Goal: Feedback & Contribution: Contribute content

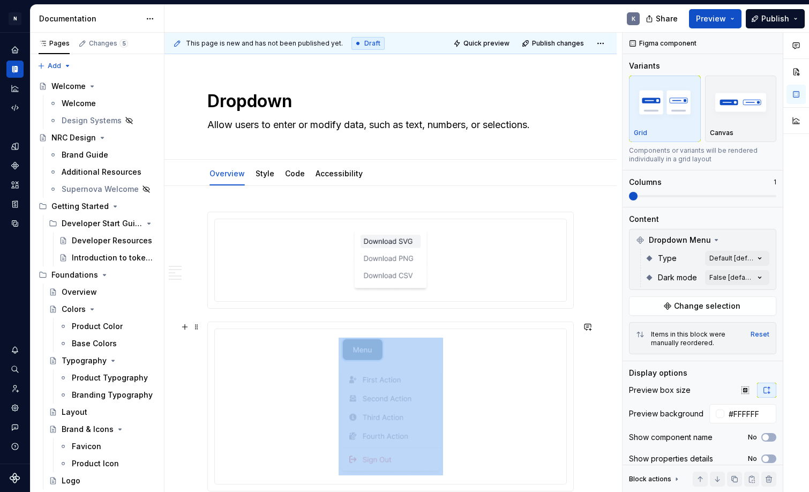
scroll to position [227, 0]
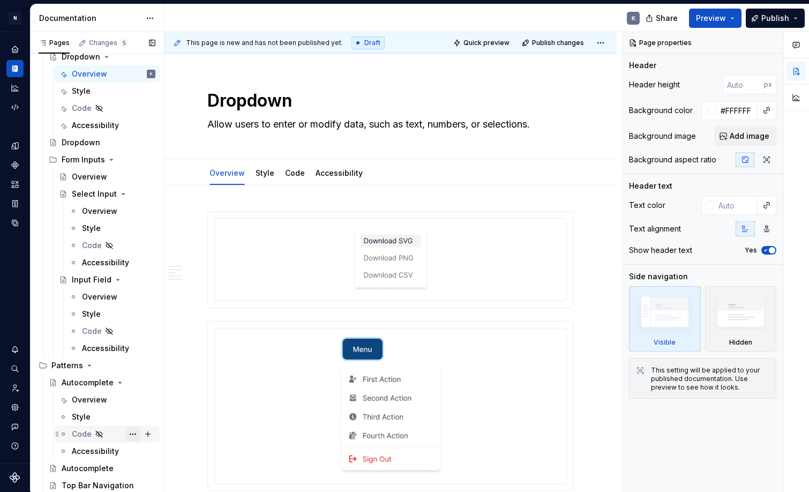
scroll to position [629, 0]
click at [104, 466] on div "Autocomplete" at bounding box center [88, 468] width 52 height 11
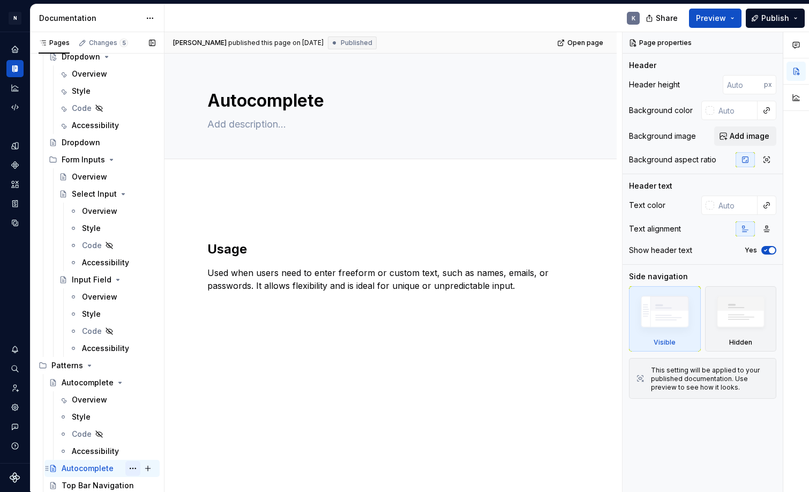
click at [132, 465] on button "Page tree" at bounding box center [132, 468] width 15 height 15
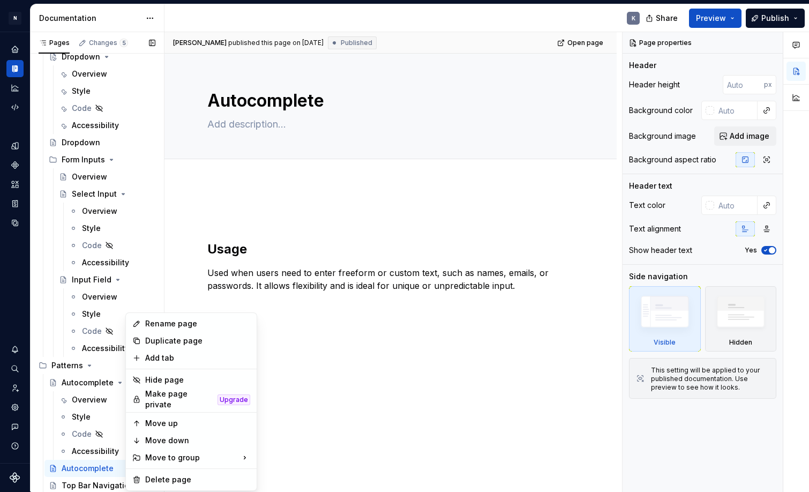
click at [99, 468] on div "Pages Changes 5 Add Accessibility guide for tree Page tree. Navigate the tree w…" at bounding box center [97, 264] width 134 height 464
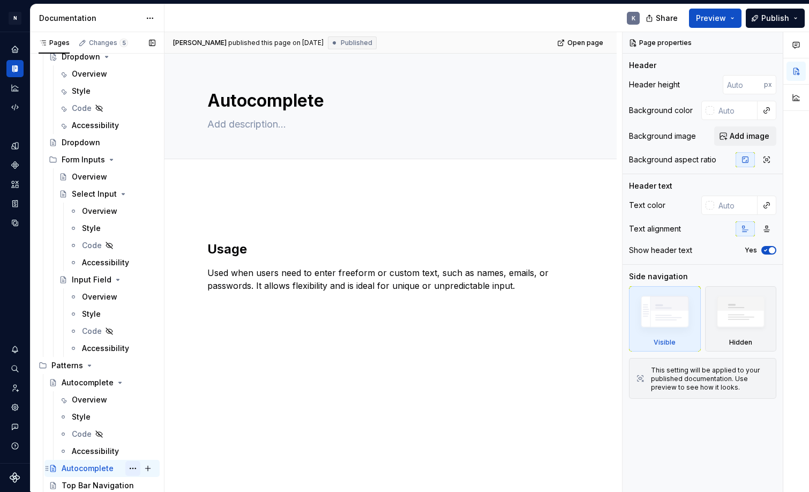
click at [133, 469] on button "Page tree" at bounding box center [132, 468] width 15 height 15
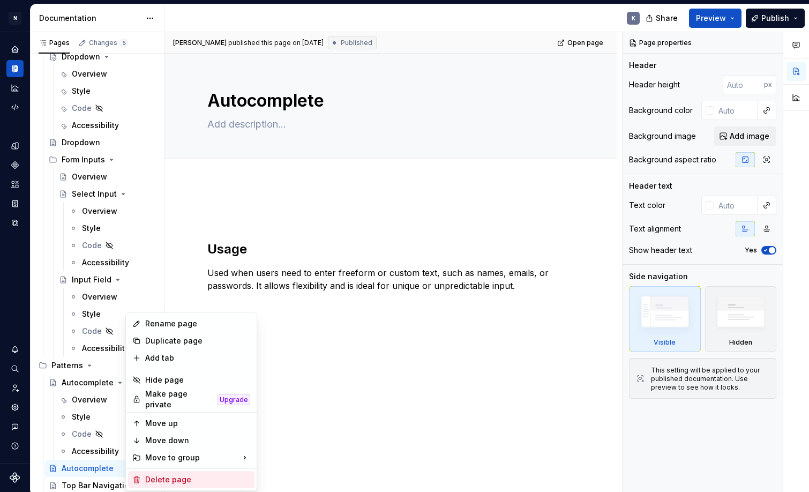
click at [179, 474] on div "Delete page" at bounding box center [197, 479] width 105 height 11
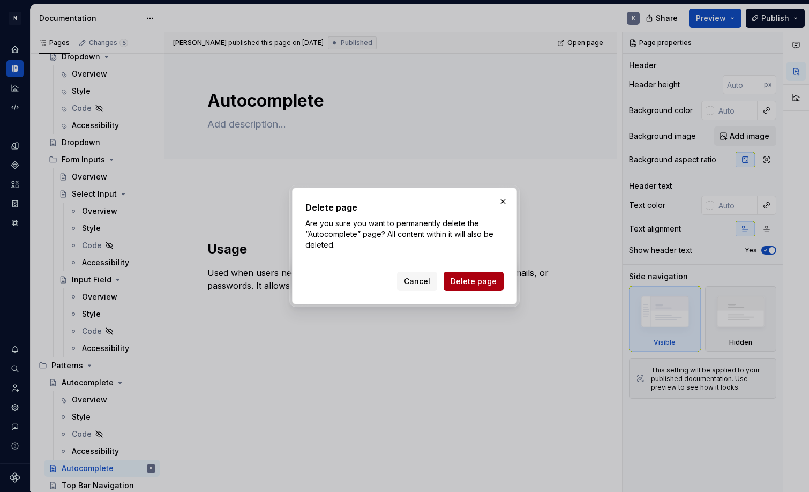
click at [463, 286] on span "Delete page" at bounding box center [474, 281] width 46 height 11
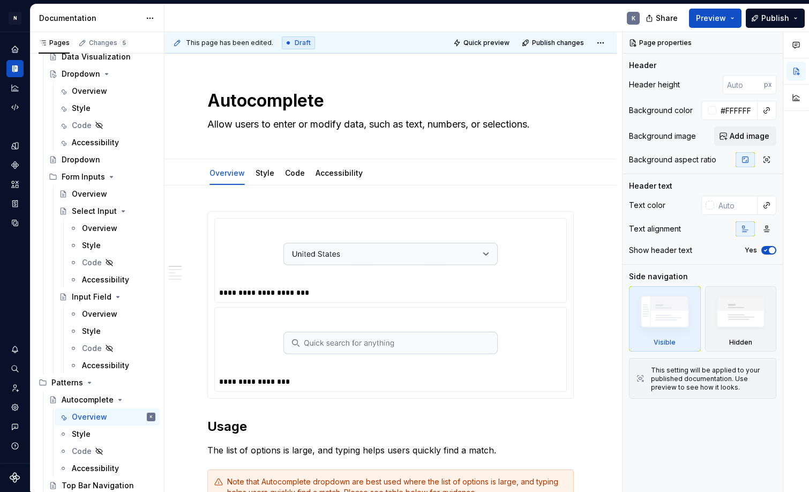
scroll to position [612, 0]
click at [107, 482] on div "Top Bar Navigation" at bounding box center [93, 485] width 62 height 11
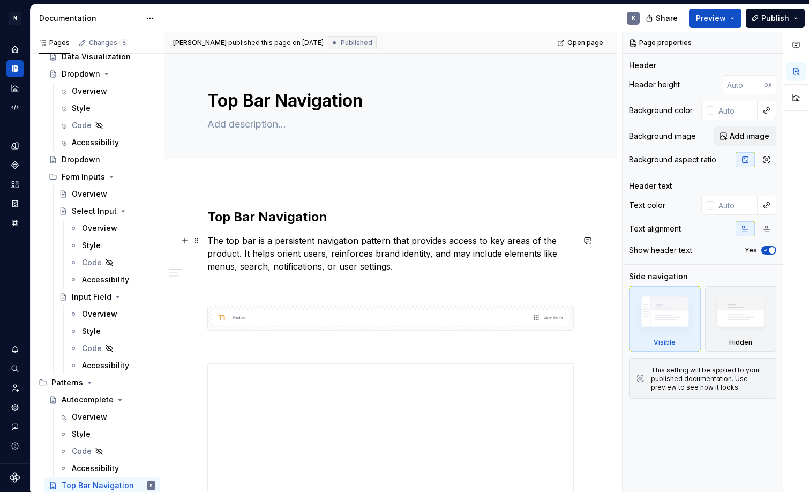
scroll to position [5, 0]
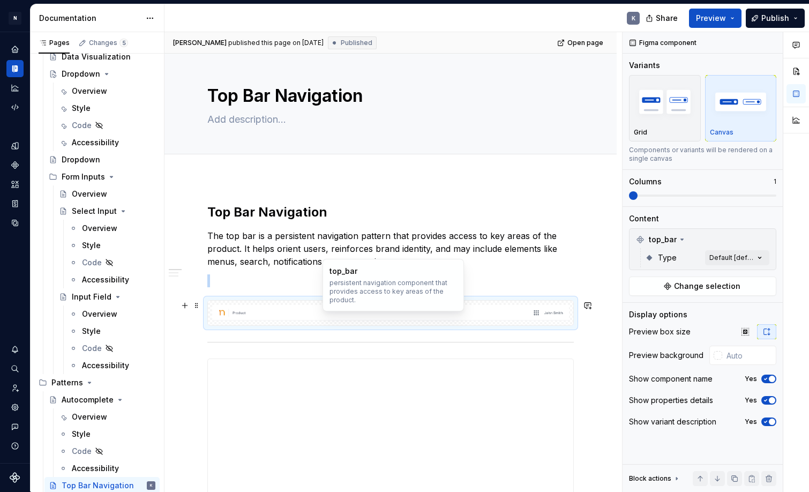
click at [471, 312] on img at bounding box center [390, 313] width 357 height 16
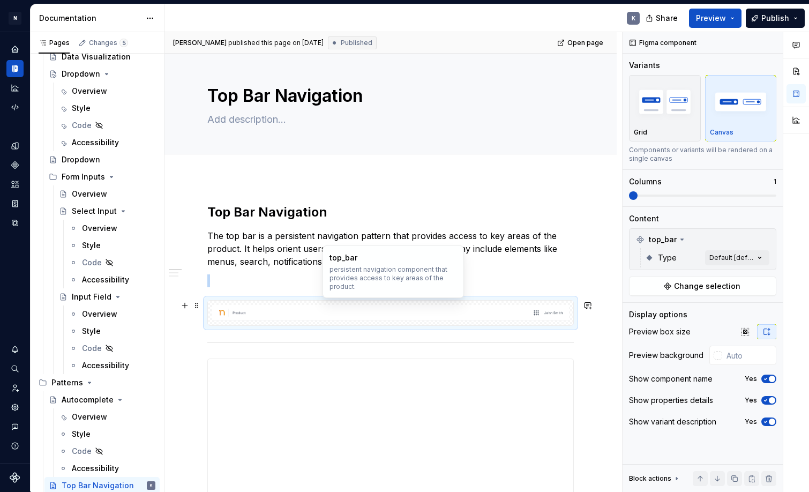
scroll to position [35, 0]
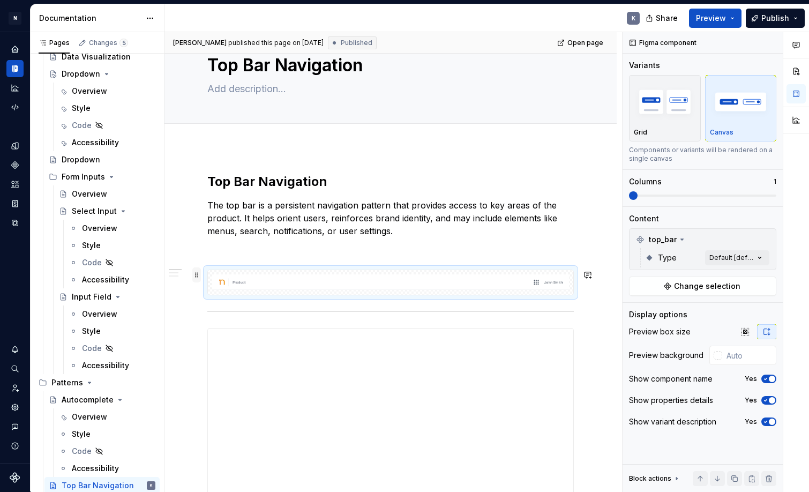
click at [198, 275] on span at bounding box center [196, 274] width 9 height 15
click at [207, 269] on div at bounding box center [390, 282] width 366 height 26
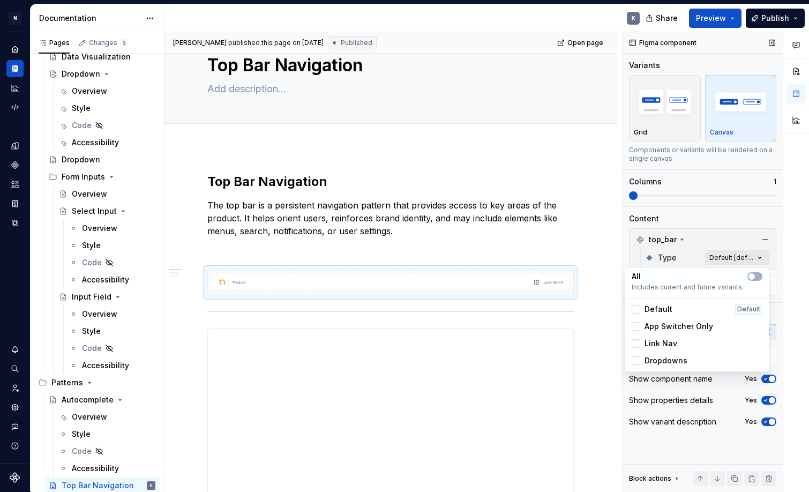
click at [763, 259] on div "Comments Open comments No comments yet Select ‘Comment’ from the block context …" at bounding box center [715, 262] width 186 height 460
click at [755, 274] on icon "button" at bounding box center [751, 276] width 9 height 6
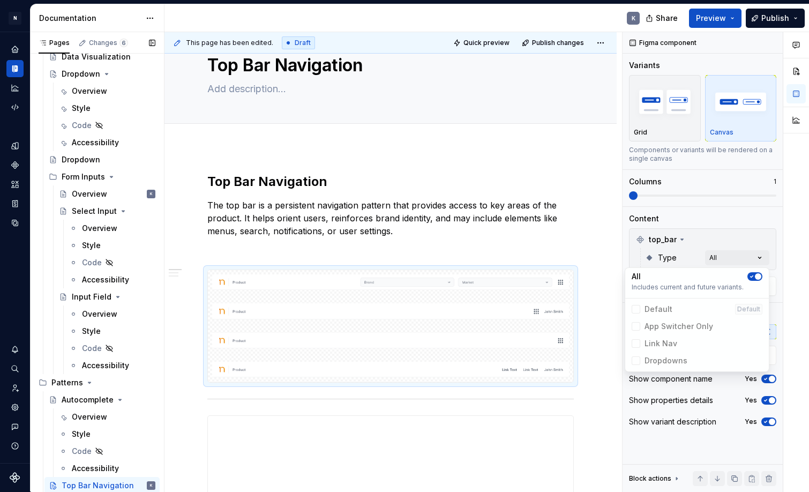
click at [74, 380] on div "Pages Changes 6 Add Accessibility guide for tree Page tree. Navigate the tree w…" at bounding box center [97, 264] width 134 height 464
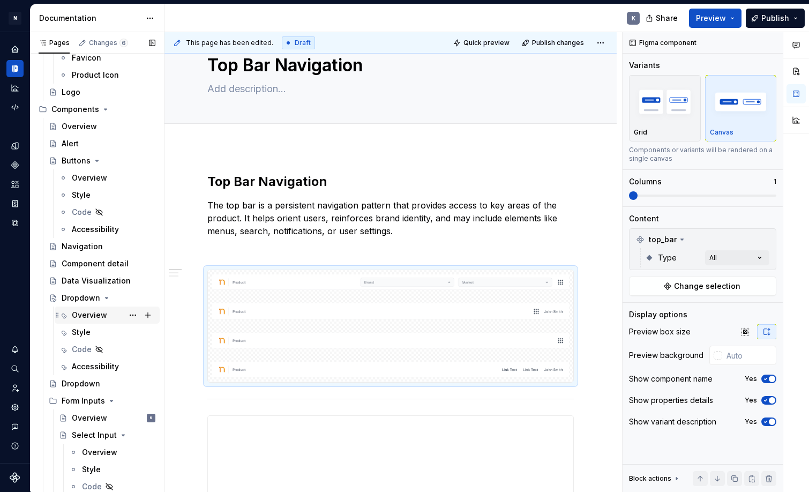
scroll to position [288, 0]
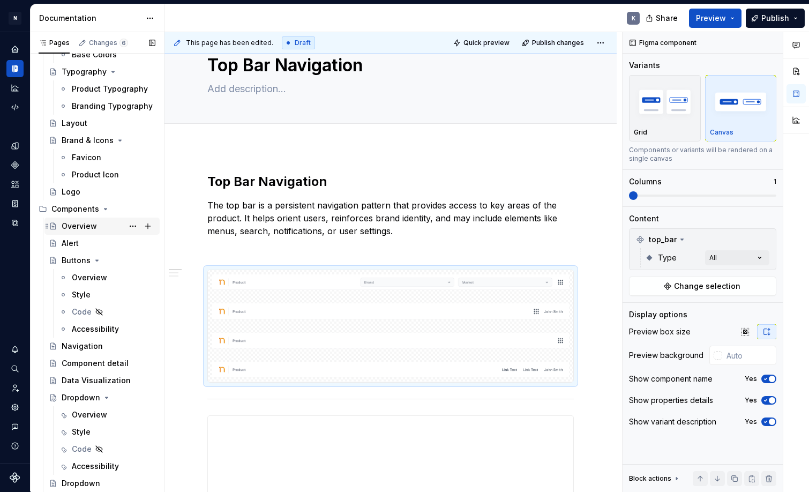
click at [97, 225] on div "Overview" at bounding box center [109, 226] width 94 height 15
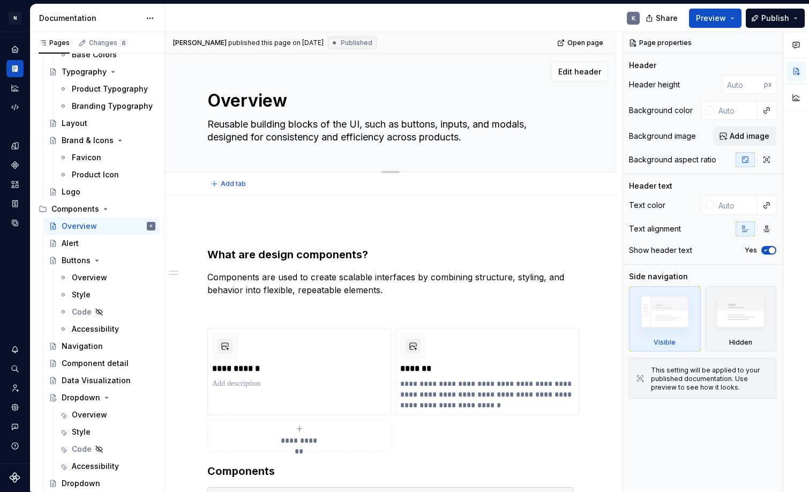
click at [349, 132] on textarea "Reusable building blocks of the UI, such as buttons, inputs, and modals, design…" at bounding box center [388, 131] width 366 height 30
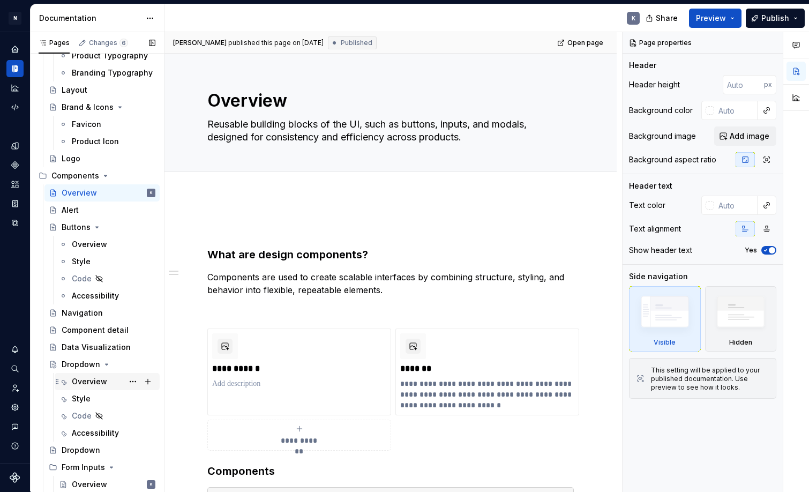
scroll to position [295, 0]
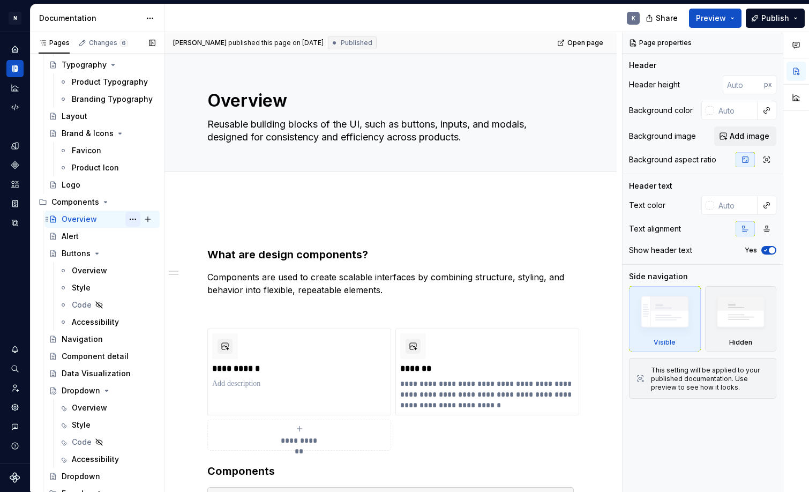
click at [134, 217] on button "Page tree" at bounding box center [132, 219] width 15 height 15
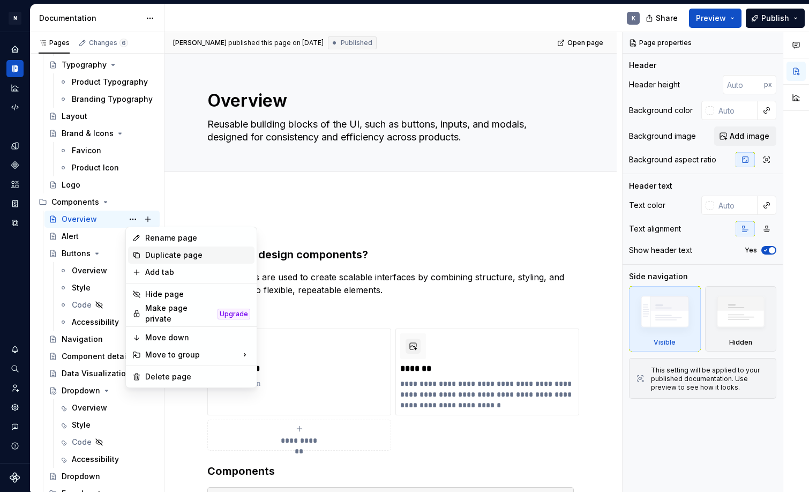
click at [160, 258] on div "Duplicate page" at bounding box center [197, 255] width 105 height 11
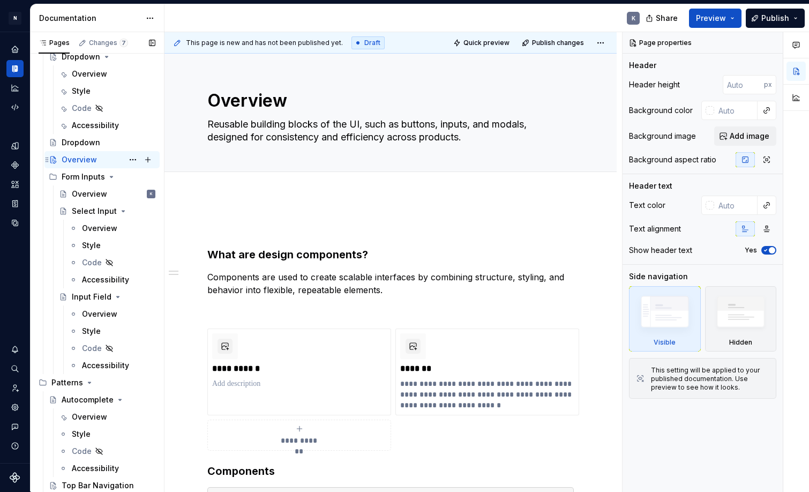
scroll to position [629, 0]
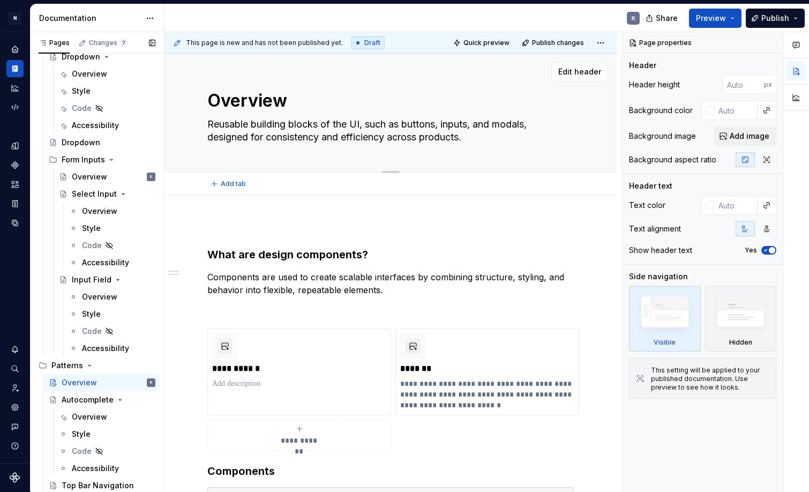
click at [209, 100] on textarea "Overview" at bounding box center [388, 101] width 366 height 26
type textarea "*"
type textarea "POverview"
type textarea "*"
type textarea "PaOverview"
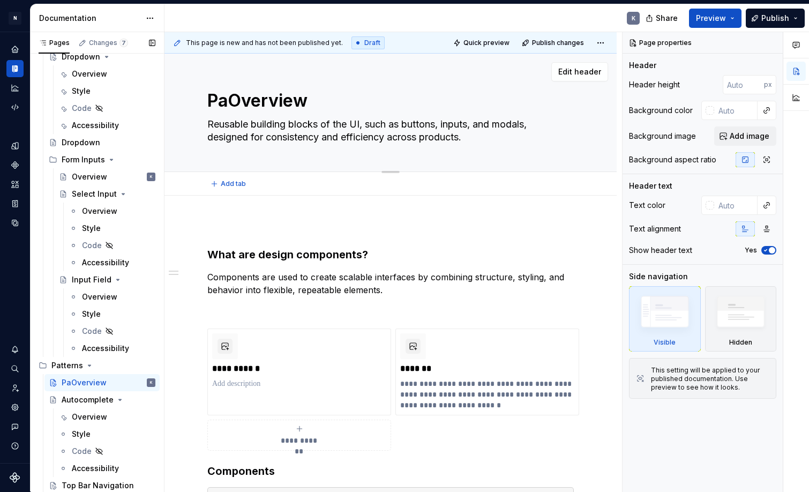
type textarea "*"
type textarea "PatOverview"
type textarea "*"
type textarea "PattOverview"
type textarea "*"
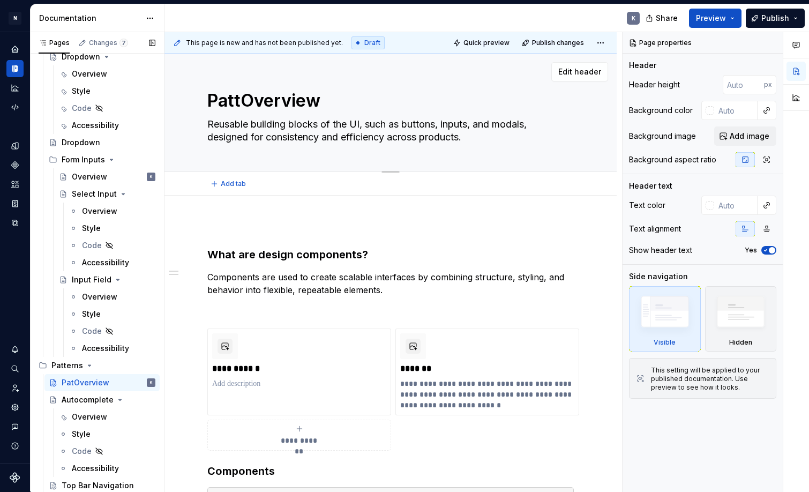
type textarea "PatteOverview"
type textarea "*"
type textarea "PatterOverview"
type textarea "*"
type textarea "PatternOverview"
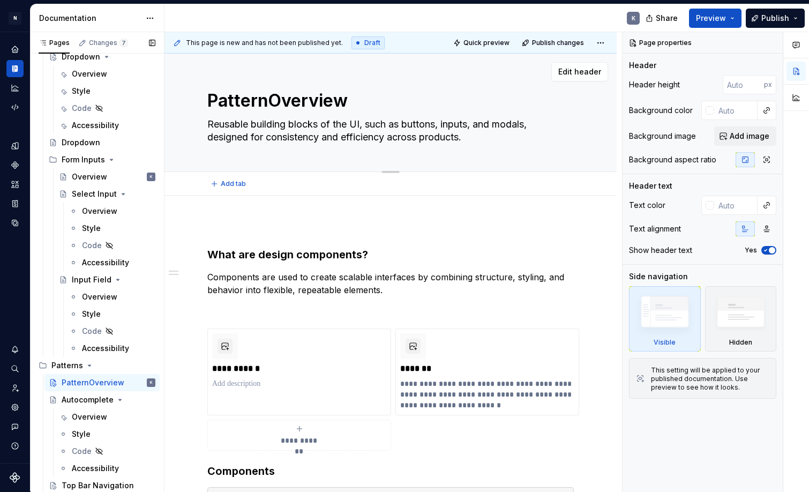
type textarea "*"
type textarea "PatternsOverview"
type textarea "*"
type textarea "Patterns Overview"
type textarea "*"
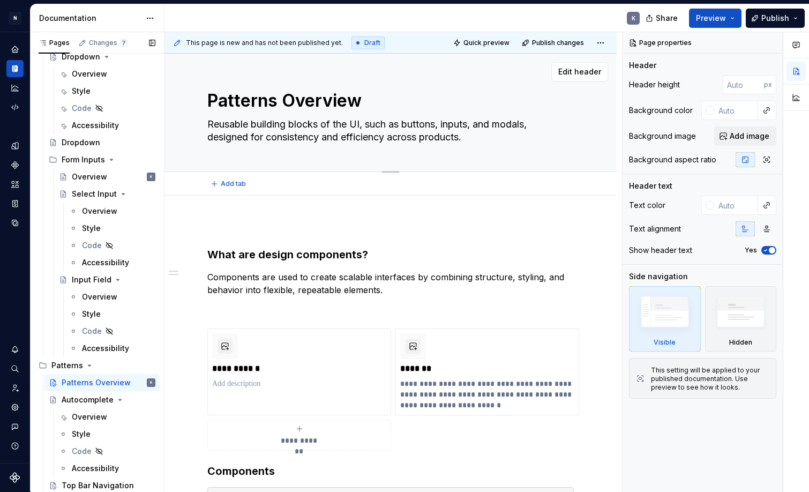
type textarea "Patterns >Overview"
type textarea "*"
type textarea "Patterns > Overview"
type textarea "*"
type textarea "Patterns >Overview"
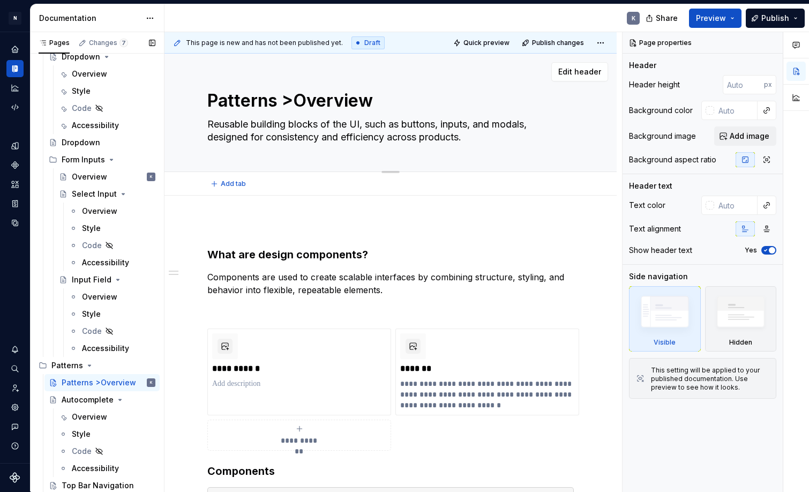
type textarea "*"
type textarea "Patterns Overview"
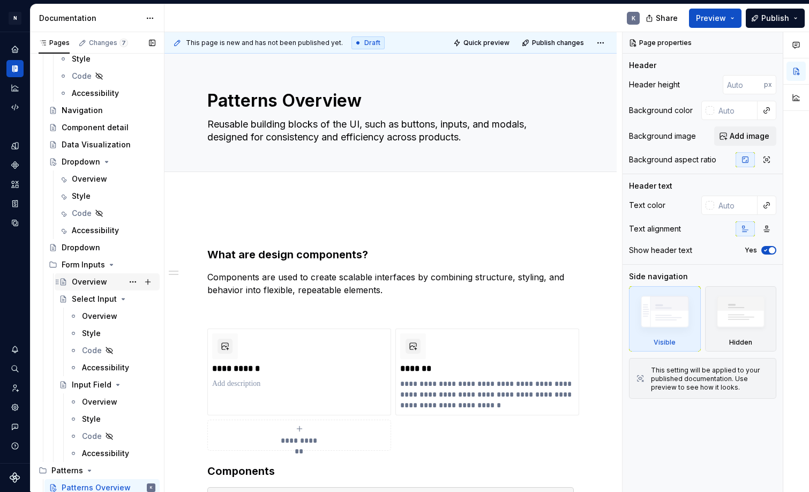
scroll to position [496, 0]
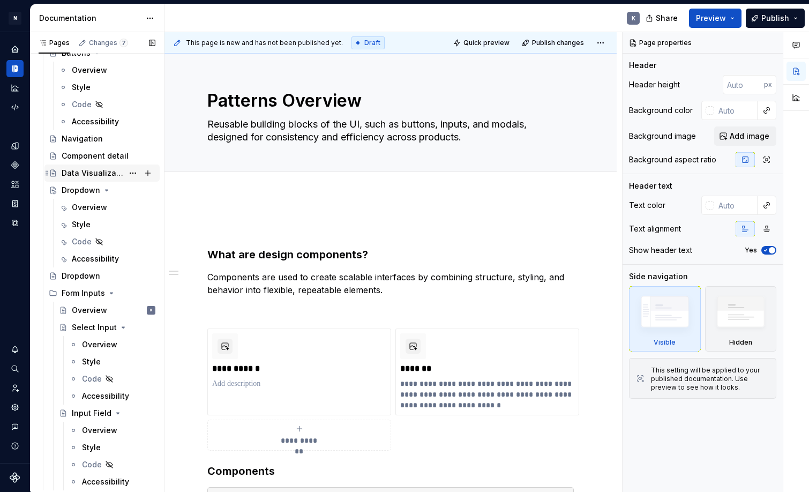
type textarea "*"
type textarea "Patterns Overview"
click at [85, 202] on div "Overview" at bounding box center [89, 207] width 35 height 11
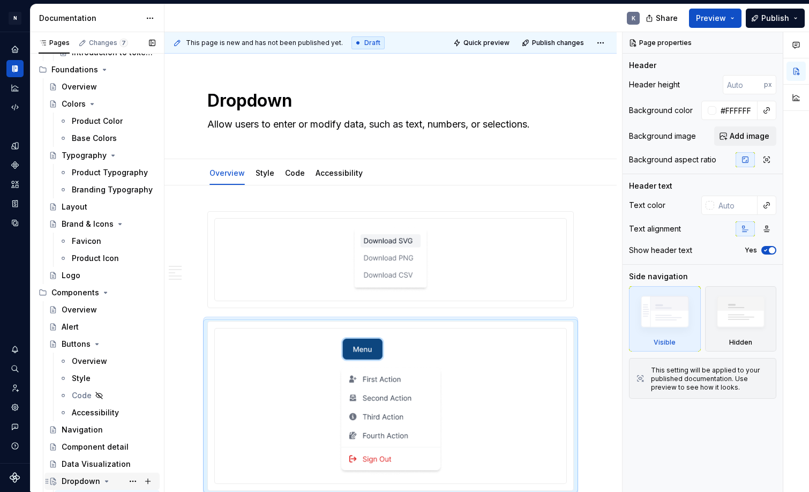
scroll to position [217, 0]
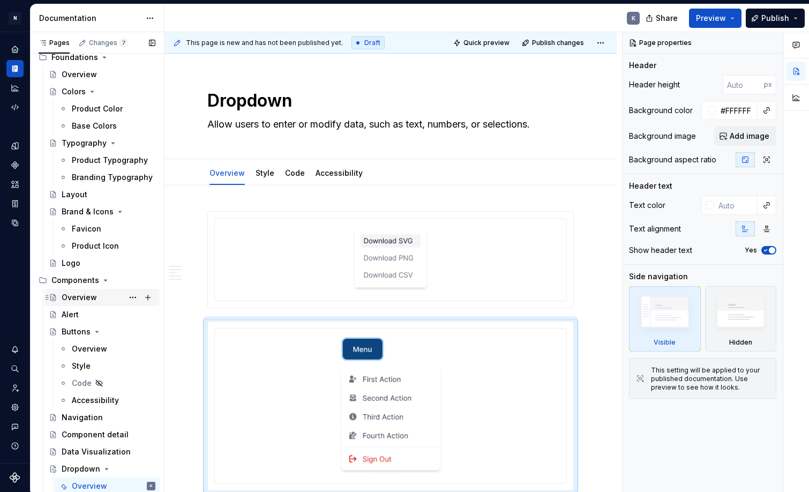
click at [82, 299] on div "Overview" at bounding box center [79, 297] width 35 height 11
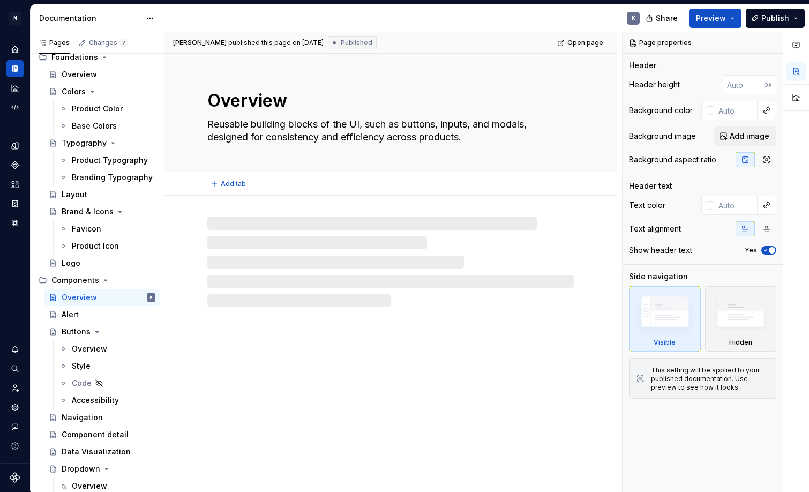
click at [208, 99] on textarea "Overview" at bounding box center [388, 101] width 366 height 26
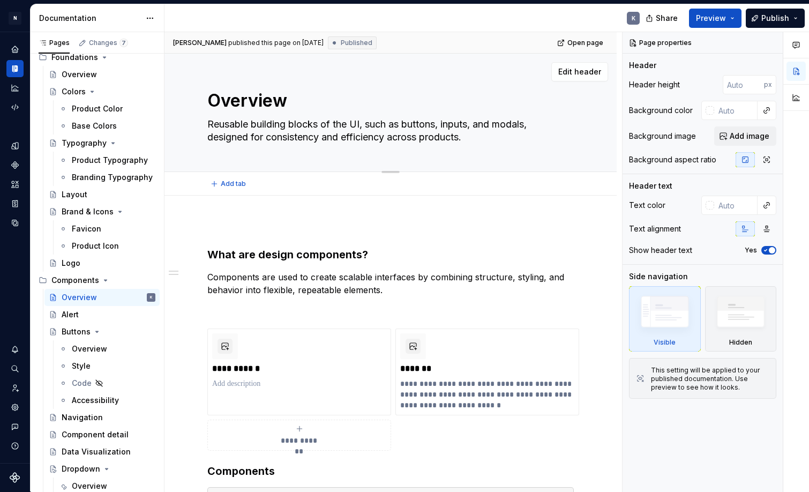
click at [211, 102] on textarea "Overview" at bounding box center [388, 101] width 366 height 26
type textarea "*"
type textarea "COverview"
type textarea "*"
type textarea "CoOverview"
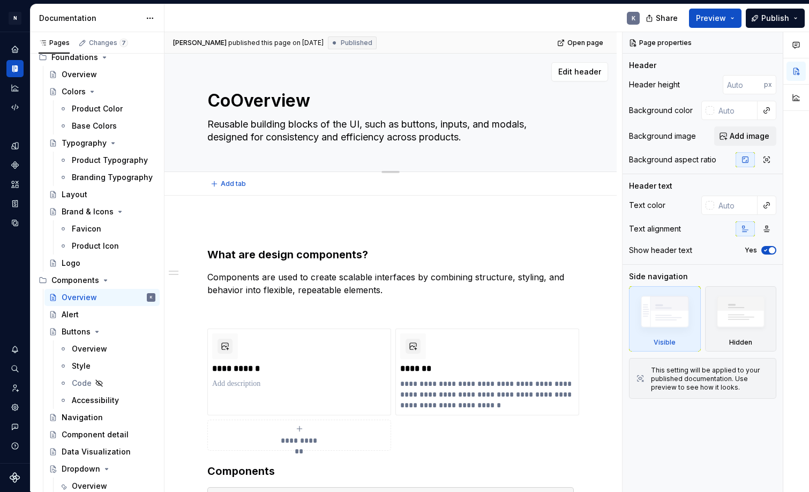
type textarea "*"
type textarea "ComOverview"
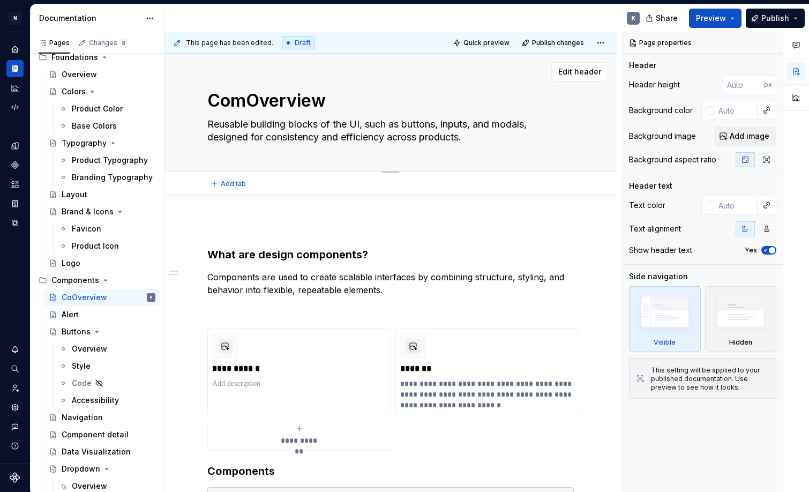
type textarea "*"
type textarea "CompOverview"
type textarea "*"
type textarea "CompoOverview"
type textarea "*"
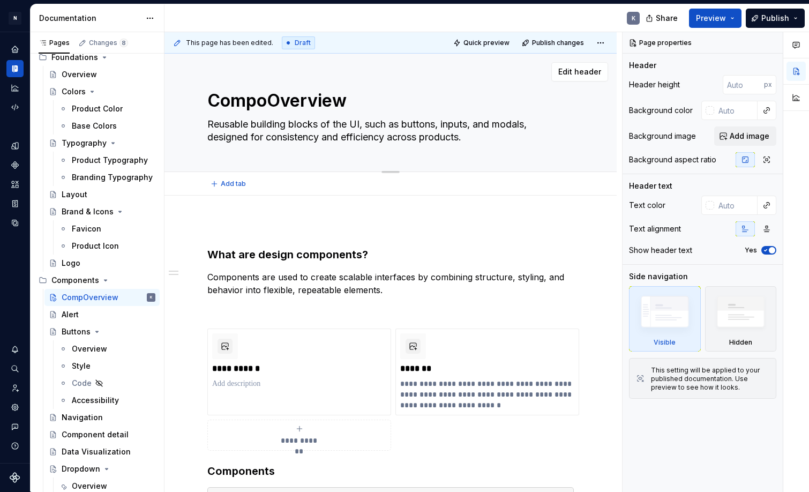
type textarea "ComponOverview"
type textarea "*"
type textarea "ComponeOverview"
type textarea "*"
type textarea "ComponenOverview"
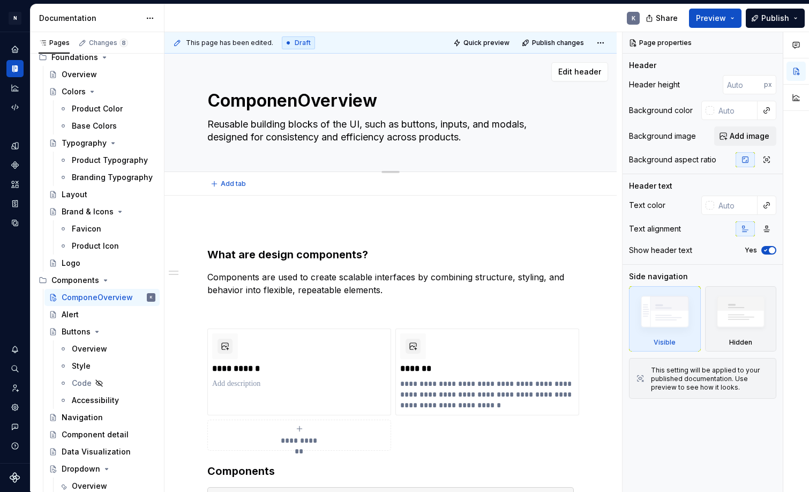
type textarea "*"
type textarea "ComponentOverview"
type textarea "*"
type textarea "ComponentsOverview"
type textarea "*"
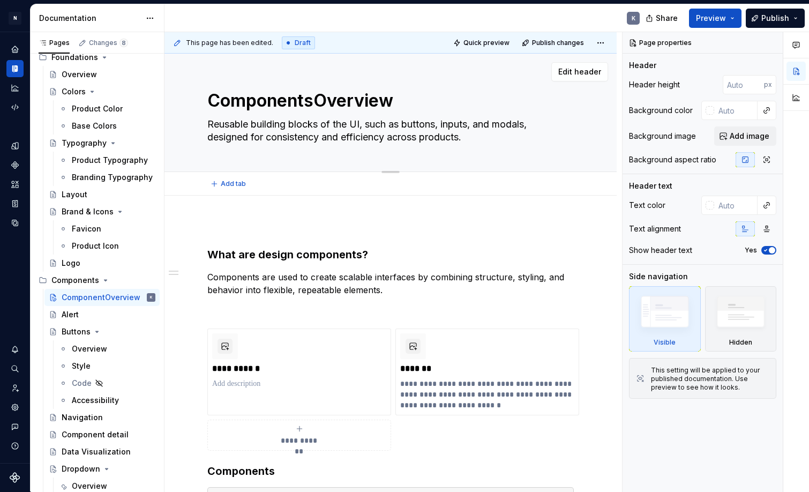
type textarea "Components Overview"
type textarea "*"
type textarea "Components Overview"
click at [209, 123] on textarea "Reusable building blocks of the UI, such as buttons, inputs, and modals, design…" at bounding box center [388, 131] width 366 height 30
type textarea "*"
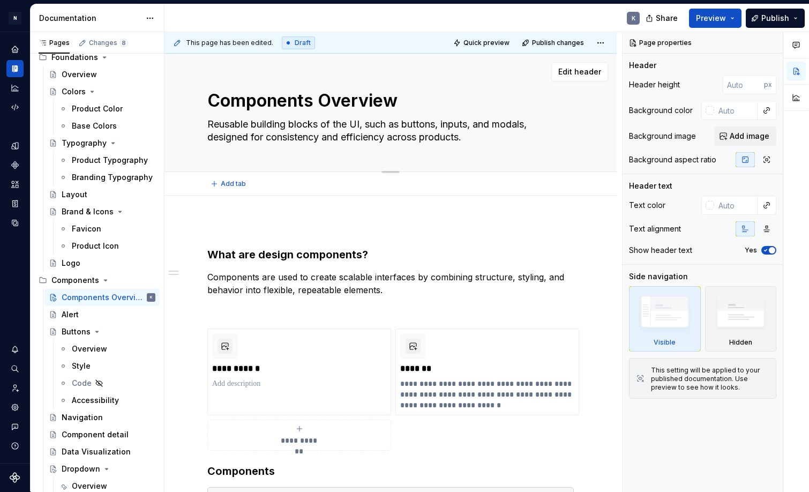
type textarea "CReusable building blocks of the UI, such as buttons, inputs, and modals, desig…"
type textarea "*"
type textarea "CoReusable building blocks of the UI, such as buttons, inputs, and modals, desi…"
type textarea "*"
type textarea "ComReusable building blocks of the UI, such as buttons, inputs, and modals, des…"
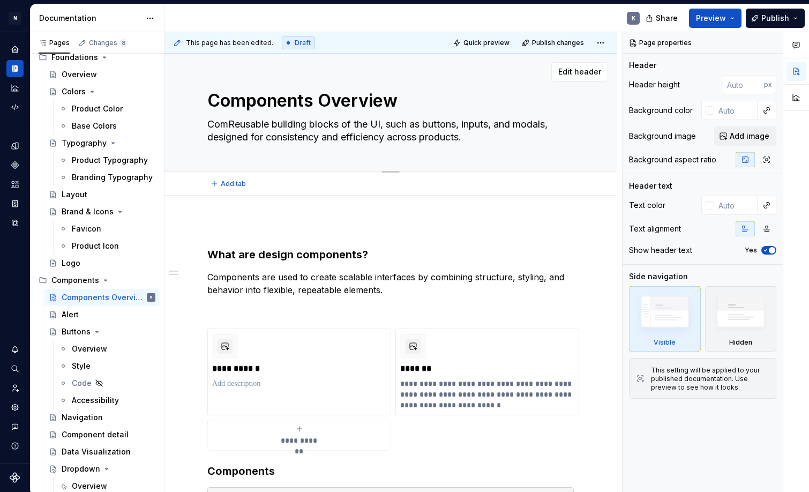
type textarea "*"
type textarea "CompReusable building blocks of the UI, such as buttons, inputs, and modals, de…"
type textarea "*"
type textarea "CompoReusable building blocks of the UI, such as buttons, inputs, and modals, d…"
type textarea "*"
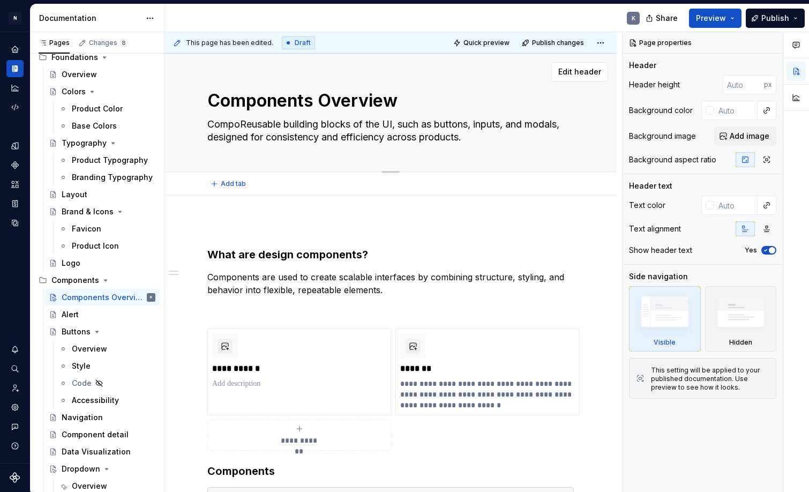
type textarea "ComponReusable building blocks of the UI, such as buttons, inputs, and modals, …"
type textarea "*"
type textarea "ComponeReusable building blocks of the UI, such as buttons, inputs, and modals,…"
type textarea "*"
type textarea "ComponenReusable building blocks of the UI, such as buttons, inputs, and modals…"
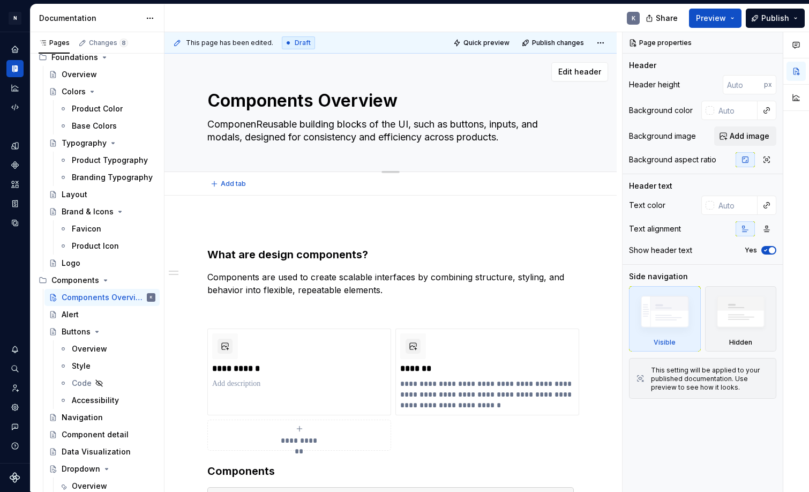
type textarea "*"
type textarea "ComponentReusable building blocks of the UI, such as buttons, inputs, and modal…"
type textarea "*"
type textarea "ComponentsReusable building blocks of the UI, such as buttons, inputs, and moda…"
type textarea "*"
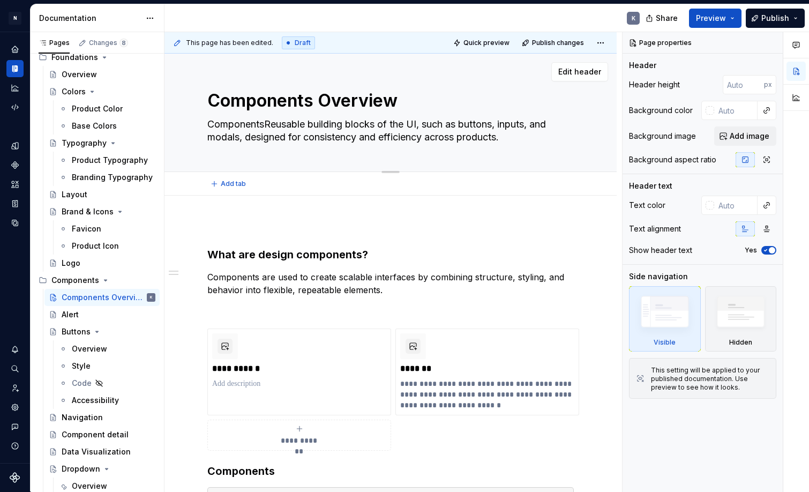
type textarea "Components Reusable building blocks of the UI, such as buttons, inputs, and mod…"
type textarea "*"
type textarea "Components aReusable building blocks of the UI, such as buttons, inputs, and mo…"
type textarea "*"
type textarea "Components arReusable building blocks of the UI, such as buttons, inputs, and m…"
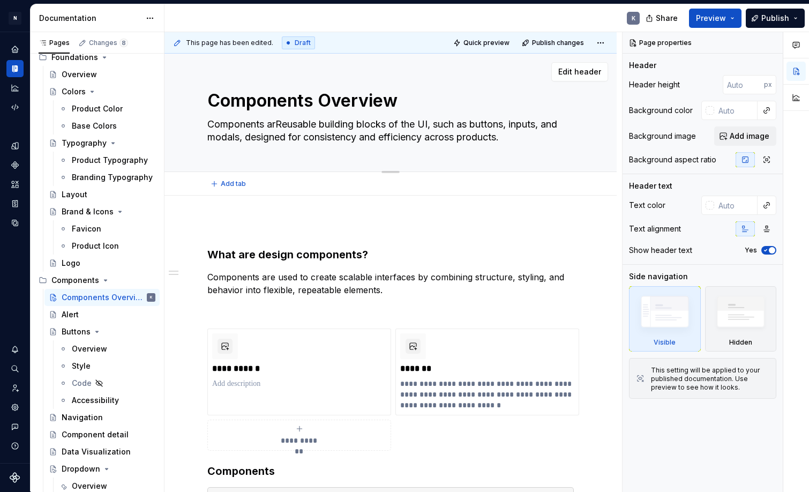
type textarea "*"
type textarea "Components areReusable building blocks of the UI, such as buttons, inputs, and …"
type textarea "*"
type textarea "Components are Reusable building blocks of the UI, such as buttons, inputs, and…"
type textarea "*"
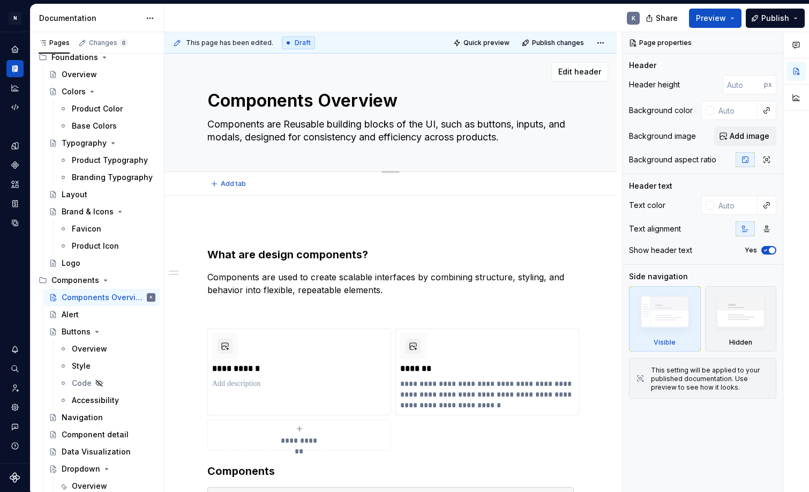
type textarea "Components are eusable building blocks of the UI, such as buttons, inputs, and …"
type textarea "*"
type textarea "Components are reusable building blocks of the UI, such as buttons, inputs, and…"
click at [406, 124] on textarea "Components are reusable building blocks of the UI, such as buttons, inputs, and…" at bounding box center [388, 131] width 366 height 30
click at [408, 123] on textarea "Components are reusable building blocks of the UI, such as buttons, inputs, and…" at bounding box center [388, 131] width 366 height 30
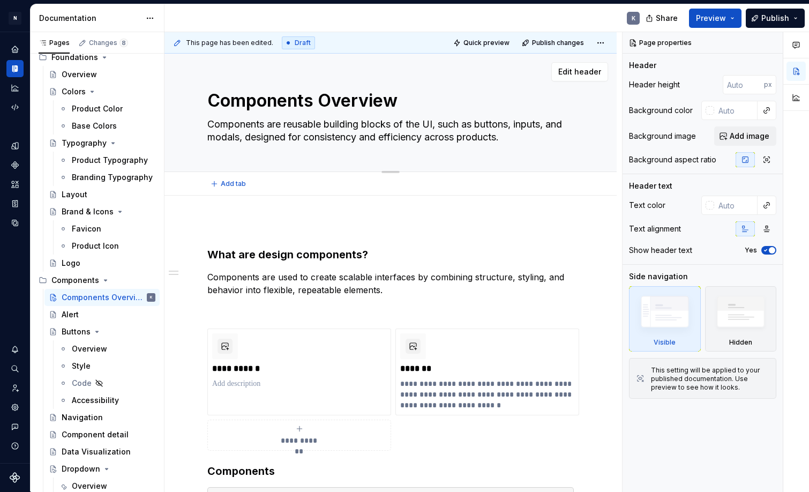
click at [286, 124] on textarea "Components are reusable building blocks of the UI, such as buttons, inputs, and…" at bounding box center [388, 131] width 366 height 30
type textarea "*"
type textarea "Components are treusable building blocks of the UI, such as buttons, inputs, an…"
type textarea "*"
type textarea "Components are threusable building blocks of the UI, such as buttons, inputs, a…"
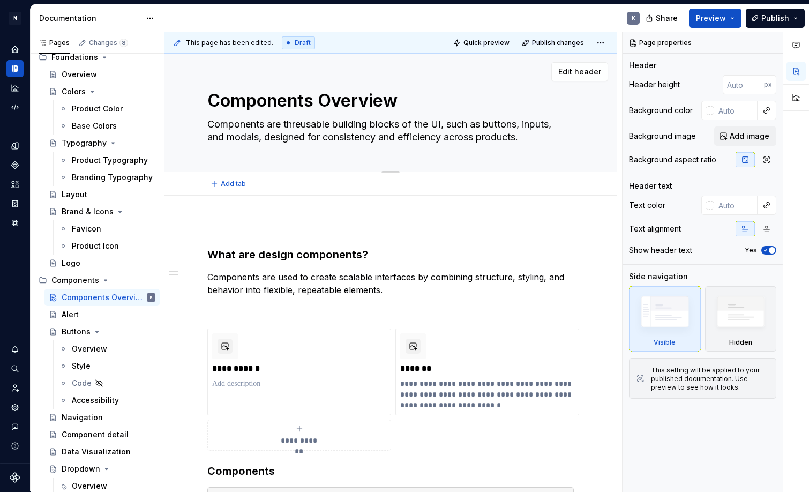
type textarea "*"
type textarea "Components are thereusable building blocks of the UI, such as buttons, inputs, …"
type textarea "*"
type textarea "Components are the reusable building blocks of the UI, such as buttons, inputs,…"
type textarea "*"
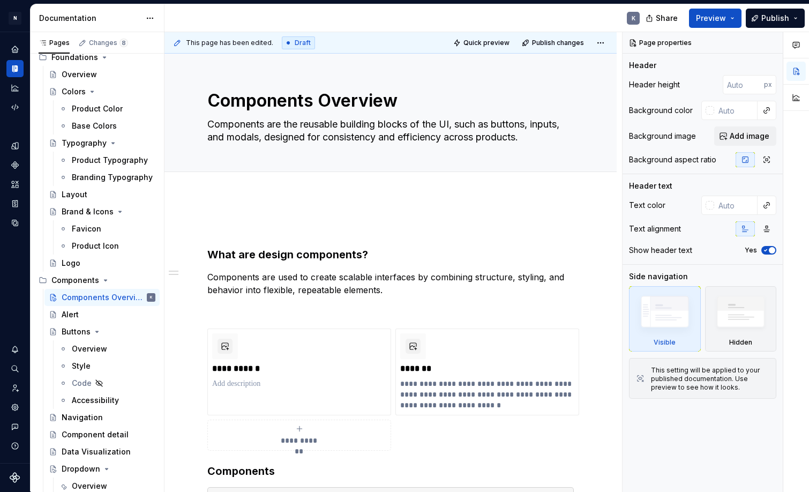
type textarea "Components are the reusable building blocks of the UI, such as buttons, inputs,…"
click at [270, 228] on p at bounding box center [390, 227] width 366 height 13
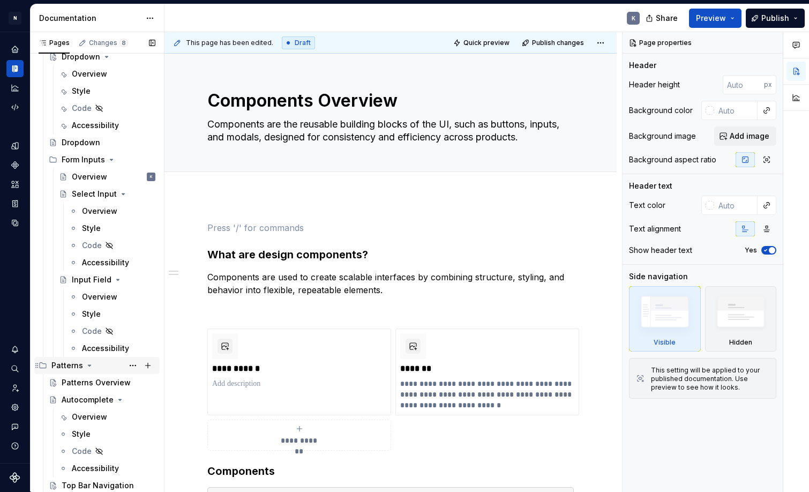
scroll to position [629, 0]
click at [94, 381] on div "Patterns Overview" at bounding box center [93, 382] width 62 height 11
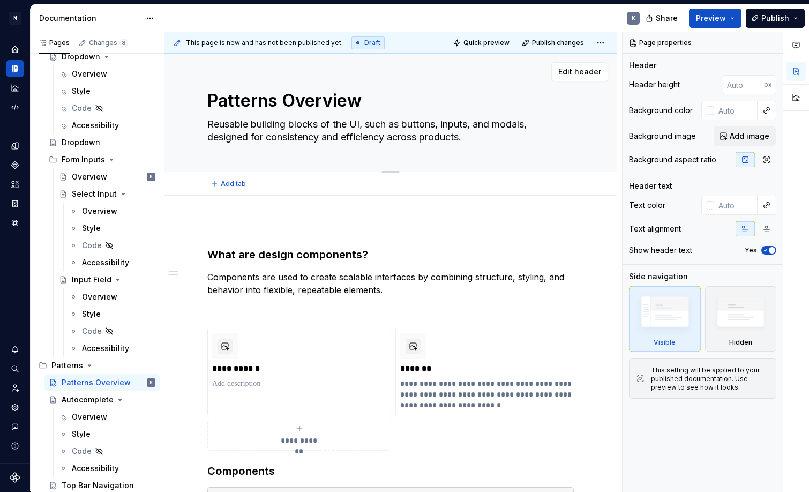
click at [307, 133] on textarea "Reusable building blocks of the UI, such as buttons, inputs, and modals, design…" at bounding box center [388, 131] width 366 height 30
click at [267, 134] on textarea "Reusable building blocks of the UI, such as buttons, inputs, and modals, design…" at bounding box center [388, 131] width 366 height 30
click at [211, 124] on textarea "Reusable building blocks of the UI, such as buttons, inputs, and modals, design…" at bounding box center [388, 131] width 366 height 30
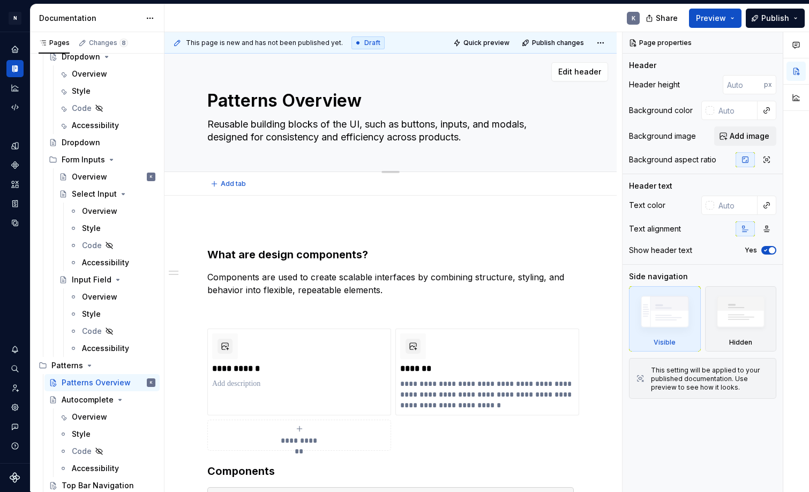
click at [206, 125] on textarea "Reusable building blocks of the UI, such as buttons, inputs, and modals, design…" at bounding box center [388, 131] width 366 height 30
type textarea "*"
type textarea "CReusable building blocks of the UI, such as buttons, inputs, and modals, desig…"
type textarea "*"
type textarea "CoReusable building blocks of the UI, such as buttons, inputs, and modals, desi…"
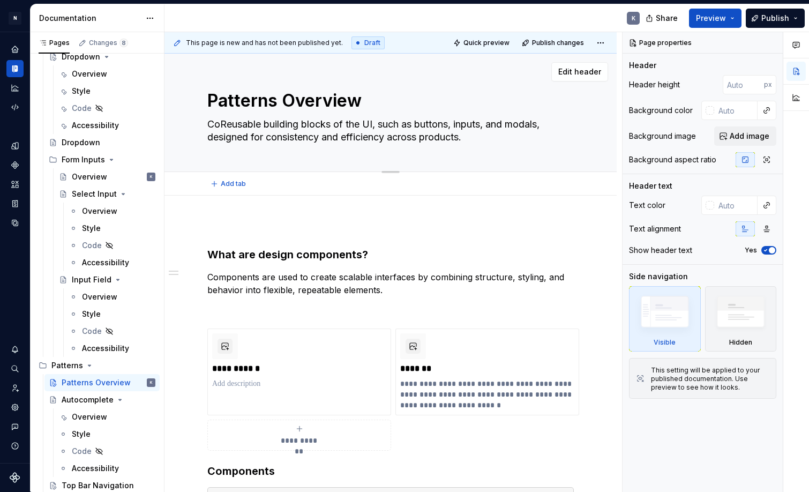
type textarea "*"
type textarea "ComReusable building blocks of the UI, such as buttons, inputs, and modals, des…"
type textarea "*"
type textarea "CompReusable building blocks of the UI, such as buttons, inputs, and modals, de…"
type textarea "*"
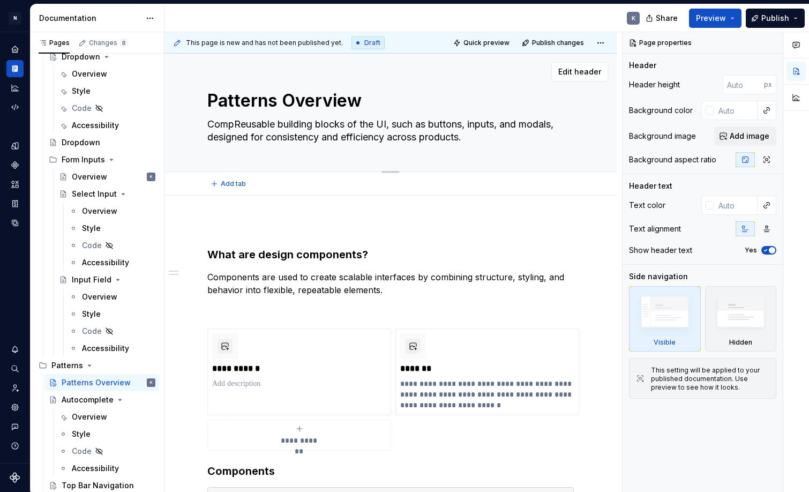
type textarea "CompoReusable building blocks of the UI, such as buttons, inputs, and modals, d…"
type textarea "*"
type textarea "ComponReusable building blocks of the UI, such as buttons, inputs, and modals, …"
type textarea "*"
type textarea "ComponeReusable building blocks of the UI, such as buttons, inputs, and modals,…"
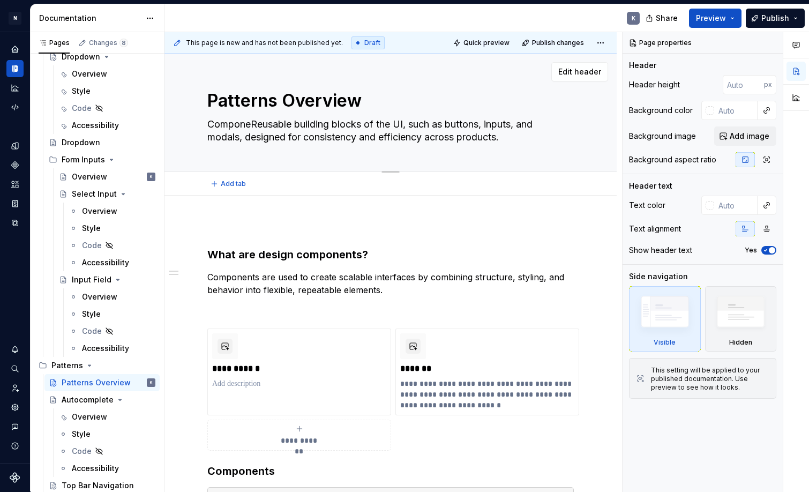
type textarea "*"
type textarea "ComponenReusable building blocks of the UI, such as buttons, inputs, and modals…"
type textarea "*"
type textarea "ComponentReusable building blocks of the UI, such as buttons, inputs, and modal…"
type textarea "*"
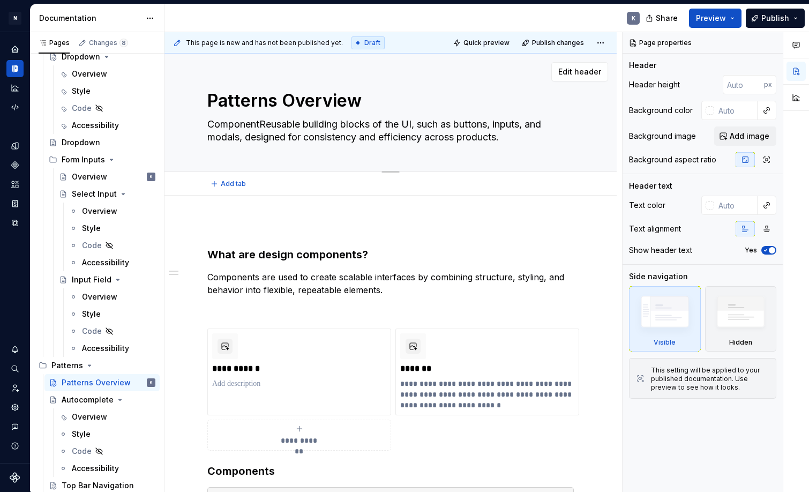
type textarea "ComponentsReusable building blocks of the UI, such as buttons, inputs, and moda…"
type textarea "*"
type textarea "Components Reusable building blocks of the UI, such as buttons, inputs, and mod…"
type textarea "*"
type textarea "Components aReusable building blocks of the UI, such as buttons, inputs, and mo…"
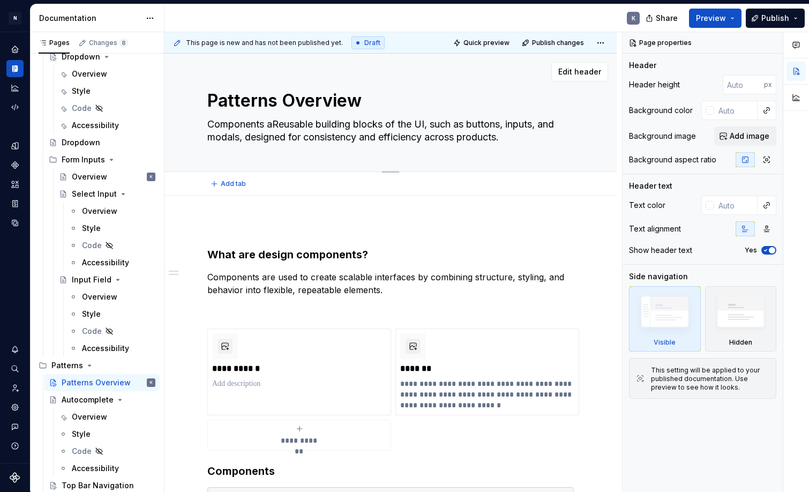
type textarea "*"
type textarea "Components arReusable building blocks of the UI, such as buttons, inputs, and m…"
type textarea "*"
type textarea "Components areReusable building blocks of the UI, such as buttons, inputs, and …"
type textarea "*"
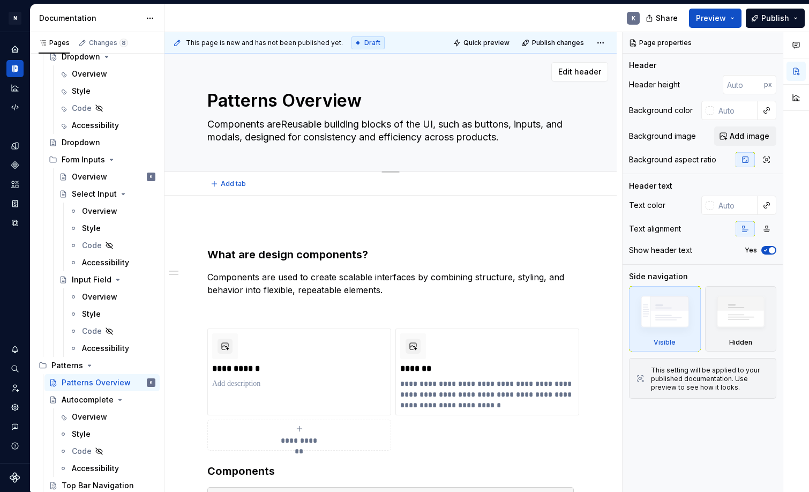
type textarea "Components are Reusable building blocks of the UI, such as buttons, inputs, and…"
type textarea "*"
type textarea "Components are tReusable building blocks of the UI, such as buttons, inputs, an…"
type textarea "*"
type textarea "Components are thReusable building blocks of the UI, such as buttons, inputs, a…"
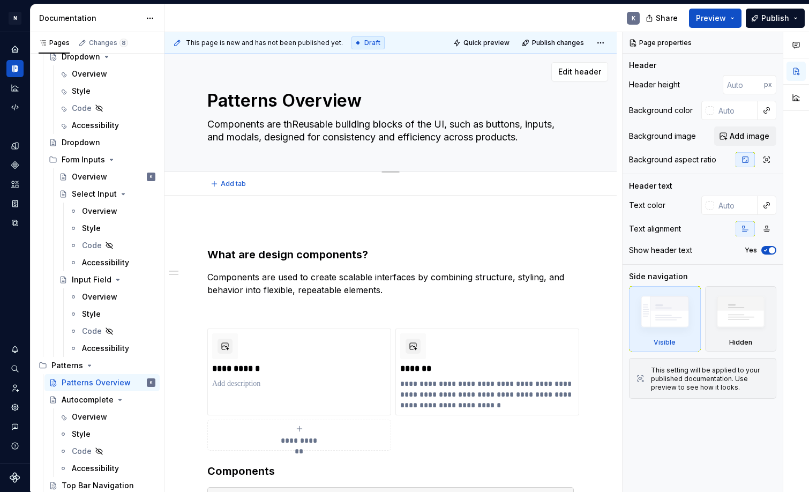
type textarea "*"
type textarea "Components are theReusable building blocks of the UI, such as buttons, inputs, …"
type textarea "*"
type textarea "Components are the Reusable building blocks of the UI, such as buttons, inputs,…"
click at [307, 126] on textarea "Components are the Reusable building blocks of the UI, such as buttons, inputs,…" at bounding box center [388, 131] width 366 height 30
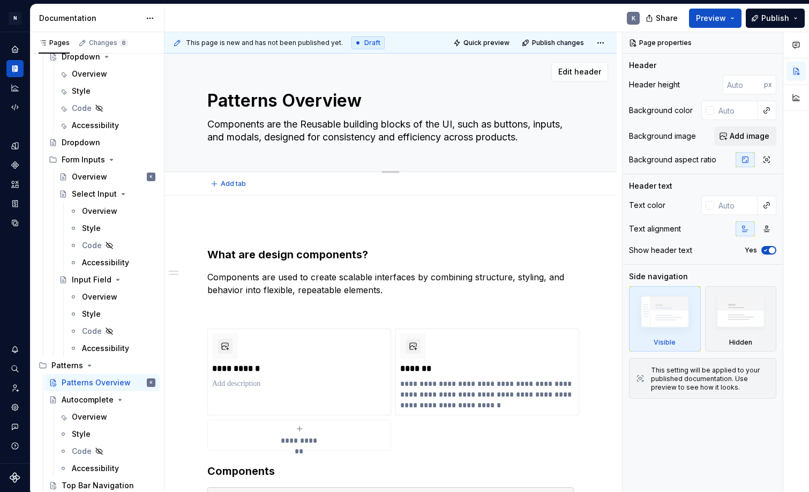
type textarea "*"
type textarea "Components are the eusable building blocks of the UI, such as buttons, inputs, …"
type textarea "*"
type textarea "Components are the reusable building blocks of the UI, such as buttons, inputs,…"
type textarea "*"
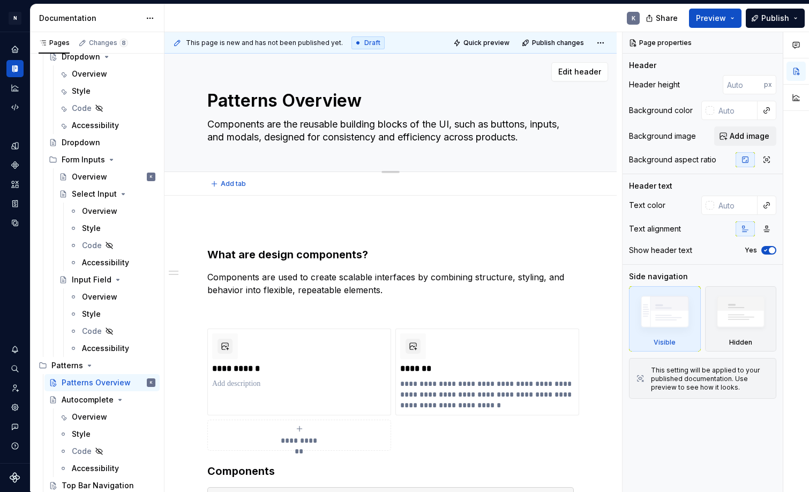
type textarea "Components are the Reusable building blocks of the UI, such as buttons, inputs,…"
type textarea "*"
type textarea "Components are the Reusable building blocks of the UI, such as buttons, inputs,…"
click at [239, 213] on div "**********" at bounding box center [390, 494] width 452 height 596
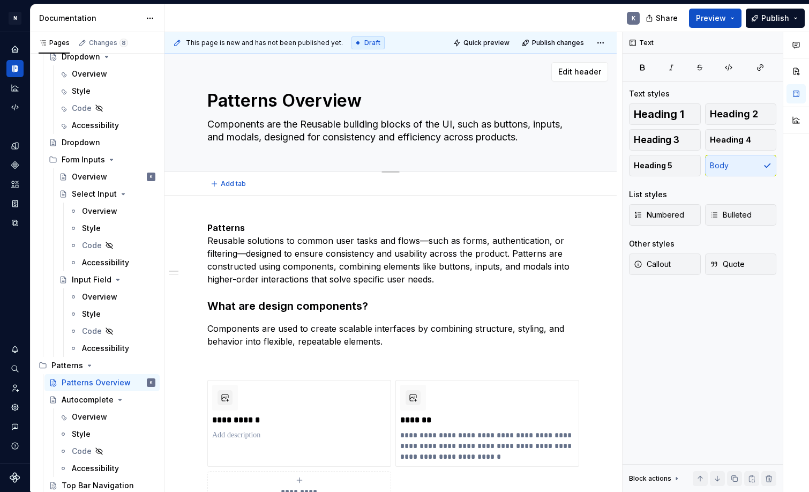
click at [261, 123] on textarea "Components are the Reusable building blocks of the UI, such as buttons, inputs,…" at bounding box center [388, 131] width 366 height 30
drag, startPoint x: 263, startPoint y: 123, endPoint x: 209, endPoint y: 123, distance: 53.6
click at [209, 123] on textarea "Components are the Reusable building blocks of the UI, such as buttons, inputs,…" at bounding box center [388, 131] width 366 height 30
type textarea "*"
type textarea "P are the Reusable building blocks of the UI, such as buttons, inputs, and moda…"
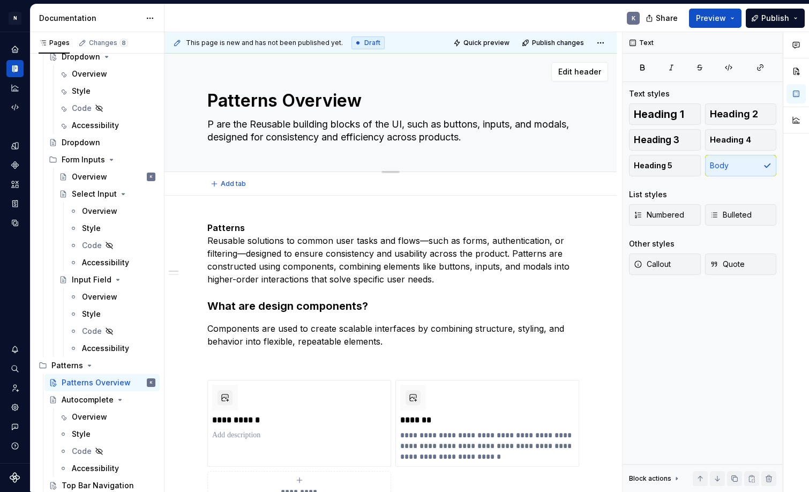
type textarea "*"
type textarea "Pa are the Reusable building blocks of the UI, such as buttons, inputs, and mod…"
type textarea "*"
type textarea "Pat are the Reusable building blocks of the UI, such as buttons, inputs, and mo…"
type textarea "*"
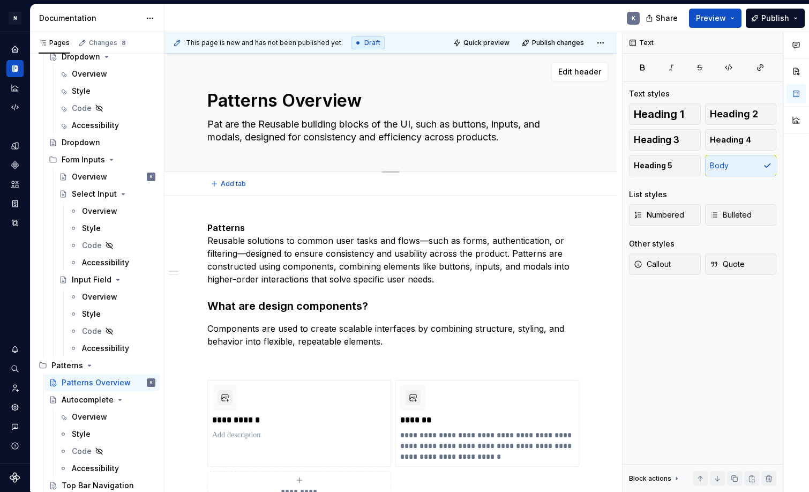
type textarea "Patt are the Reusable building blocks of the UI, such as buttons, inputs, and m…"
type textarea "*"
type textarea "Patte are the Reusable building blocks of the UI, such as buttons, inputs, and …"
type textarea "*"
type textarea "Patter are the Reusable building blocks of the UI, such as buttons, inputs, and…"
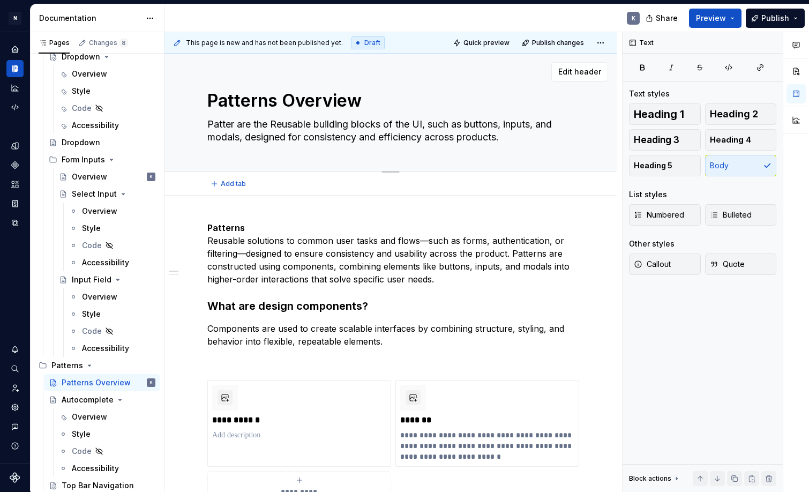
type textarea "*"
type textarea "Pattern are the Reusable building blocks of the UI, such as buttons, inputs, an…"
type textarea "*"
type textarea "Patterns are the Reusable building blocks of the UI, such as buttons, inputs, a…"
type textarea "*"
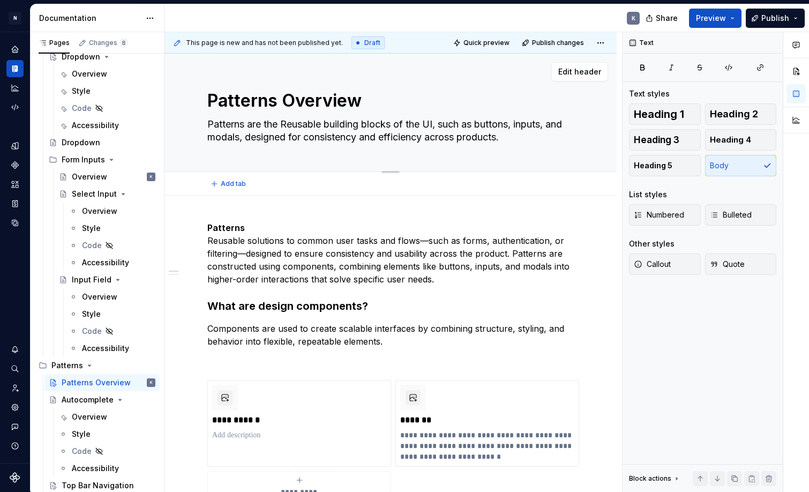
type textarea "Patterns are the Reusable building blocks of the UI, such as buttons, inputs, a…"
type textarea "*"
type textarea "Patterns a are the Reusable building blocks of the UI, such as buttons, inputs,…"
type textarea "*"
type textarea "Patterns ar are the Reusable building blocks of the UI, such as buttons, inputs…"
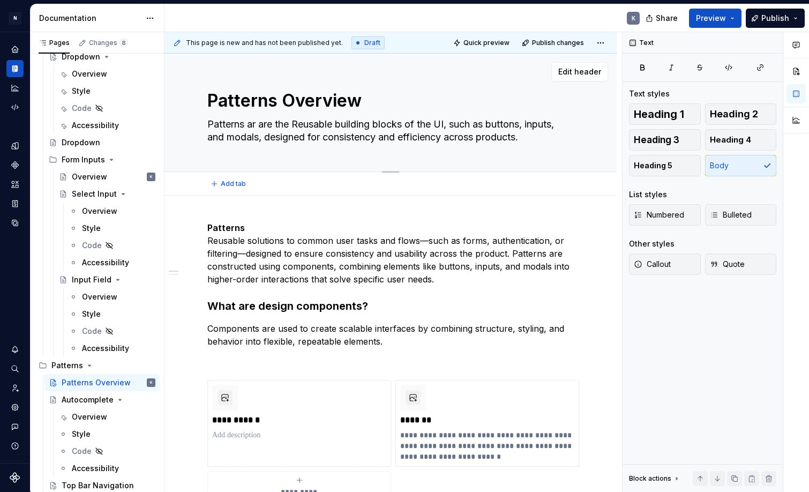
type textarea "*"
type textarea "Patterns are are the Reusable building blocks of the UI, such as buttons, input…"
type textarea "*"
type textarea "Patterns ar are the Reusable building blocks of the UI, such as buttons, inputs…"
type textarea "*"
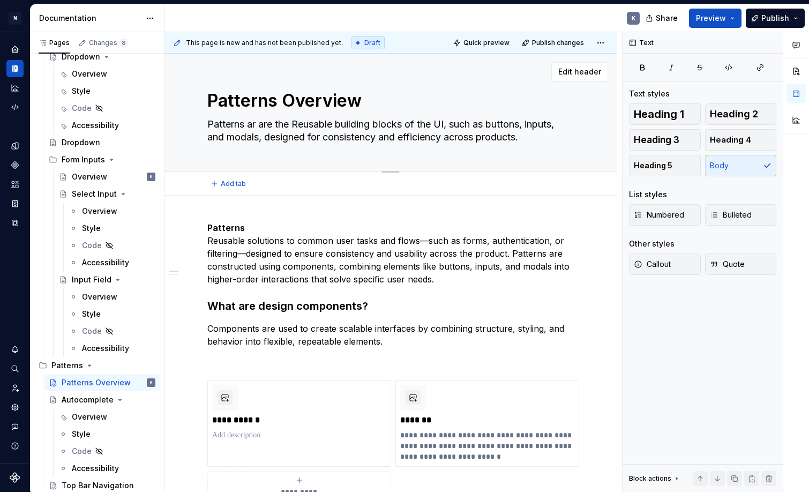
type textarea "Patterns a are the Reusable building blocks of the UI, such as buttons, inputs,…"
type textarea "*"
type textarea "Patterns are the Reusable building blocks of the UI, such as buttons, inputs, a…"
type textarea "*"
type textarea "Patterns are the Reusable building blocks of the UI, such as buttons, inputs, a…"
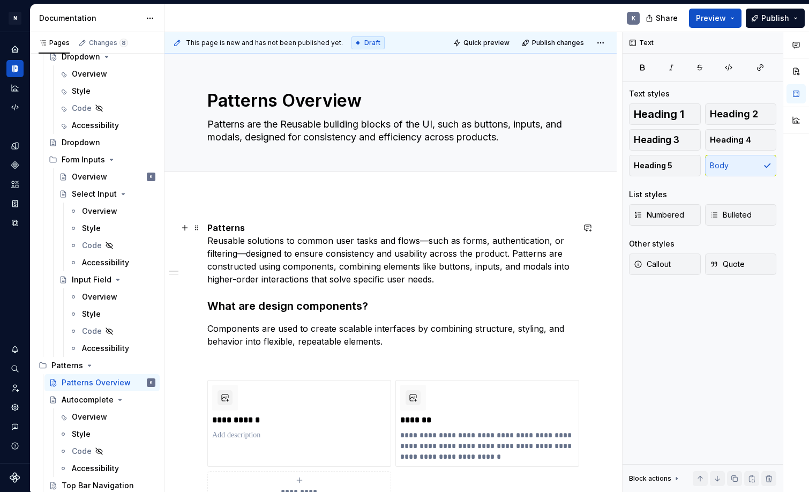
type textarea "*"
type textarea "Patterns are the Reusable building blocks of the UI, such as buttons, inputs, a…"
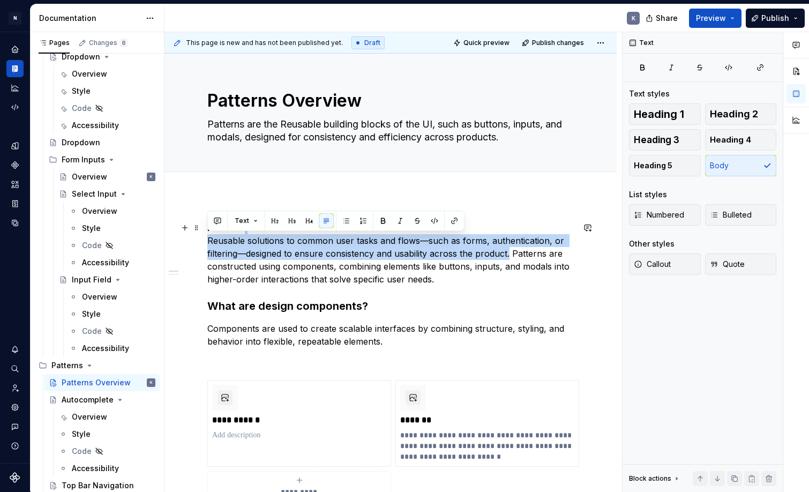
drag, startPoint x: 208, startPoint y: 239, endPoint x: 510, endPoint y: 250, distance: 301.8
click at [510, 250] on p "Patterns Reusable solutions to common user tasks and flows—such as forms, authe…" at bounding box center [390, 253] width 366 height 64
copy p "Reusable solutions to common user tasks and flows—such as forms, authentication…"
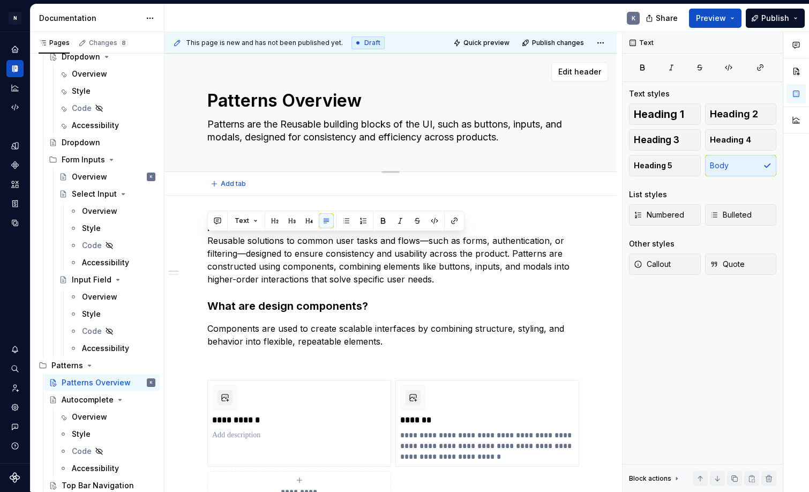
click at [324, 132] on textarea "Patterns are the Reusable building blocks of the UI, such as buttons, inputs, a…" at bounding box center [388, 131] width 366 height 30
paste textarea "Reusable solutions to common user tasks and flows—such as forms, authentication…"
type textarea "*"
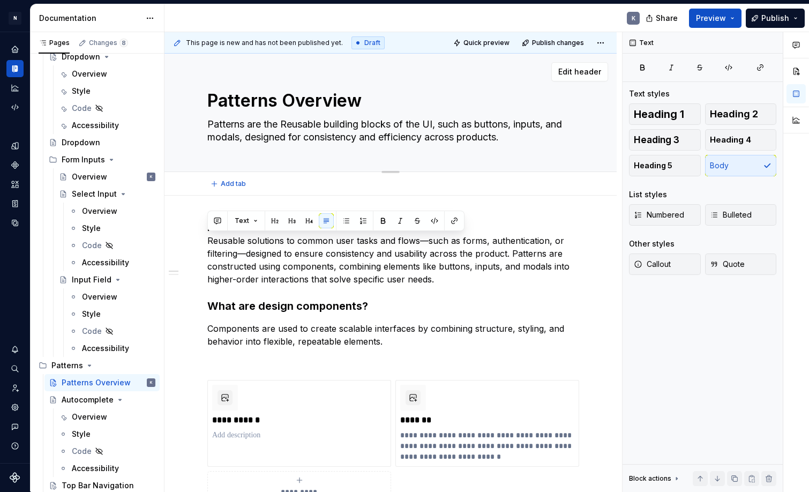
type textarea "Reusable solutions to common user tasks and flows—such as forms, authentication…"
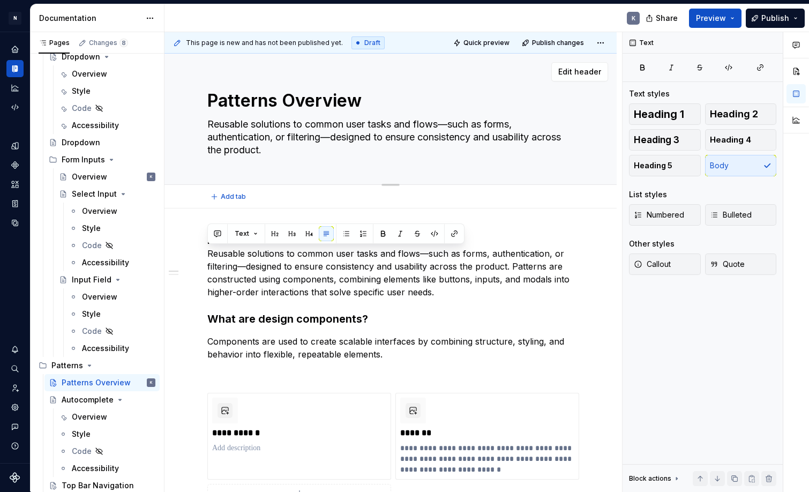
click at [210, 125] on textarea "Reusable solutions to common user tasks and flows—such as forms, authentication…" at bounding box center [388, 137] width 366 height 43
type textarea "*"
type textarea "OReusable solutions to common user tasks and flows—such as forms, authenticatio…"
type textarea "*"
type textarea "Reusable solutions to common user tasks and flows—such as forms, authentication…"
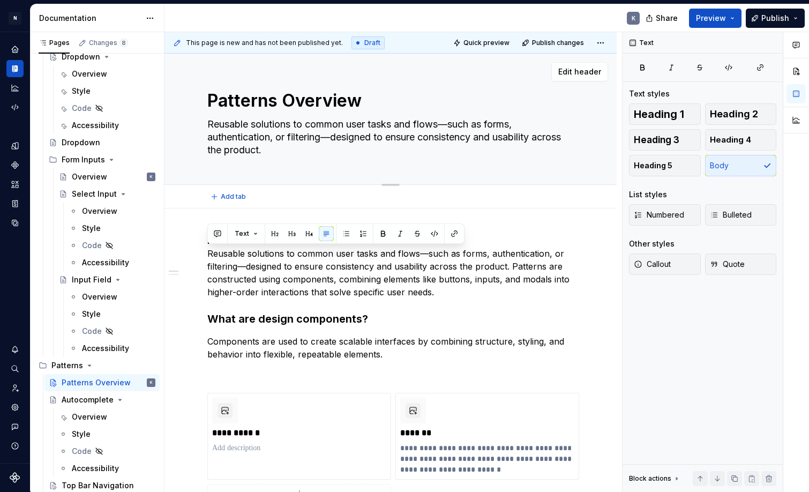
type textarea "*"
type textarea "PReusable solutions to common user tasks and flows—such as forms, authenticatio…"
type textarea "*"
type textarea "PaReusable solutions to common user tasks and flows—such as forms, authenticati…"
type textarea "*"
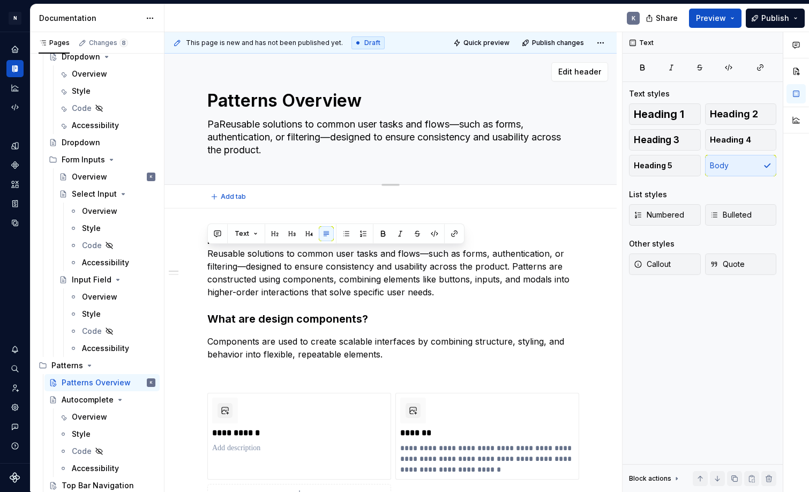
type textarea "PatReusable solutions to common user tasks and flows—such as forms, authenticat…"
type textarea "*"
type textarea "PattReusable solutions to common user tasks and flows—such as forms, authentica…"
type textarea "*"
type textarea "PatteReusable solutions to common user tasks and flows—such as forms, authentic…"
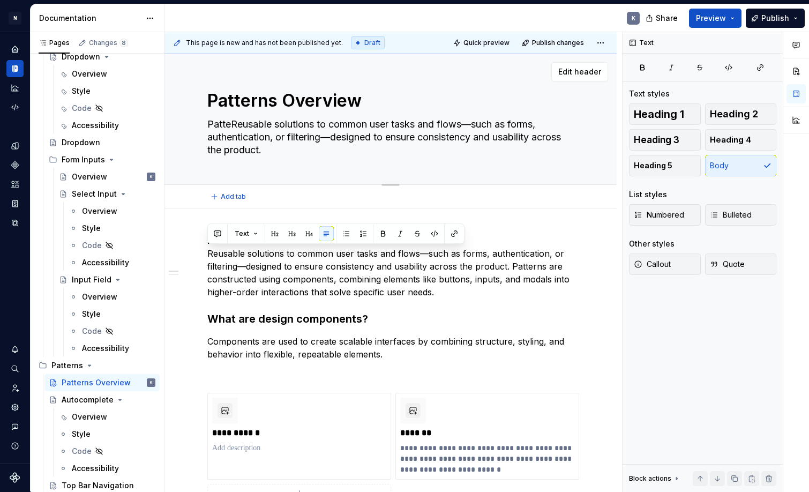
type textarea "*"
type textarea "PatterReusable solutions to common user tasks and flows—such as forms, authenti…"
type textarea "*"
type textarea "PatternReusable solutions to common user tasks and flows—such as forms, authent…"
type textarea "*"
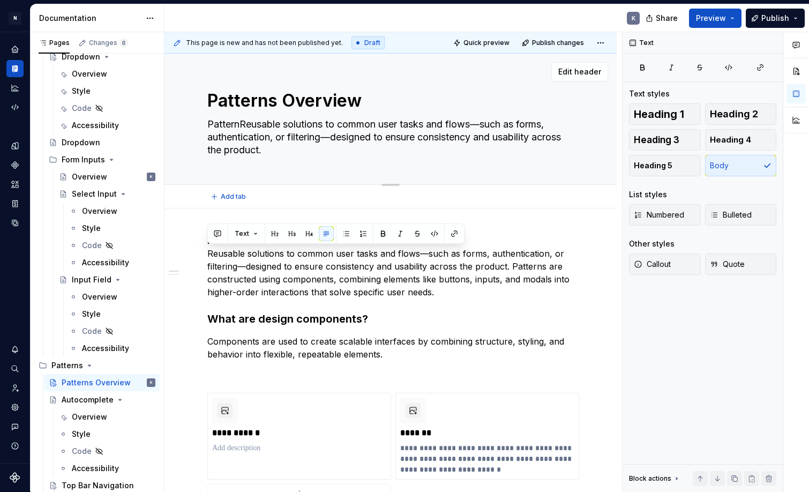
type textarea "PatternsReusable solutions to common user tasks and flows—such as forms, authen…"
type textarea "*"
type textarea "Patterns Reusable solutions to common user tasks and flows—such as forms, authe…"
click at [366, 138] on textarea "Patterns are reusable solutions to common user tasks and flows—such as forms, a…" at bounding box center [388, 137] width 366 height 43
click at [507, 123] on textarea "Patterns are reusable solutions to common user tasks and flows—such as forms, a…" at bounding box center [388, 137] width 366 height 43
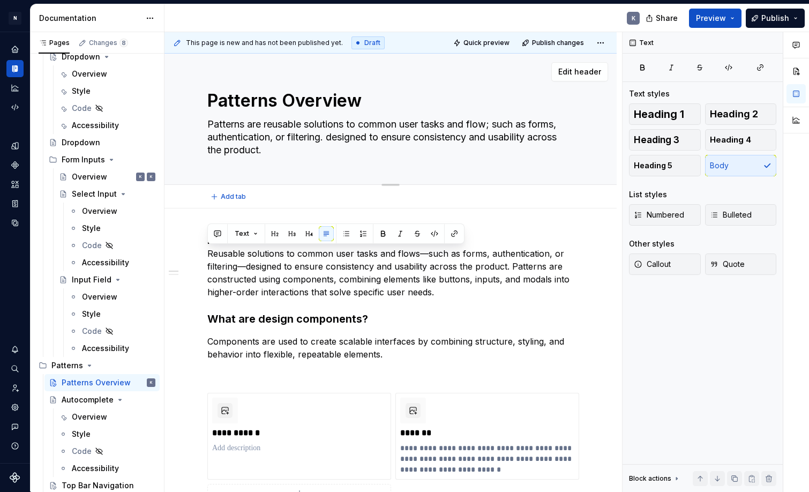
click at [336, 138] on textarea "Patterns are reusable solutions to common user tasks and flow; such as forms, a…" at bounding box center [388, 137] width 366 height 43
drag, startPoint x: 331, startPoint y: 139, endPoint x: 338, endPoint y: 146, distance: 10.2
click at [338, 146] on textarea "Patterns are reusable solutions to common user tasks and flow; such as forms, a…" at bounding box center [388, 137] width 366 height 43
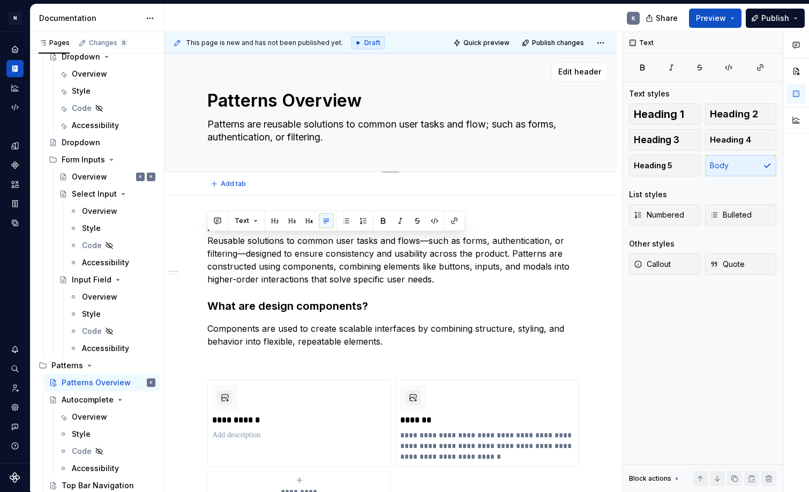
click at [570, 127] on textarea "Patterns are reusable solutions to common user tasks and flow; such as forms, a…" at bounding box center [388, 131] width 366 height 30
click at [392, 137] on textarea "Patterns are reusable solutions to common user tasks and flow; such as forms, n…" at bounding box center [388, 131] width 366 height 30
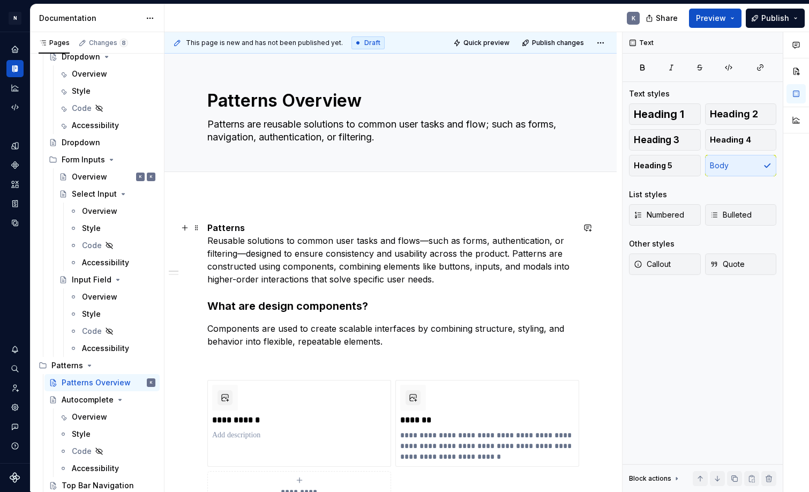
click at [317, 258] on p "Patterns Reusable solutions to common user tasks and flows—such as forms, authe…" at bounding box center [390, 253] width 366 height 64
click at [231, 304] on h3 "What are design components?" at bounding box center [390, 305] width 366 height 15
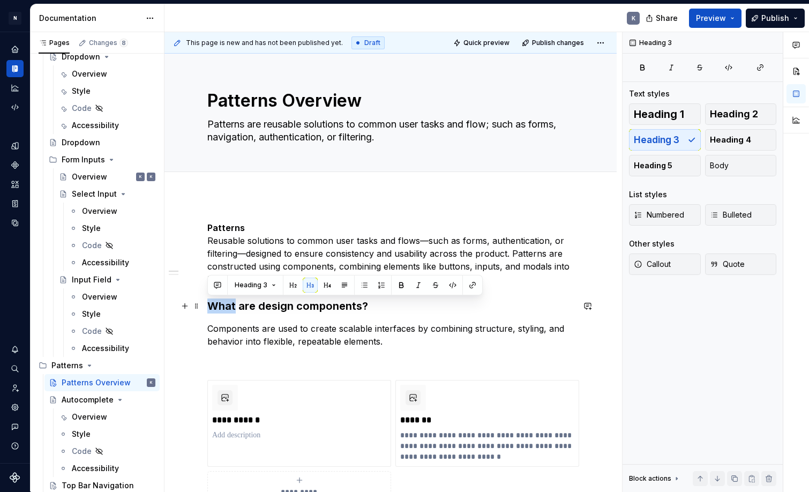
click at [231, 304] on h3 "What are design components?" at bounding box center [390, 305] width 366 height 15
click at [281, 310] on h3 "What are design components?" at bounding box center [390, 305] width 366 height 15
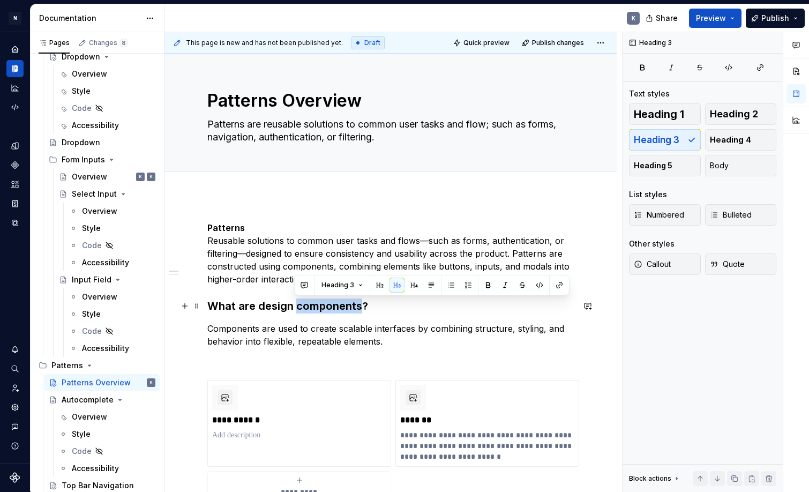
drag, startPoint x: 296, startPoint y: 306, endPoint x: 359, endPoint y: 309, distance: 62.7
click at [359, 309] on h3 "What are design components?" at bounding box center [390, 305] width 366 height 15
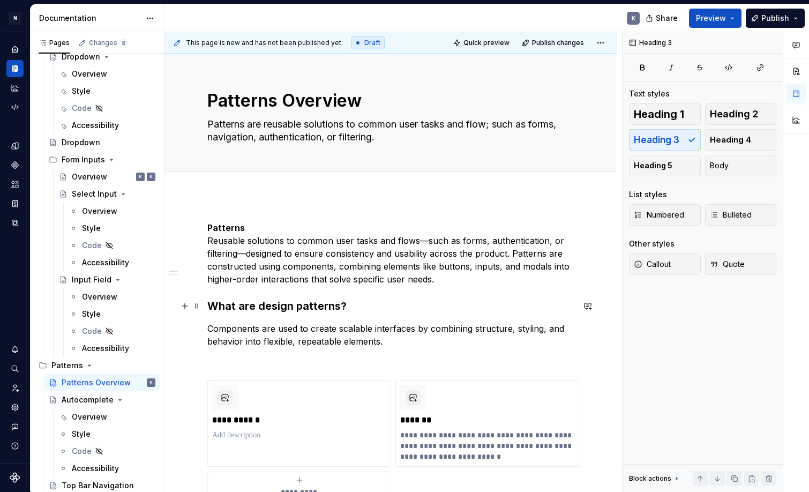
click at [265, 304] on h3 "What are design patterns?" at bounding box center [390, 305] width 366 height 15
click at [302, 310] on h3 "What are Design patterns?" at bounding box center [390, 305] width 366 height 15
click at [209, 326] on p "Components are used to create scalable interfaces by combining structure, styli…" at bounding box center [390, 335] width 366 height 26
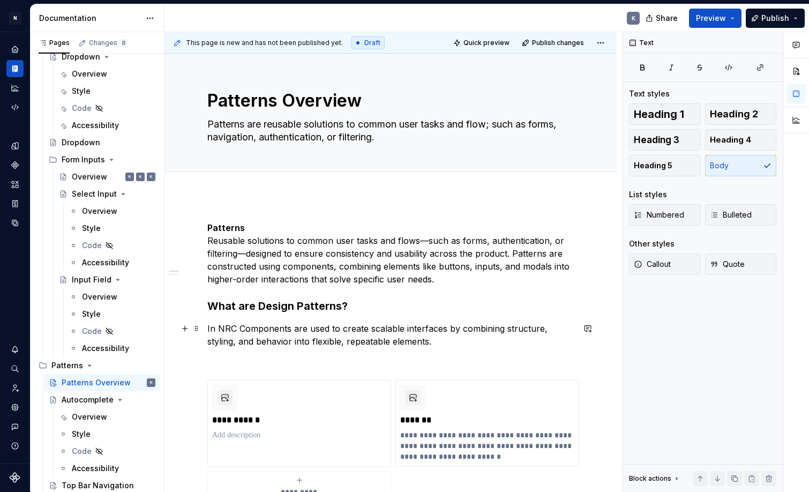
click at [411, 341] on p "In NRC Components are used to create scalable interfaces by combining structure…" at bounding box center [390, 335] width 366 height 26
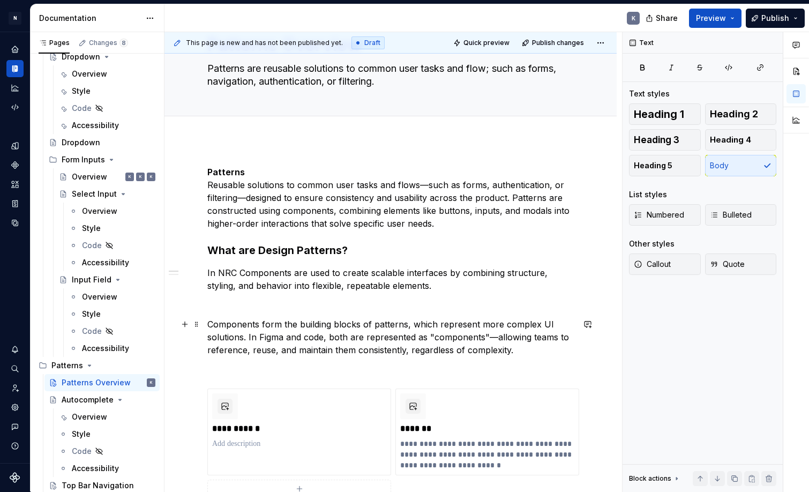
scroll to position [62, 0]
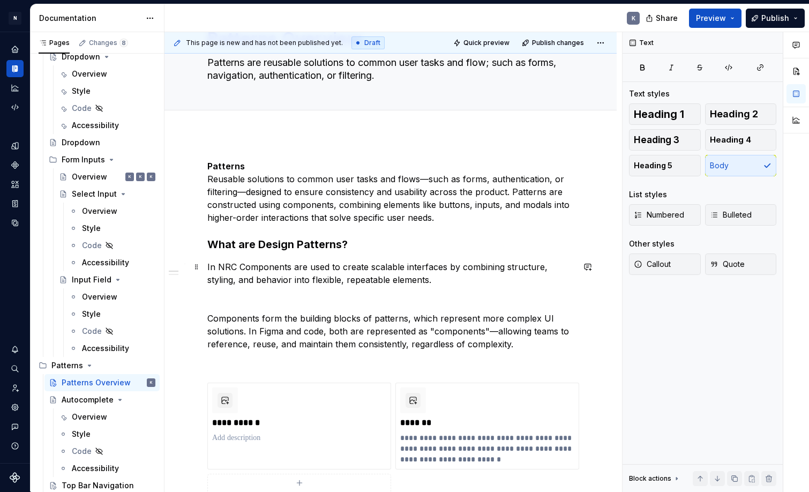
click at [238, 266] on p "In NRC Components are used to create scalable interfaces by combining structure…" at bounding box center [390, 273] width 366 height 26
click at [212, 266] on p "In NRC Components are used to create scalable interfaces by combining structure…" at bounding box center [390, 273] width 366 height 26
click at [213, 267] on p "In NRC Components are used to create scalable interfaces by combining structure…" at bounding box center [390, 273] width 366 height 26
click at [250, 268] on p "In the NRC Components are used to create scalable interfaces by combining struc…" at bounding box center [390, 273] width 366 height 26
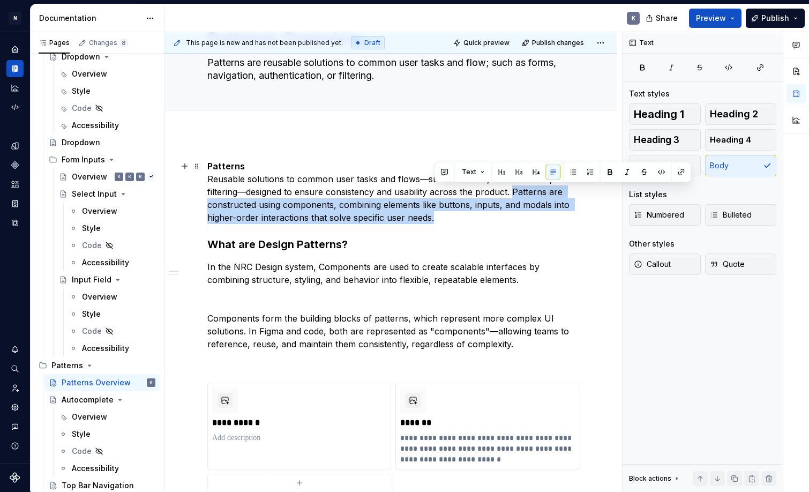
drag, startPoint x: 513, startPoint y: 193, endPoint x: 513, endPoint y: 212, distance: 19.3
click at [513, 212] on p "Patterns Reusable solutions to common user tasks and flows—such as forms, authe…" at bounding box center [390, 192] width 366 height 64
click at [488, 214] on p "Patterns Reusable solutions to common user tasks and flows—such as forms, authe…" at bounding box center [390, 192] width 366 height 64
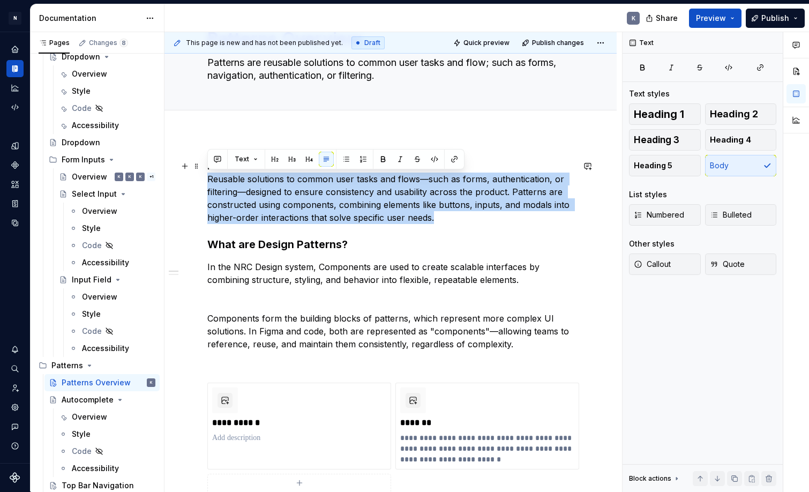
drag, startPoint x: 438, startPoint y: 217, endPoint x: 208, endPoint y: 179, distance: 233.0
click at [208, 179] on p "Patterns Reusable solutions to common user tasks and flows—such as forms, authe…" at bounding box center [390, 192] width 366 height 64
copy p "Reusable solutions to common user tasks and flows—such as forms, authentication…"
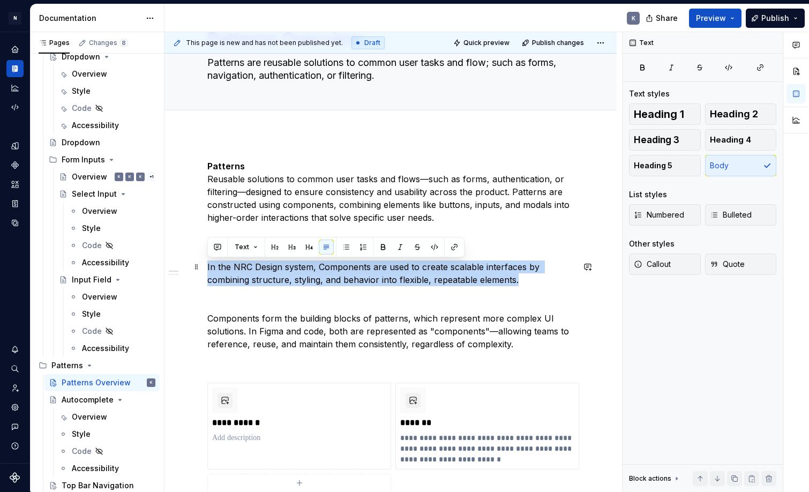
drag, startPoint x: 489, startPoint y: 279, endPoint x: 203, endPoint y: 266, distance: 285.8
click at [203, 266] on div "**********" at bounding box center [390, 490] width 452 height 712
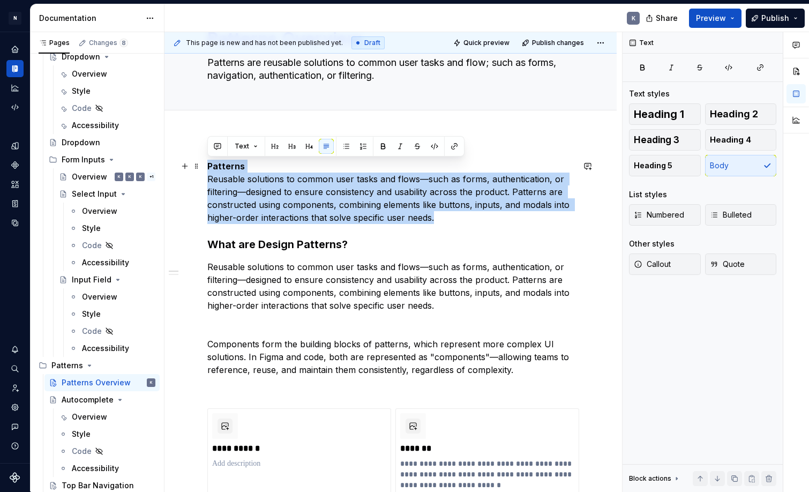
drag, startPoint x: 437, startPoint y: 222, endPoint x: 173, endPoint y: 162, distance: 270.2
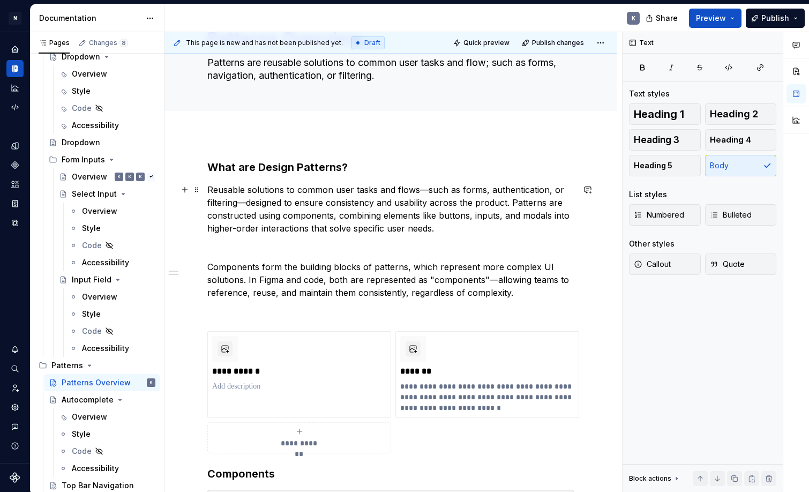
click at [208, 190] on p "Reusable solutions to common user tasks and flows—such as forms, authentication…" at bounding box center [390, 208] width 366 height 51
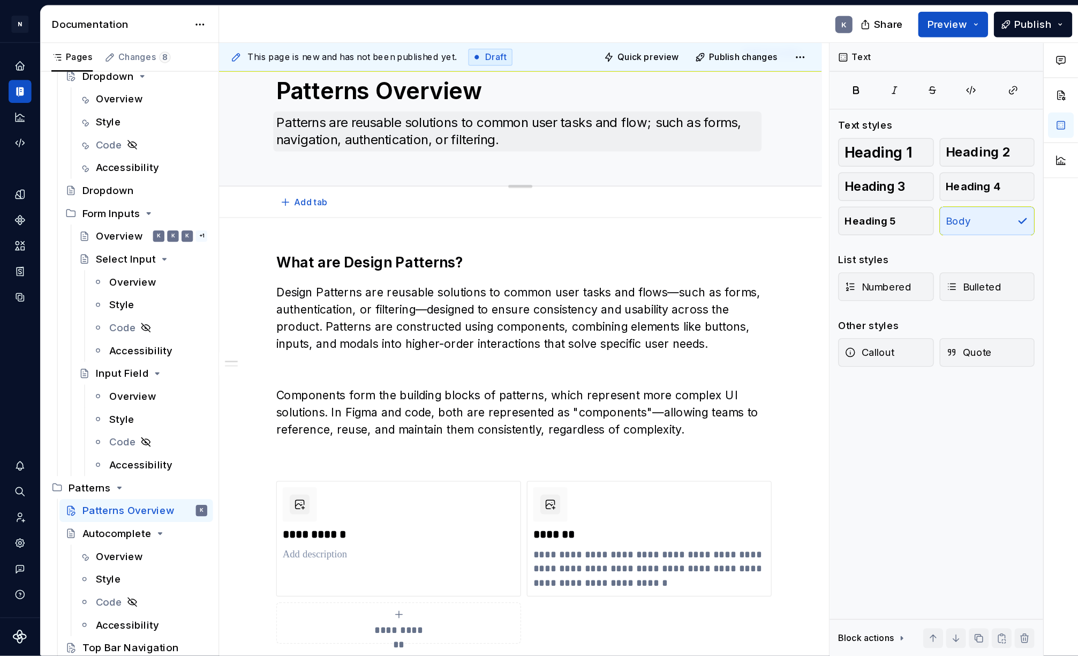
scroll to position [31, 0]
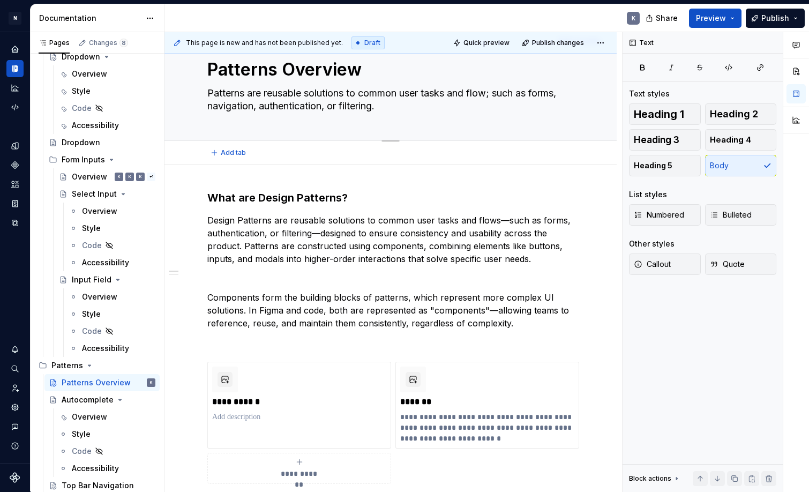
click at [403, 93] on textarea "Patterns are reusable solutions to common user tasks and flow; such as forms, n…" at bounding box center [388, 100] width 366 height 30
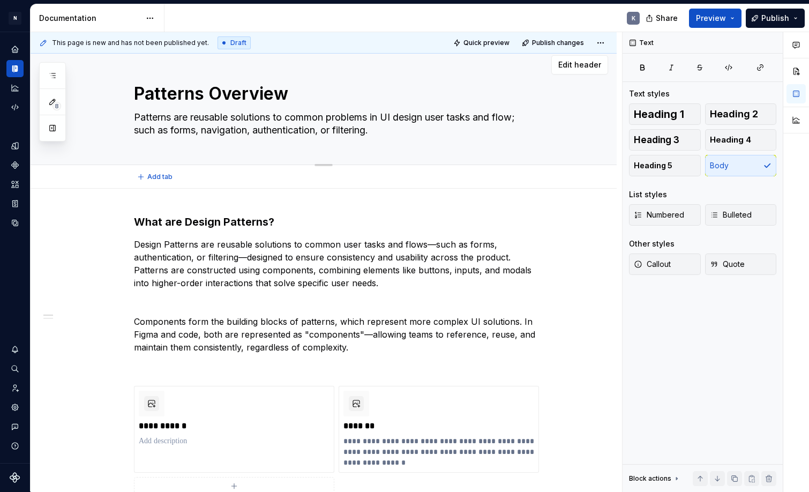
scroll to position [10, 0]
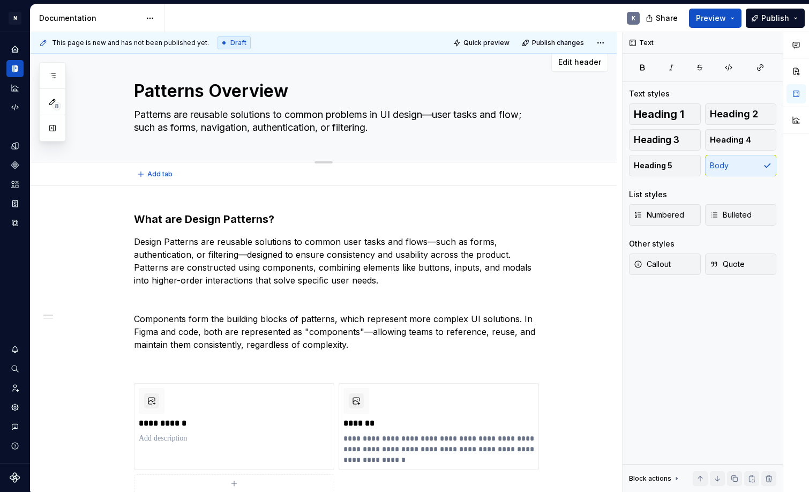
click at [444, 116] on textarea "Patterns are reusable solutions to common problems in UI design—user tasks and …" at bounding box center [334, 121] width 405 height 30
drag, startPoint x: 482, startPoint y: 116, endPoint x: 444, endPoint y: 116, distance: 38.6
click at [444, 116] on textarea "Patterns are reusable solutions to common problems in UI design—enabling user t…" at bounding box center [334, 121] width 405 height 30
click at [202, 126] on textarea "Patterns are reusable solutions to common problems in UI design—supporting user…" at bounding box center [334, 121] width 405 height 30
click at [234, 127] on textarea "Patterns are reusable solutions to common problems in UI design—supporting user…" at bounding box center [334, 121] width 405 height 30
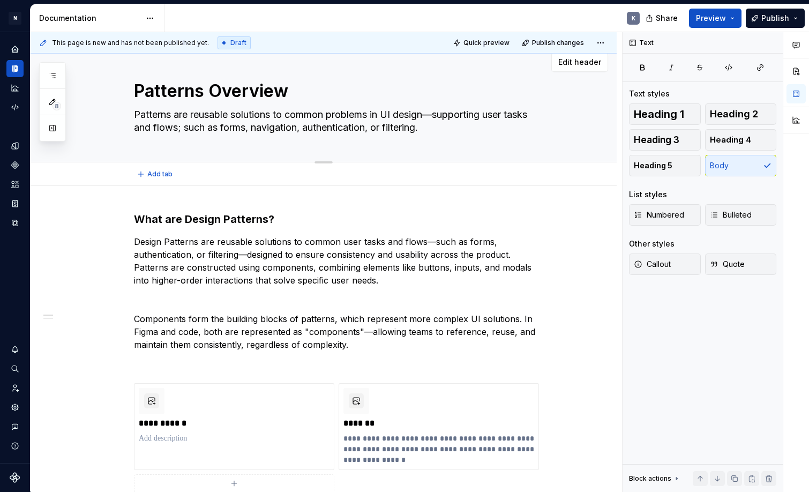
click at [234, 127] on textarea "Patterns are reusable solutions to common problems in UI design—supporting user…" at bounding box center [334, 121] width 405 height 30
click at [269, 123] on textarea "Patterns are reusable solutions to common problems in UI design—supporting user…" at bounding box center [334, 121] width 405 height 30
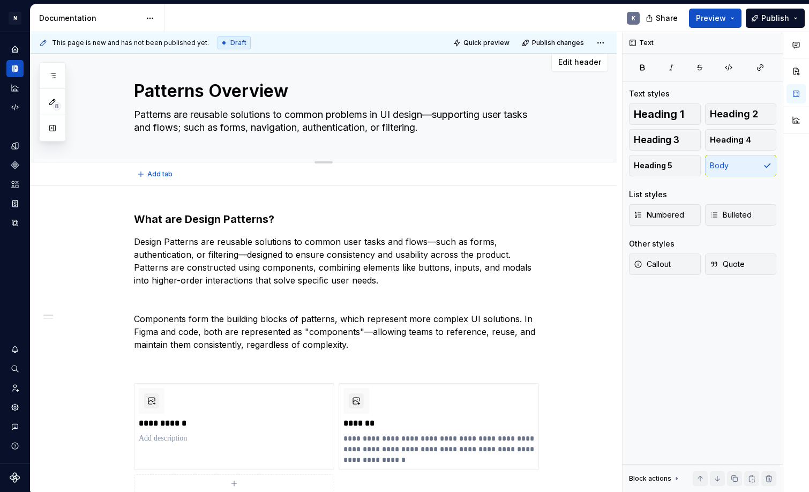
paste textarea ", supporting user tasks and flows such as forms, navigation, authentication, an…"
click at [514, 114] on textarea "Patterns are reusable solutions to common problems in UI design, supporting use…" at bounding box center [334, 121] width 405 height 30
click at [275, 127] on textarea "Patterns are reusable solutions to common problems in UI design, supporting use…" at bounding box center [334, 121] width 405 height 30
click at [446, 127] on textarea "Patterns are reusable solutions to common problems in UI design, supporting use…" at bounding box center [334, 121] width 405 height 30
click at [457, 127] on textarea "Patterns are reusable solutions to common problems in UI design, supporting use…" at bounding box center [334, 121] width 405 height 30
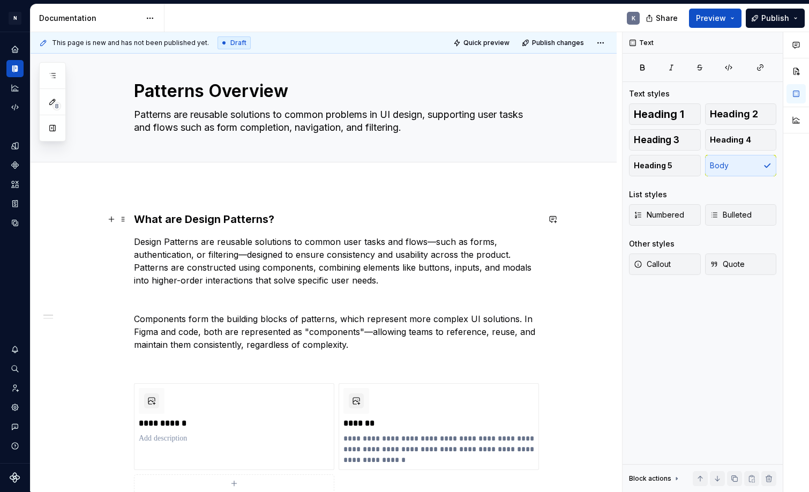
click at [172, 219] on h3 "What are Design Patterns?" at bounding box center [336, 219] width 405 height 15
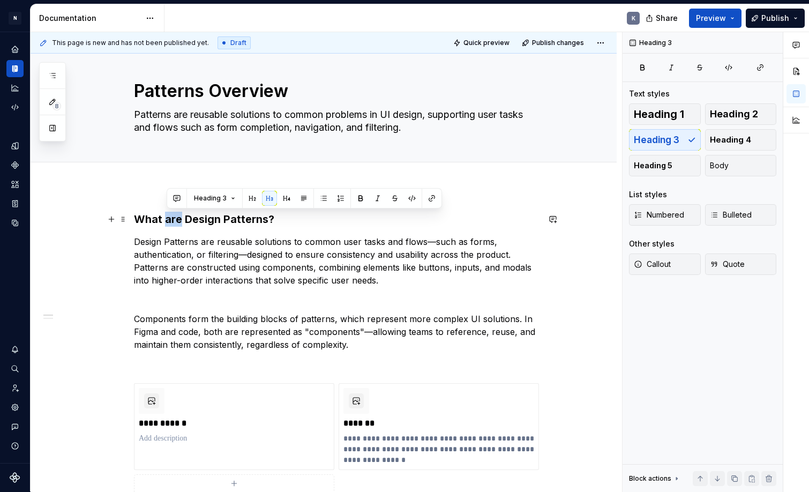
click at [172, 219] on h3 "What are Design Patterns?" at bounding box center [336, 219] width 405 height 15
click at [223, 199] on button "button" at bounding box center [222, 198] width 15 height 15
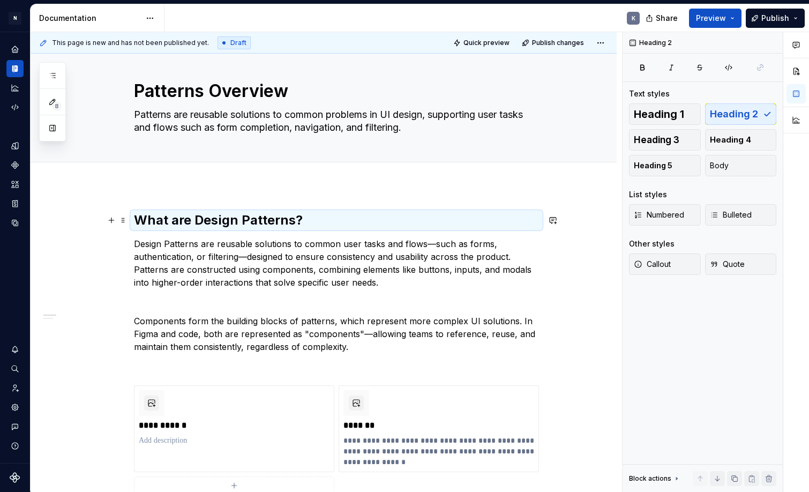
click at [305, 223] on h2 "What are Design Patterns?" at bounding box center [336, 220] width 405 height 17
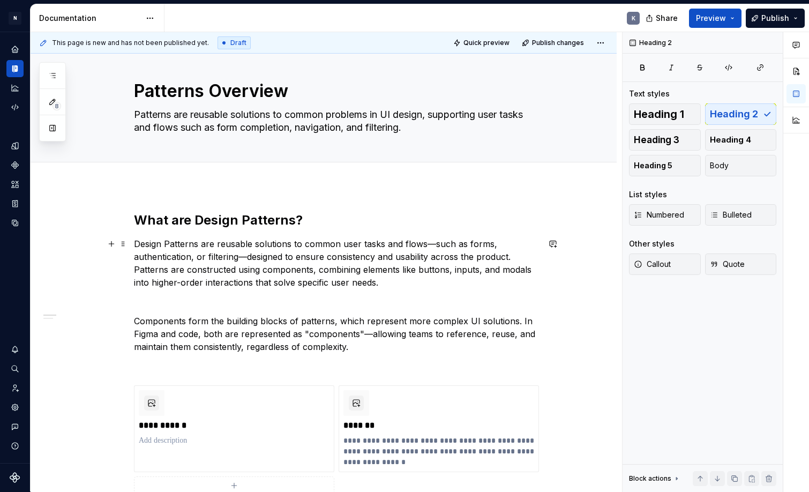
click at [514, 257] on p "Design Patterns are reusable solutions to common user tasks and flows—such as f…" at bounding box center [336, 262] width 405 height 51
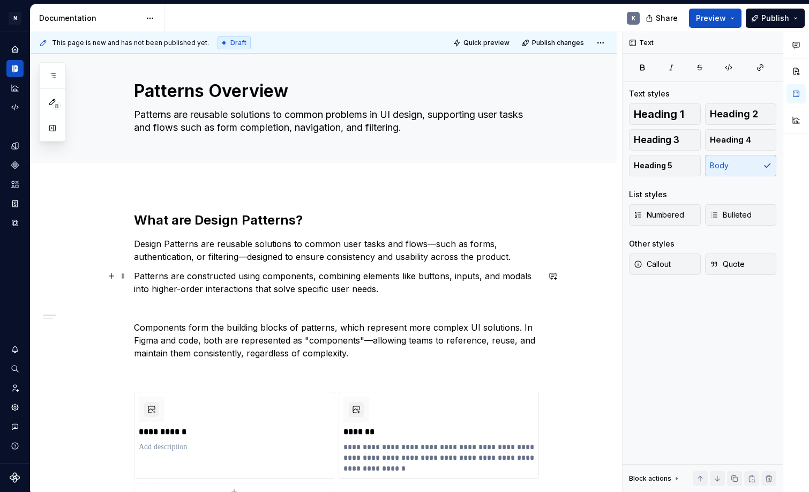
click at [444, 292] on p "Patterns are constructed using components, combining elements like buttons, inp…" at bounding box center [336, 282] width 405 height 26
click at [137, 327] on p "Components form the building blocks of patterns, which represent more complex U…" at bounding box center [336, 340] width 405 height 39
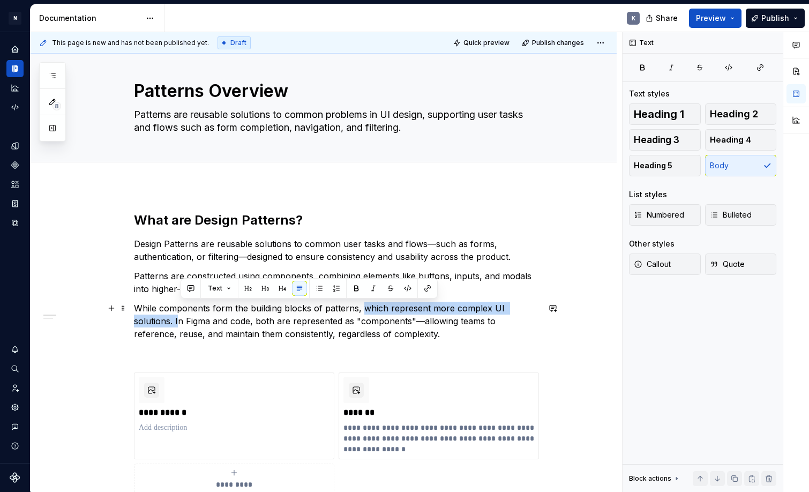
drag, startPoint x: 181, startPoint y: 322, endPoint x: 366, endPoint y: 309, distance: 185.8
click at [366, 309] on p "While components form the building blocks of patterns, which represent more com…" at bounding box center [336, 321] width 405 height 39
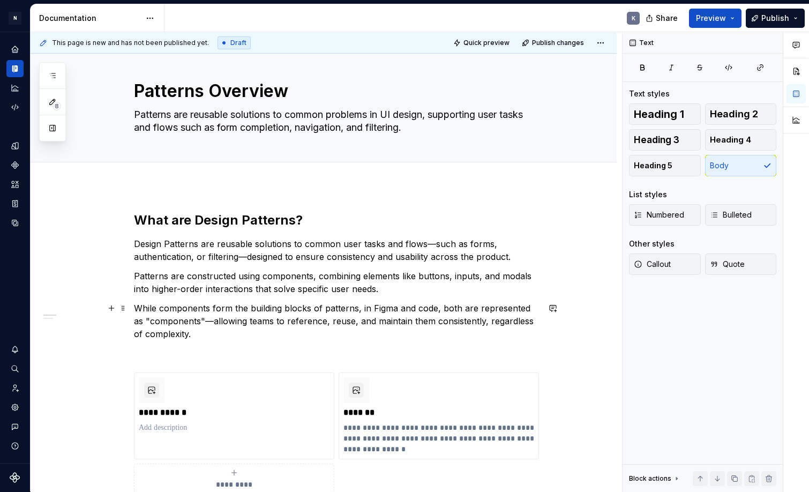
click at [417, 307] on p "While components form the building blocks of patterns, in Figma and code, both …" at bounding box center [336, 321] width 405 height 39
drag, startPoint x: 441, startPoint y: 310, endPoint x: 399, endPoint y: 310, distance: 42.9
click at [399, 309] on p "While components form the building blocks of patterns, in Figma and code, both …" at bounding box center [336, 321] width 405 height 39
click at [202, 322] on p "While components form the building blocks of patterns, in Figma both are repres…" at bounding box center [336, 321] width 405 height 39
click at [270, 322] on p "While components form the building blocks of patterns, in Figma both are repres…" at bounding box center [336, 321] width 405 height 39
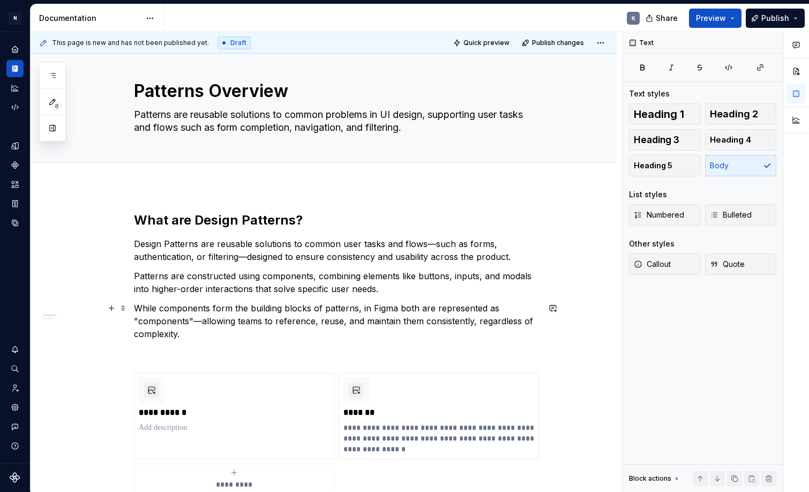
click at [251, 328] on p "While components form the building blocks of patterns, in Figma both are repres…" at bounding box center [336, 321] width 405 height 39
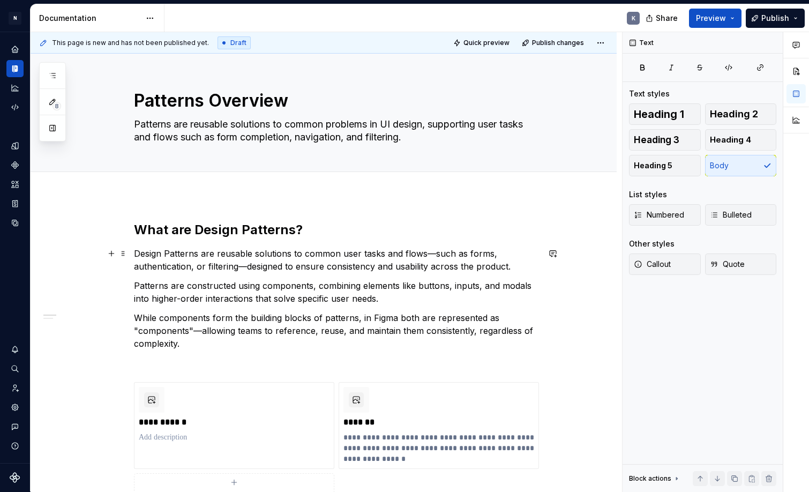
scroll to position [0, 0]
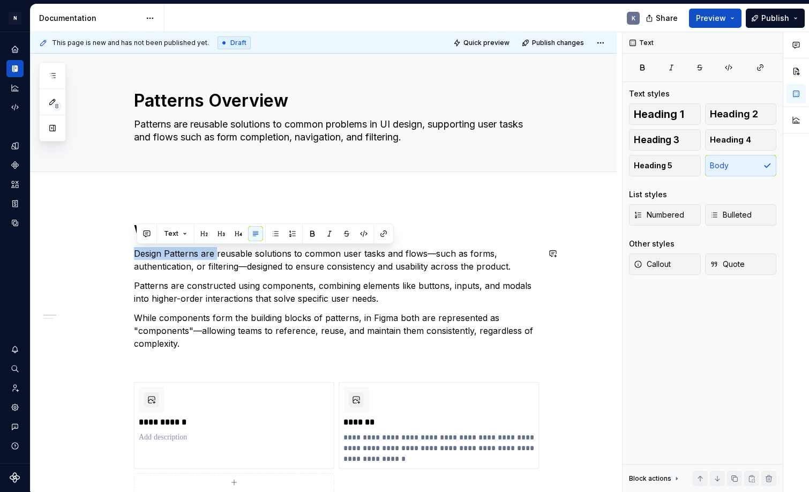
drag, startPoint x: 217, startPoint y: 251, endPoint x: 323, endPoint y: 246, distance: 105.7
click at [324, 246] on div "**********" at bounding box center [336, 453] width 405 height 464
click at [348, 179] on div "Add tab" at bounding box center [336, 183] width 405 height 15
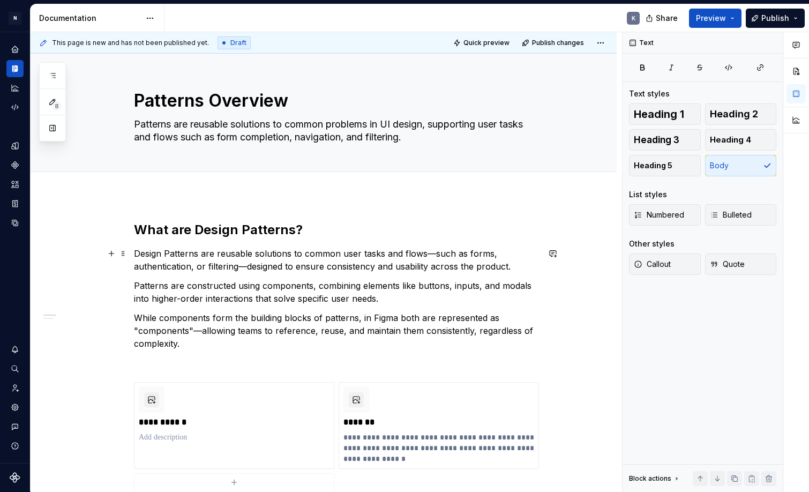
click at [363, 265] on p "Design Patterns are reusable solutions to common user tasks and flows—such as f…" at bounding box center [336, 260] width 405 height 26
click at [219, 253] on p "Design Patterns are reusable solutions to common user tasks and flows—such as f…" at bounding box center [336, 260] width 405 height 26
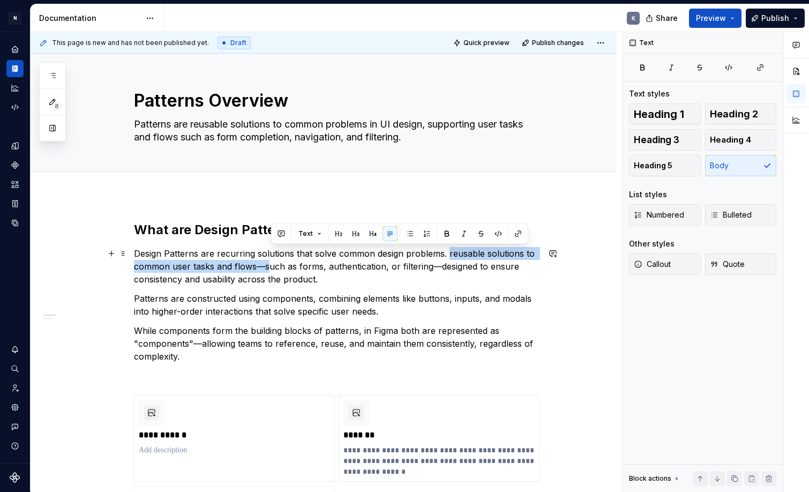
drag, startPoint x: 269, startPoint y: 266, endPoint x: 449, endPoint y: 251, distance: 180.1
click at [449, 251] on p "Design Patterns are recurring solutions that solve common design problems. reus…" at bounding box center [336, 266] width 405 height 39
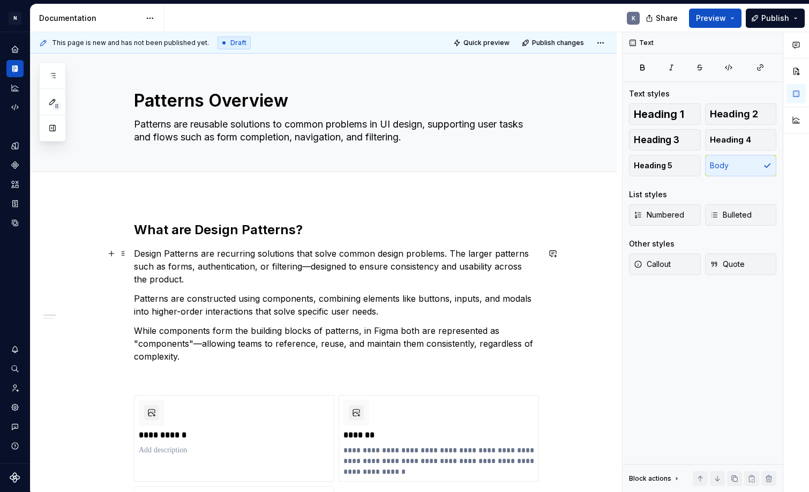
click at [311, 266] on p "Design Patterns are recurring solutions that solve common design problems. The …" at bounding box center [336, 266] width 405 height 39
click at [358, 266] on p "Design Patterns are recurring solutions that solve common design problems. The …" at bounding box center [336, 266] width 405 height 39
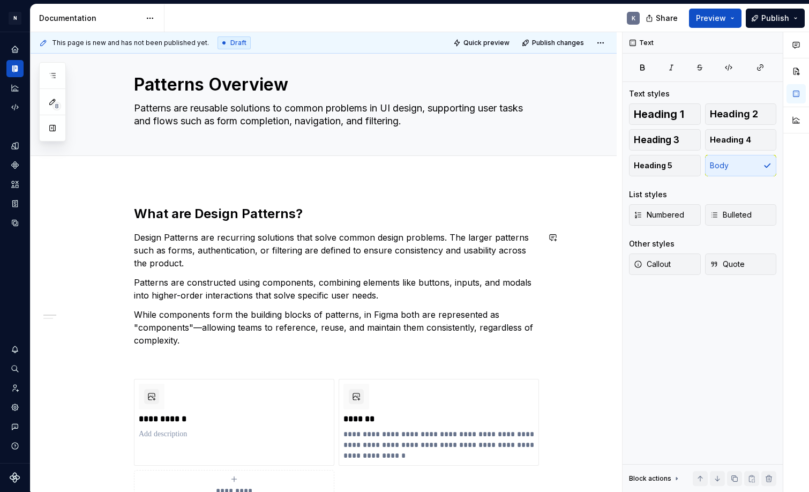
scroll to position [17, 0]
click at [206, 342] on p "While components form the building blocks of patterns, in Figma both are repres…" at bounding box center [336, 326] width 405 height 39
click at [201, 339] on p "While components form the building blocks of patterns, in Figma both are repres…" at bounding box center [336, 326] width 405 height 39
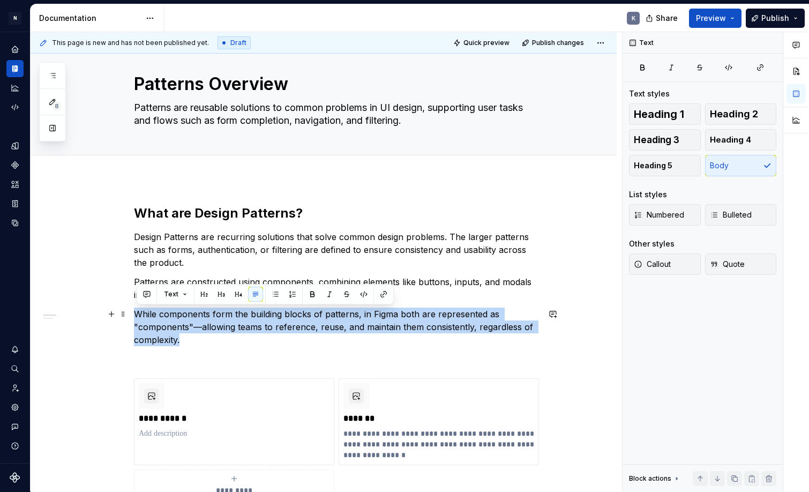
drag, startPoint x: 201, startPoint y: 339, endPoint x: 130, endPoint y: 311, distance: 76.5
click at [652, 261] on span "Callout" at bounding box center [652, 264] width 37 height 11
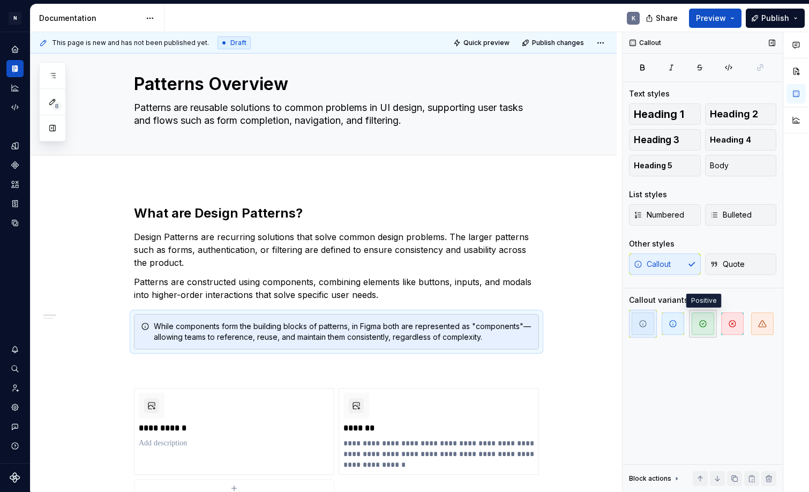
click at [709, 322] on span "button" at bounding box center [703, 323] width 22 height 22
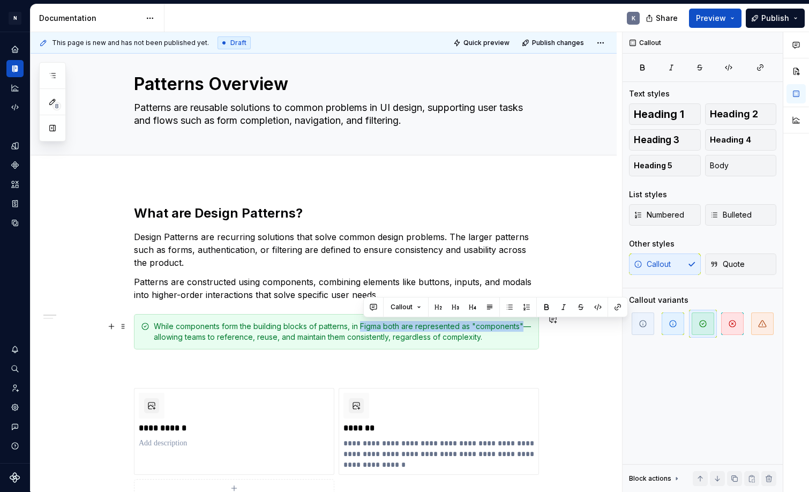
drag, startPoint x: 364, startPoint y: 325, endPoint x: 524, endPoint y: 325, distance: 159.6
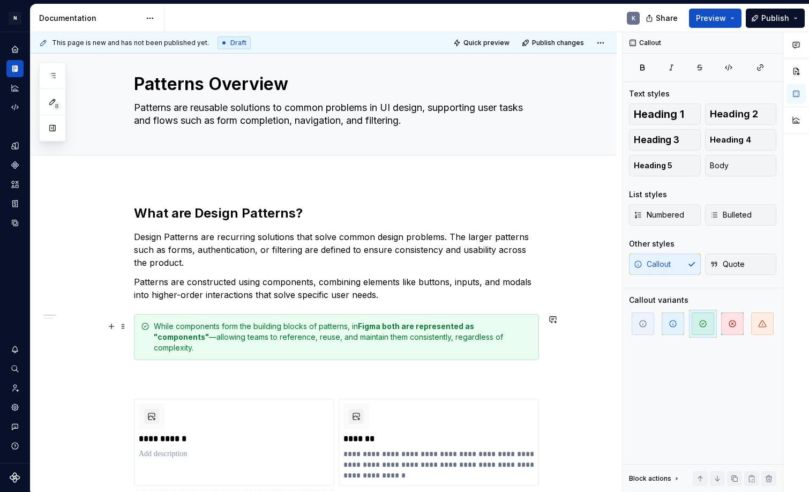
click at [180, 325] on div "While components form the building blocks of patterns, in Figma both are repres…" at bounding box center [343, 337] width 378 height 32
click at [182, 326] on div "While components form the building blocks of patterns, in Figma both are repres…" at bounding box center [343, 337] width 378 height 32
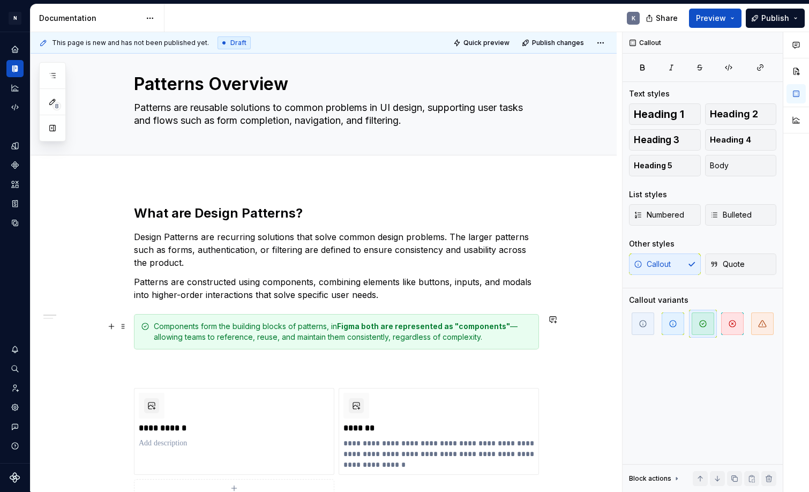
click at [332, 327] on div "Components form the building blocks of patterns, in Figma both are represented …" at bounding box center [343, 331] width 378 height 21
click at [337, 326] on div "Components form the building blocks of patterns. in Figma both are represented …" at bounding box center [343, 331] width 378 height 21
click at [385, 327] on strong "Figma both are represented as "components"" at bounding box center [422, 325] width 173 height 9
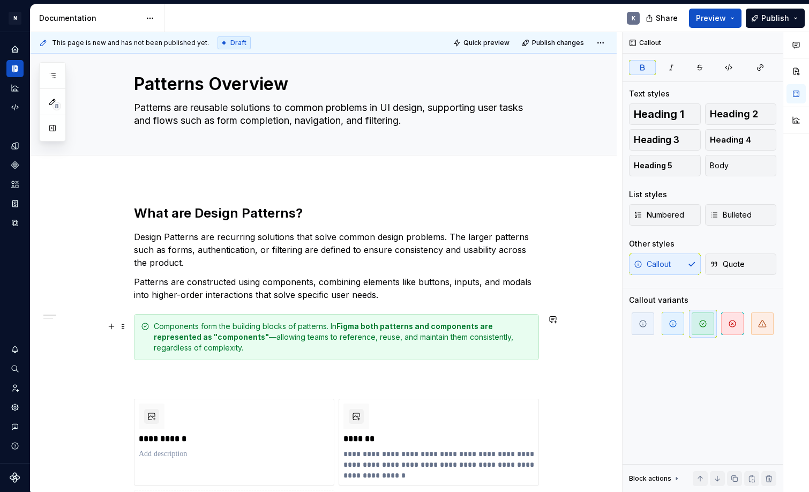
click at [217, 336] on strong "Figma both patterns and components are represented as "components"" at bounding box center [324, 331] width 341 height 20
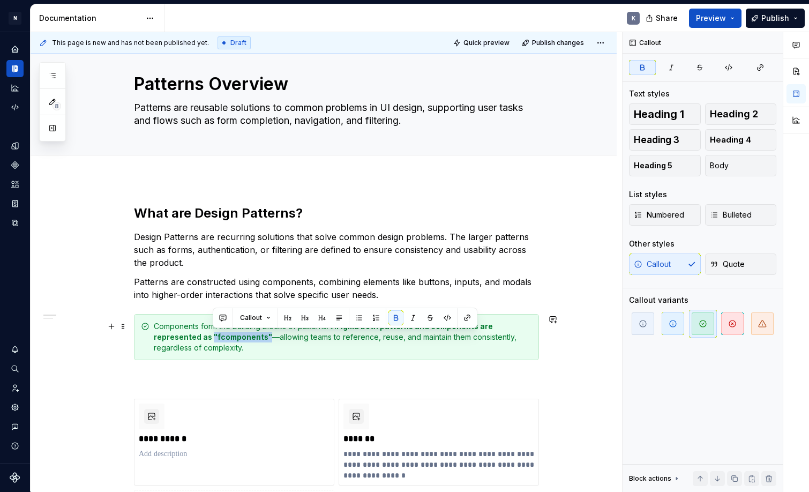
drag, startPoint x: 268, startPoint y: 336, endPoint x: 214, endPoint y: 333, distance: 54.2
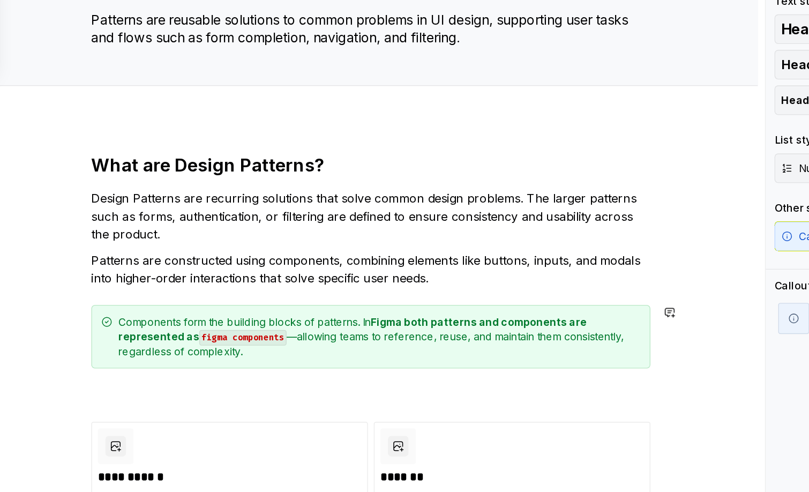
click at [212, 332] on code "figma components" at bounding box center [243, 337] width 63 height 11
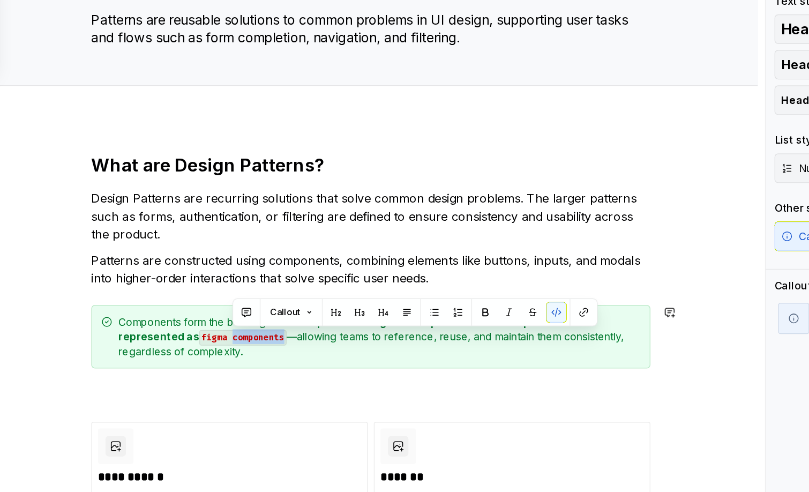
click at [212, 332] on code "figma components" at bounding box center [243, 337] width 63 height 11
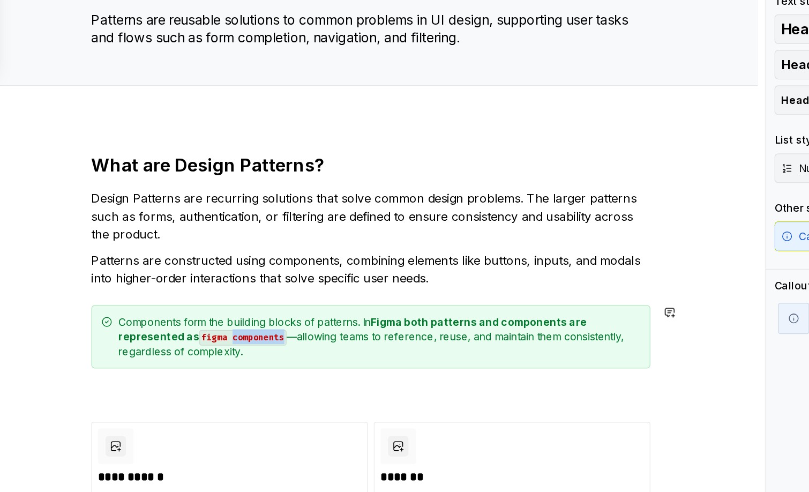
click at [212, 332] on code "figma components" at bounding box center [243, 337] width 63 height 11
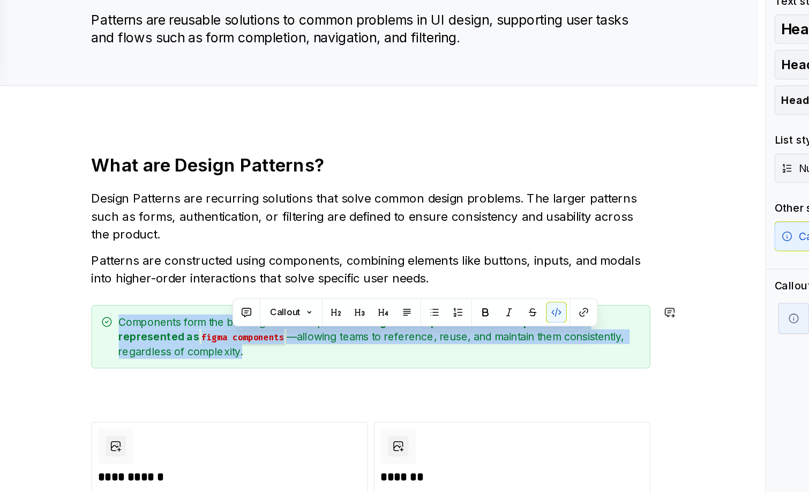
click at [212, 332] on code "figma components" at bounding box center [243, 337] width 63 height 11
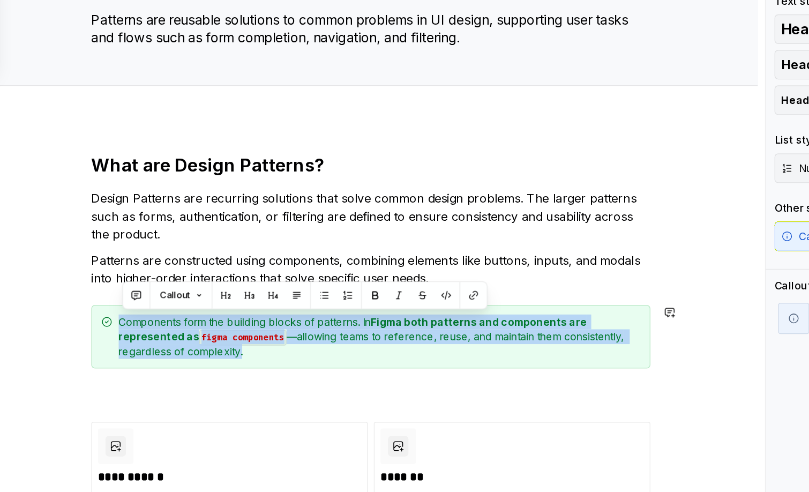
click at [212, 332] on code "figma components" at bounding box center [243, 337] width 63 height 11
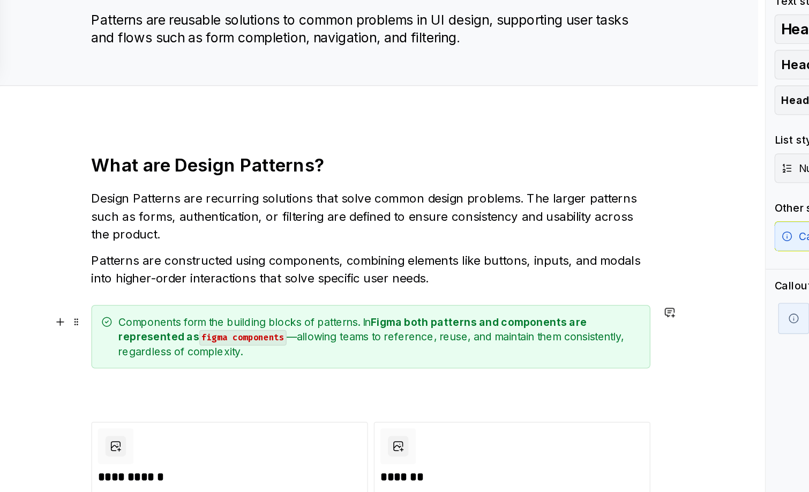
click at [212, 332] on code "figma components" at bounding box center [243, 337] width 63 height 11
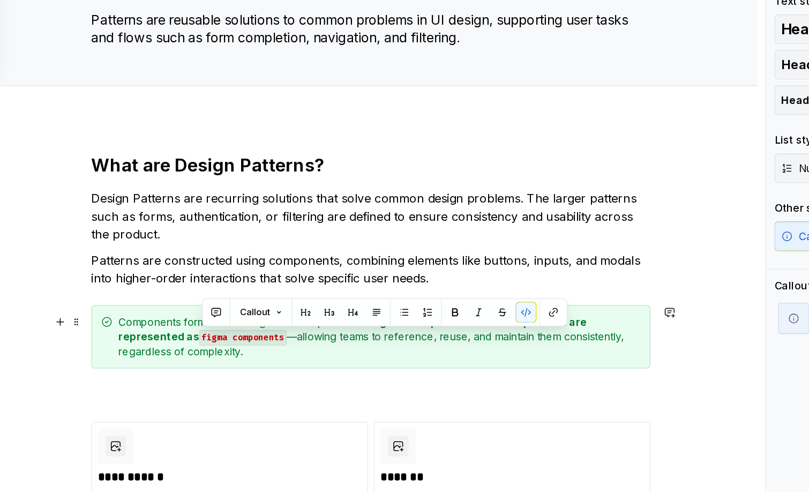
drag, startPoint x: 205, startPoint y: 243, endPoint x: 148, endPoint y: 242, distance: 57.3
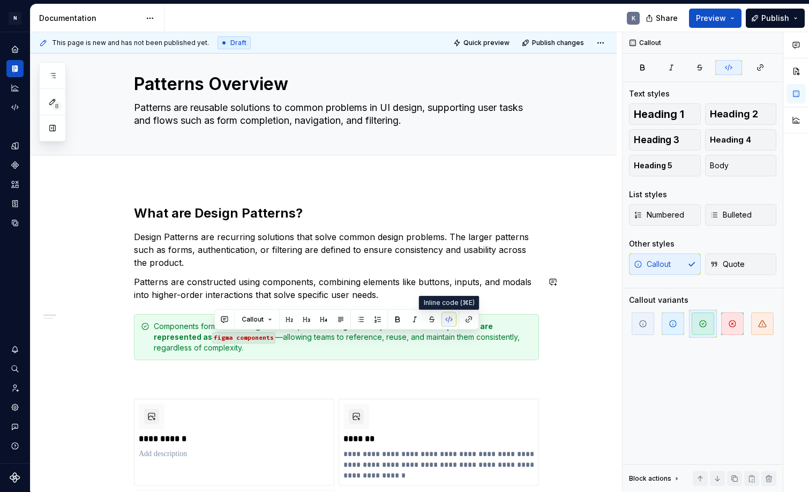
click at [452, 319] on button "button" at bounding box center [448, 319] width 15 height 15
click at [398, 320] on button "button" at bounding box center [397, 319] width 15 height 15
click at [340, 349] on div "Components form the building blocks of patterns. In Figma both patterns and com…" at bounding box center [343, 337] width 378 height 32
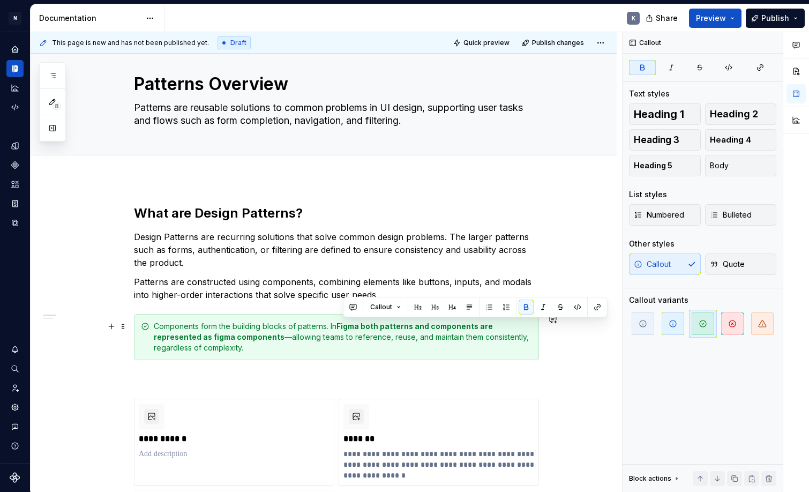
drag, startPoint x: 344, startPoint y: 326, endPoint x: 364, endPoint y: 328, distance: 20.5
click at [381, 351] on div "Components form the building blocks of patterns. In Figma both patterns and com…" at bounding box center [343, 337] width 378 height 32
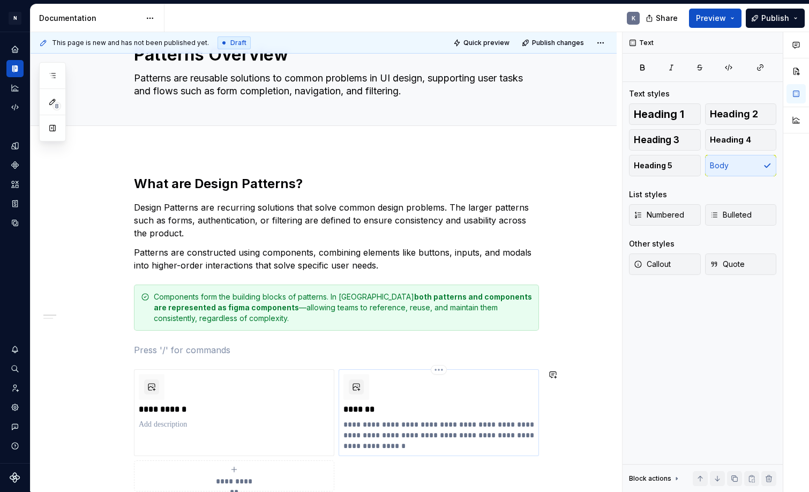
scroll to position [3, 0]
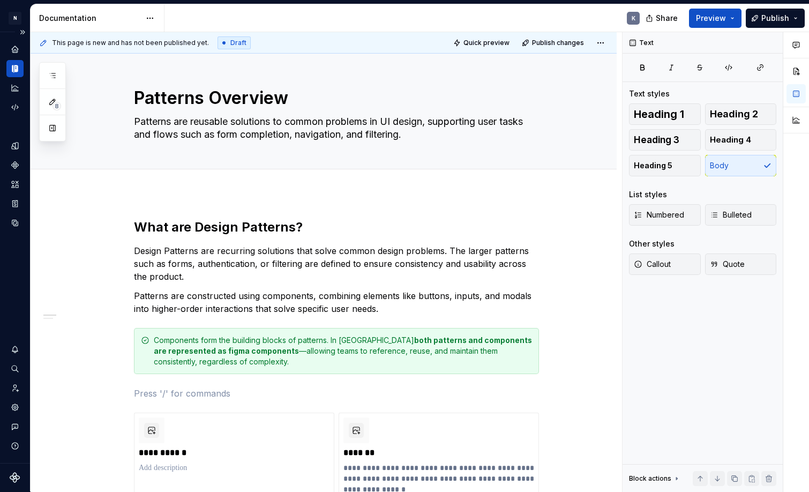
click at [18, 69] on icon "Documentation" at bounding box center [16, 68] width 4 height 7
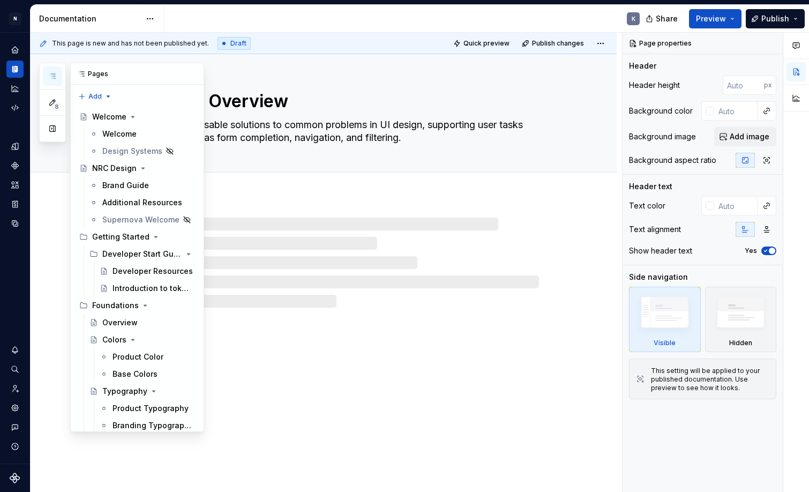
click at [55, 77] on icon "button" at bounding box center [52, 76] width 9 height 9
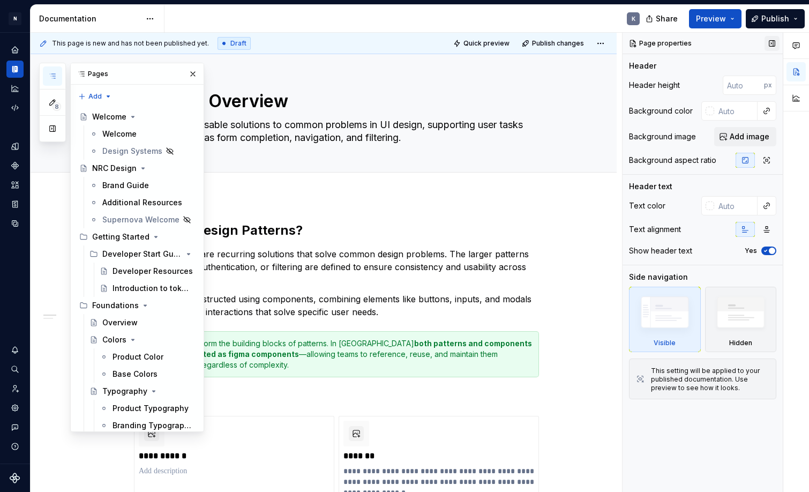
click at [771, 41] on button "button" at bounding box center [771, 43] width 15 height 15
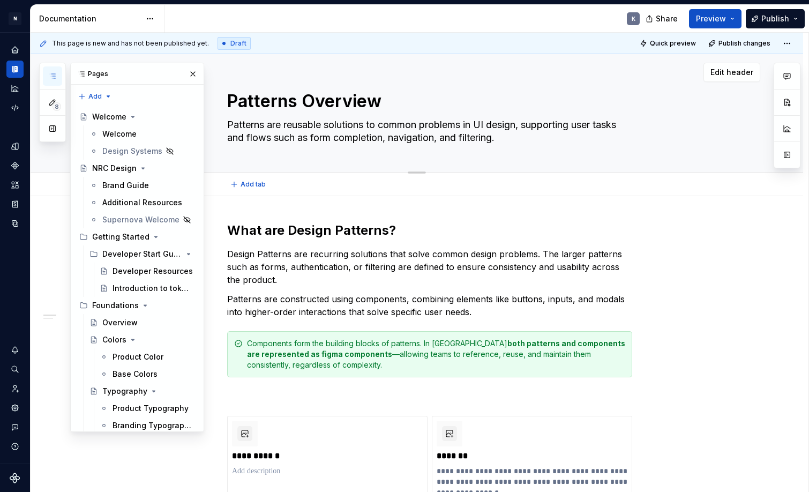
click at [240, 66] on div "Edit header" at bounding box center [396, 72] width 730 height 19
click at [196, 73] on button "button" at bounding box center [192, 73] width 15 height 15
click at [51, 73] on icon "button" at bounding box center [52, 76] width 9 height 9
click at [55, 130] on button "button" at bounding box center [52, 128] width 19 height 19
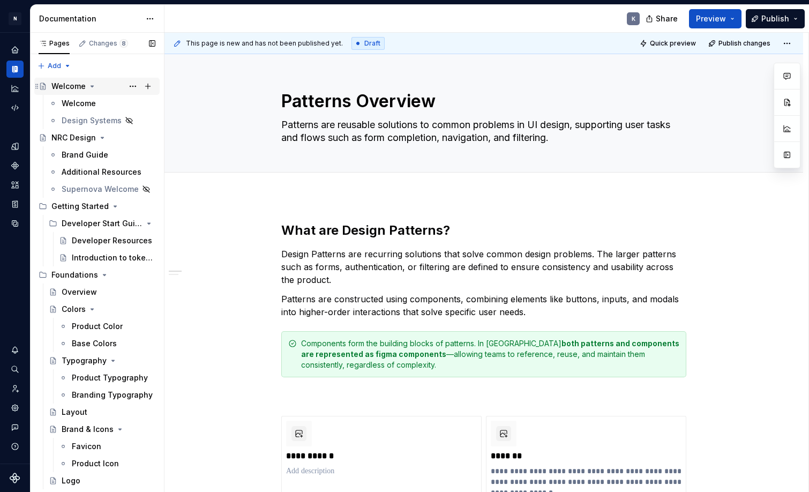
click at [104, 85] on div "Welcome" at bounding box center [103, 86] width 104 height 15
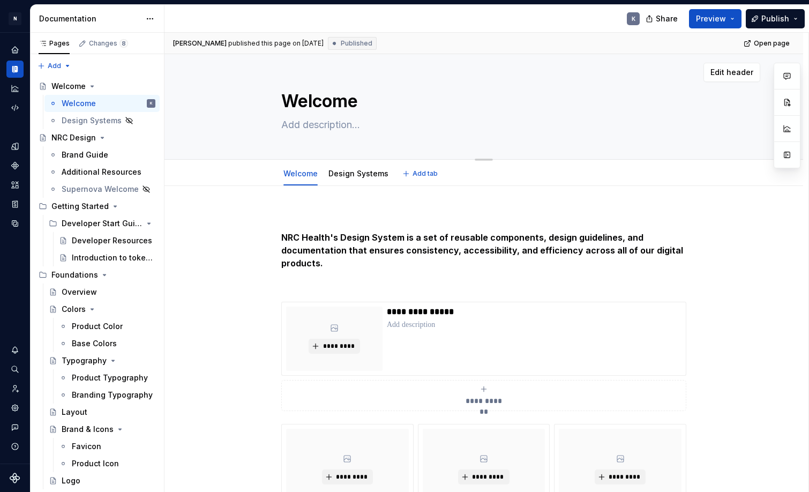
click at [320, 99] on textarea "Welcome" at bounding box center [481, 101] width 405 height 26
click at [102, 103] on div "Welcome K" at bounding box center [109, 103] width 94 height 15
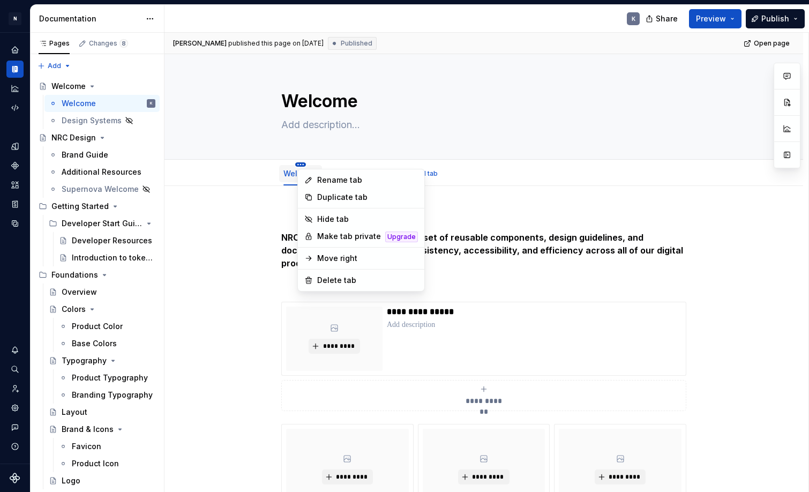
click at [304, 164] on html "N Product Design K Design system data Documentation K Share Preview Publish Pag…" at bounding box center [404, 246] width 809 height 492
click at [324, 183] on div "Rename tab" at bounding box center [367, 180] width 101 height 11
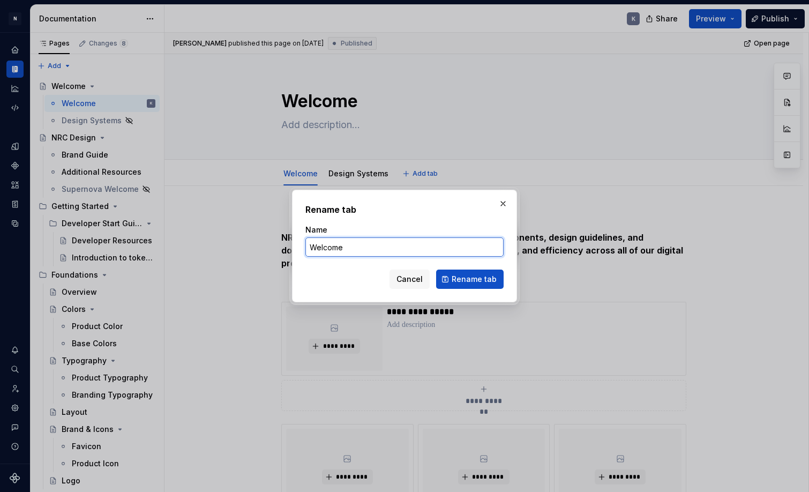
click at [327, 243] on input "Welcome" at bounding box center [404, 246] width 198 height 19
click at [471, 279] on button "Rename tab" at bounding box center [469, 278] width 67 height 19
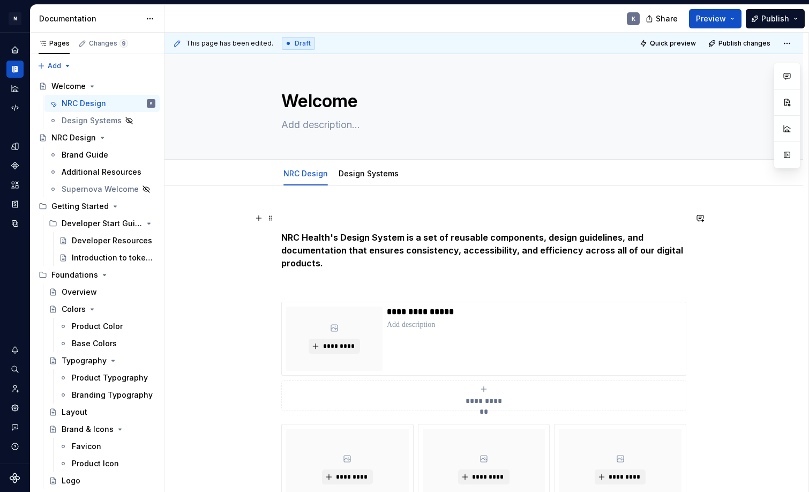
click at [330, 219] on p at bounding box center [483, 218] width 405 height 13
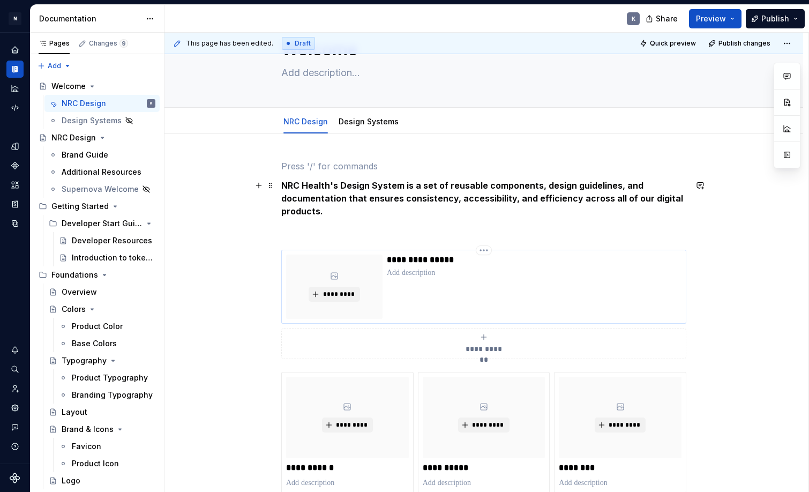
scroll to position [50, 0]
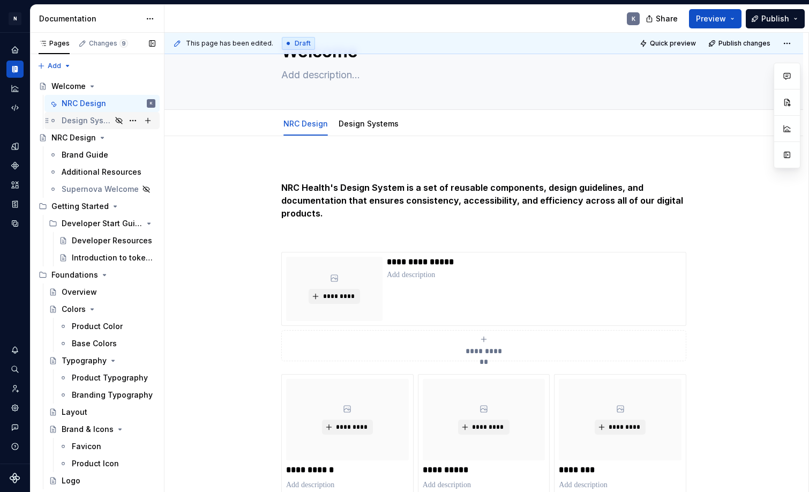
click at [92, 122] on div "Design Systems" at bounding box center [87, 120] width 50 height 11
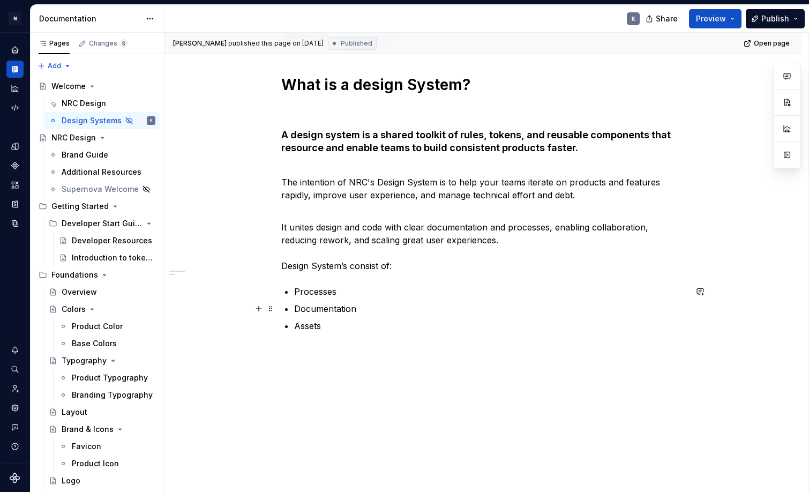
scroll to position [137, 0]
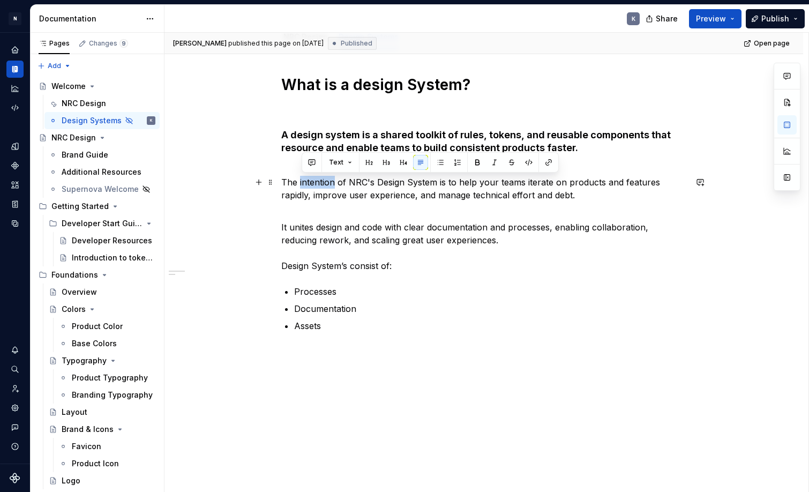
drag, startPoint x: 336, startPoint y: 182, endPoint x: 302, endPoint y: 181, distance: 34.3
click at [302, 181] on p "The intention of NRC's Design System is to help your teams iterate on products …" at bounding box center [483, 189] width 405 height 26
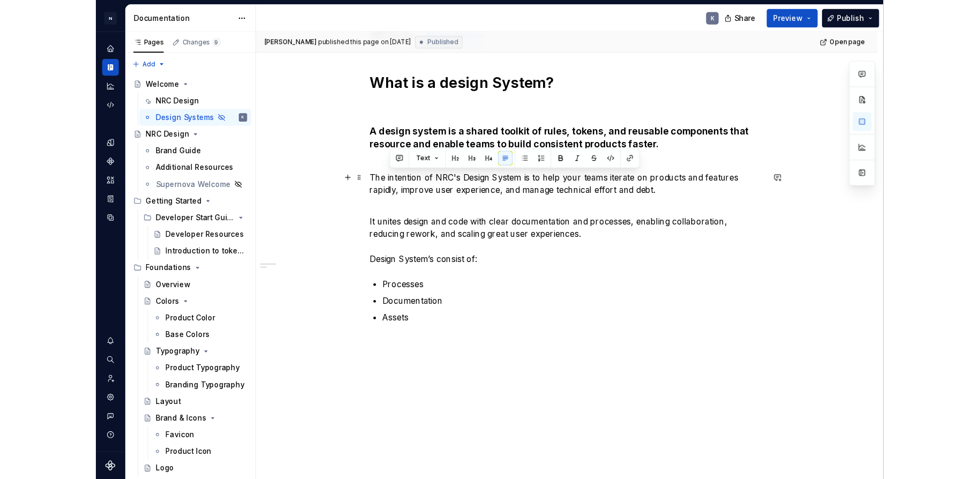
scroll to position [115, 0]
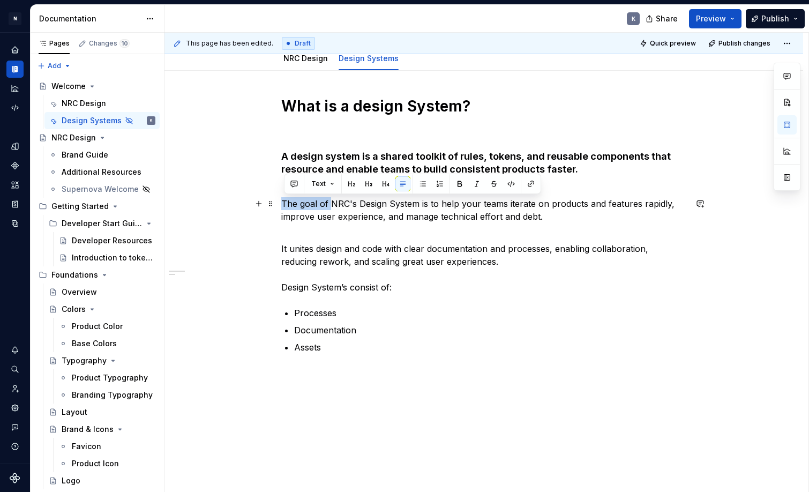
drag, startPoint x: 333, startPoint y: 202, endPoint x: 286, endPoint y: 205, distance: 46.7
click at [286, 204] on p "The goal of NRC's Design System is to help your teams iterate on products and f…" at bounding box center [483, 210] width 405 height 26
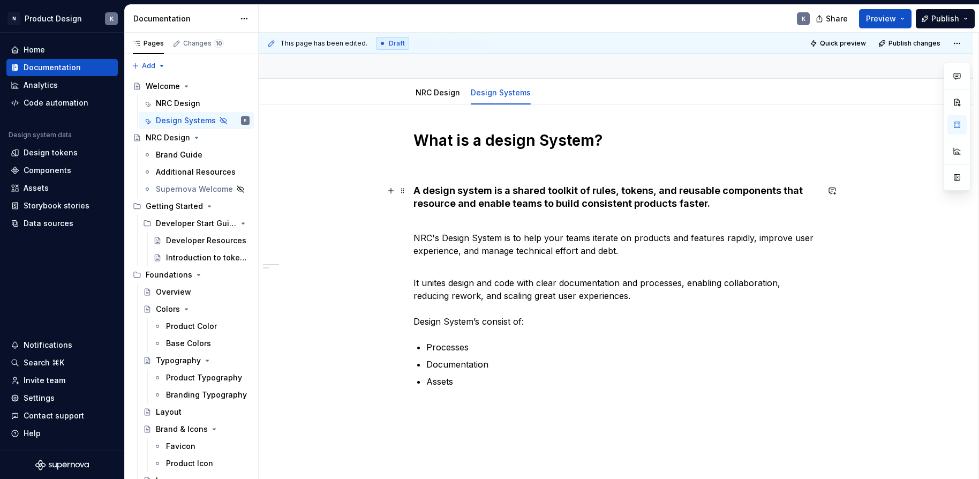
scroll to position [33, 0]
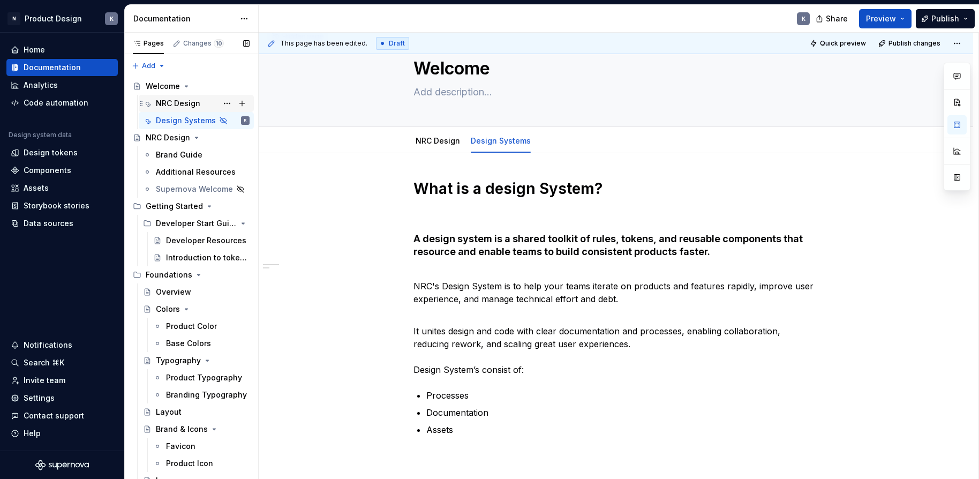
click at [208, 102] on div "NRC Design" at bounding box center [203, 103] width 94 height 15
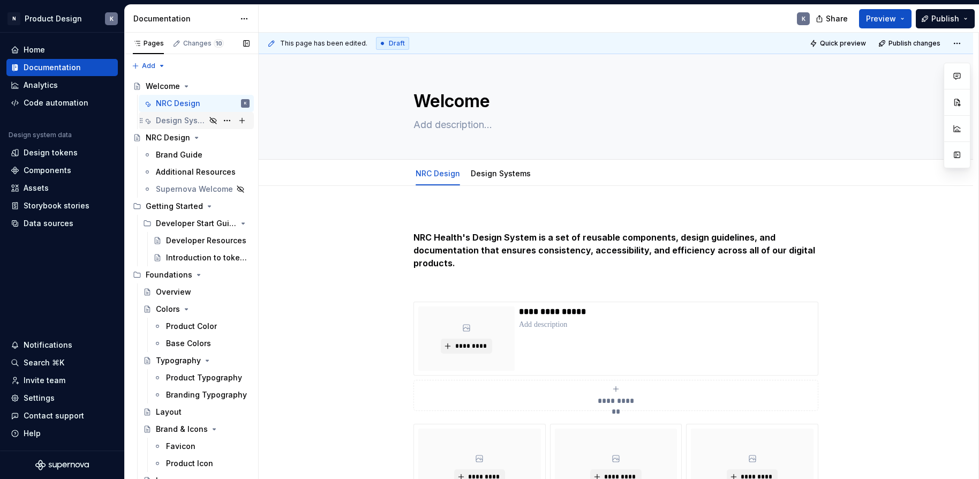
click at [188, 121] on div "Design Systems" at bounding box center [181, 120] width 50 height 11
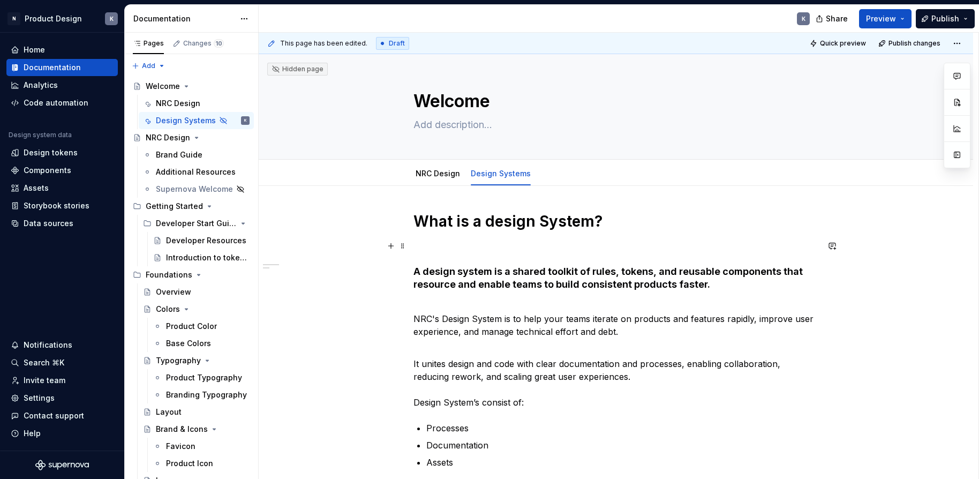
click at [439, 243] on p at bounding box center [616, 245] width 405 height 13
drag, startPoint x: 675, startPoint y: 282, endPoint x: 685, endPoint y: 281, distance: 9.7
click at [675, 282] on strong "A design system is a shared toolkit of rules, tokens, and reusable components t…" at bounding box center [610, 278] width 392 height 24
click at [211, 141] on div "NRC Design" at bounding box center [198, 137] width 104 height 15
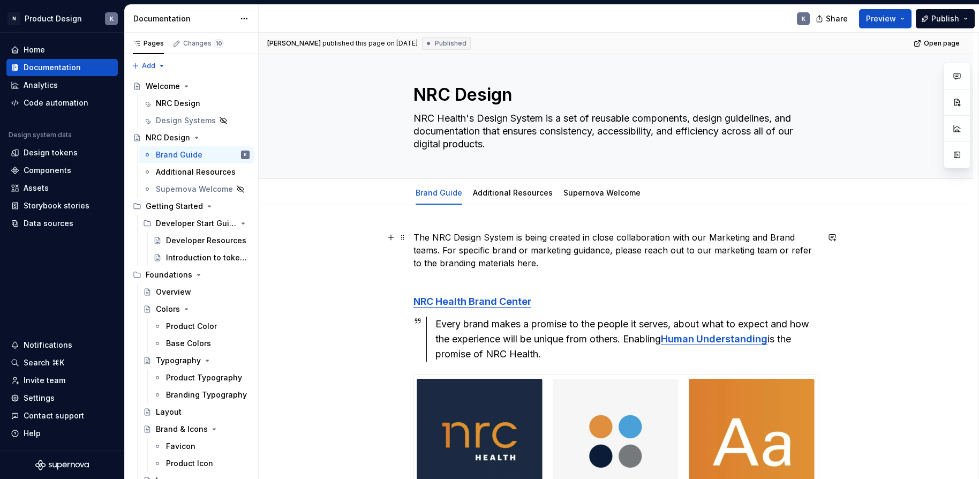
scroll to position [13, 0]
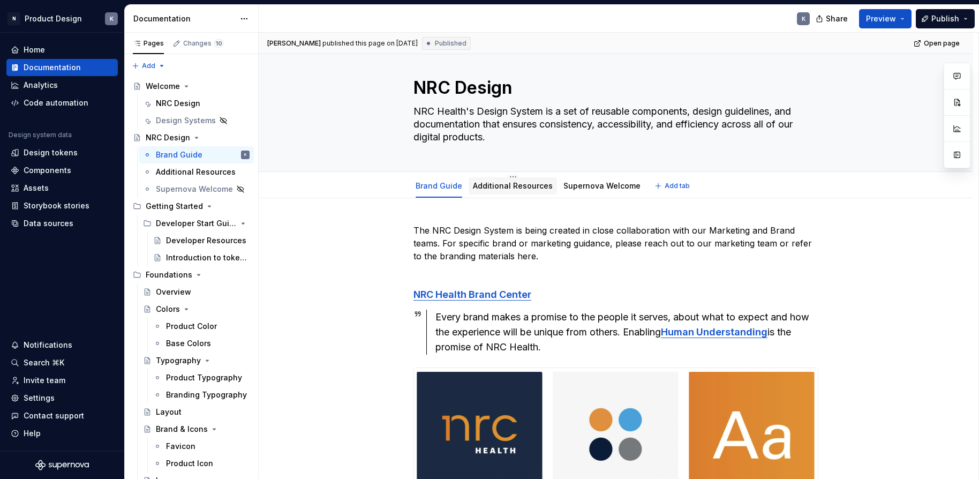
click at [511, 187] on link "Additional Resources" at bounding box center [513, 185] width 80 height 9
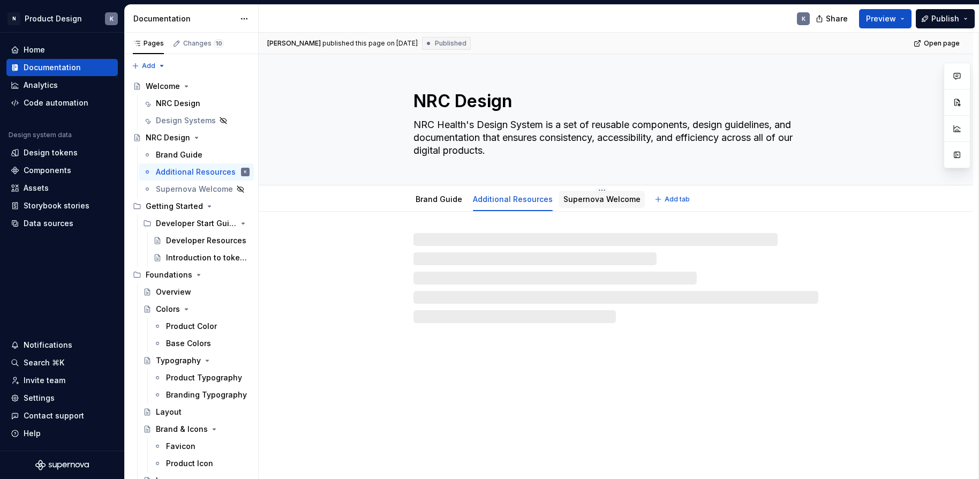
click at [583, 197] on link "Supernova Welcome" at bounding box center [602, 198] width 77 height 9
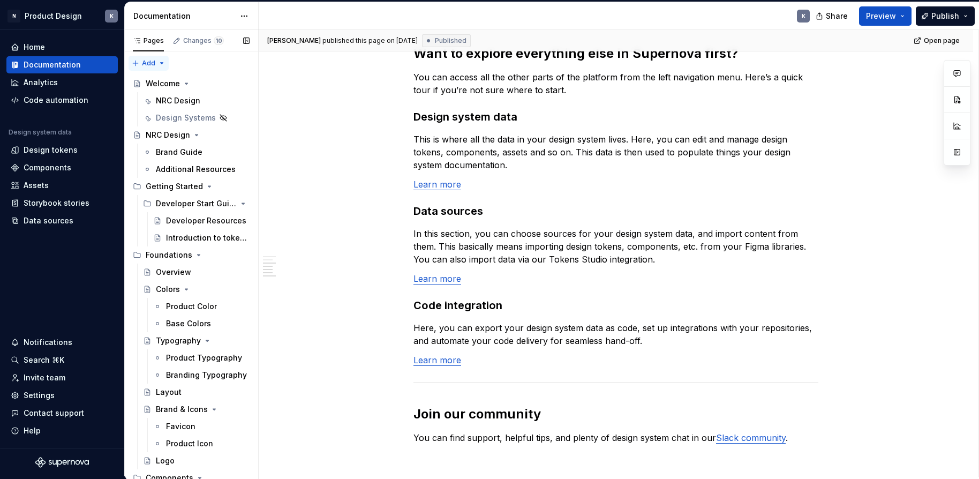
click at [159, 64] on button "Add" at bounding box center [149, 63] width 40 height 15
click at [161, 62] on div "Pages Changes 10 Add Accessibility guide for tree Page tree. Navigate the tree …" at bounding box center [191, 255] width 134 height 451
click at [161, 99] on div "New group" at bounding box center [183, 99] width 70 height 11
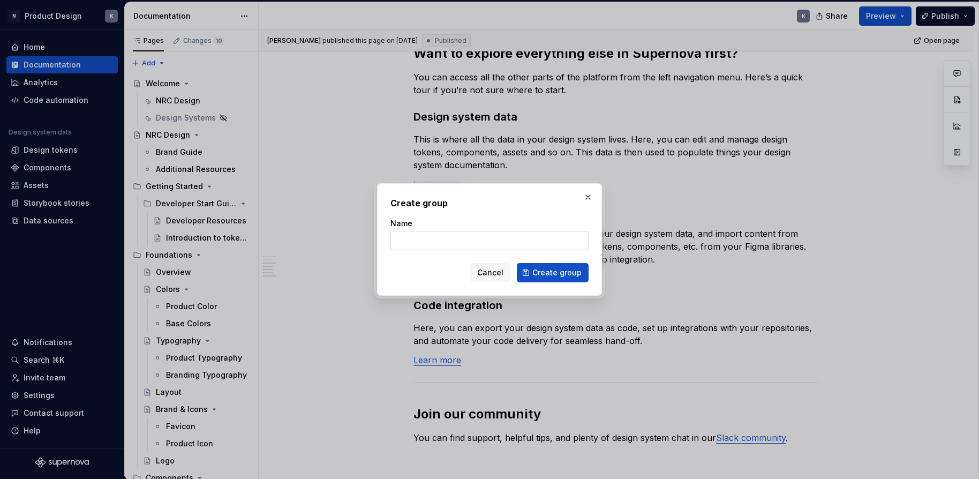
click at [420, 235] on input "Name" at bounding box center [490, 240] width 198 height 19
click at [554, 273] on button "Create group" at bounding box center [553, 272] width 72 height 19
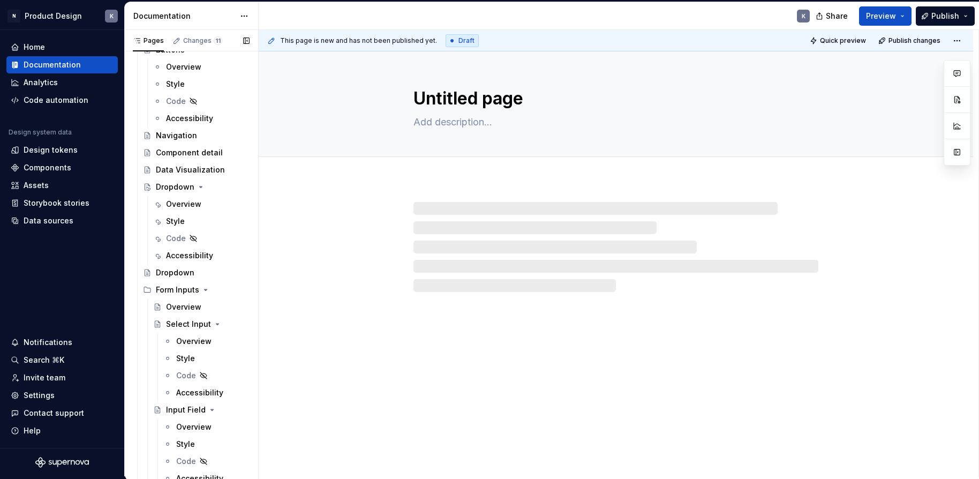
scroll to position [676, 0]
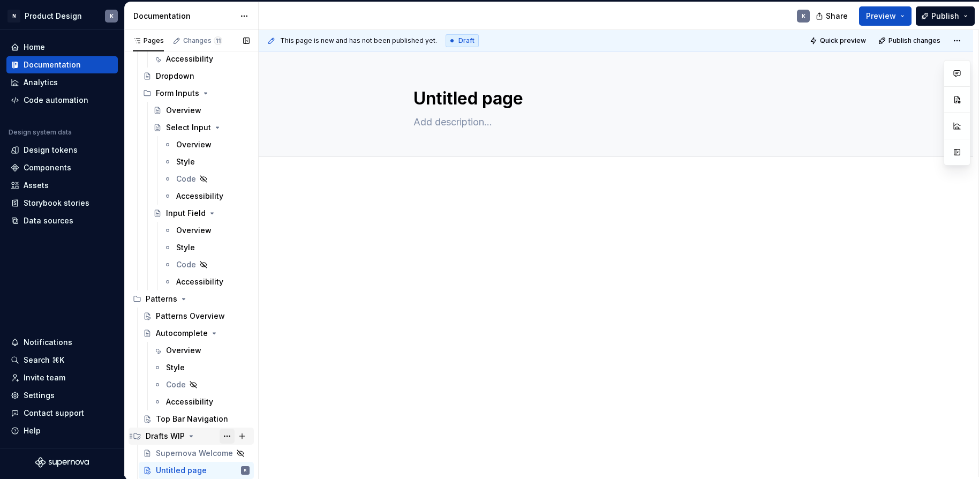
click at [227, 436] on button "Page tree" at bounding box center [227, 436] width 15 height 15
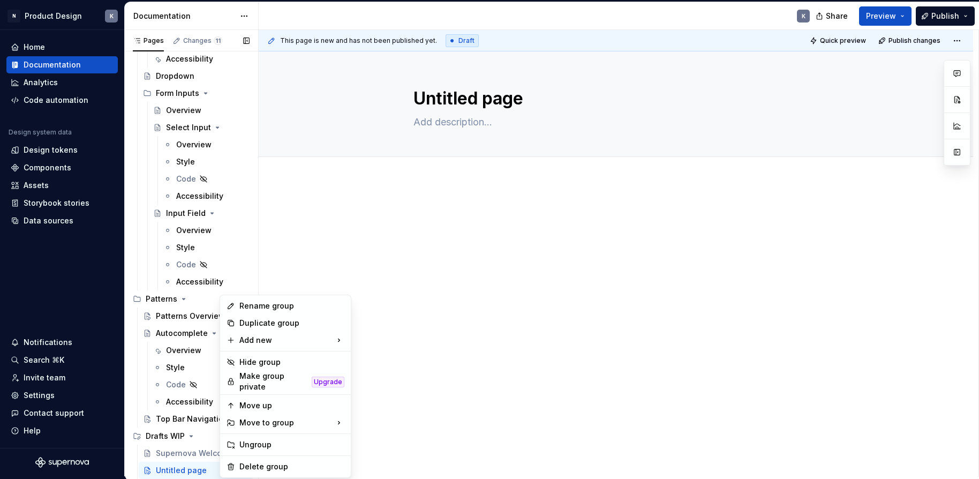
click at [194, 468] on div "Pages Changes 11 Add Accessibility guide for tree Page tree. Navigate the tree …" at bounding box center [191, 255] width 134 height 451
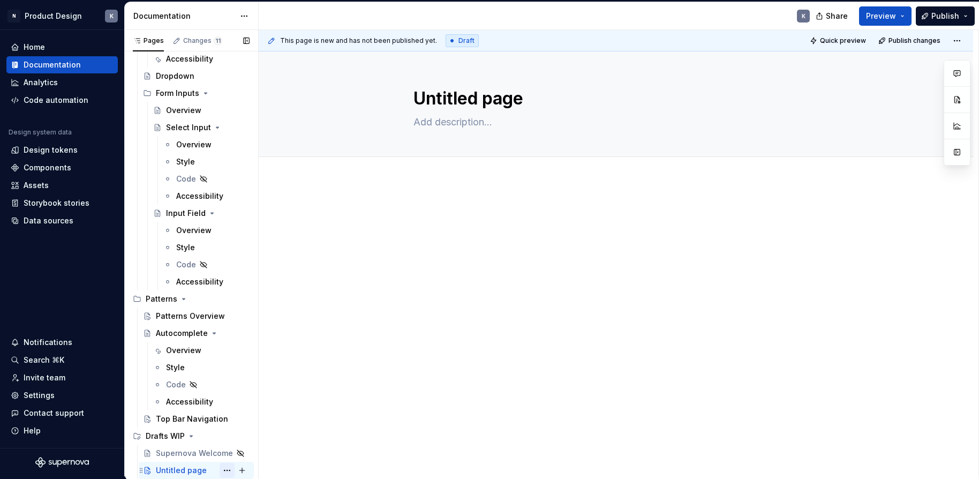
click at [226, 469] on button "Page tree" at bounding box center [227, 470] width 15 height 15
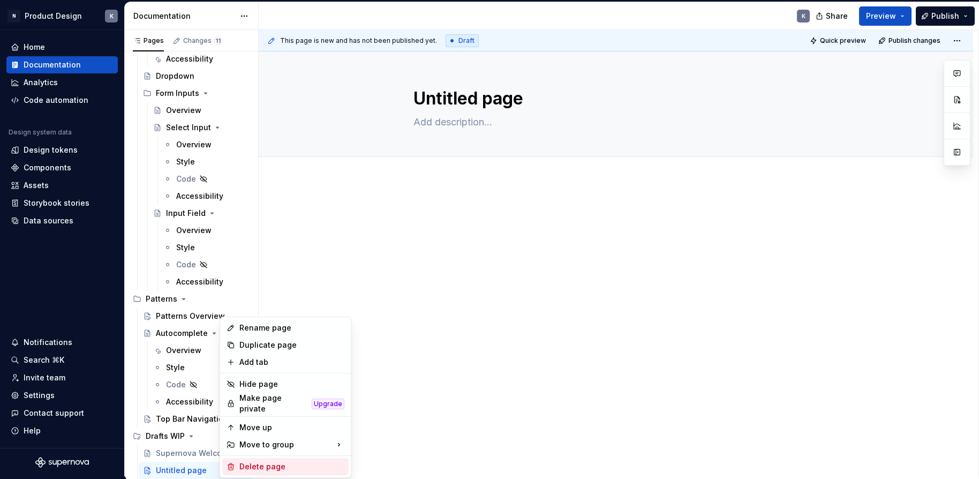
click at [249, 461] on div "Delete page" at bounding box center [291, 466] width 105 height 11
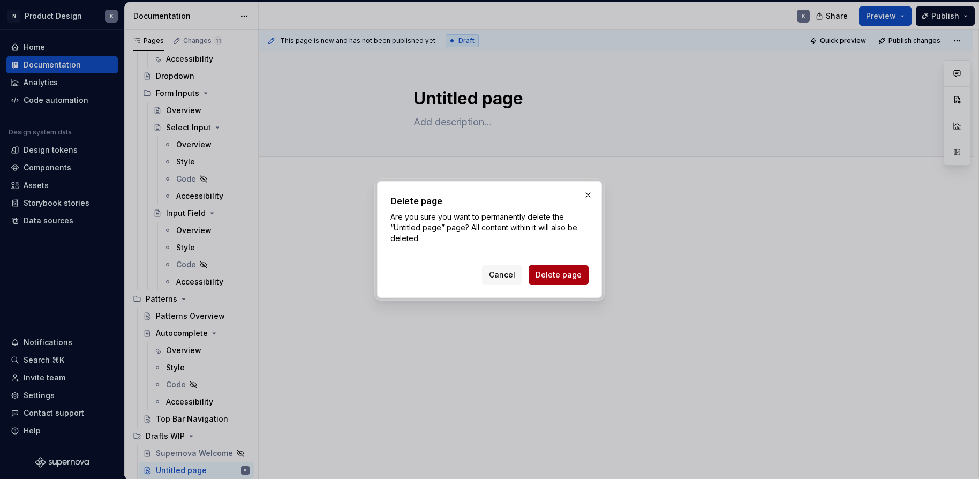
click at [558, 278] on span "Delete page" at bounding box center [559, 274] width 46 height 11
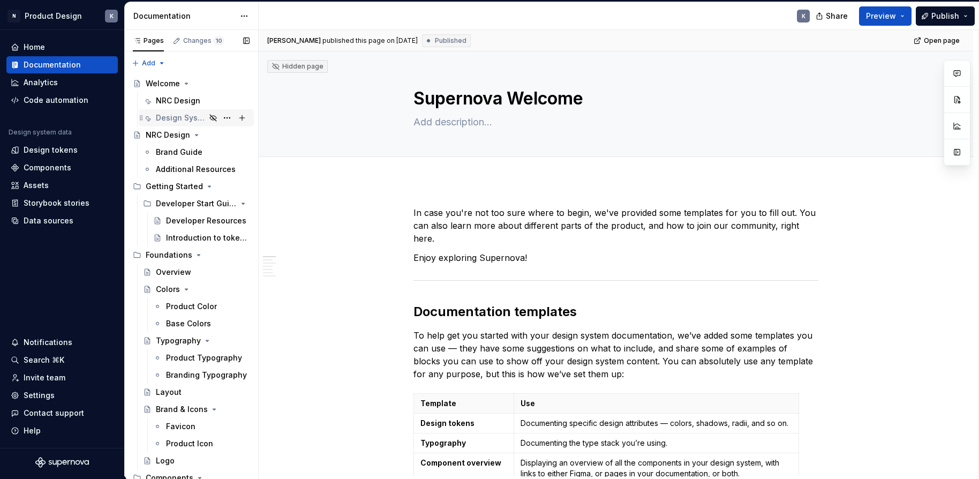
click at [168, 114] on div "Design Systems" at bounding box center [181, 117] width 50 height 11
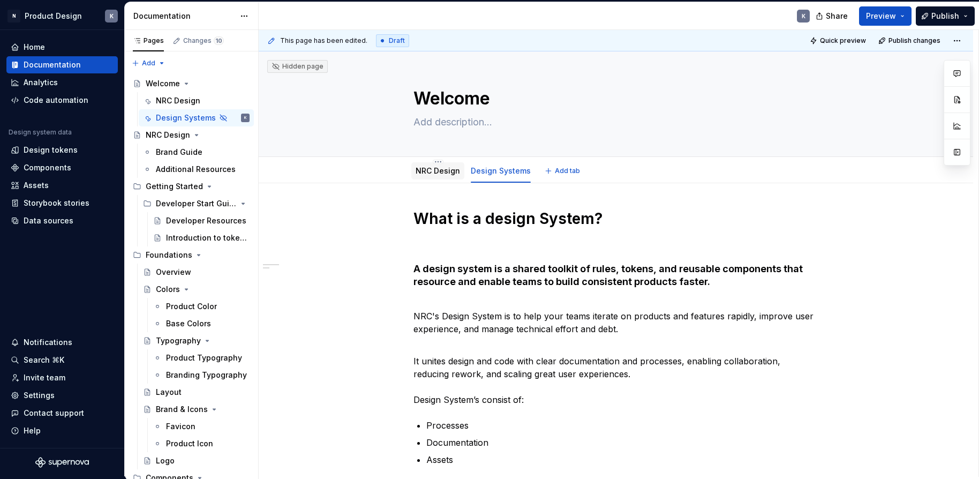
click at [430, 176] on div "NRC Design" at bounding box center [438, 170] width 44 height 13
click at [439, 172] on link "NRC Design" at bounding box center [438, 170] width 44 height 9
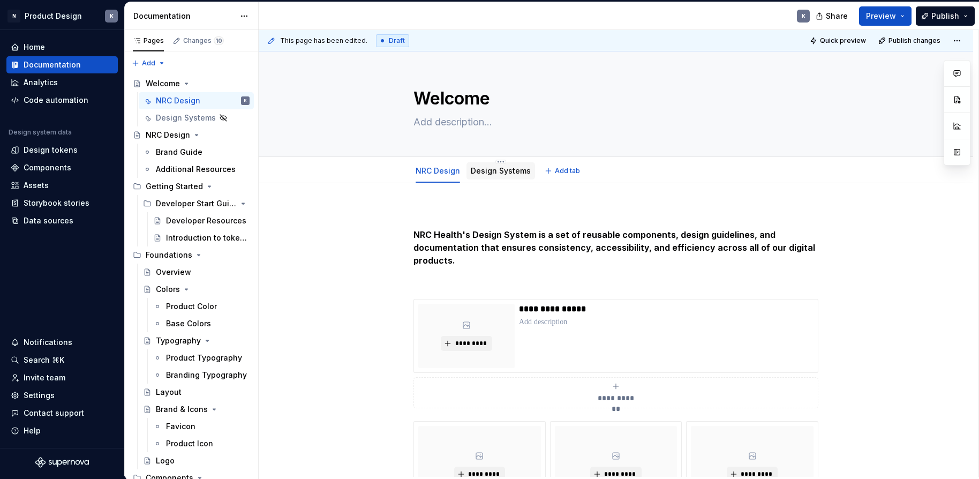
click at [514, 174] on link "Design Systems" at bounding box center [501, 170] width 60 height 9
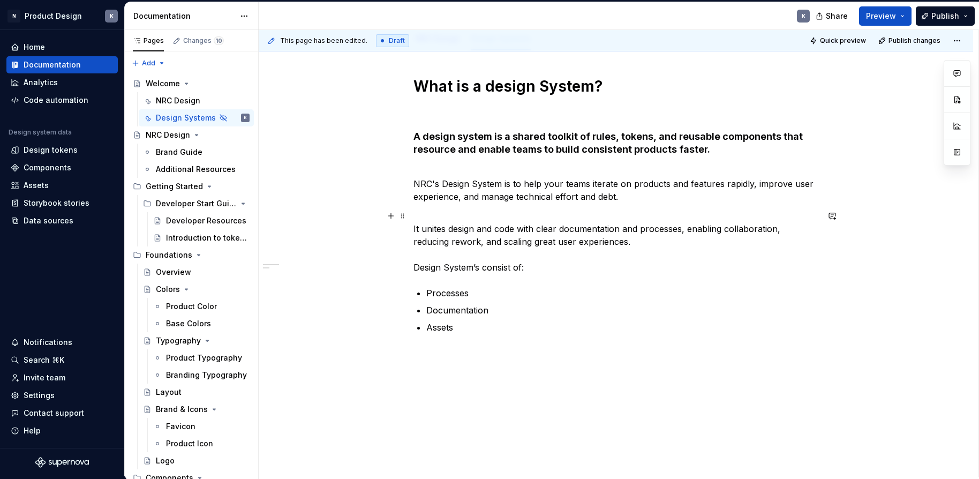
scroll to position [125, 0]
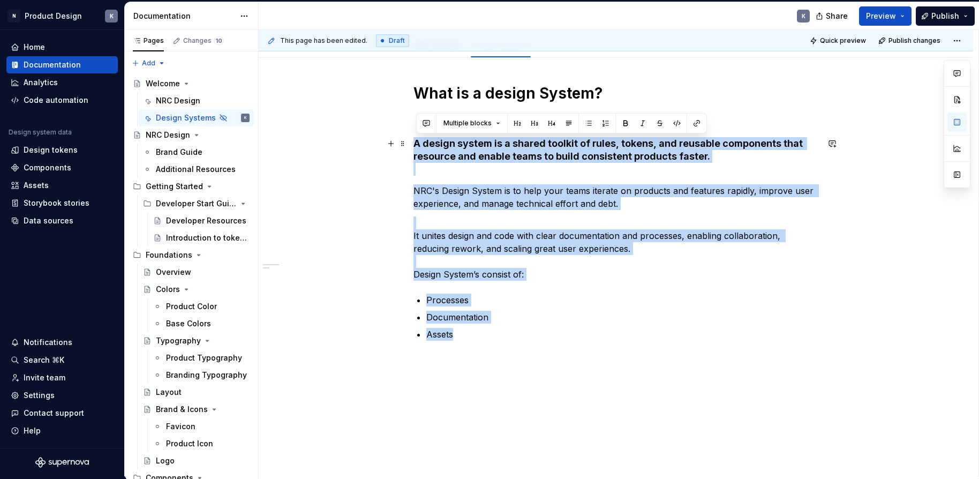
drag, startPoint x: 498, startPoint y: 333, endPoint x: 416, endPoint y: 146, distance: 204.4
click at [416, 146] on div "What is a design System? A design system is a shared toolkit of rules, tokens, …" at bounding box center [616, 212] width 405 height 257
copy div "A design system is a shared toolkit of rules, tokens, and reusable components t…"
drag, startPoint x: 193, startPoint y: 97, endPoint x: 214, endPoint y: 116, distance: 28.1
click at [193, 97] on div "NRC Design" at bounding box center [178, 100] width 44 height 11
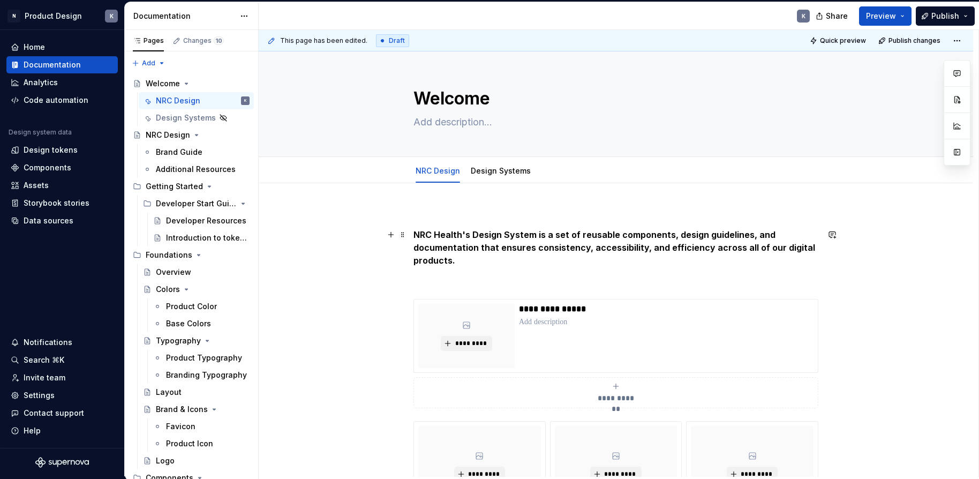
click at [467, 258] on p "NRC Health's Design System is a set of reusable components, design guidelines, …" at bounding box center [616, 247] width 405 height 39
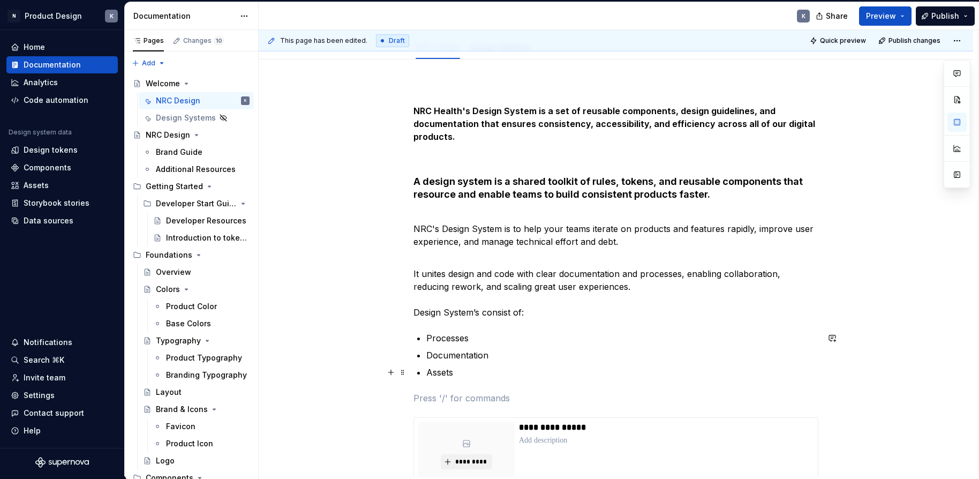
scroll to position [248, 0]
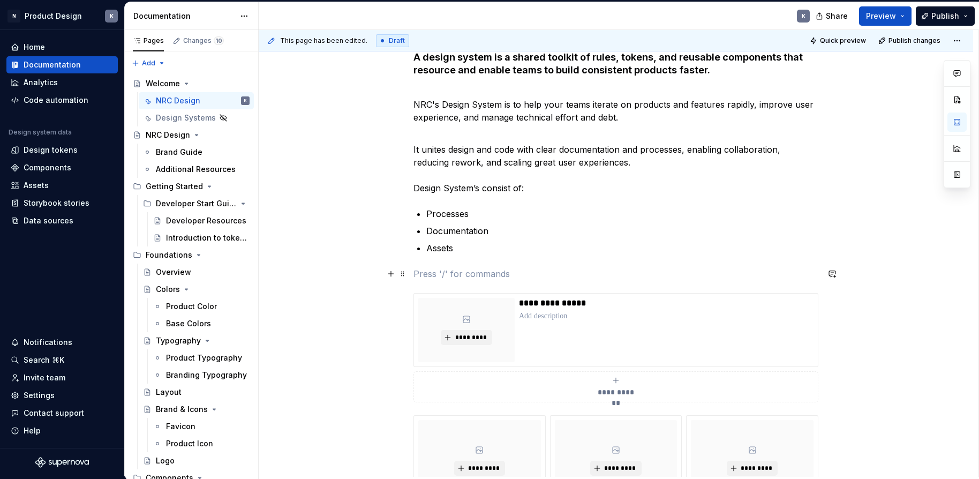
click at [475, 271] on p at bounding box center [616, 273] width 405 height 13
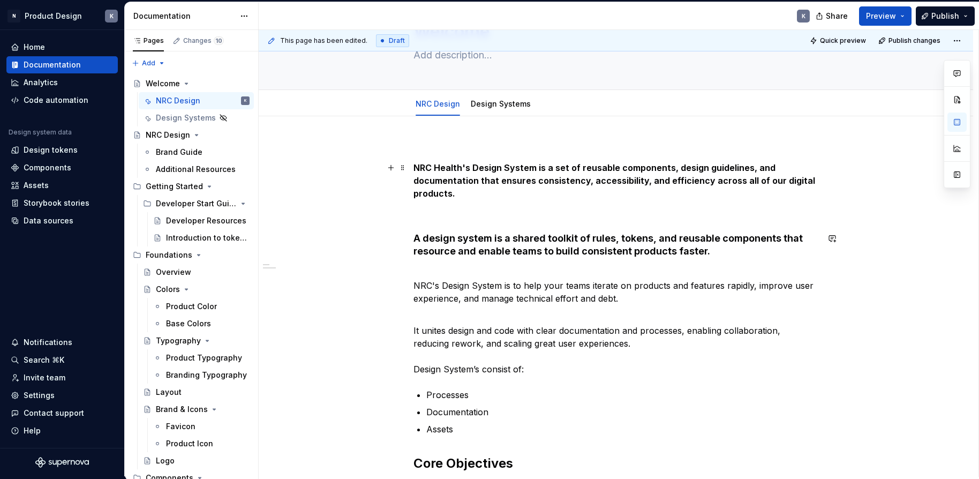
scroll to position [0, 0]
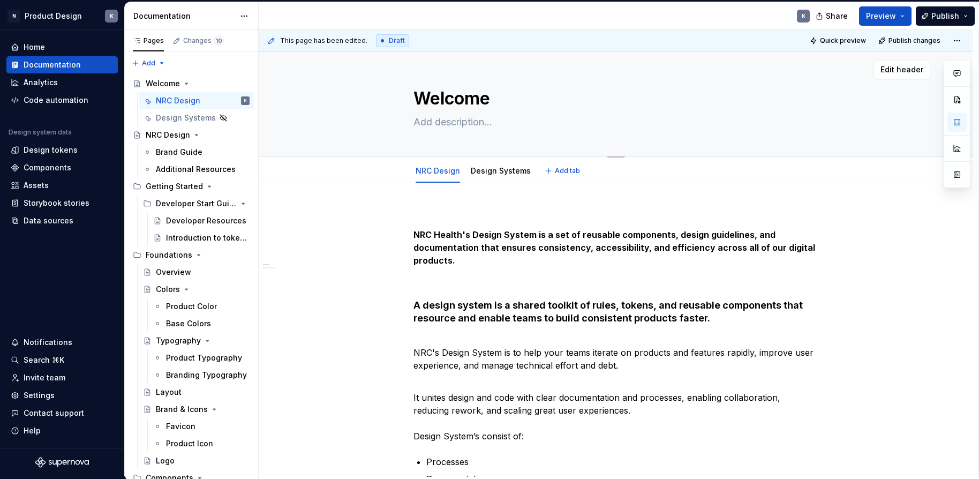
click at [481, 97] on textarea "Welcome" at bounding box center [613, 99] width 405 height 26
click at [470, 125] on textarea at bounding box center [613, 122] width 405 height 17
click at [481, 239] on strong "NRC Health's Design System is a set of reusable components, design guidelines, …" at bounding box center [616, 247] width 404 height 36
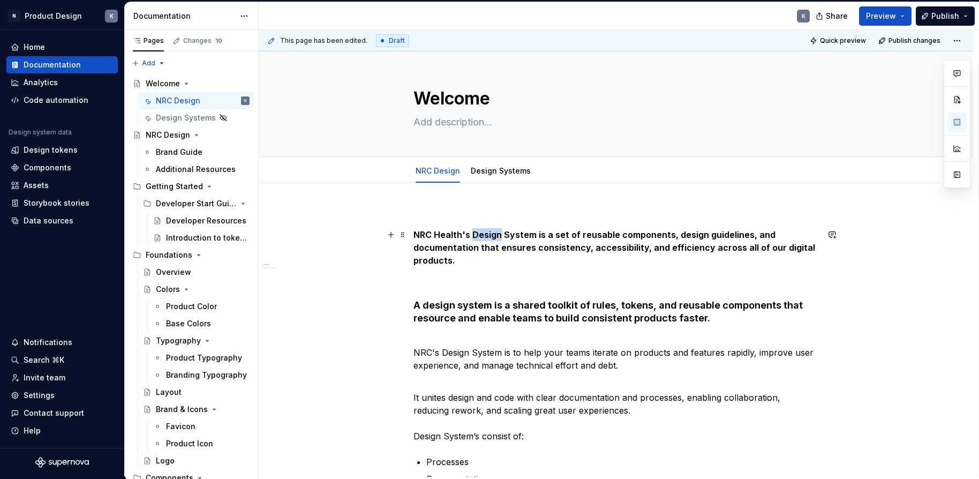
click at [481, 239] on strong "NRC Health's Design System is a set of reusable components, design guidelines, …" at bounding box center [616, 247] width 404 height 36
click at [423, 306] on strong "A design system is a shared toolkit of rules, tokens, and reusable components t…" at bounding box center [610, 311] width 392 height 24
click at [558, 243] on strong "NRC Health's Design System is a set of reusable components, design guidelines, …" at bounding box center [616, 247] width 404 height 36
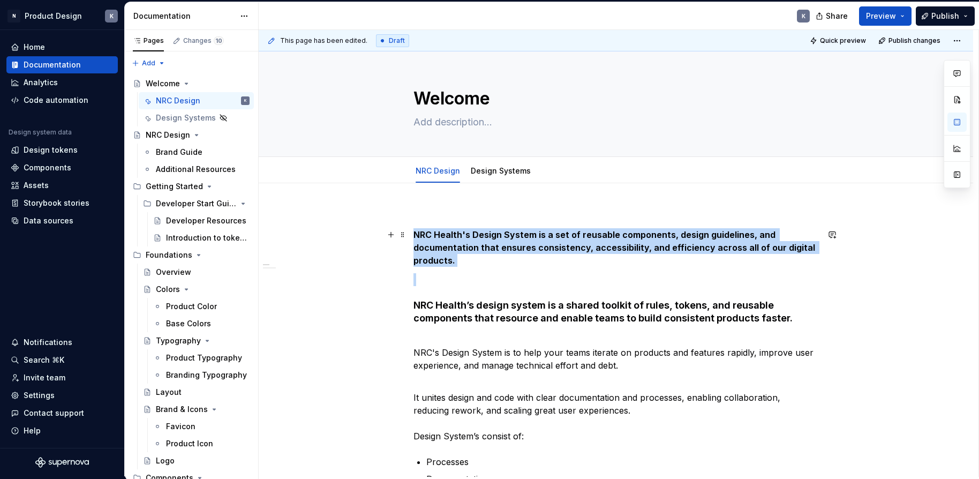
click at [558, 243] on strong "NRC Health's Design System is a set of reusable components, design guidelines, …" at bounding box center [616, 247] width 404 height 36
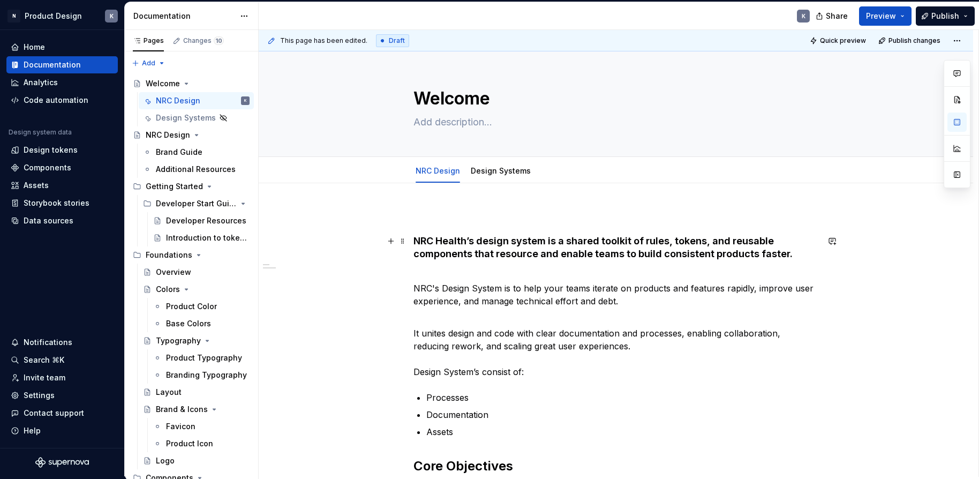
click at [539, 272] on h4 "NRC Health’s design system is a shared toolkit of rules, tokens, and reusable c…" at bounding box center [616, 254] width 405 height 39
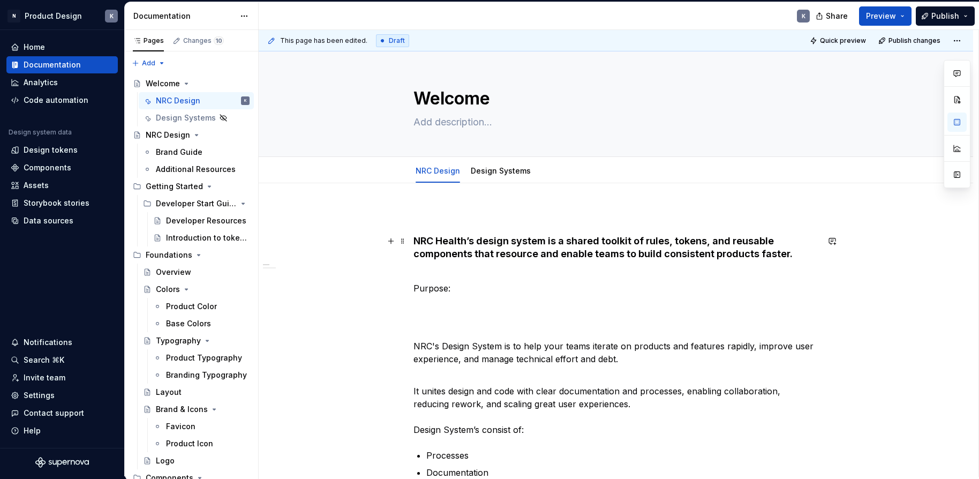
click at [447, 288] on p "Purpose:" at bounding box center [616, 288] width 405 height 13
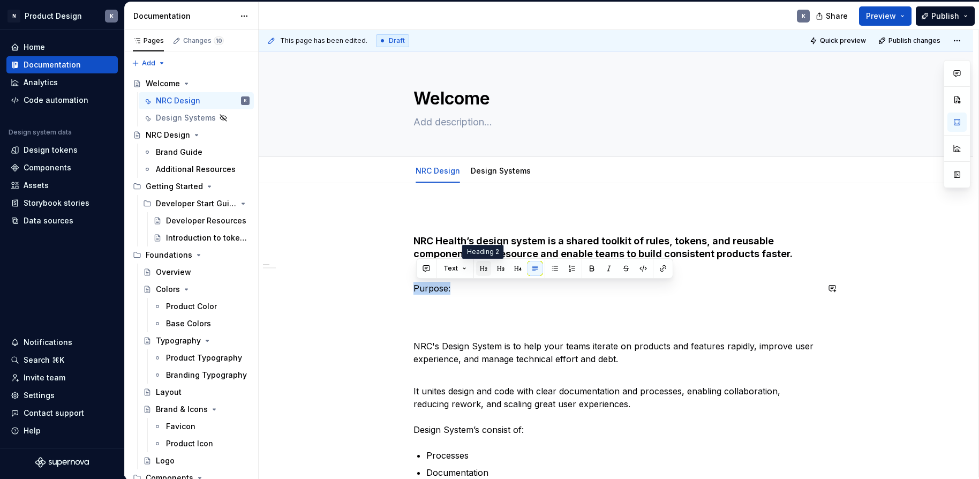
click at [486, 273] on button "button" at bounding box center [483, 268] width 15 height 15
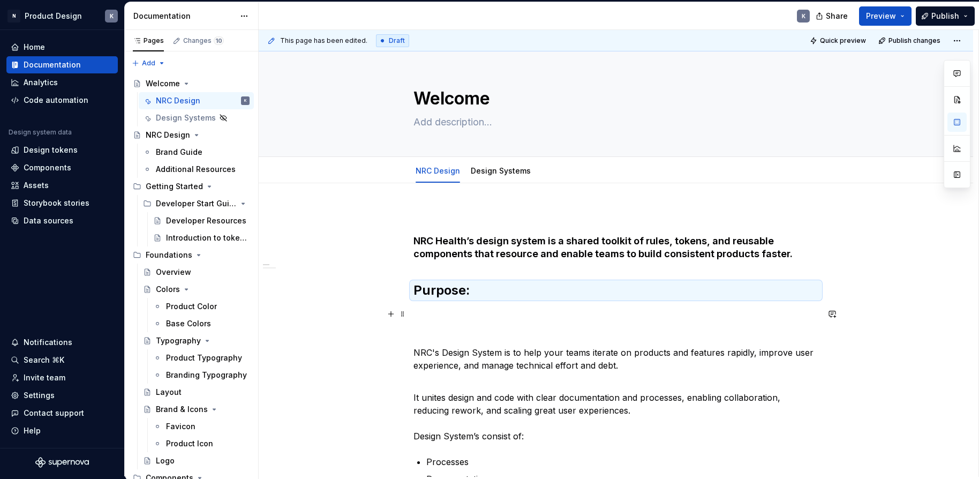
click at [488, 311] on p at bounding box center [616, 313] width 405 height 13
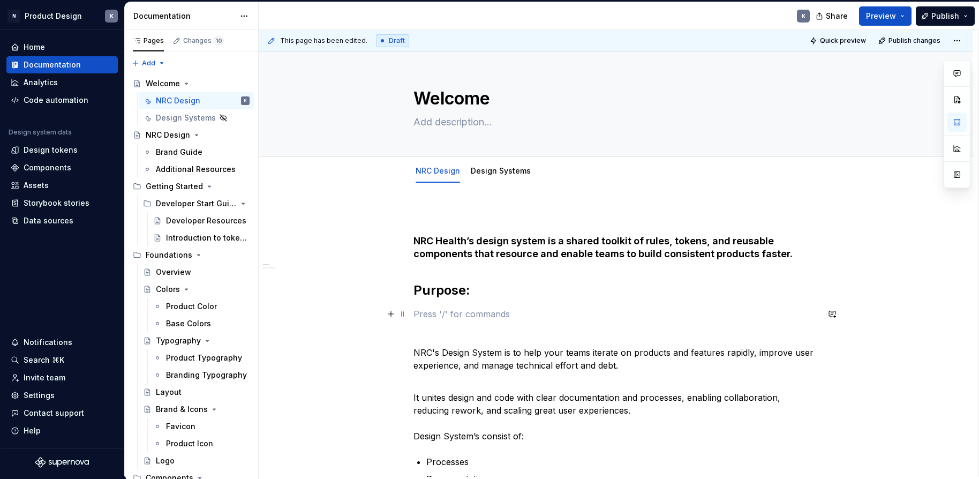
click at [433, 313] on p at bounding box center [616, 313] width 405 height 13
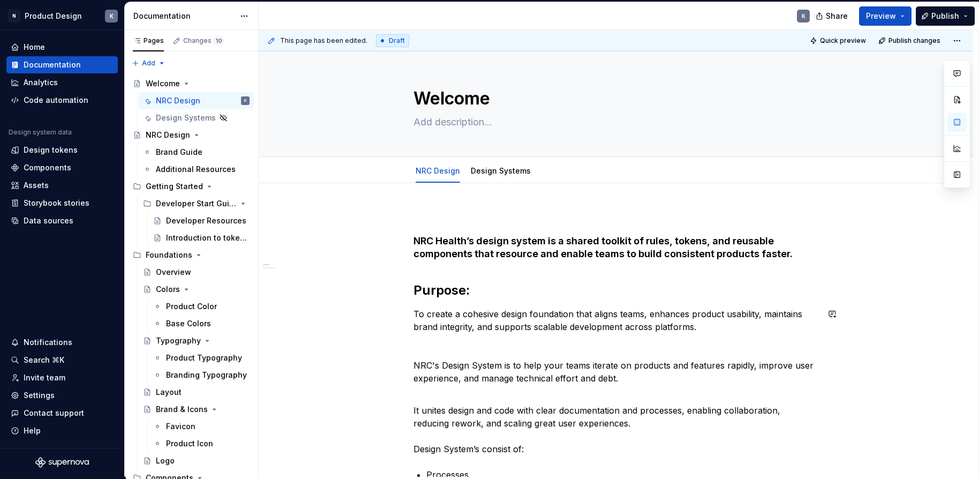
scroll to position [7, 0]
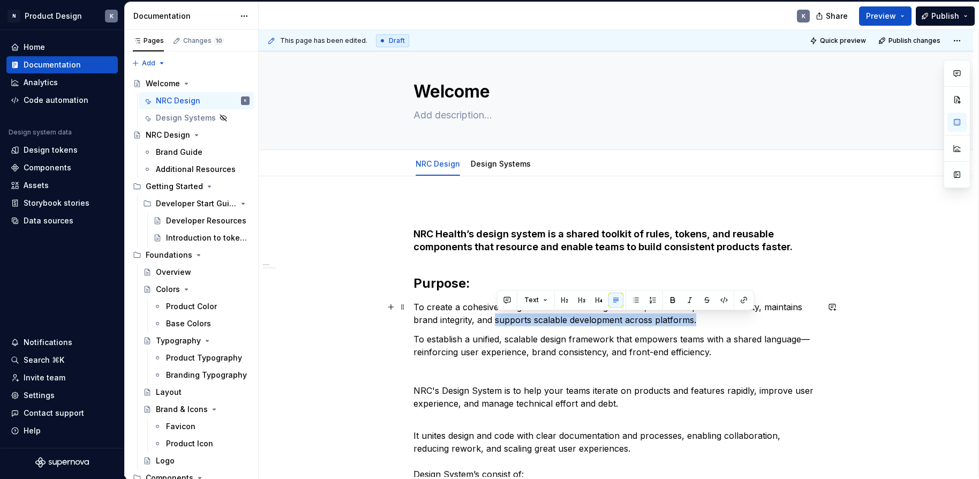
drag, startPoint x: 497, startPoint y: 320, endPoint x: 699, endPoint y: 321, distance: 202.5
click at [699, 321] on p "To create a cohesive design foundation that aligns teams, enhances product usab…" at bounding box center [616, 314] width 405 height 26
copy p "supports scalable development across platforms."
click at [730, 357] on p "To establish a unified, scalable design framework that empowers teams with a sh…" at bounding box center [616, 346] width 405 height 26
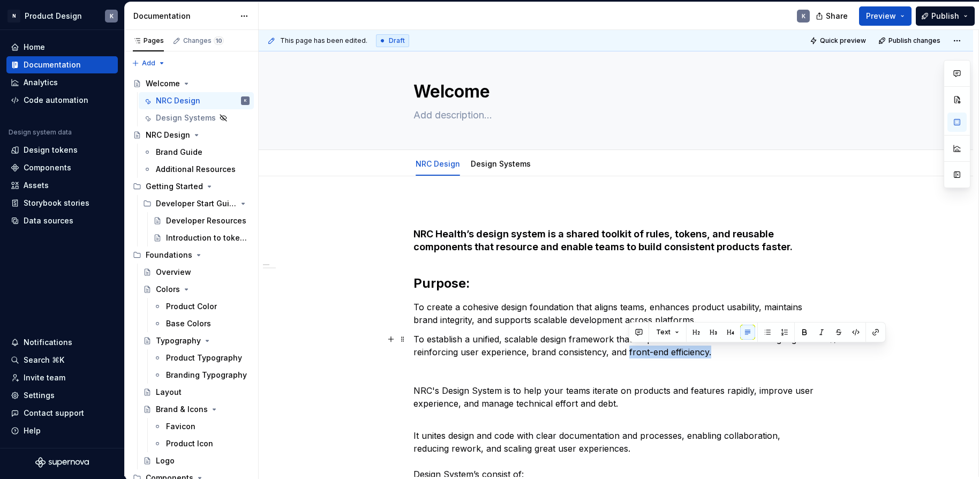
drag, startPoint x: 719, startPoint y: 352, endPoint x: 629, endPoint y: 356, distance: 90.1
click at [629, 356] on p "To establish a unified, scalable design framework that empowers teams with a sh…" at bounding box center [616, 346] width 405 height 26
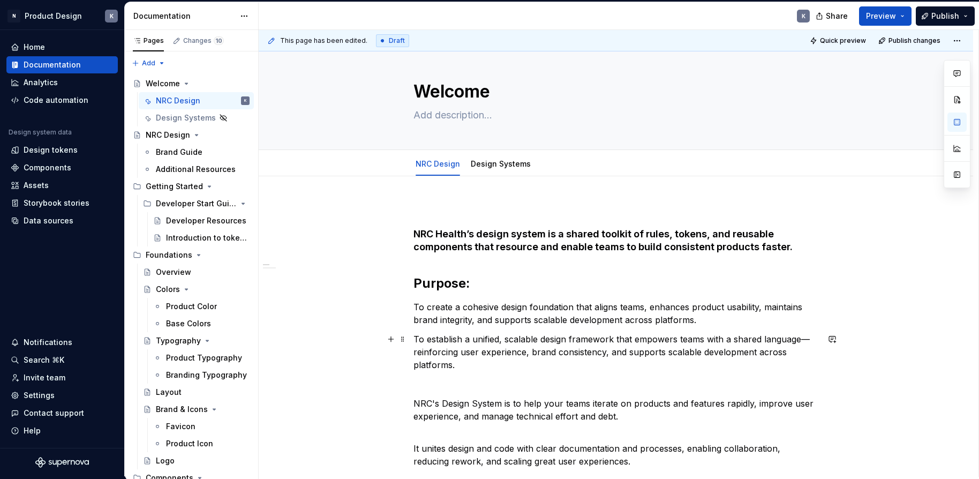
click at [724, 339] on p "To establish a unified, scalable design framework that empowers teams with a sh…" at bounding box center [616, 352] width 405 height 39
click at [804, 340] on p "To establish a unified, scalable design framework that empowers teams with a sh…" at bounding box center [616, 352] width 405 height 39
click at [808, 340] on p "To establish a unified, scalable design framework that empowers teams with a sh…" at bounding box center [616, 352] width 405 height 39
drag, startPoint x: 678, startPoint y: 341, endPoint x: 636, endPoint y: 341, distance: 41.8
click at [636, 341] on p "To establish a unified, scalable design framework that empowers teams with a sh…" at bounding box center [616, 352] width 405 height 39
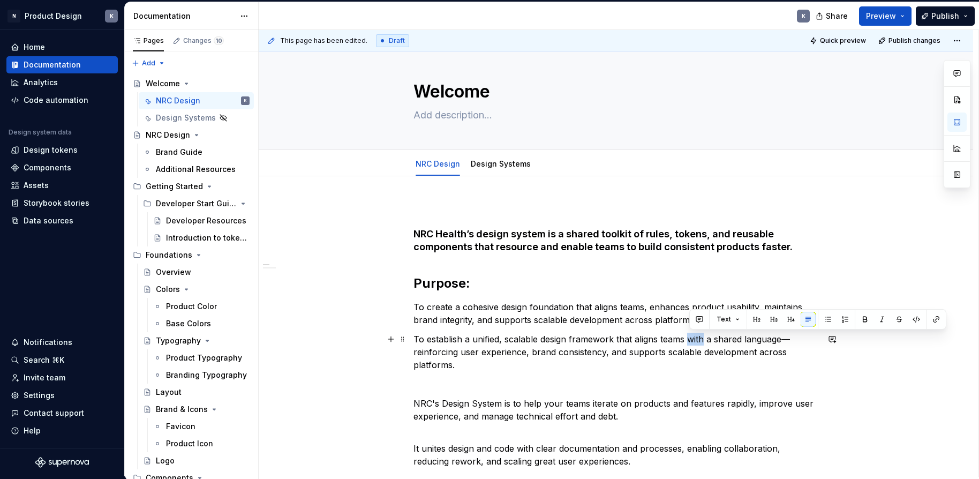
drag, startPoint x: 707, startPoint y: 339, endPoint x: 689, endPoint y: 337, distance: 17.2
click at [689, 337] on p "To establish a unified, scalable design framework that aligns teams with a shar…" at bounding box center [616, 352] width 405 height 39
click at [429, 339] on p "To establish a unified, scalable design framework that aligns teams with a shar…" at bounding box center [616, 352] width 405 height 39
click at [714, 339] on p "To establish a unified, scalable design framework that aligns teams with a shar…" at bounding box center [616, 352] width 405 height 39
click at [801, 339] on p "To establish a unified, scalable design framework that aligns teams using a sha…" at bounding box center [616, 352] width 405 height 39
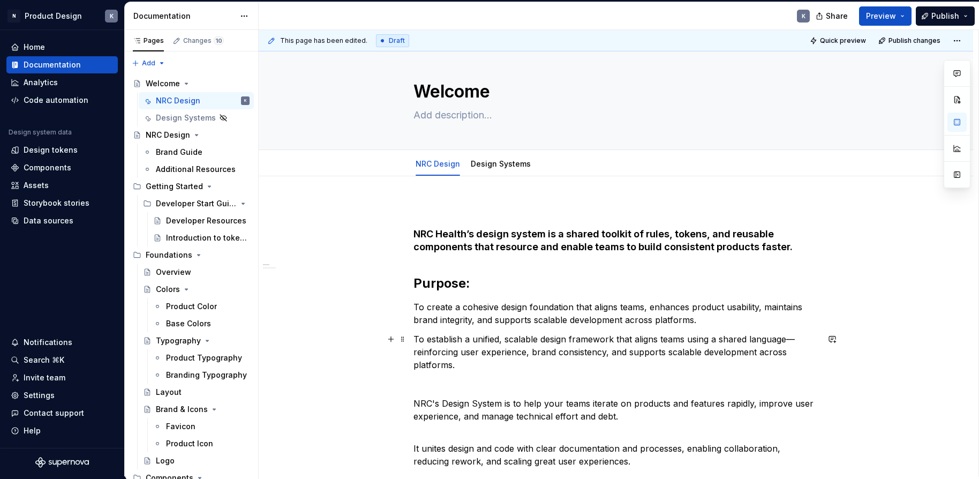
click at [462, 354] on p "To establish a unified, scalable design framework that aligns teams using a sha…" at bounding box center [616, 352] width 405 height 39
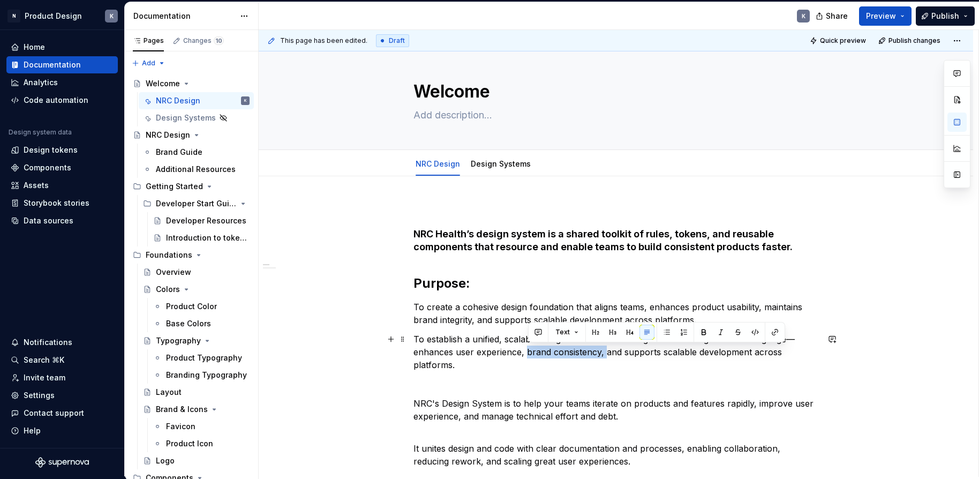
drag, startPoint x: 607, startPoint y: 354, endPoint x: 530, endPoint y: 354, distance: 77.1
click at [530, 354] on p "To establish a unified, scalable design framework that aligns teams using a sha…" at bounding box center [616, 352] width 405 height 39
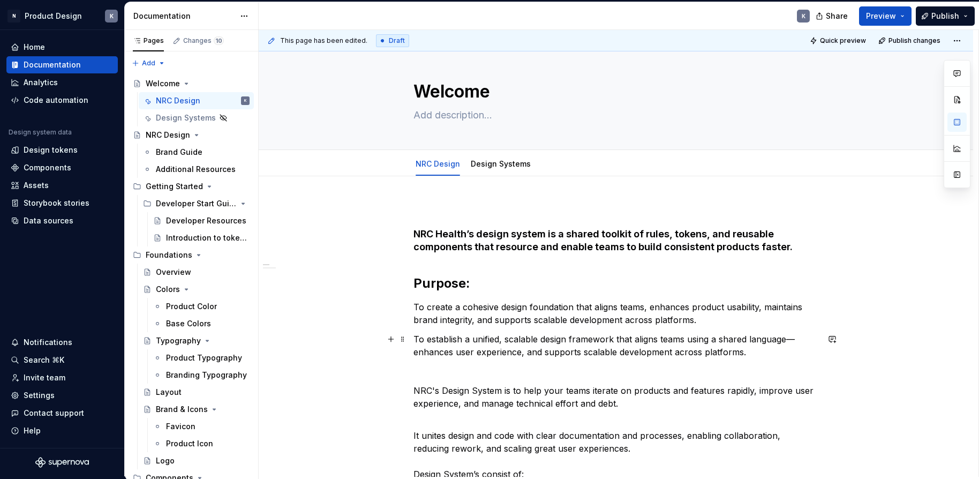
click at [687, 340] on p "To establish a unified, scalable design framework that aligns teams using a sha…" at bounding box center [616, 346] width 405 height 26
click at [804, 341] on p "To establish a unified, scalable design framework that aligns teams—using a sha…" at bounding box center [616, 346] width 405 height 26
click at [718, 340] on p "To establish a unified, scalable design framework that aligns teams—using a sha…" at bounding box center [616, 346] width 405 height 26
click at [787, 341] on p "To establish a unified, scalable design framework that aligns teams with a shar…" at bounding box center [616, 346] width 405 height 26
click at [456, 351] on p "To establish a unified, scalable design framework that aligns teams with shared…" at bounding box center [616, 346] width 405 height 26
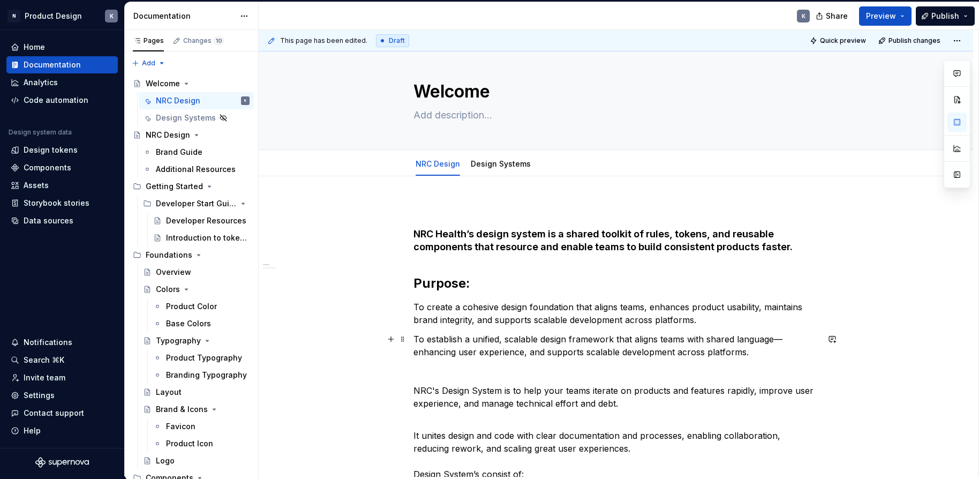
click at [530, 354] on p "To establish a unified, scalable design framework that aligns teams with shared…" at bounding box center [616, 346] width 405 height 26
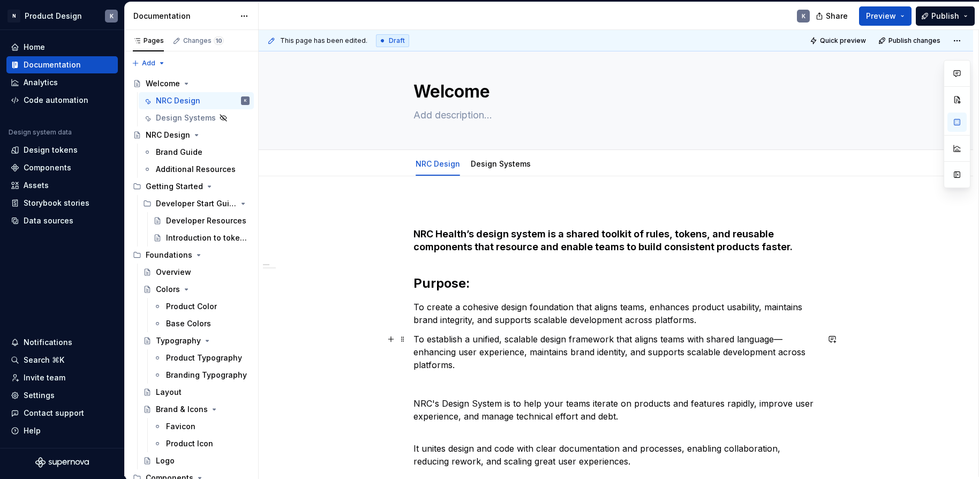
click at [572, 367] on p "To establish a unified, scalable design framework that aligns teams with shared…" at bounding box center [616, 352] width 405 height 39
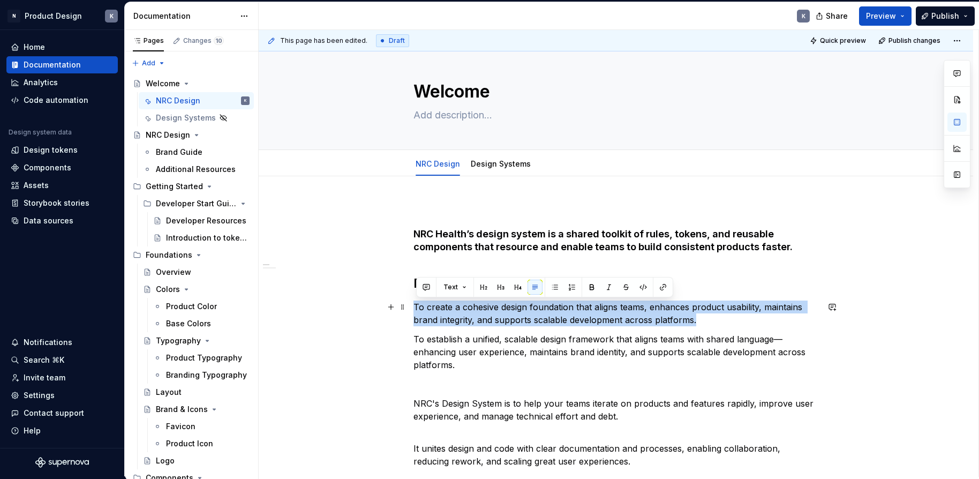
drag, startPoint x: 697, startPoint y: 320, endPoint x: 417, endPoint y: 310, distance: 280.9
click at [417, 310] on p "To create a cohesive design foundation that aligns teams, enhances product usab…" at bounding box center [616, 314] width 405 height 26
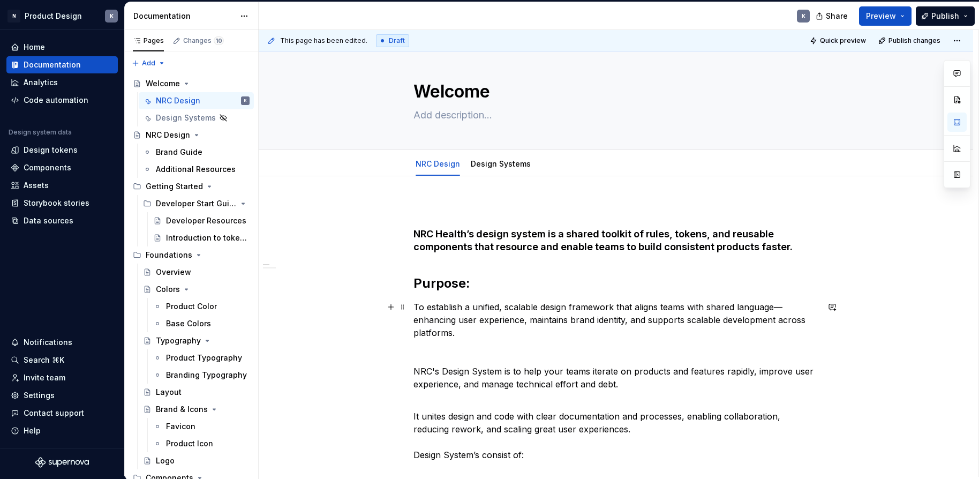
click at [478, 335] on p "To establish a unified, scalable design framework that aligns teams with shared…" at bounding box center [616, 320] width 405 height 39
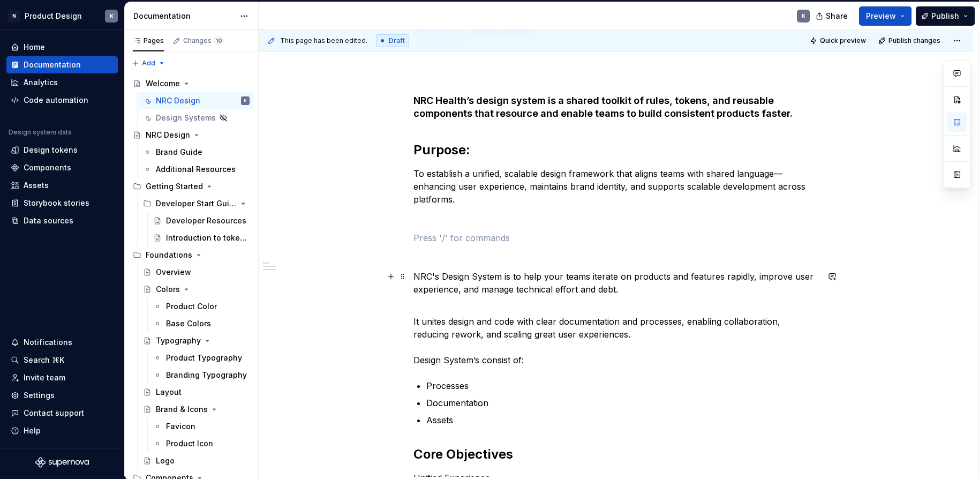
scroll to position [147, 0]
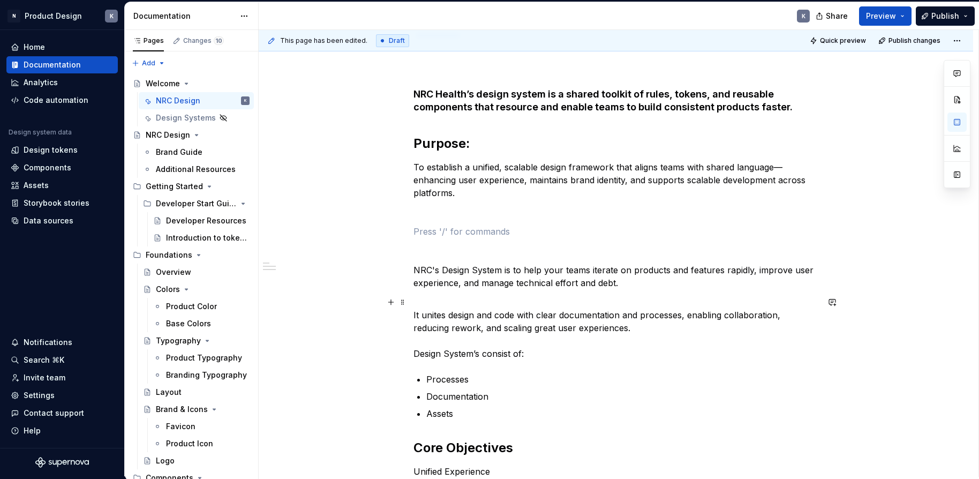
click at [528, 354] on p "It unites design and code with clear documentation and processes, enabling coll…" at bounding box center [616, 328] width 405 height 64
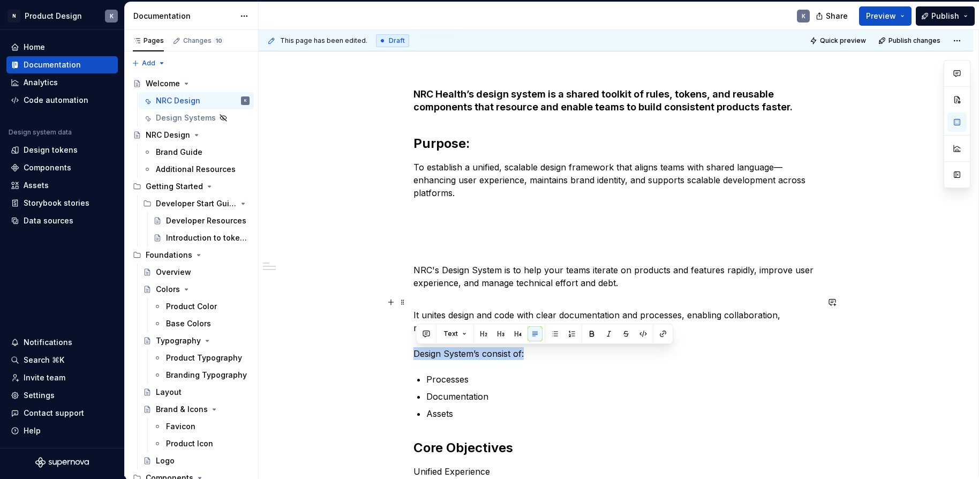
drag, startPoint x: 534, startPoint y: 354, endPoint x: 415, endPoint y: 355, distance: 118.4
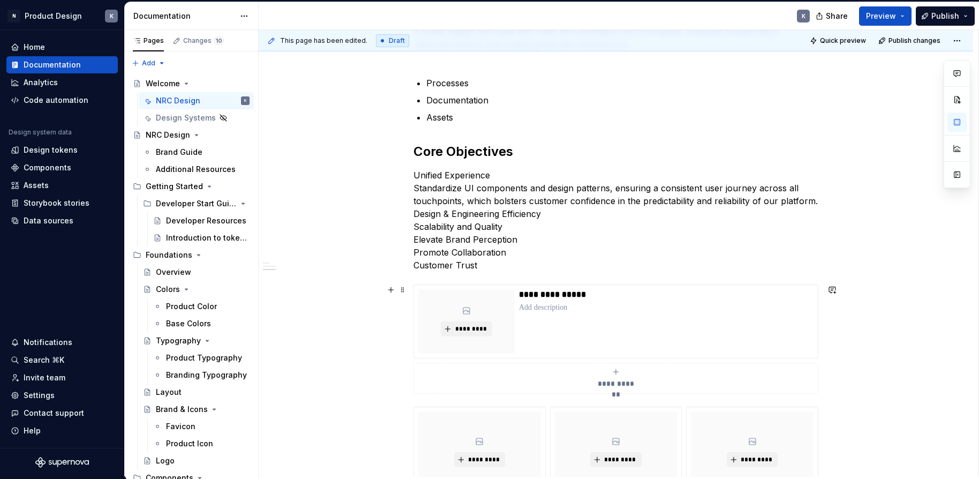
scroll to position [221, 0]
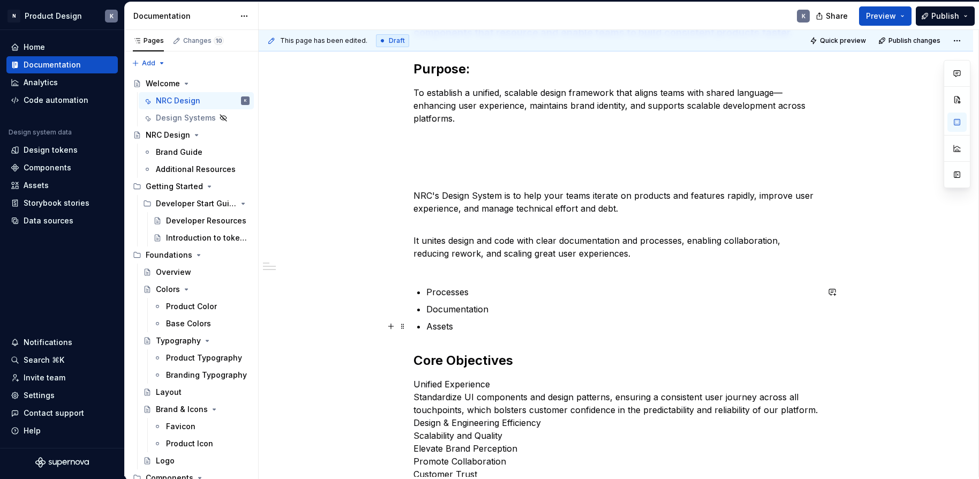
click at [490, 331] on p "Assets" at bounding box center [622, 326] width 392 height 13
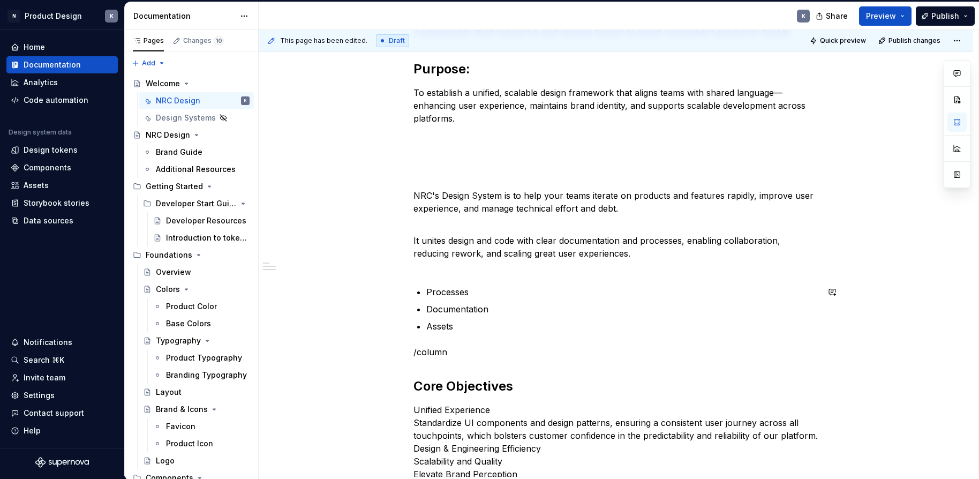
click at [808, 360] on div "NRC Health’s design system is a shared toolkit of rules, tokens, and reusable c…" at bounding box center [616, 458] width 715 height 993
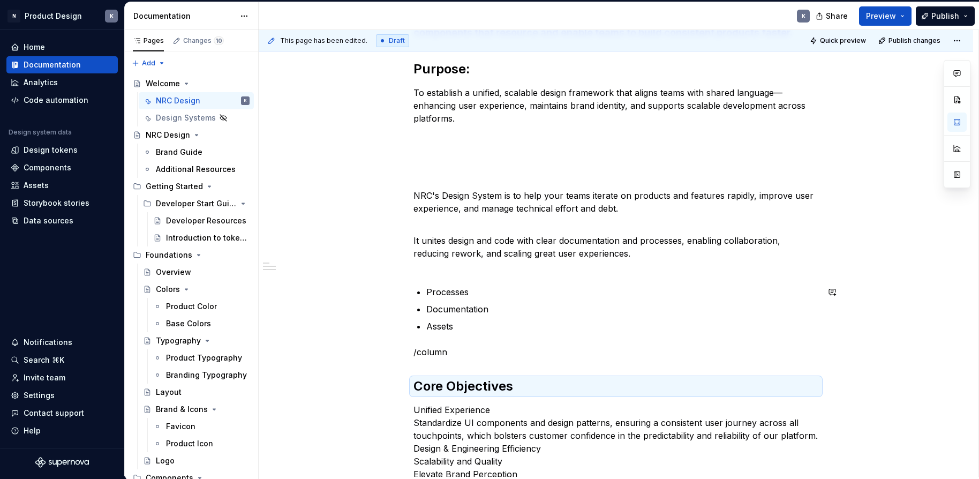
click at [528, 361] on div "NRC Health’s design system is a shared toolkit of rules, tokens, and reusable c…" at bounding box center [616, 393] width 405 height 810
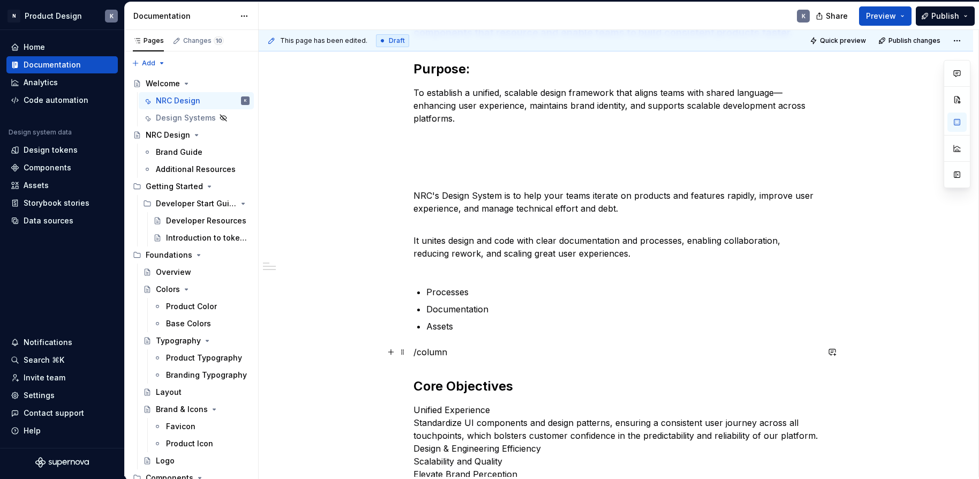
click at [527, 354] on p "/column" at bounding box center [616, 352] width 405 height 13
click at [393, 352] on button "button" at bounding box center [391, 351] width 15 height 15
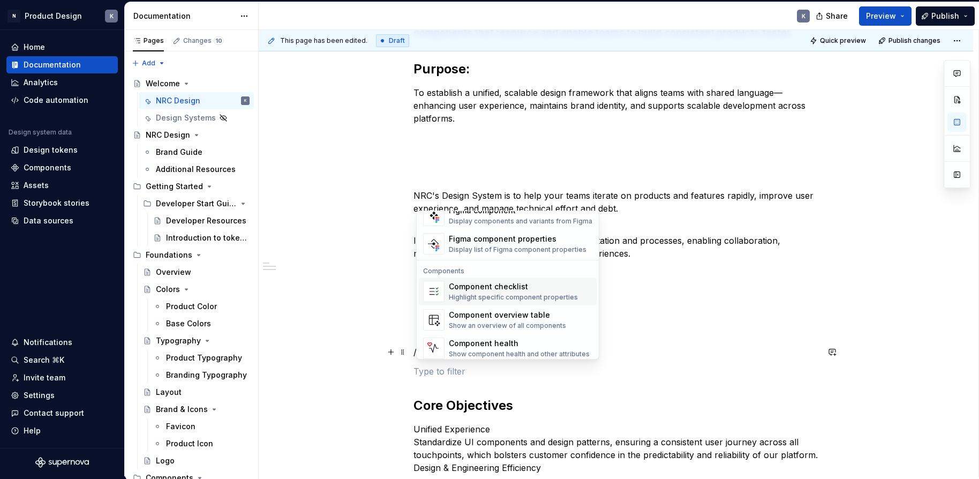
scroll to position [1067, 0]
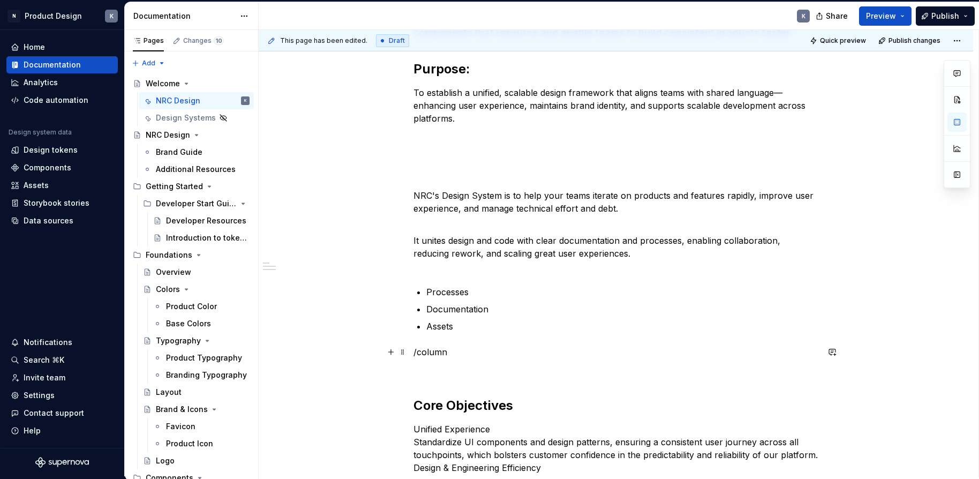
click at [400, 333] on div "This page has been edited. Draft Quick preview Publish changes Welcome Edit hea…" at bounding box center [619, 253] width 720 height 447
click at [449, 354] on p "/column" at bounding box center [616, 352] width 405 height 13
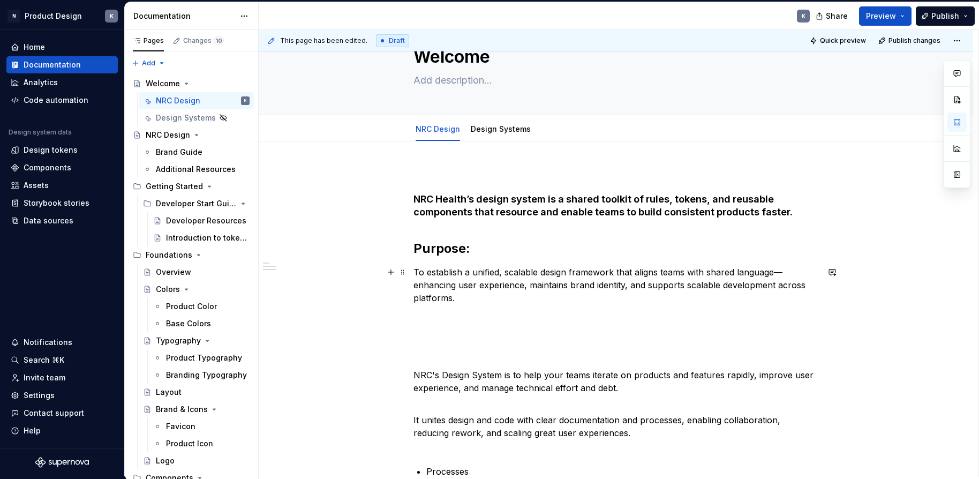
scroll to position [0, 0]
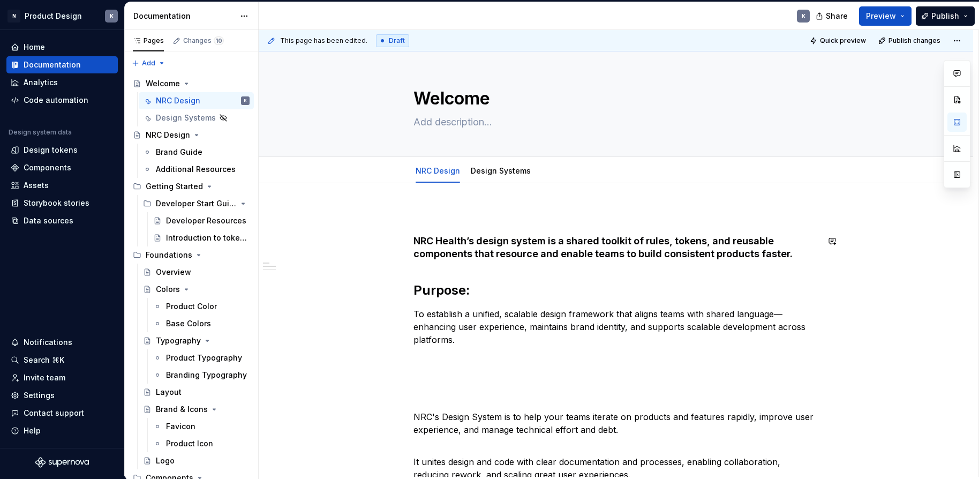
click at [477, 217] on p at bounding box center [616, 215] width 405 height 13
click at [517, 246] on h4 "NRC Health’s design system is a shared toolkit of rules, tokens, and reusable c…" at bounding box center [616, 254] width 405 height 39
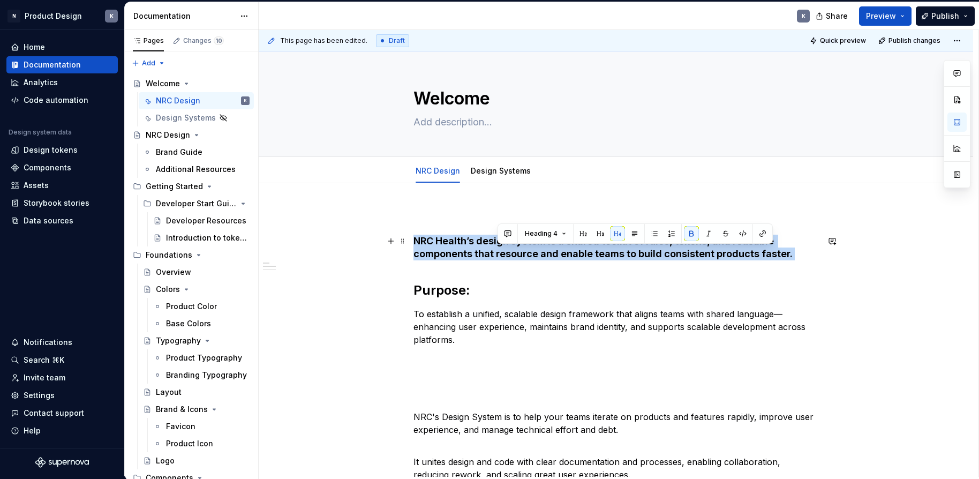
click at [517, 246] on h4 "NRC Health’s design system is a shared toolkit of rules, tokens, and reusable c…" at bounding box center [616, 254] width 405 height 39
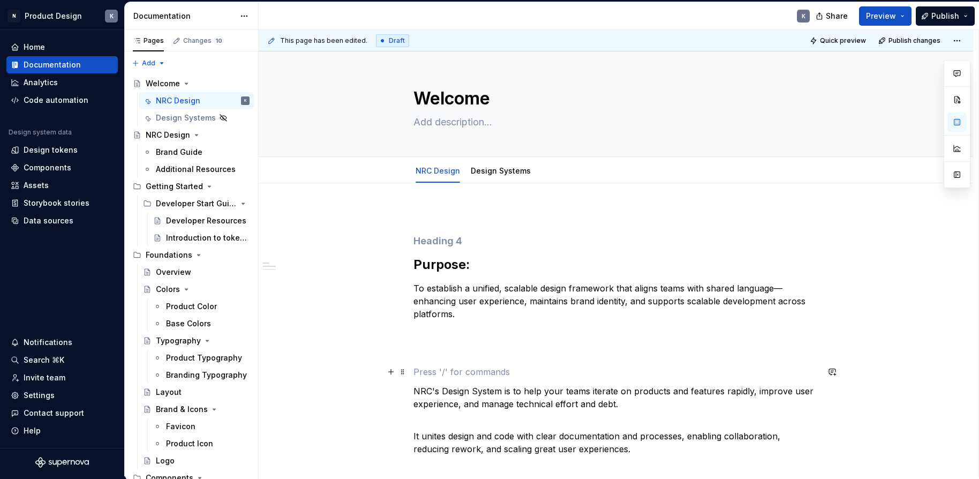
click at [454, 367] on p at bounding box center [616, 371] width 405 height 13
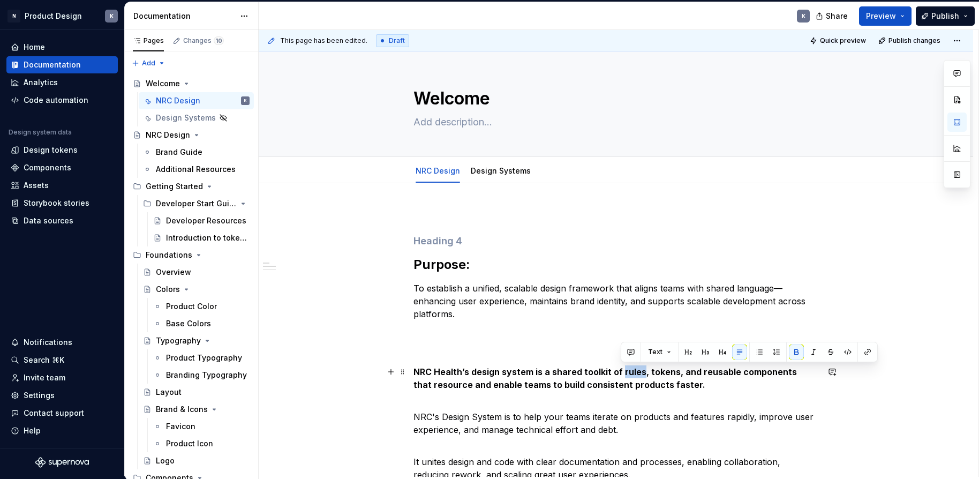
drag, startPoint x: 642, startPoint y: 370, endPoint x: 621, endPoint y: 373, distance: 21.2
click at [621, 373] on strong "NRC Health’s design system is a shared toolkit of rules, tokens, and reusable c…" at bounding box center [607, 378] width 386 height 24
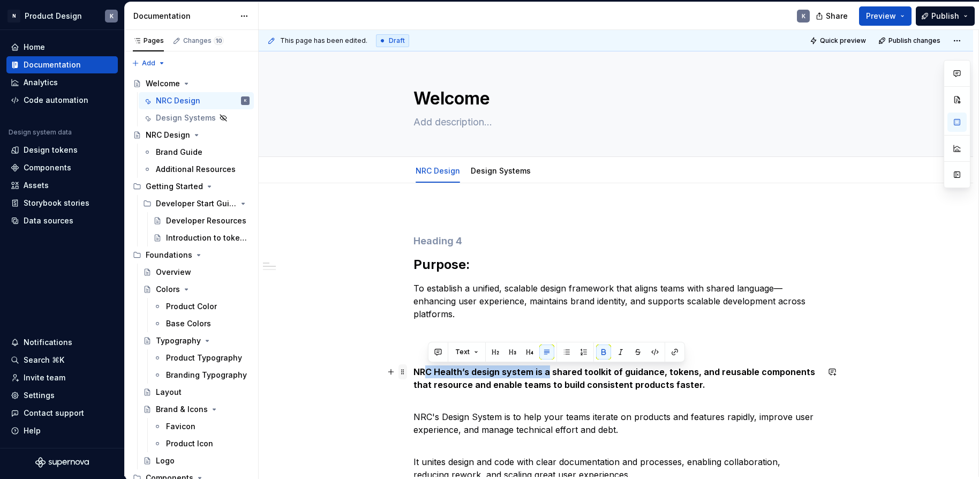
drag, startPoint x: 549, startPoint y: 373, endPoint x: 407, endPoint y: 371, distance: 142.5
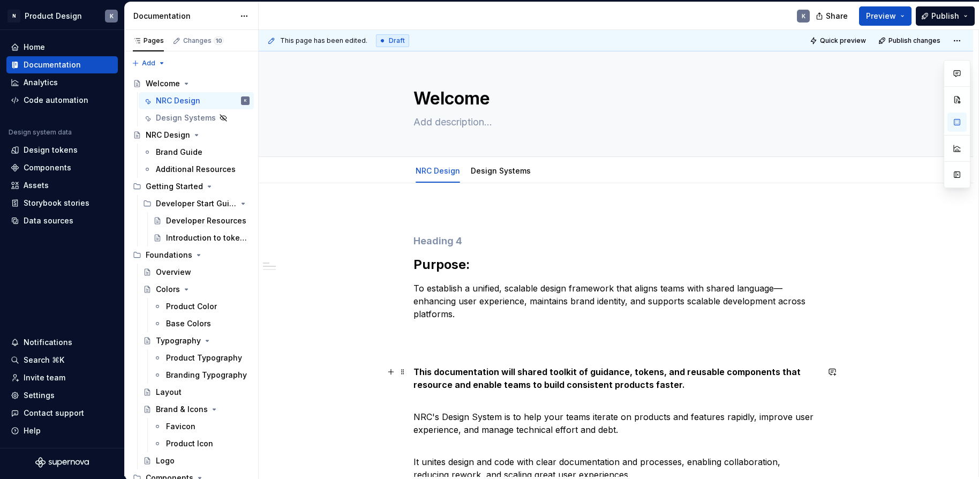
click at [479, 370] on strong "This documentation will shared toolkit of guidance, tokens, and reusable compon…" at bounding box center [608, 378] width 389 height 24
click at [516, 370] on strong "This documentation will shared toolkit of guidance, tokens, and reusable compon…" at bounding box center [608, 378] width 389 height 24
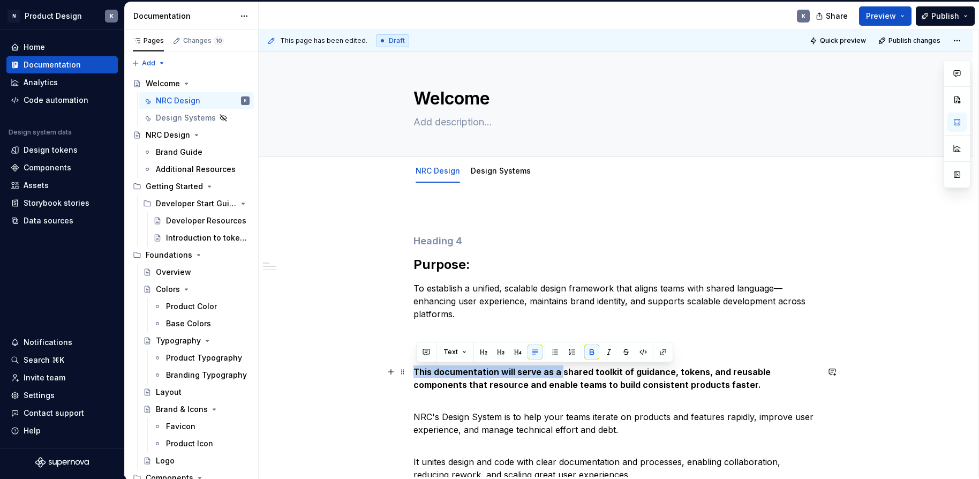
drag, startPoint x: 561, startPoint y: 373, endPoint x: 418, endPoint y: 374, distance: 143.0
click at [418, 374] on strong "This documentation will serve as a shared toolkit of guidance, tokens, and reus…" at bounding box center [593, 378] width 359 height 24
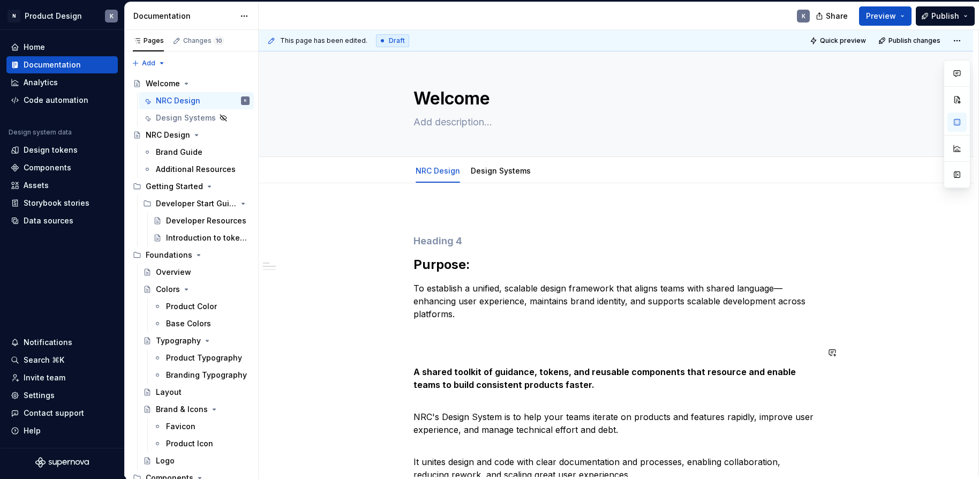
click at [536, 337] on p at bounding box center [616, 333] width 405 height 13
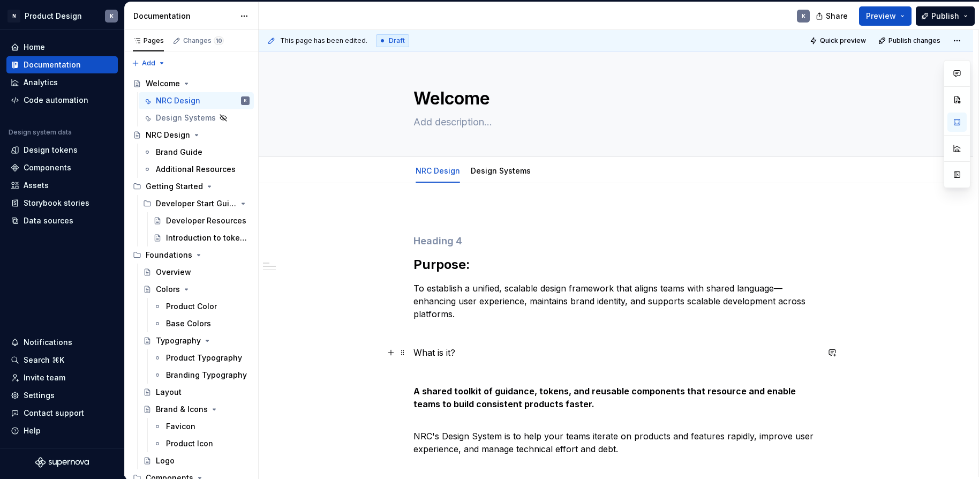
click at [443, 350] on p "What is it?" at bounding box center [616, 352] width 405 height 13
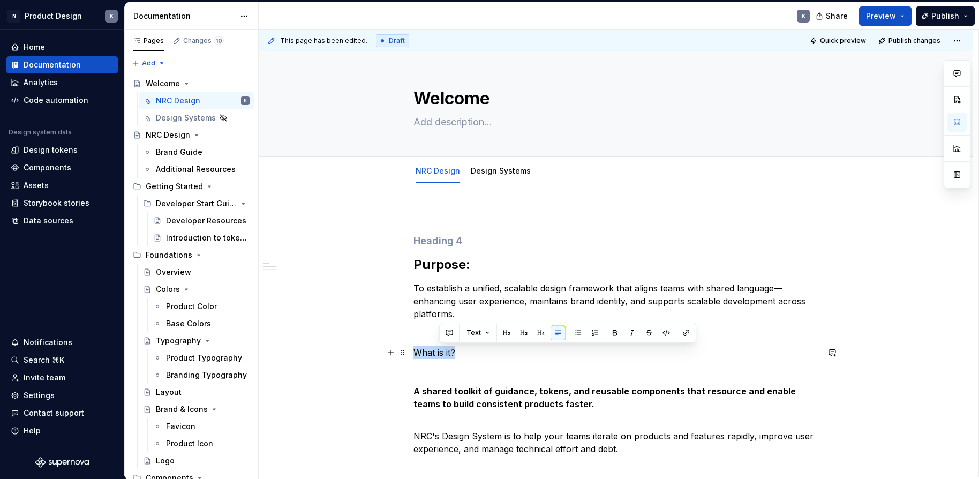
click at [443, 350] on p "What is it?" at bounding box center [616, 352] width 405 height 13
click at [480, 332] on button "button" at bounding box center [483, 332] width 15 height 15
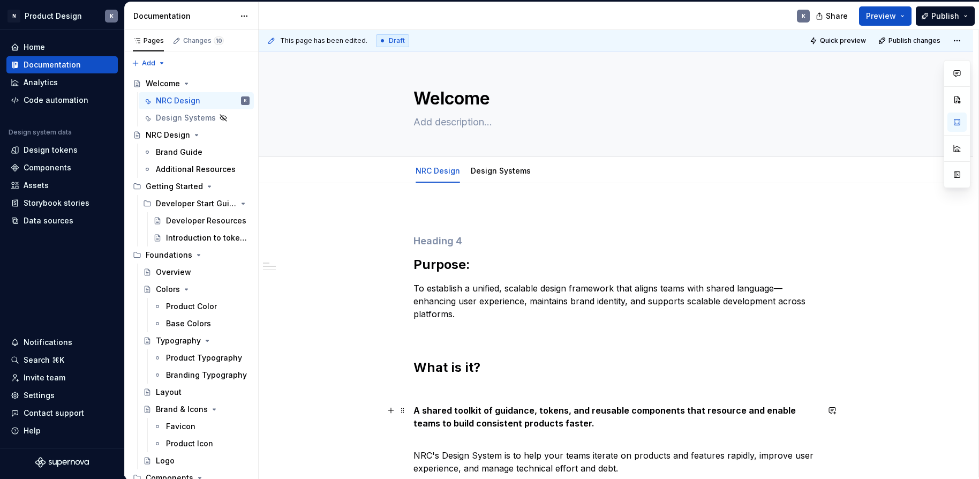
click at [473, 407] on strong "A shared toolkit of guidance, tokens, and reusable components that resource and…" at bounding box center [606, 417] width 385 height 24
click at [471, 395] on p at bounding box center [616, 391] width 405 height 13
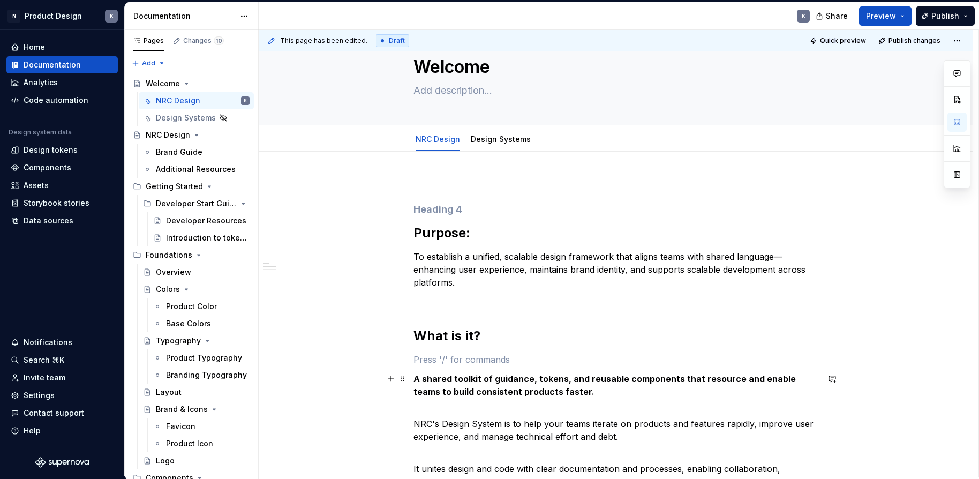
scroll to position [70, 0]
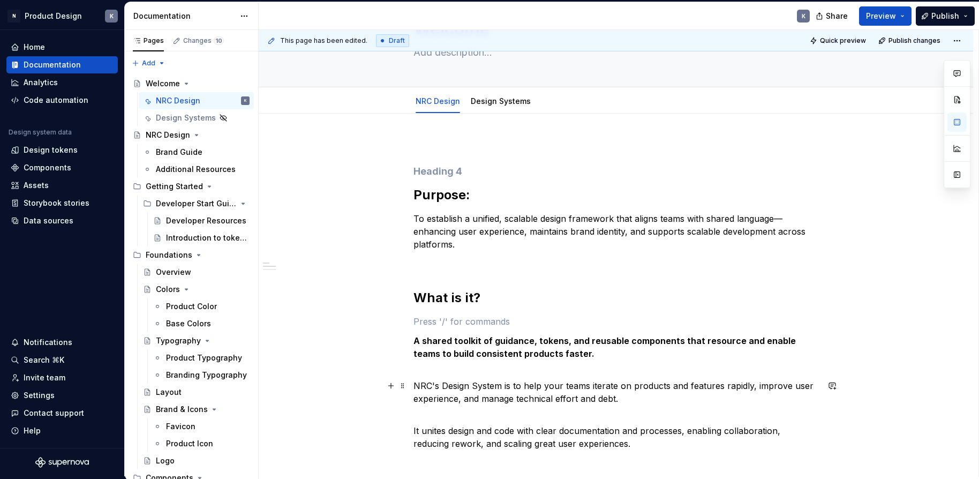
click at [646, 399] on p "NRC's Design System is to help your teams iterate on products and features rapi…" at bounding box center [616, 392] width 405 height 26
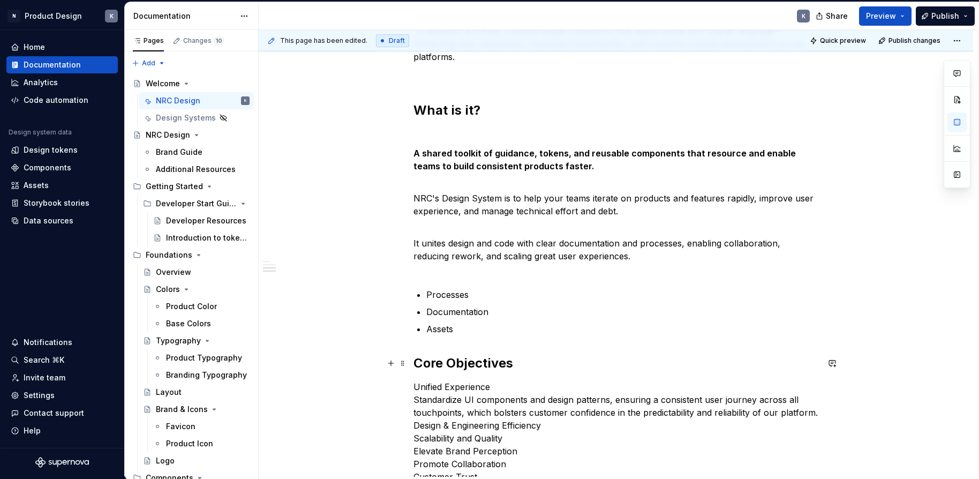
scroll to position [468, 0]
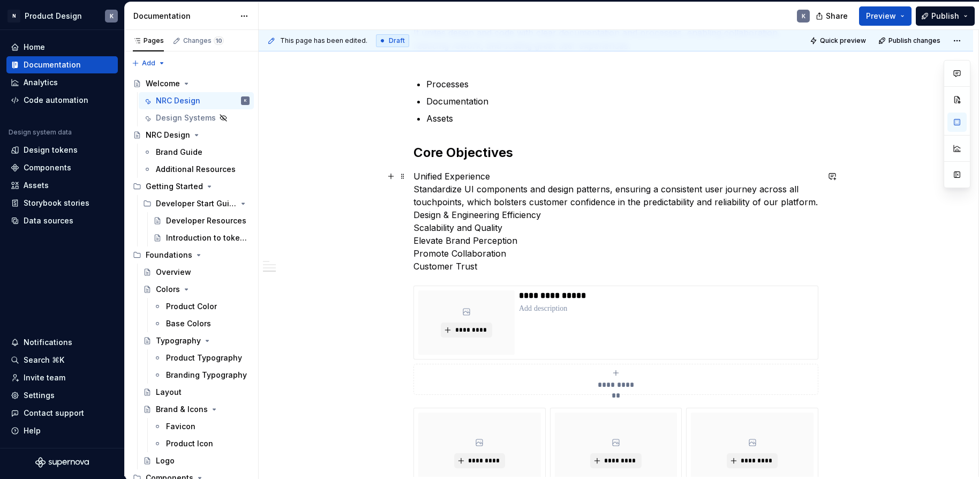
click at [522, 261] on p "Unified Experience Standardize UI components and design patterns, ensuring a co…" at bounding box center [616, 221] width 405 height 103
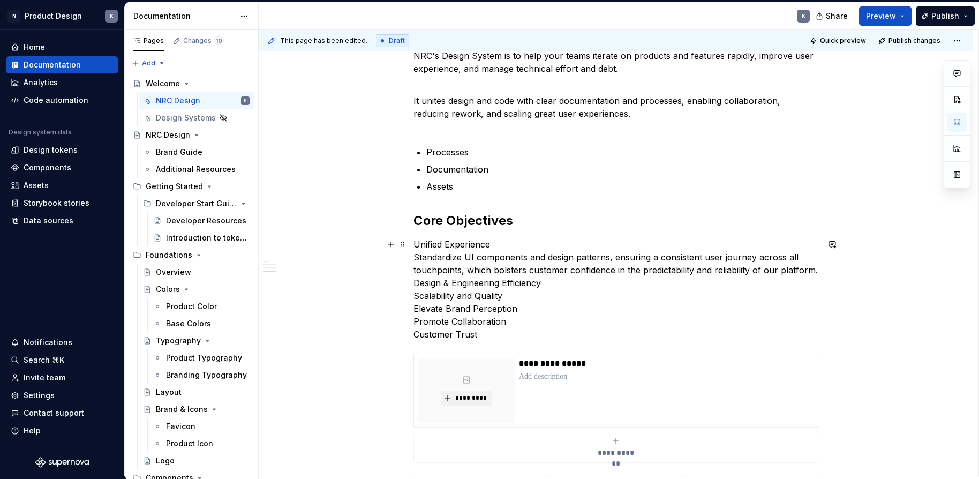
scroll to position [359, 0]
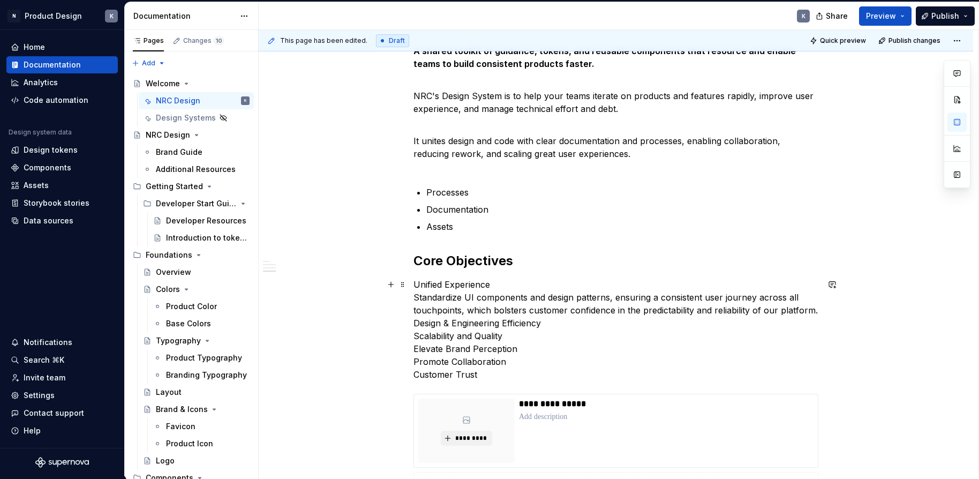
click at [418, 284] on p "Unified Experience Standardize UI components and design patterns, ensuring a co…" at bounding box center [616, 329] width 405 height 103
click at [546, 263] on h2 "Core Objectives" at bounding box center [616, 260] width 405 height 17
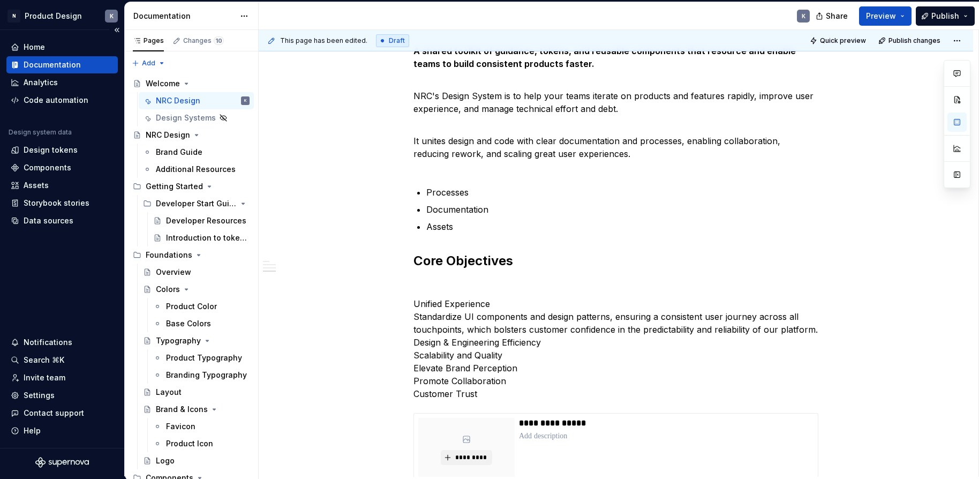
click at [58, 62] on div "Documentation" at bounding box center [52, 64] width 57 height 11
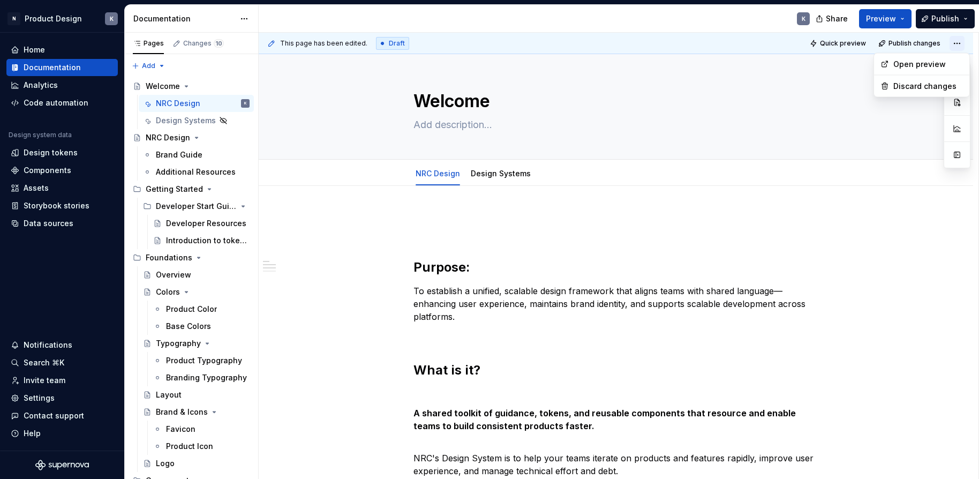
click at [808, 44] on html "N Product Design K Home Documentation Analytics Code automation Design system d…" at bounding box center [489, 239] width 979 height 479
click at [808, 43] on html "N Product Design K Home Documentation Analytics Code automation Design system d…" at bounding box center [489, 239] width 979 height 479
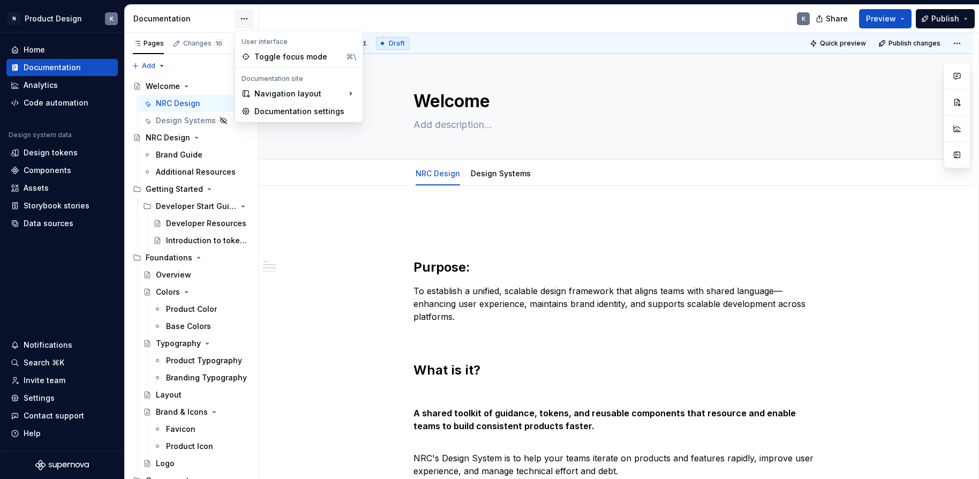
click at [245, 20] on html "N Product Design K Home Documentation Analytics Code automation Design system d…" at bounding box center [489, 239] width 979 height 479
click at [284, 110] on div "Documentation settings" at bounding box center [305, 111] width 102 height 11
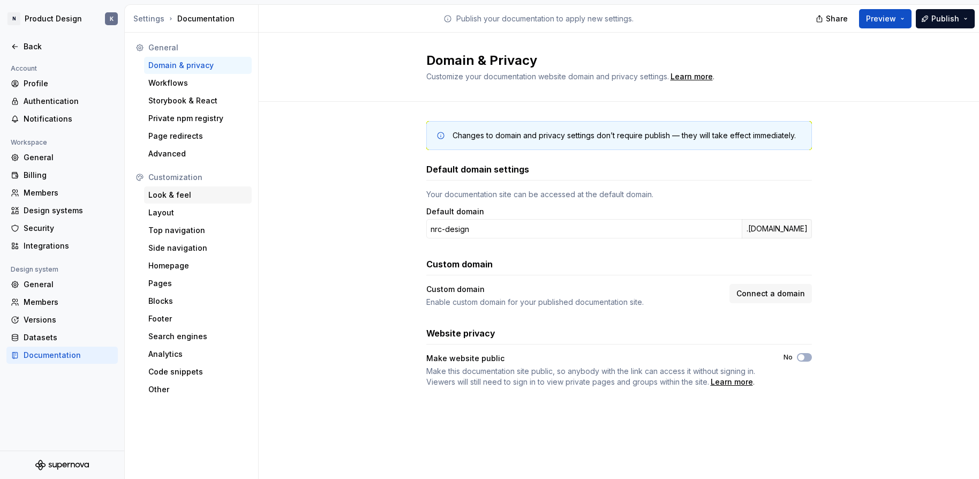
click at [200, 191] on div "Look & feel" at bounding box center [197, 195] width 99 height 11
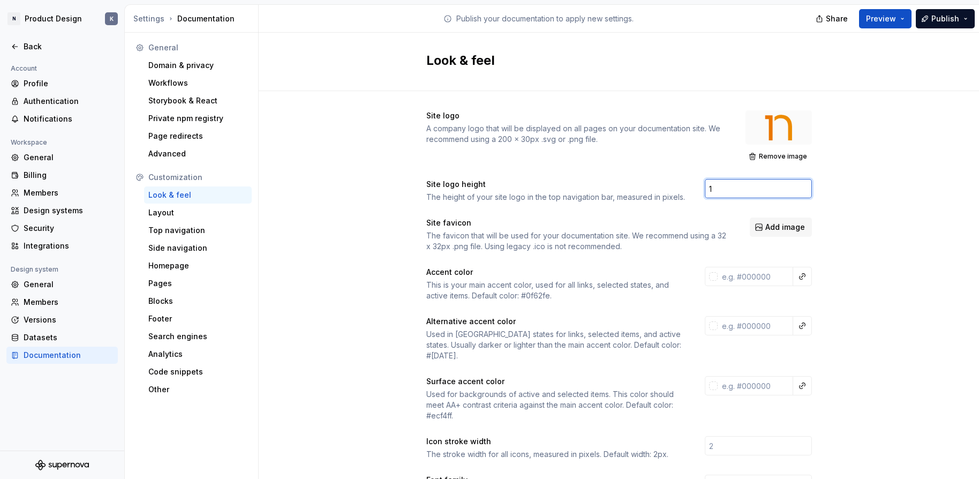
click at [804, 186] on input "1" at bounding box center [758, 188] width 107 height 19
click at [805, 187] on input "2" at bounding box center [758, 188] width 107 height 19
click at [805, 187] on input "3" at bounding box center [758, 188] width 107 height 19
click at [805, 187] on input "9" at bounding box center [758, 188] width 107 height 19
click at [805, 187] on input "10" at bounding box center [758, 188] width 107 height 19
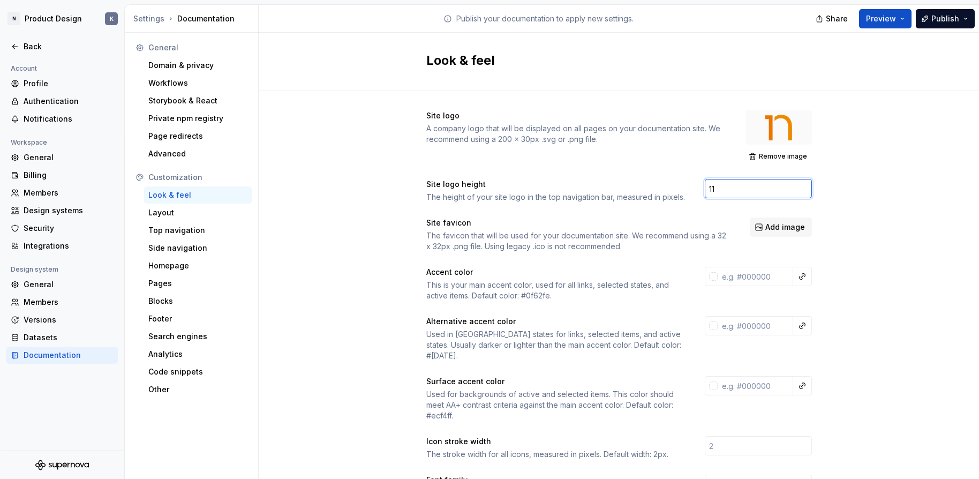
click at [805, 187] on input "11" at bounding box center [758, 188] width 107 height 19
click at [805, 187] on input "12" at bounding box center [758, 188] width 107 height 19
click at [805, 187] on input "13" at bounding box center [758, 188] width 107 height 19
click at [805, 187] on input "14" at bounding box center [758, 188] width 107 height 19
click at [805, 187] on input "15" at bounding box center [758, 188] width 107 height 19
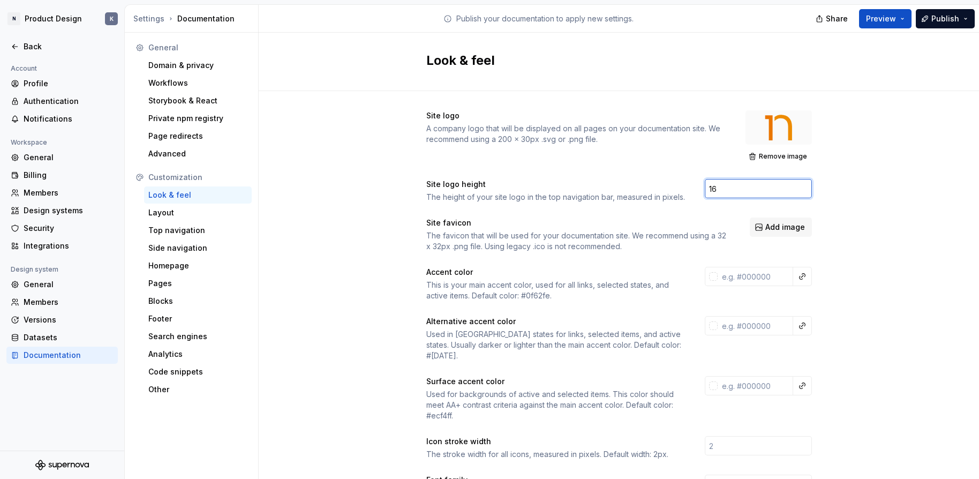
click at [805, 187] on input "16" at bounding box center [758, 188] width 107 height 19
click at [805, 187] on input "17" at bounding box center [758, 188] width 107 height 19
click at [805, 187] on input "18" at bounding box center [758, 188] width 107 height 19
click at [805, 187] on input "19" at bounding box center [758, 188] width 107 height 19
click at [805, 187] on input "20" at bounding box center [758, 188] width 107 height 19
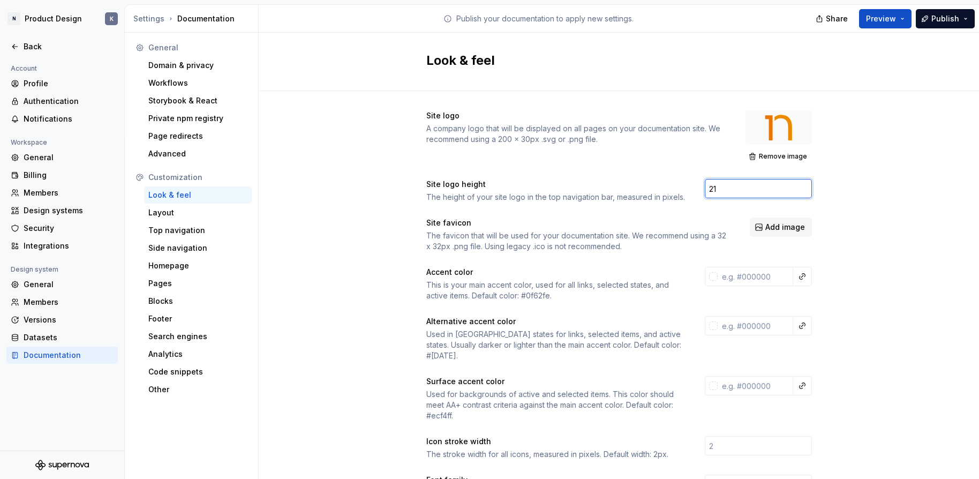
click at [805, 187] on input "21" at bounding box center [758, 188] width 107 height 19
click at [805, 187] on input "22" at bounding box center [758, 188] width 107 height 19
click at [805, 187] on input "23" at bounding box center [758, 188] width 107 height 19
click at [805, 187] on input "24" at bounding box center [758, 188] width 107 height 19
click at [805, 187] on input "25" at bounding box center [758, 188] width 107 height 19
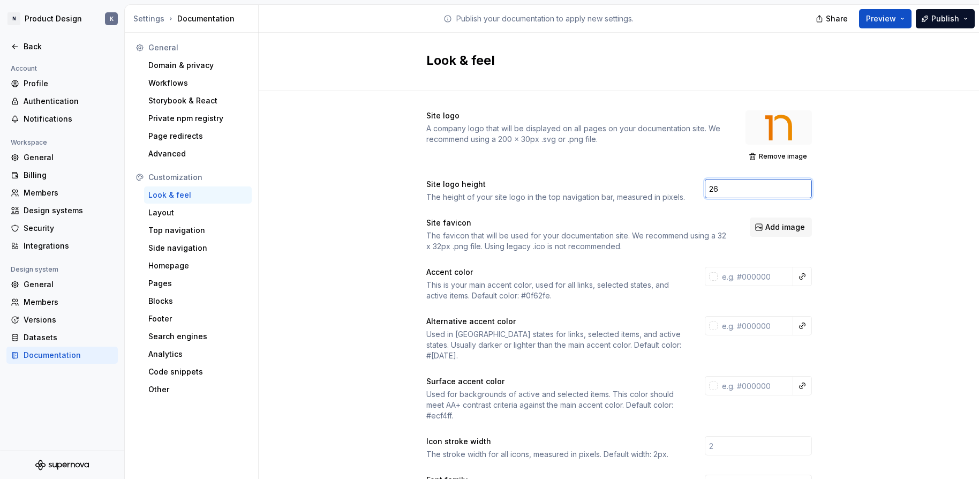
click at [805, 187] on input "26" at bounding box center [758, 188] width 107 height 19
click at [805, 187] on input "27" at bounding box center [758, 188] width 107 height 19
click at [805, 187] on input "28" at bounding box center [758, 188] width 107 height 19
click at [805, 187] on input "29" at bounding box center [758, 188] width 107 height 19
click at [805, 187] on input "30" at bounding box center [758, 188] width 107 height 19
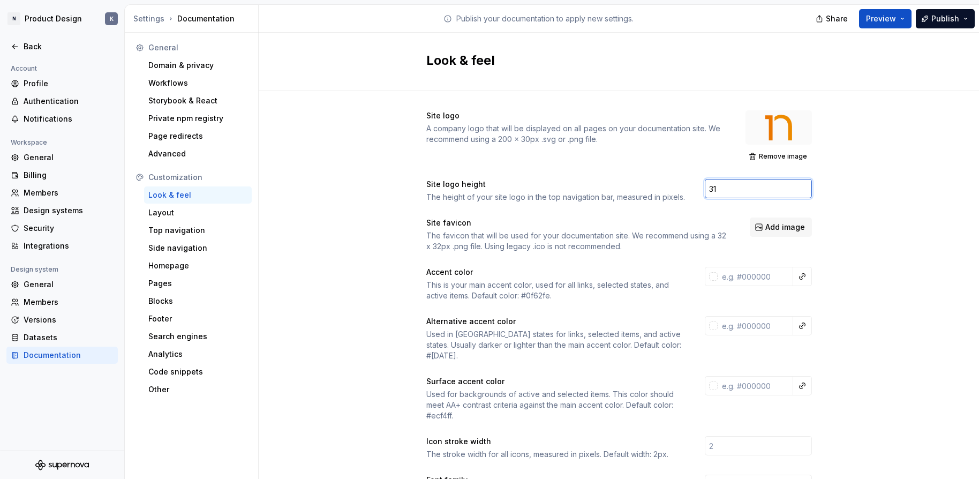
click at [805, 187] on input "31" at bounding box center [758, 188] width 107 height 19
click at [805, 187] on input "32" at bounding box center [758, 188] width 107 height 19
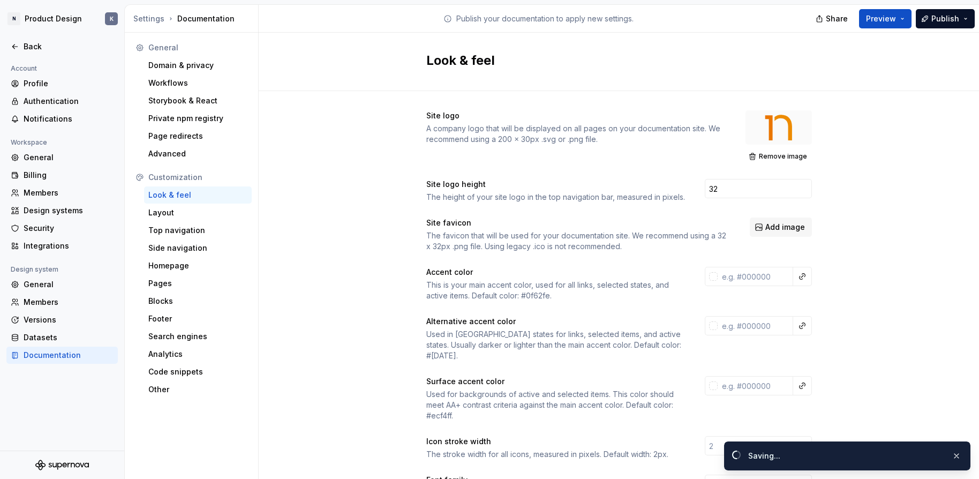
click at [774, 224] on span "Add image" at bounding box center [785, 227] width 40 height 11
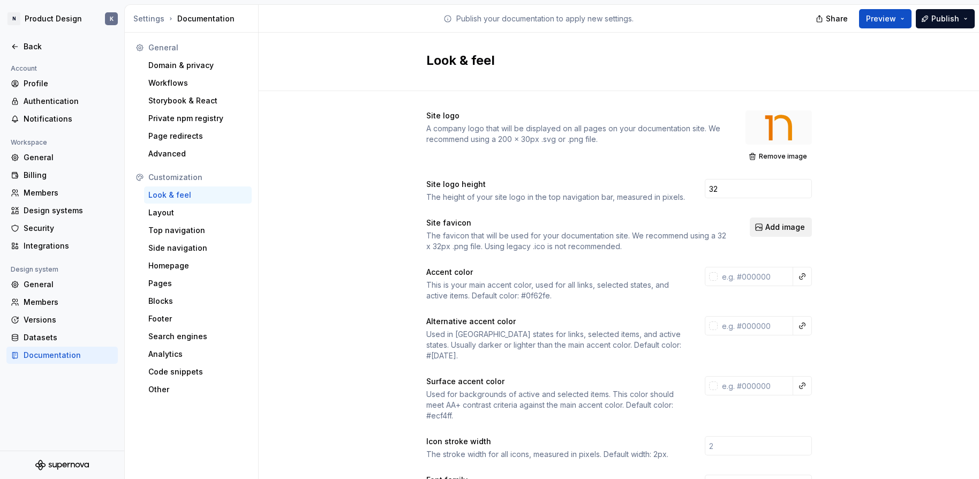
click at [775, 225] on span "Add image" at bounding box center [785, 227] width 40 height 11
click at [538, 296] on div "This is your main accent color, used for all links, selected states, and active…" at bounding box center [555, 290] width 259 height 21
click at [550, 294] on div "This is your main accent color, used for all links, selected states, and active…" at bounding box center [555, 290] width 259 height 21
drag, startPoint x: 550, startPoint y: 295, endPoint x: 523, endPoint y: 298, distance: 27.0
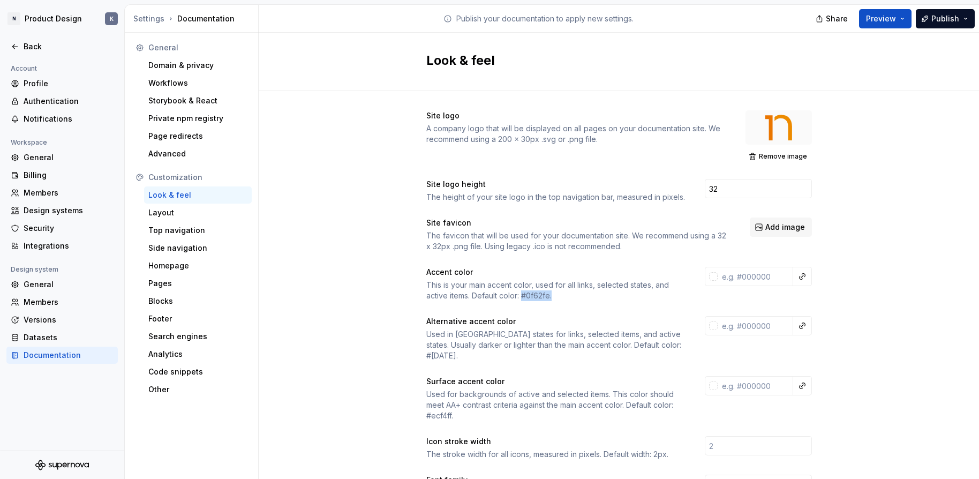
click at [523, 298] on div "This is your main accent color, used for all links, selected states, and active…" at bounding box center [555, 290] width 259 height 21
copy div "#0f62fe."
click at [800, 276] on button "button" at bounding box center [802, 276] width 15 height 15
click at [718, 278] on html "N Product Design K Back Account Profile Authentication Notifications Workspace …" at bounding box center [489, 239] width 979 height 479
click at [712, 276] on div at bounding box center [713, 276] width 9 height 9
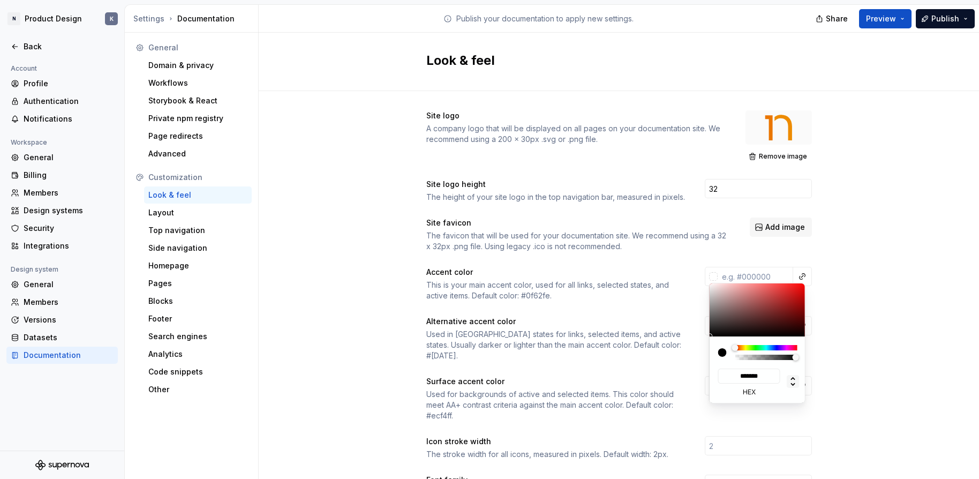
click at [792, 383] on icon at bounding box center [793, 381] width 13 height 13
click at [808, 353] on html "N Product Design K Back Account Profile Authentication Notifications Workspace …" at bounding box center [489, 239] width 979 height 479
click at [803, 276] on html "N Product Design K Back Account Profile Authentication Notifications Workspace …" at bounding box center [489, 239] width 979 height 479
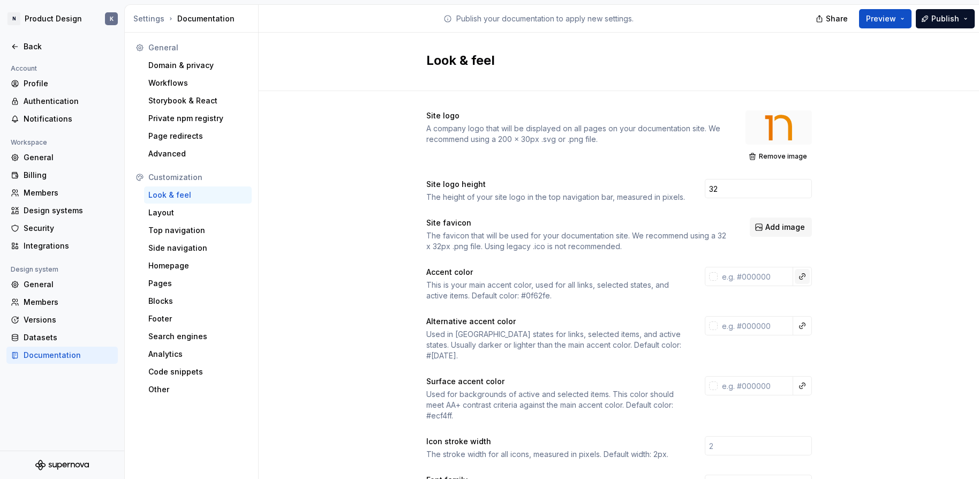
click at [803, 276] on button "button" at bounding box center [802, 276] width 15 height 15
click at [692, 298] on div "There are no other color tokens to be referenced." at bounding box center [726, 304] width 170 height 30
copy div "There are no other color tokens to be referenced."
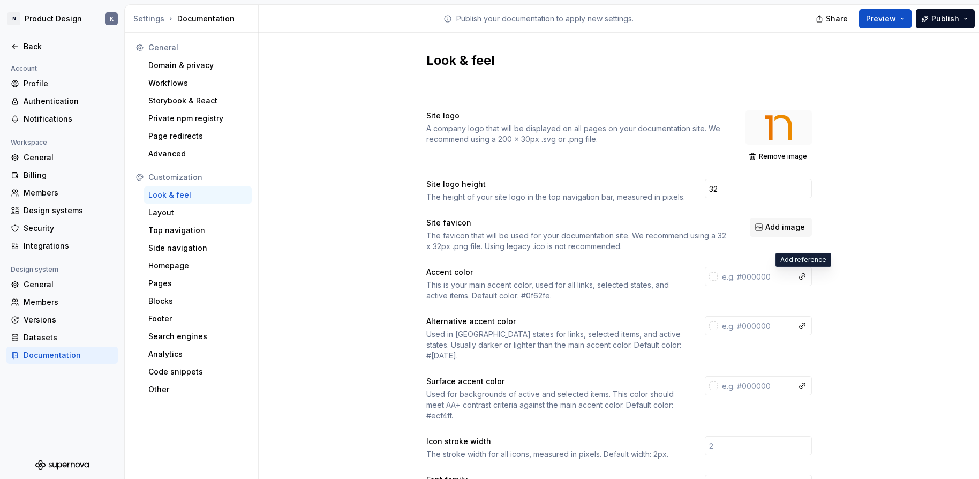
click at [18, 49] on html "N Product Design K Back Account Profile Authentication Notifications Workspace …" at bounding box center [489, 239] width 979 height 479
click at [11, 42] on icon at bounding box center [15, 46] width 9 height 9
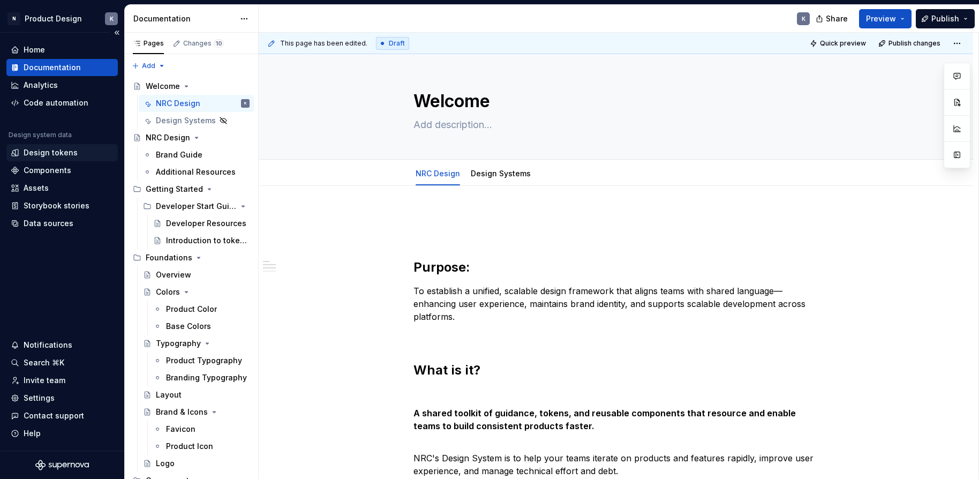
click at [51, 153] on div "Design tokens" at bounding box center [51, 152] width 54 height 11
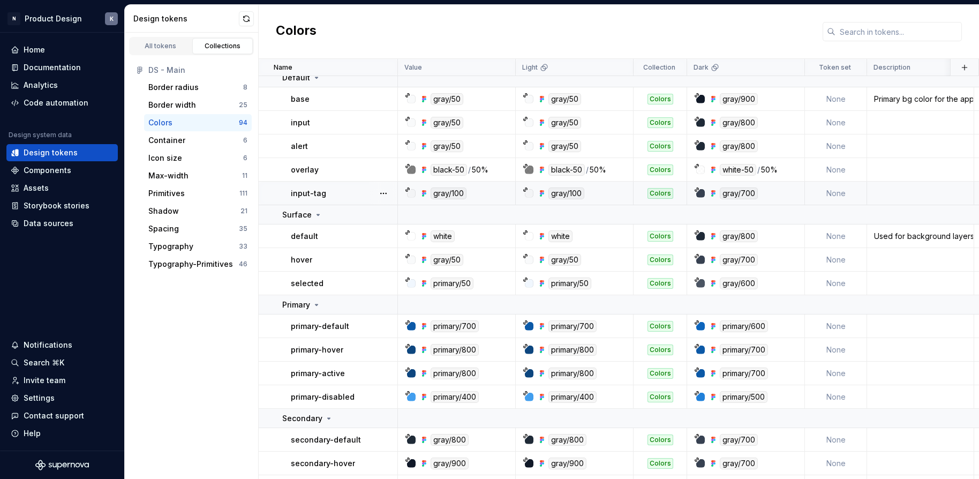
scroll to position [42, 0]
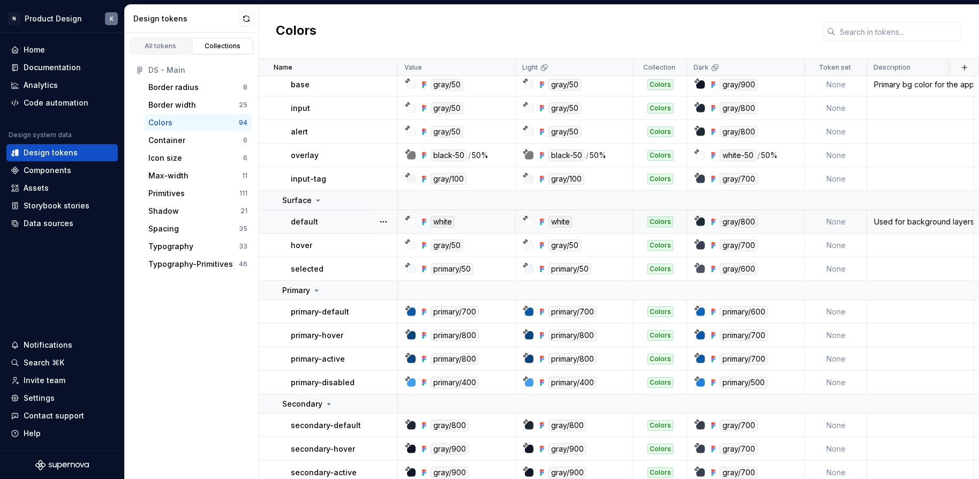
click at [808, 224] on td "None" at bounding box center [836, 222] width 62 height 24
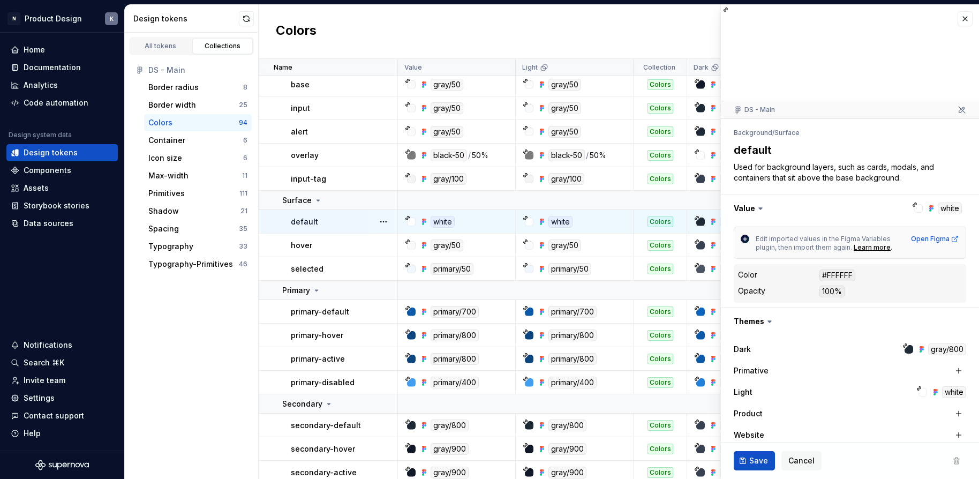
scroll to position [98, 0]
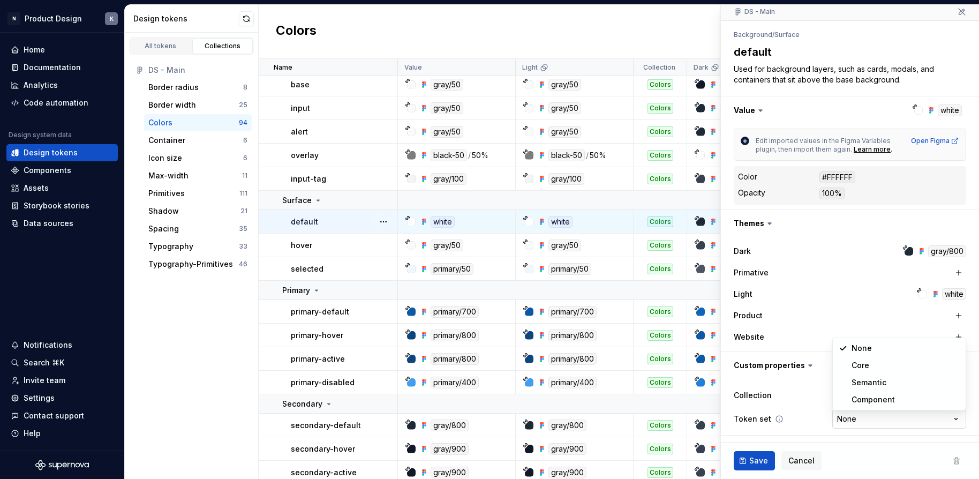
click at [808, 416] on html "N Product Design K Home Documentation Analytics Code automation Design system d…" at bounding box center [489, 239] width 979 height 479
click at [659, 36] on div "Colors" at bounding box center [619, 32] width 720 height 54
click at [371, 29] on div "Colors" at bounding box center [619, 32] width 720 height 54
click at [198, 193] on div "Primitives" at bounding box center [193, 193] width 91 height 11
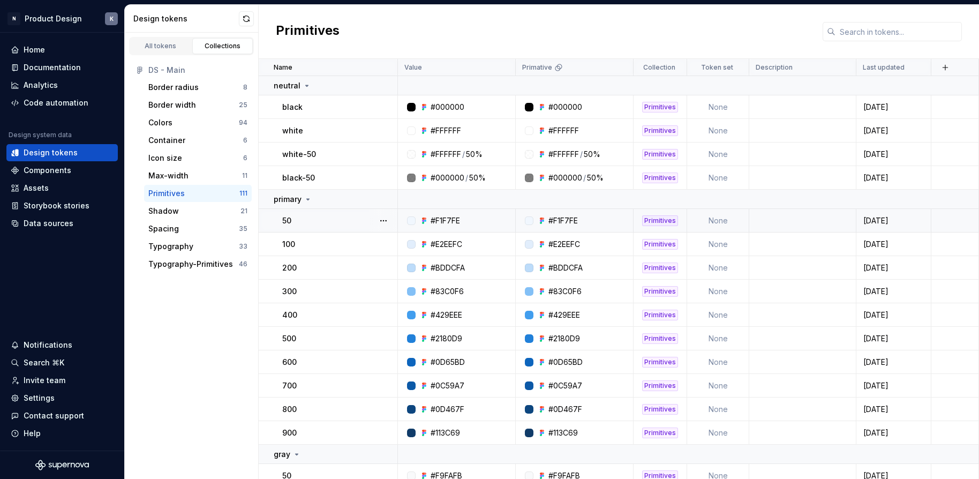
scroll to position [106, 0]
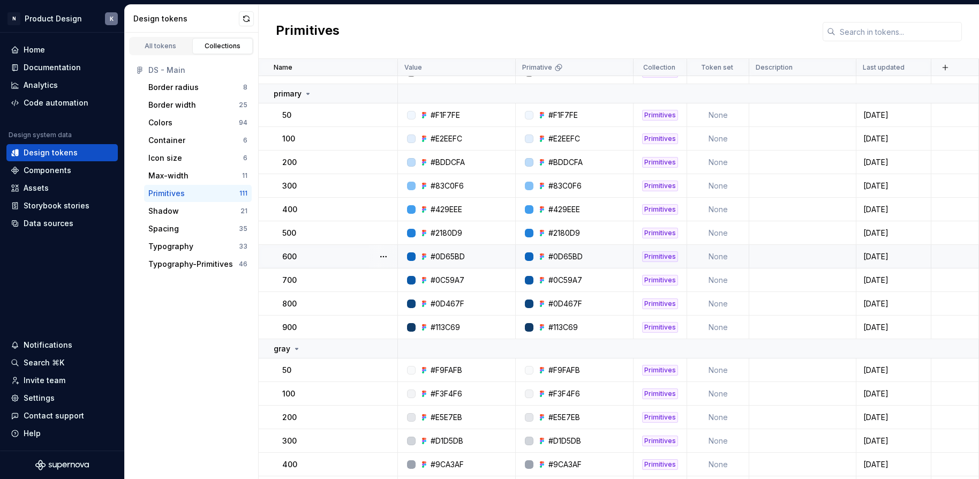
click at [808, 258] on td at bounding box center [956, 257] width 48 height 24
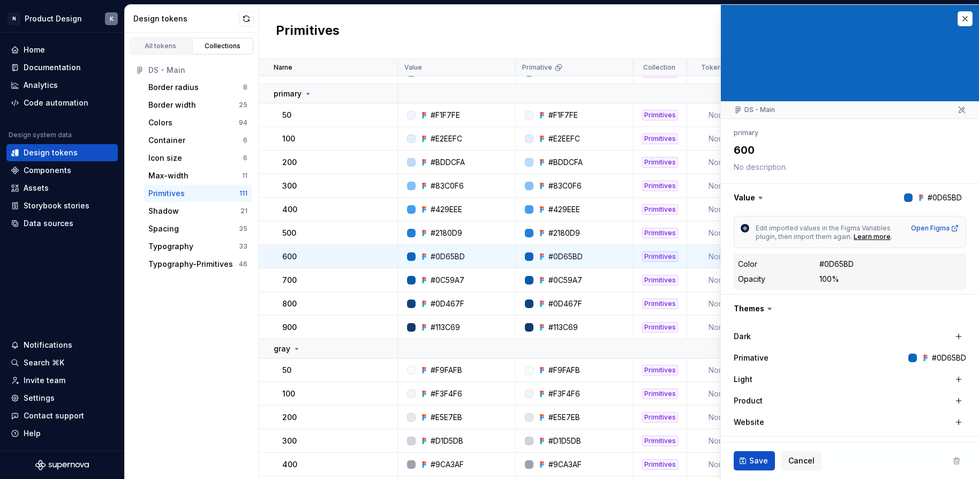
click at [808, 199] on div at bounding box center [908, 197] width 9 height 9
click at [808, 199] on button "button" at bounding box center [850, 198] width 258 height 28
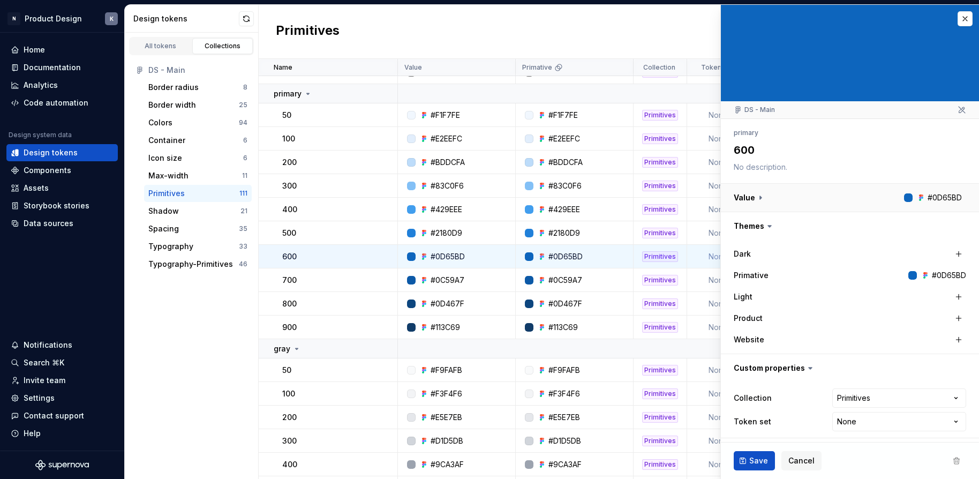
click at [808, 197] on button "button" at bounding box center [850, 198] width 258 height 28
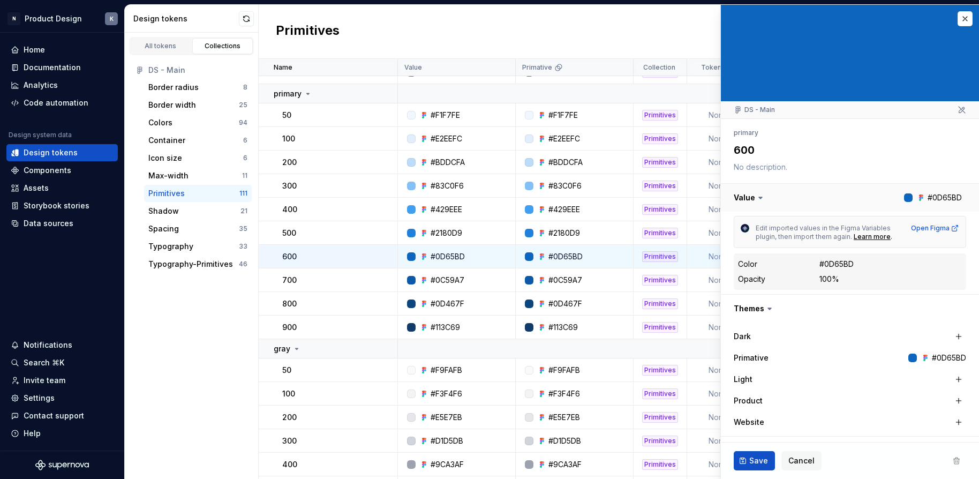
click at [808, 195] on button "button" at bounding box center [850, 198] width 258 height 28
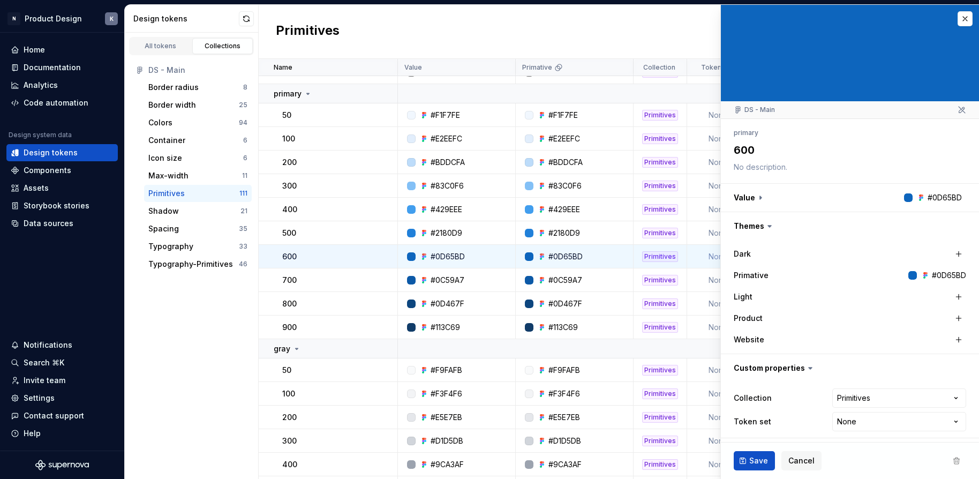
click at [808, 110] on icon at bounding box center [962, 110] width 9 height 9
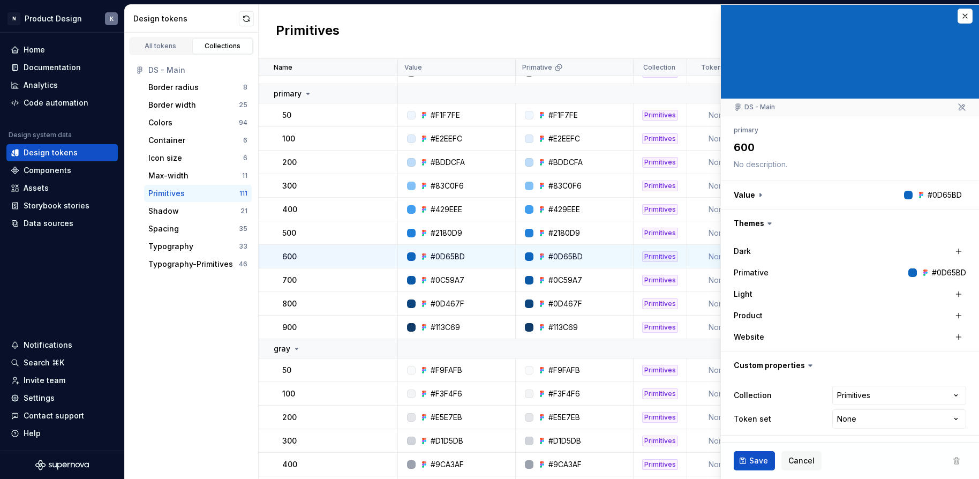
click at [768, 223] on icon at bounding box center [769, 224] width 3 height 2
click at [770, 224] on icon at bounding box center [769, 223] width 11 height 11
click at [808, 416] on html "N Product Design K Home Documentation Analytics Code automation Design system d…" at bounding box center [489, 239] width 979 height 479
click at [172, 45] on div "All tokens" at bounding box center [161, 46] width 54 height 9
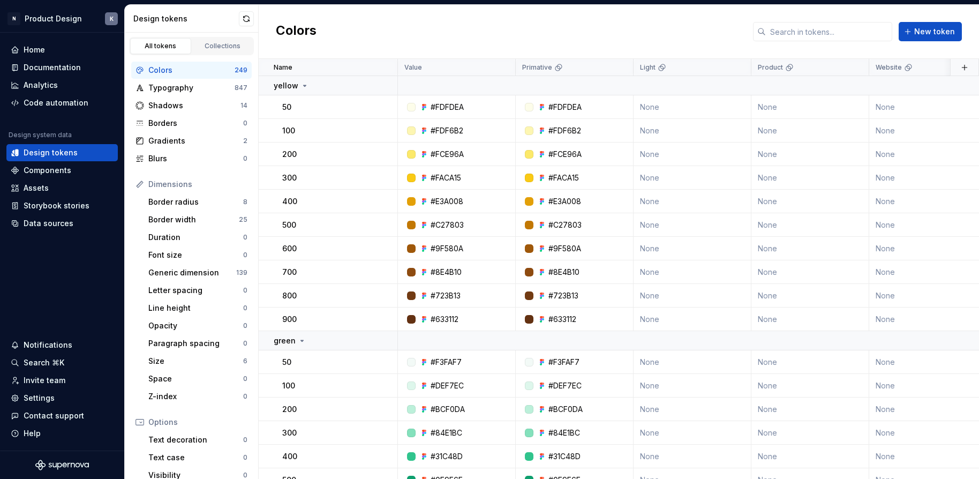
click at [195, 70] on div "Colors" at bounding box center [191, 70] width 86 height 11
click at [785, 72] on div "Product" at bounding box center [811, 67] width 118 height 17
click at [808, 69] on html "N Product Design K Home Documentation Analytics Code automation Design system d…" at bounding box center [489, 239] width 979 height 479
click at [808, 68] on html "N Product Design K Home Documentation Analytics Code automation Design system d…" at bounding box center [489, 239] width 979 height 479
click at [785, 103] on td "None" at bounding box center [811, 107] width 118 height 24
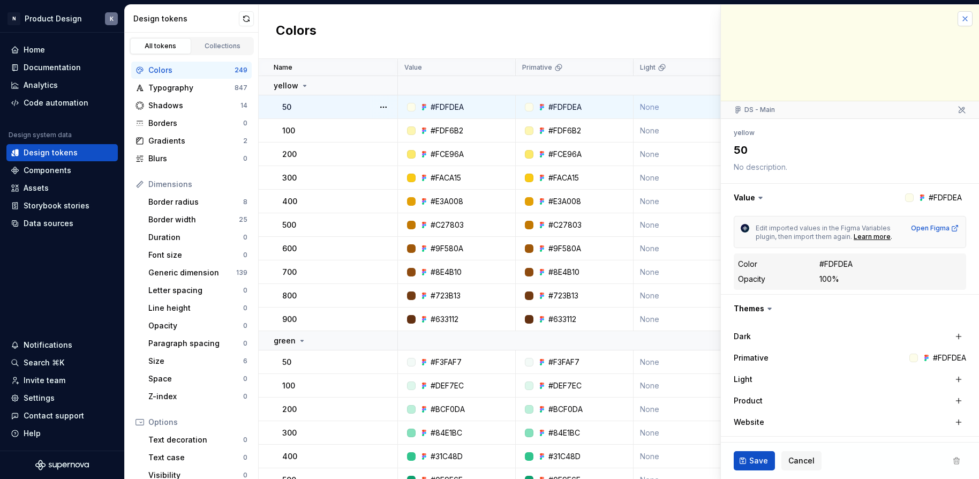
click at [808, 21] on button "button" at bounding box center [965, 18] width 15 height 15
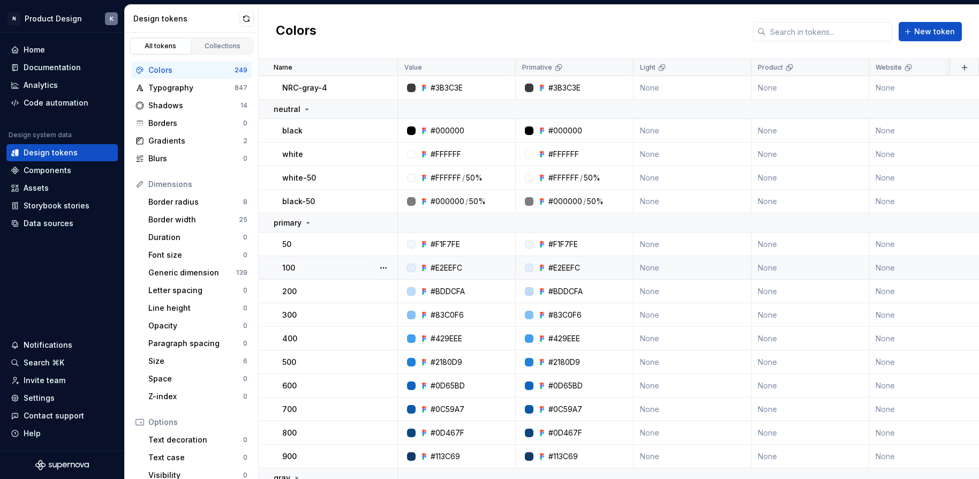
scroll to position [1088, 0]
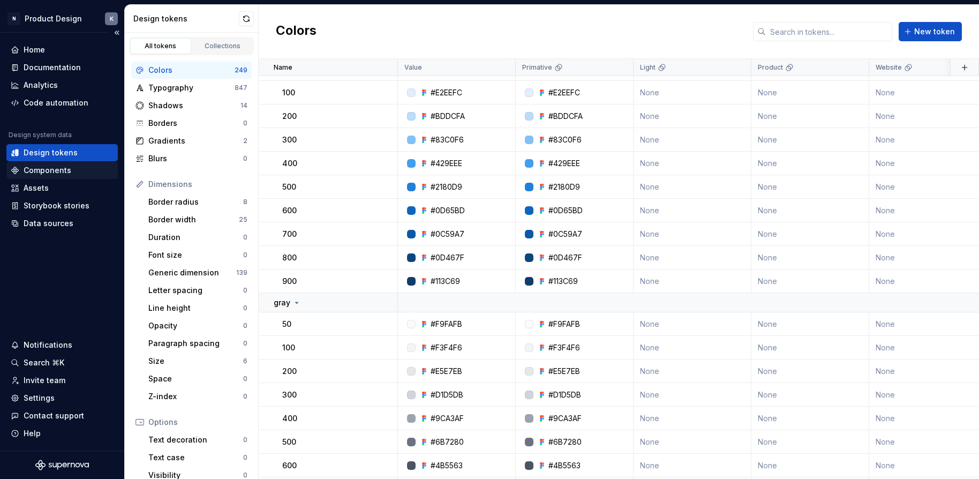
click at [69, 170] on div "Components" at bounding box center [48, 170] width 48 height 11
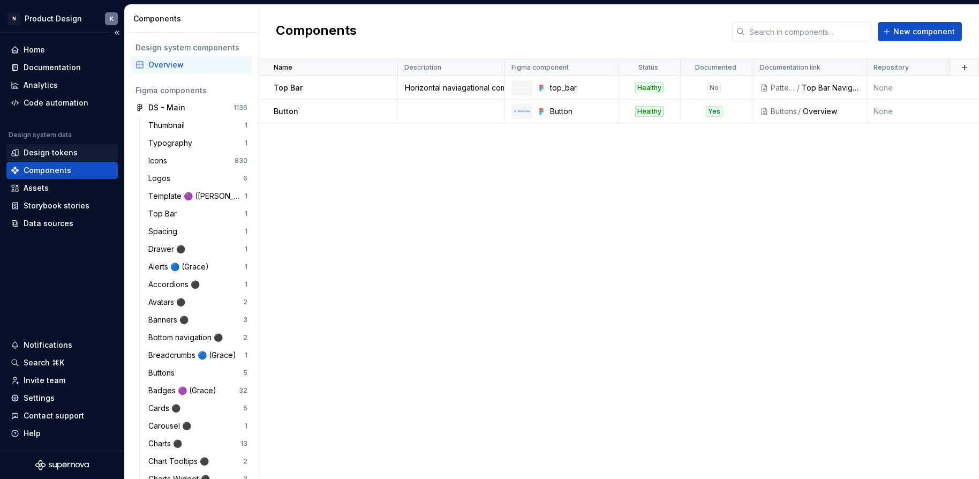
click at [52, 154] on div "Design tokens" at bounding box center [51, 152] width 54 height 11
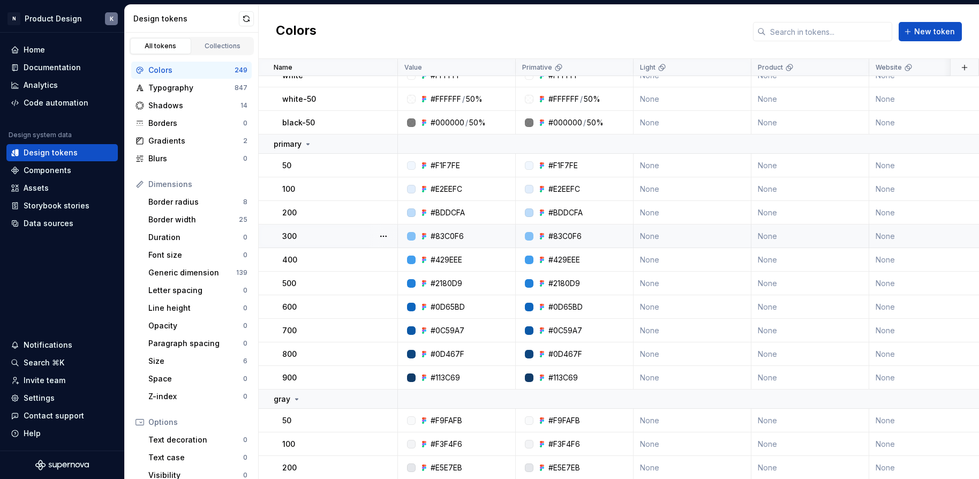
scroll to position [1115, 0]
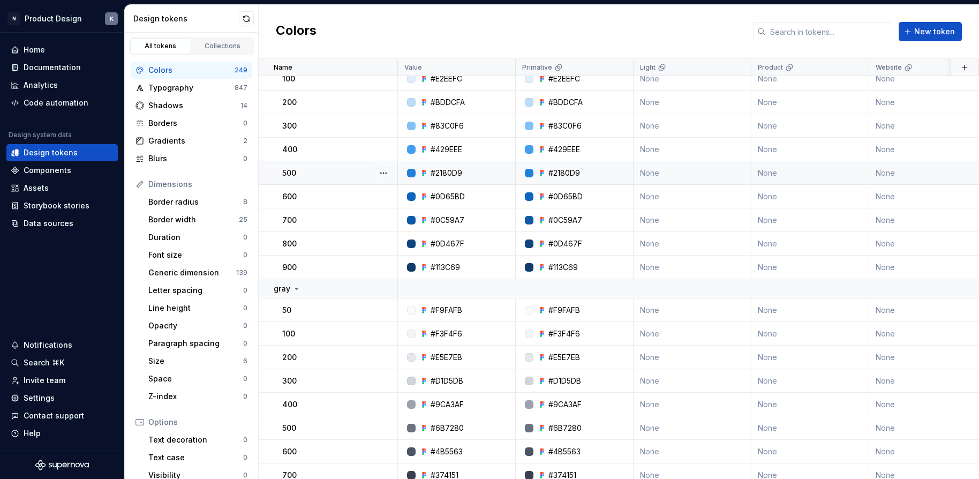
click at [531, 173] on div at bounding box center [529, 173] width 9 height 9
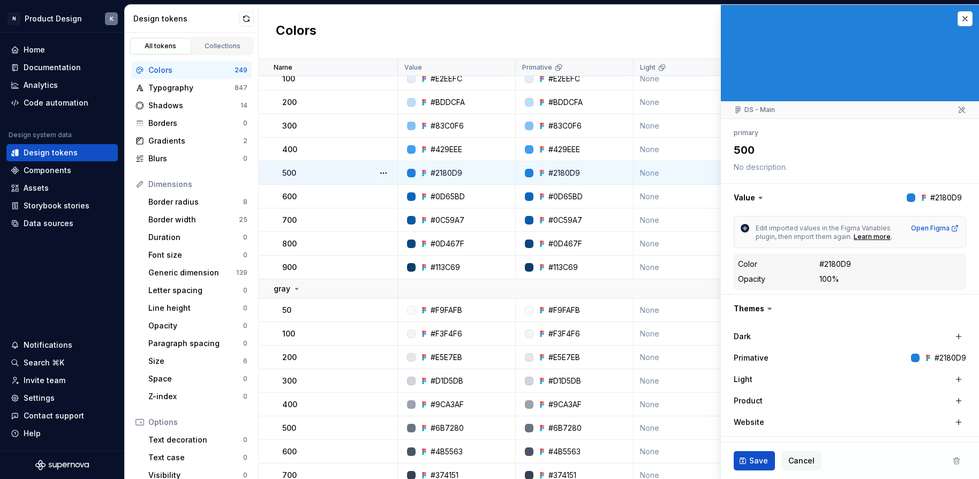
click at [551, 171] on div "#2180D9" at bounding box center [565, 173] width 32 height 11
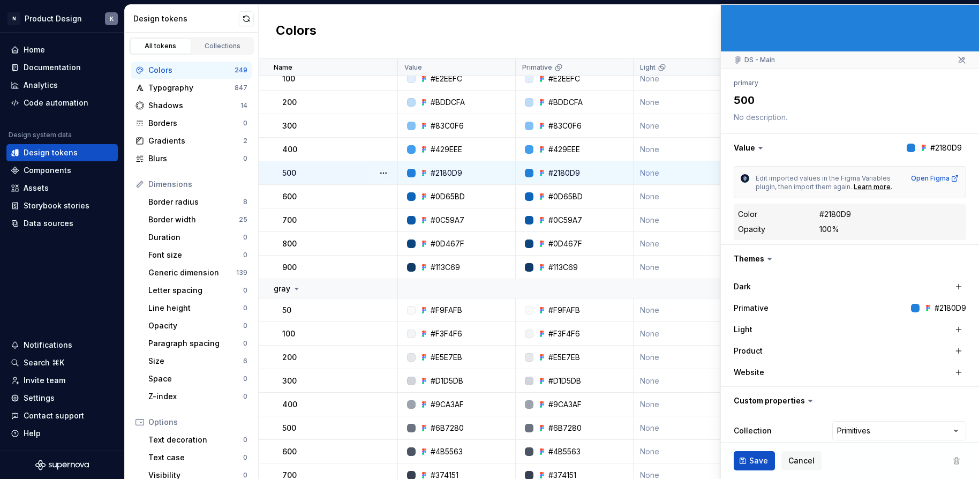
scroll to position [85, 0]
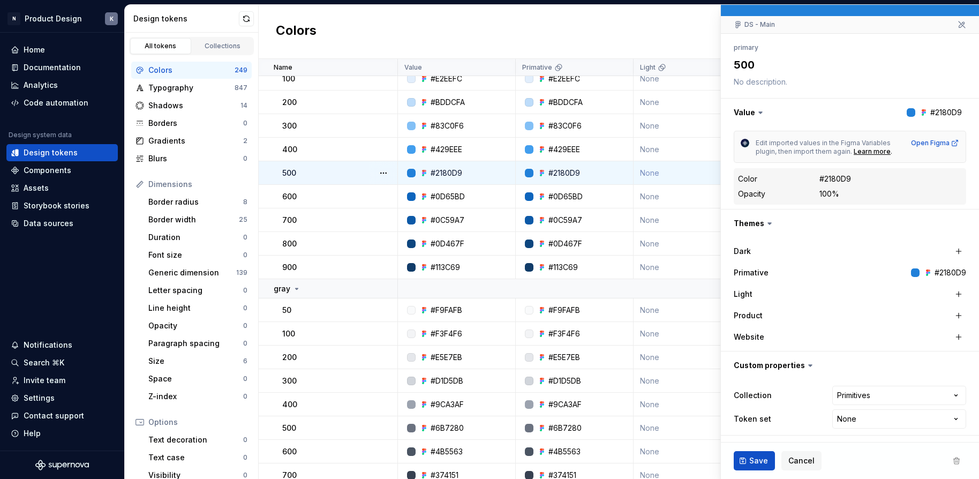
click at [596, 36] on div "Colors New token" at bounding box center [619, 32] width 720 height 54
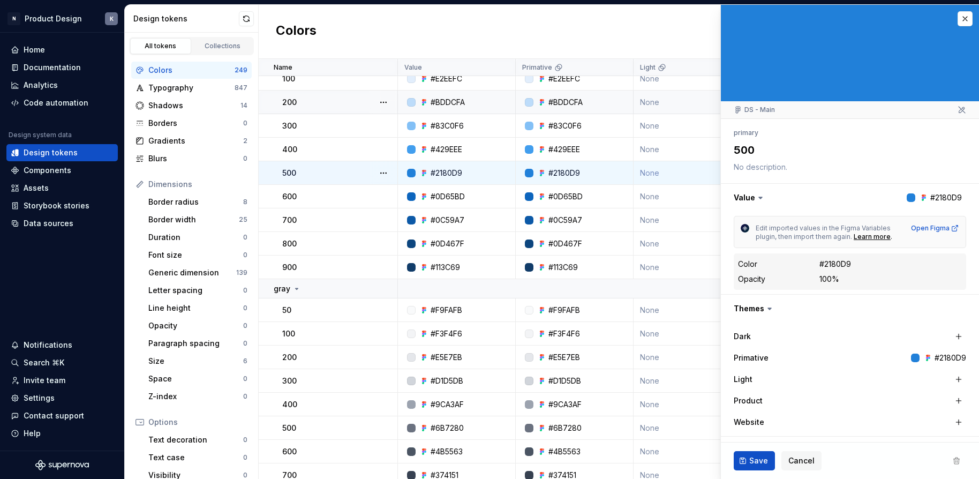
scroll to position [959, 0]
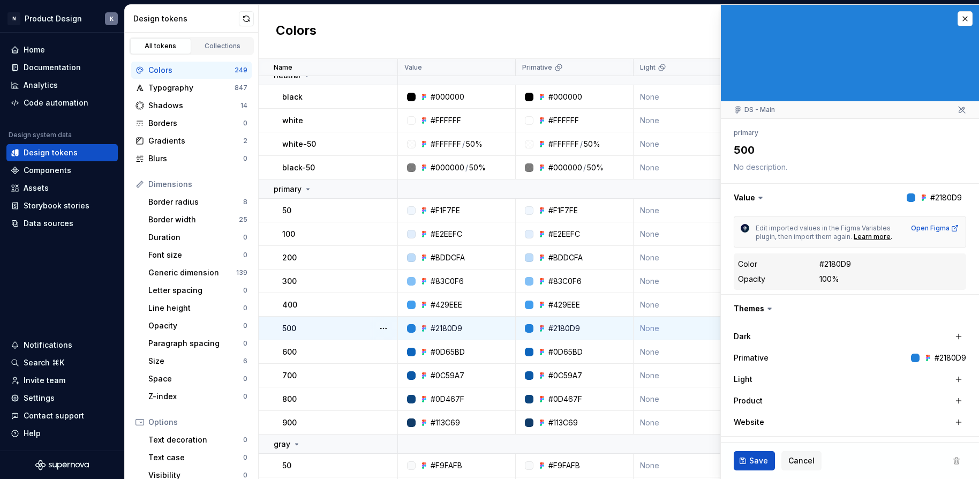
click at [668, 25] on div "Colors New token" at bounding box center [619, 32] width 720 height 54
click at [798, 458] on span "Cancel" at bounding box center [802, 460] width 26 height 11
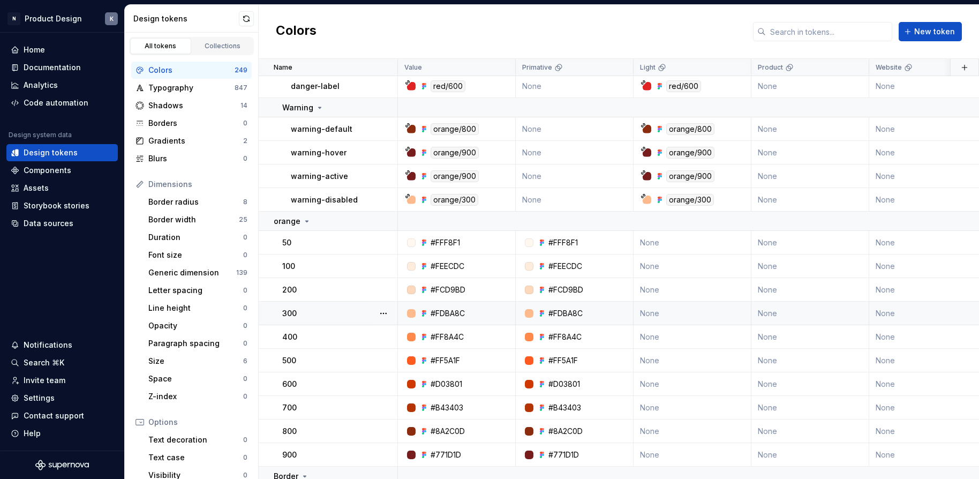
scroll to position [4752, 0]
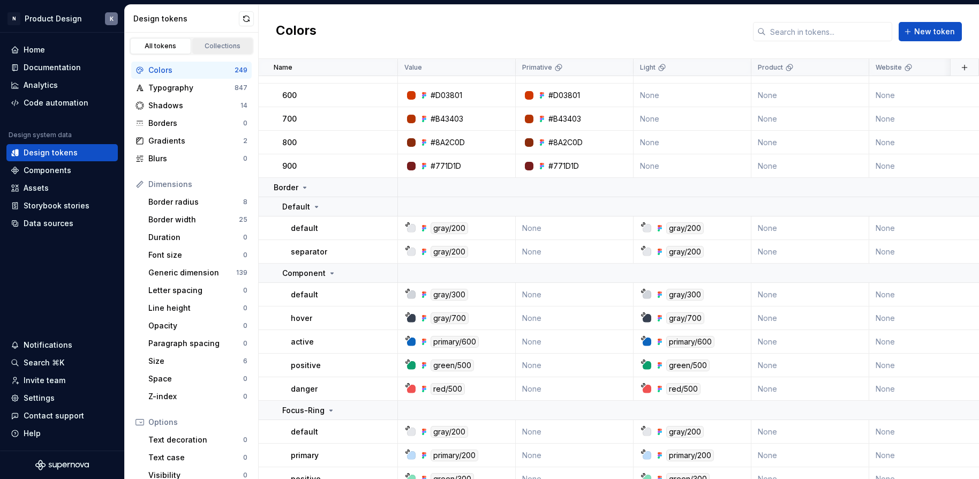
click at [227, 40] on link "Collections" at bounding box center [222, 46] width 61 height 16
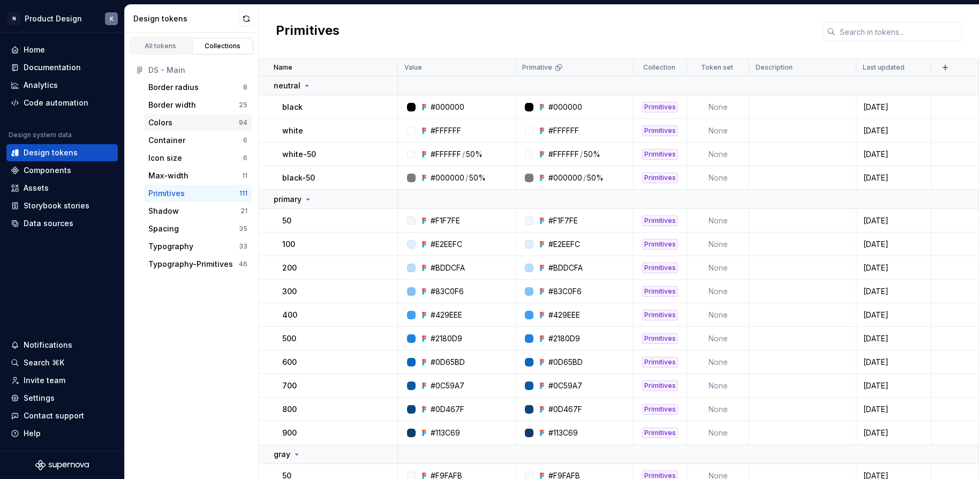
click at [197, 121] on div "Colors" at bounding box center [193, 122] width 91 height 11
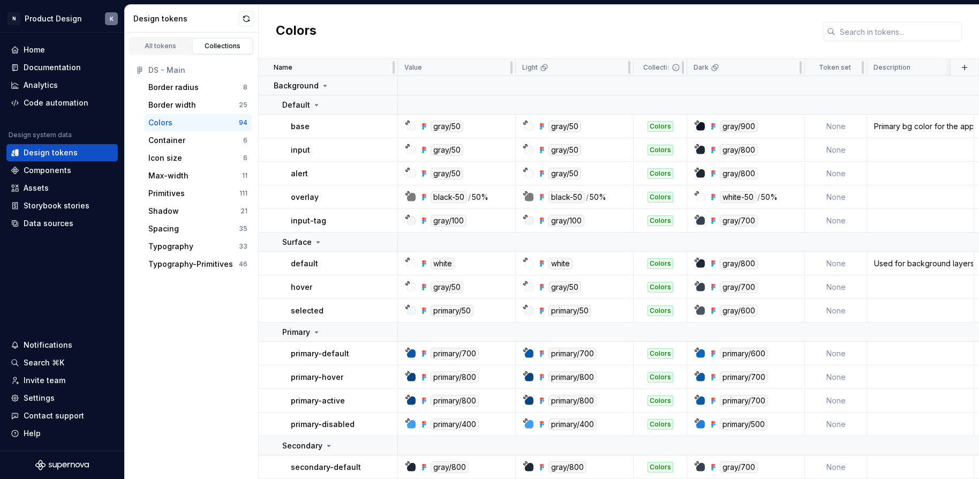
click at [663, 66] on p "Collection" at bounding box center [659, 67] width 32 height 9
click at [675, 67] on icon at bounding box center [676, 67] width 9 height 9
click at [714, 67] on icon at bounding box center [716, 66] width 5 height 5
click at [789, 68] on html "N Product Design K Home Documentation Analytics Code automation Design system d…" at bounding box center [489, 239] width 979 height 479
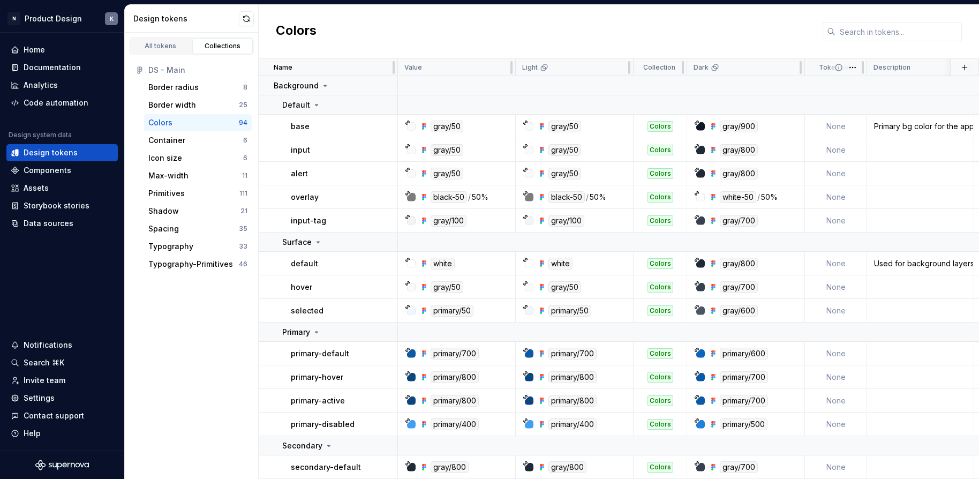
click at [838, 68] on icon at bounding box center [839, 67] width 9 height 9
click at [839, 66] on icon at bounding box center [839, 67] width 6 height 6
click at [851, 67] on html "N Product Design K Home Documentation Analytics Code automation Design system d…" at bounding box center [489, 239] width 979 height 479
click at [862, 86] on div "Edit property" at bounding box center [893, 88] width 91 height 17
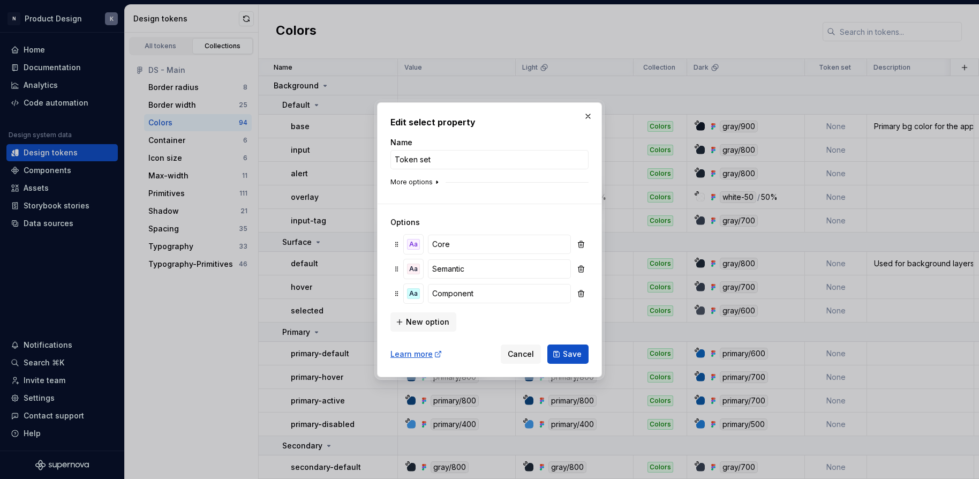
click at [436, 183] on icon "button" at bounding box center [437, 182] width 9 height 9
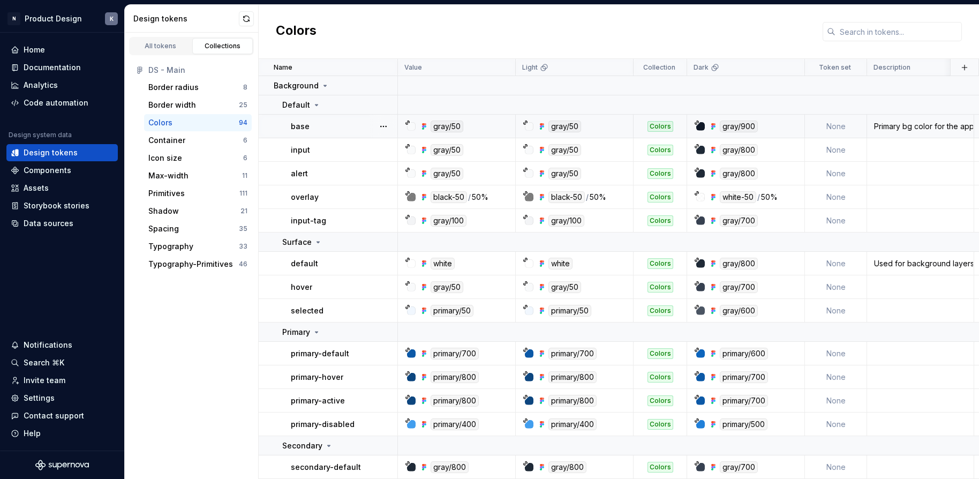
click at [831, 129] on td "None" at bounding box center [836, 127] width 62 height 24
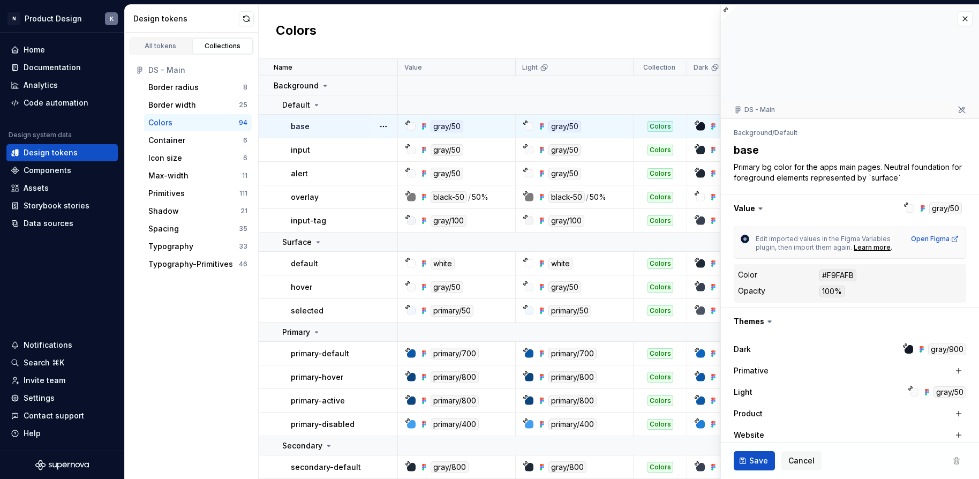
type textarea "*"
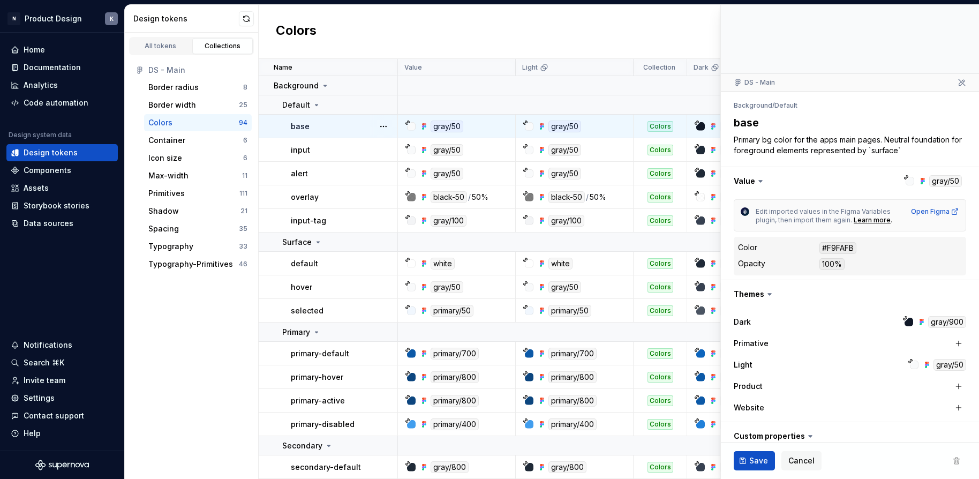
scroll to position [98, 0]
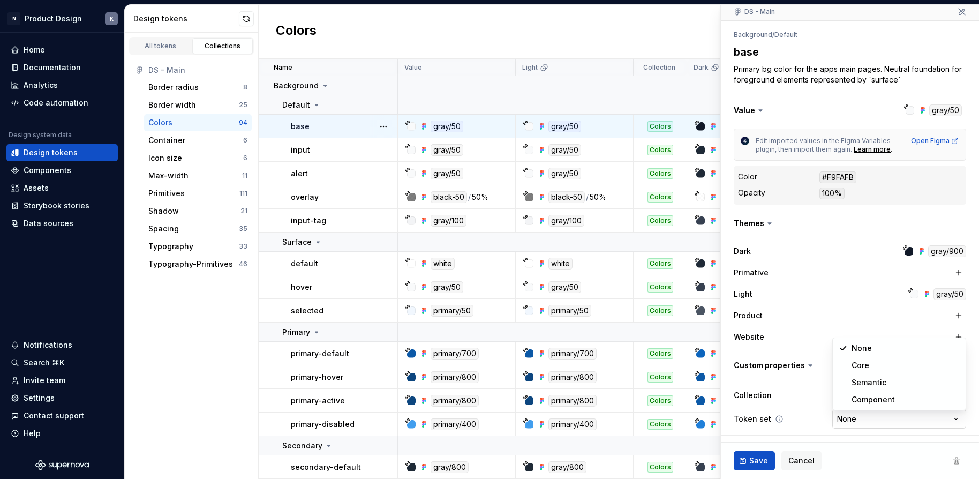
click at [903, 415] on html "N Product Design K Home Documentation Analytics Code automation Design system d…" at bounding box center [489, 239] width 979 height 479
select select "**********"
click at [670, 32] on div "Colors" at bounding box center [619, 32] width 720 height 54
click at [766, 462] on ul "No internet connection. Reconnect to ensure all of your changes are synced. Suc…" at bounding box center [848, 470] width 264 height 17
click at [741, 456] on button "Save" at bounding box center [754, 460] width 41 height 19
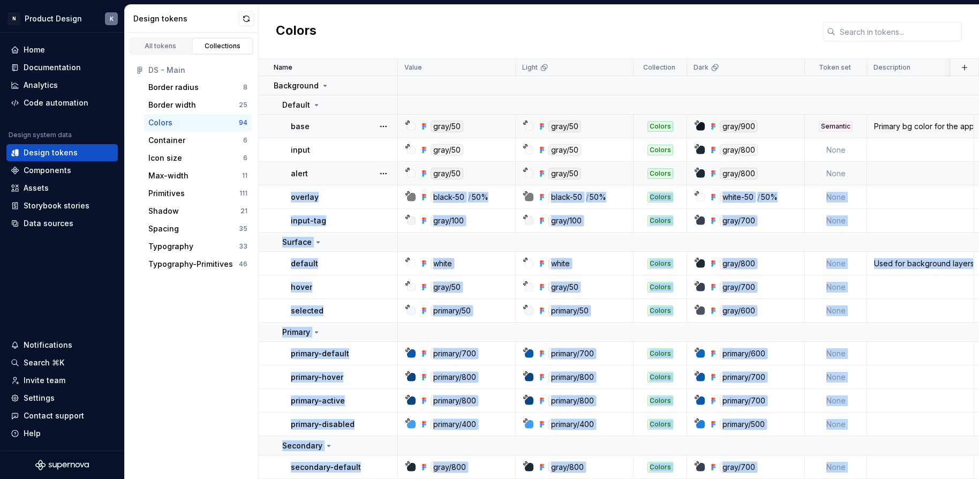
click at [848, 169] on td "None" at bounding box center [836, 174] width 62 height 24
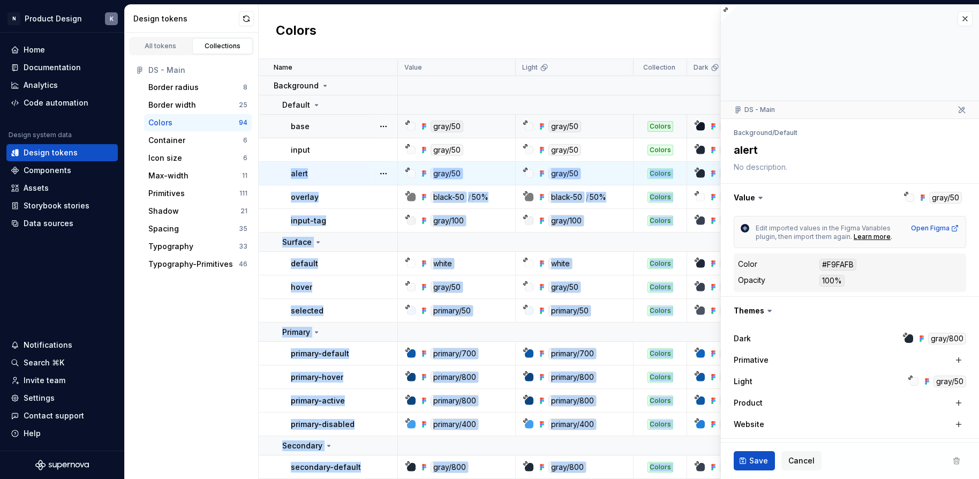
click at [848, 157] on textarea "alert" at bounding box center [848, 149] width 232 height 19
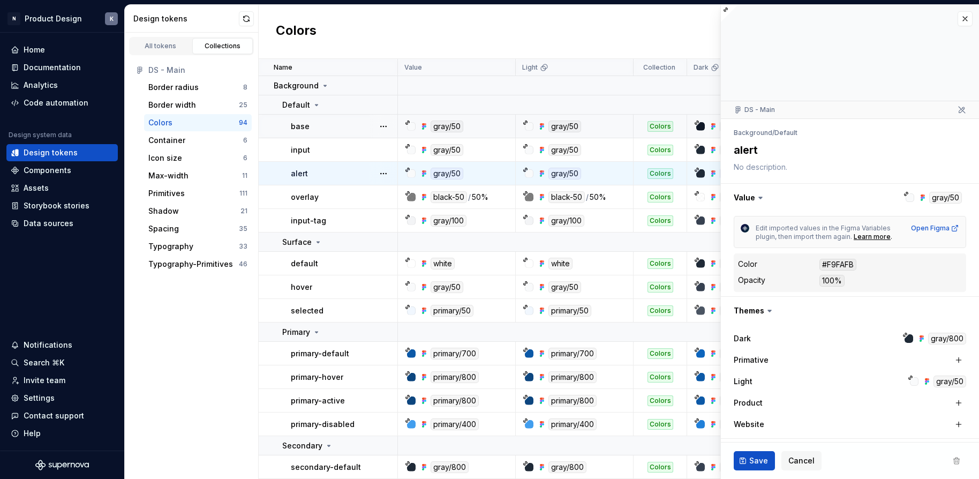
click at [687, 19] on div "Colors" at bounding box center [619, 32] width 720 height 54
click at [966, 19] on button "button" at bounding box center [965, 18] width 15 height 15
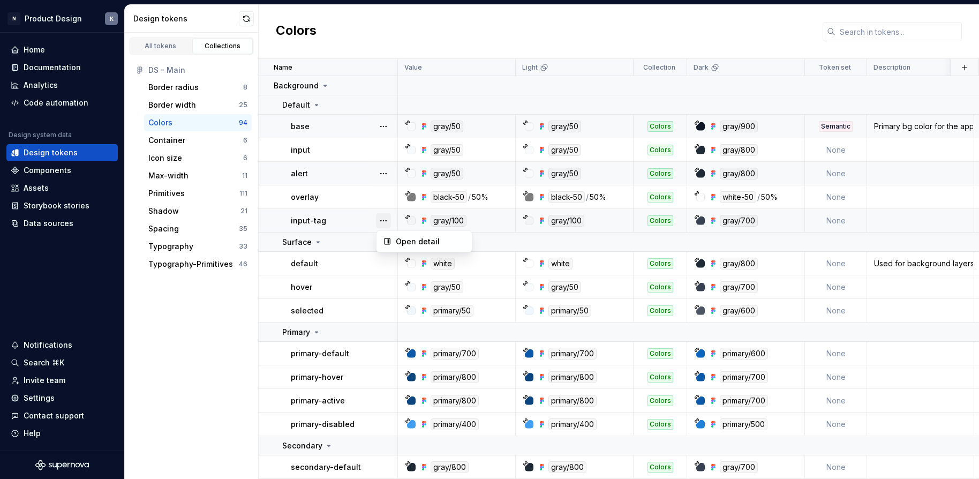
click at [385, 221] on button "button" at bounding box center [383, 220] width 15 height 15
click at [388, 218] on button "button" at bounding box center [383, 220] width 15 height 15
click at [790, 67] on html "N Product Design K Home Documentation Analytics Code automation Design system d…" at bounding box center [489, 239] width 979 height 479
click at [758, 41] on html "N Product Design K Home Documentation Analytics Code automation Design system d…" at bounding box center [489, 239] width 979 height 479
drag, startPoint x: 722, startPoint y: 64, endPoint x: 633, endPoint y: 62, distance: 88.4
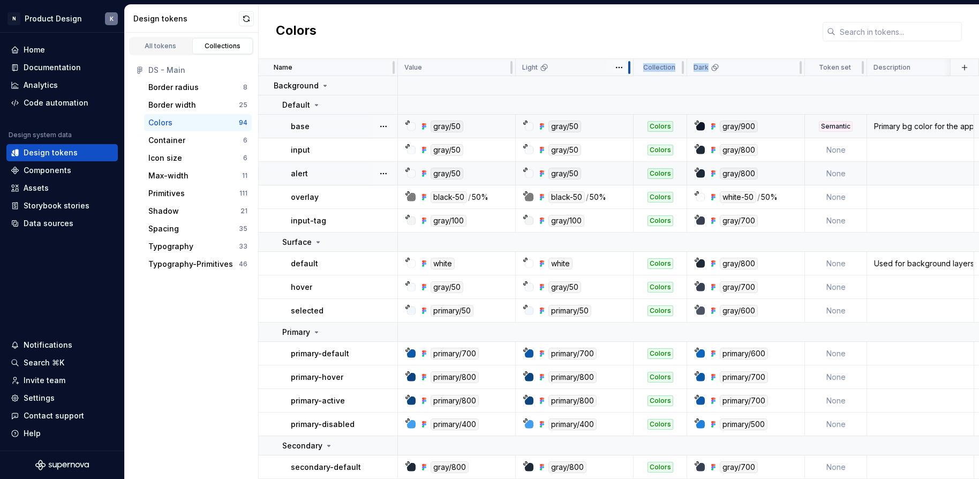
click at [633, 62] on tr "Name Value Light Collection Dark Token set Description Last updated" at bounding box center [669, 67] width 820 height 17
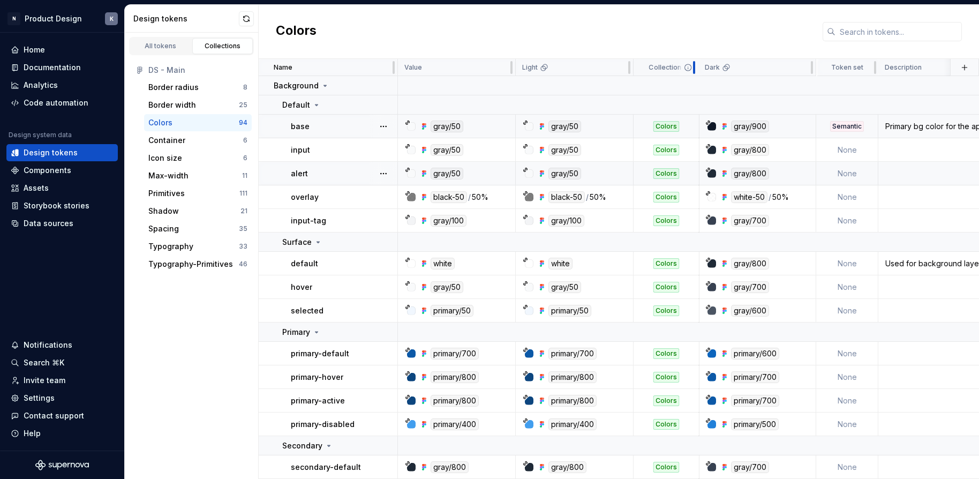
drag, startPoint x: 682, startPoint y: 67, endPoint x: 694, endPoint y: 67, distance: 11.3
click at [694, 67] on div at bounding box center [694, 67] width 2 height 13
click at [737, 38] on div "Colors" at bounding box center [619, 32] width 720 height 54
click at [850, 146] on td "None" at bounding box center [850, 150] width 62 height 24
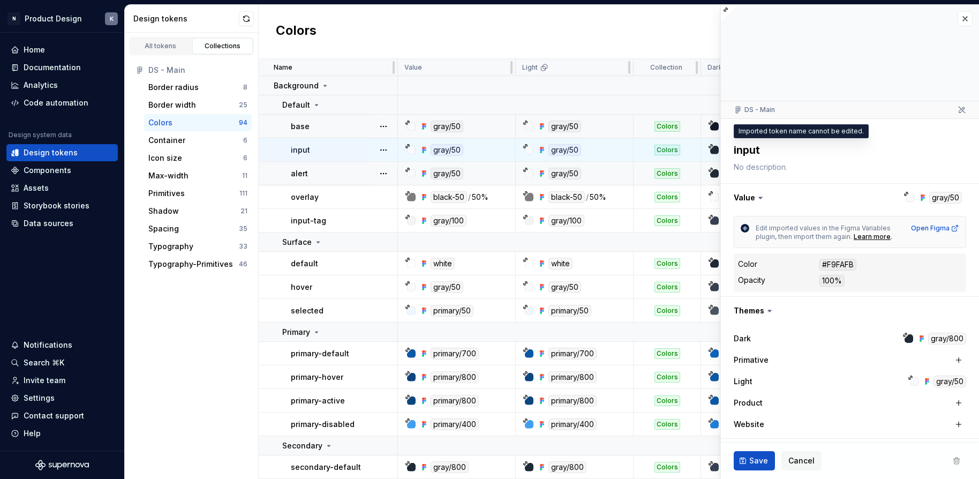
type textarea "*"
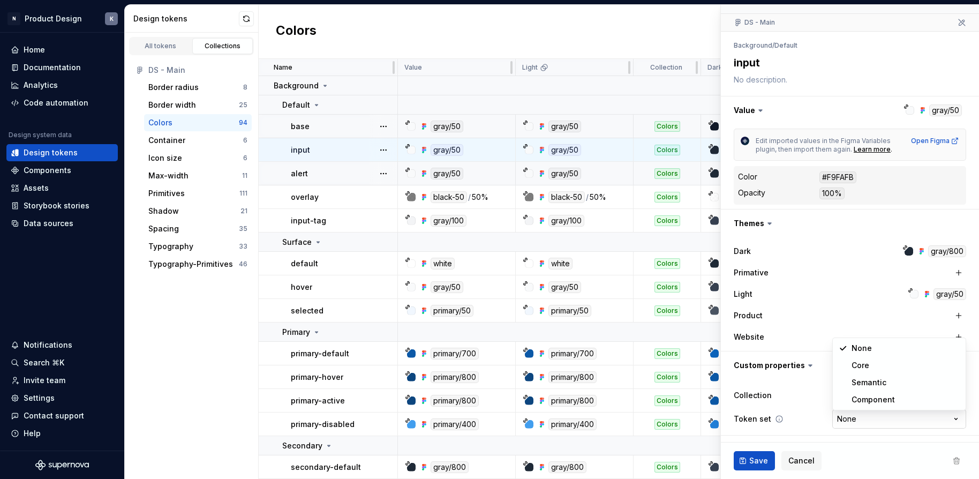
click at [881, 418] on html "N Product Design K Home Documentation Analytics Code automation Design system d…" at bounding box center [489, 239] width 979 height 479
select select "**********"
click at [750, 457] on span "Save" at bounding box center [758, 460] width 19 height 11
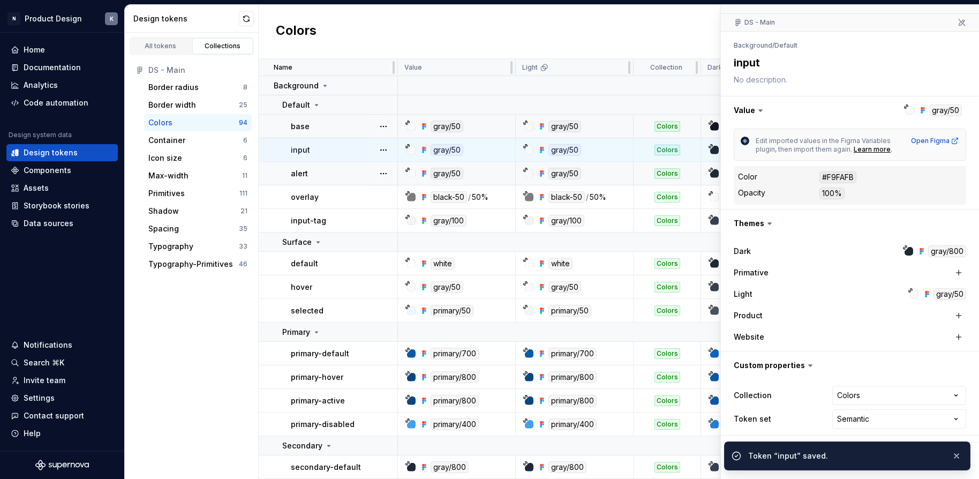
click at [641, 31] on div "Colors" at bounding box center [619, 32] width 720 height 54
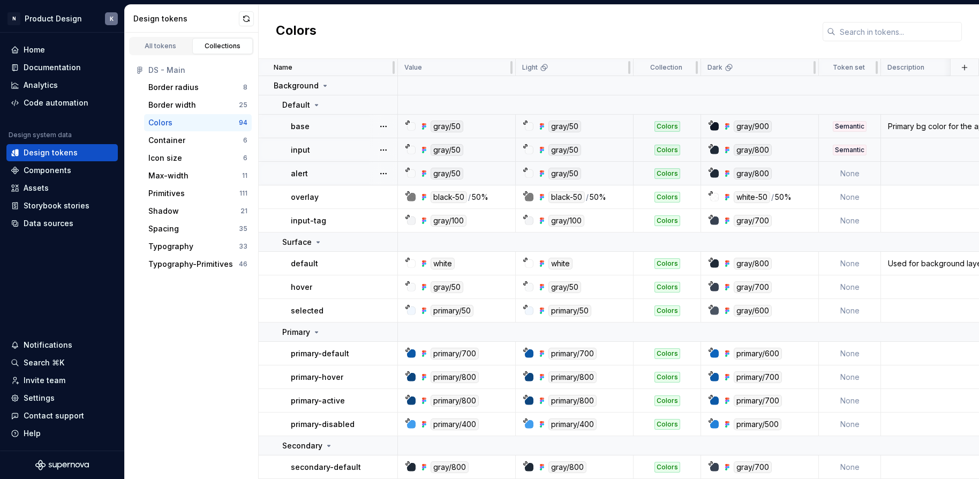
click at [599, 32] on div "Colors" at bounding box center [619, 32] width 720 height 54
drag, startPoint x: 760, startPoint y: 65, endPoint x: 731, endPoint y: 47, distance: 34.2
click at [717, 48] on div "Colors Name Value Light Collection Dark Token set Description Last updated Back…" at bounding box center [619, 242] width 720 height 474
click at [772, 68] on div "Dark" at bounding box center [760, 67] width 104 height 9
click at [779, 68] on div "Dark" at bounding box center [760, 67] width 104 height 9
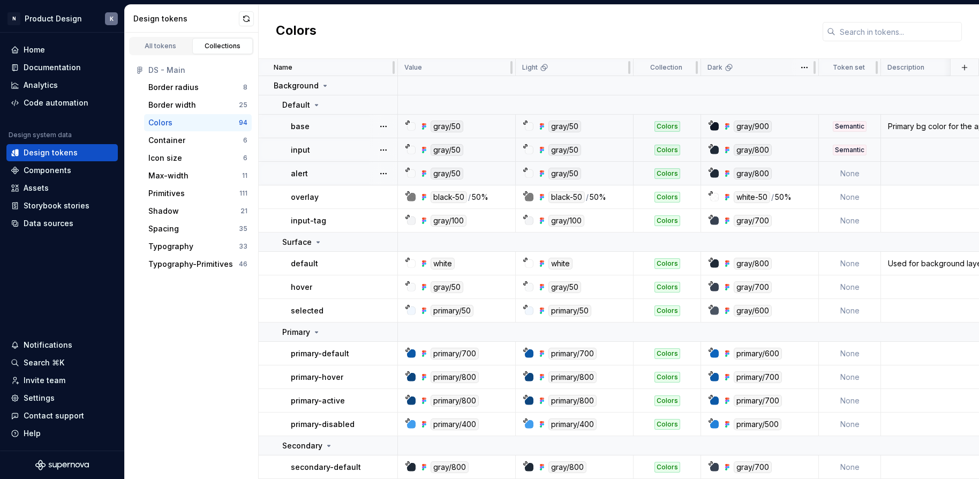
drag, startPoint x: 776, startPoint y: 68, endPoint x: 761, endPoint y: 69, distance: 15.0
click at [761, 69] on div "Dark" at bounding box center [760, 67] width 104 height 9
click at [163, 48] on div "All tokens" at bounding box center [161, 46] width 54 height 9
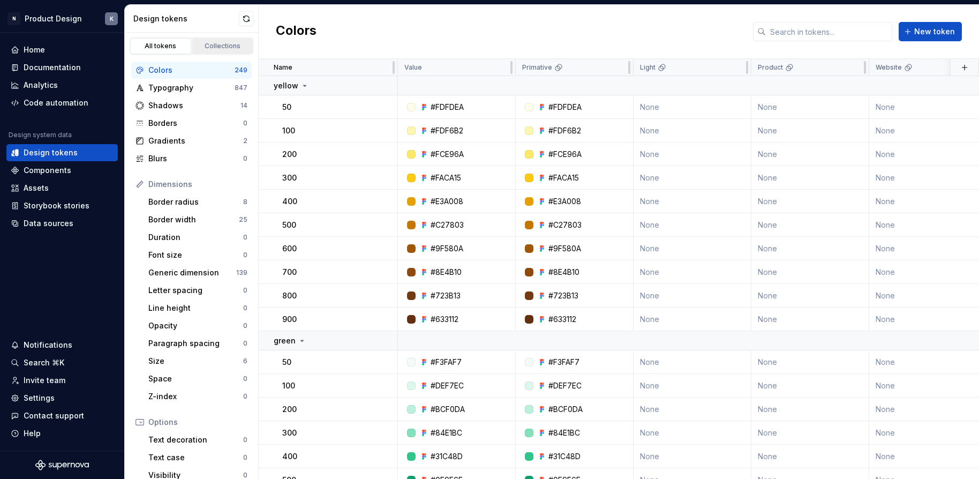
click at [205, 51] on link "Collections" at bounding box center [222, 46] width 61 height 16
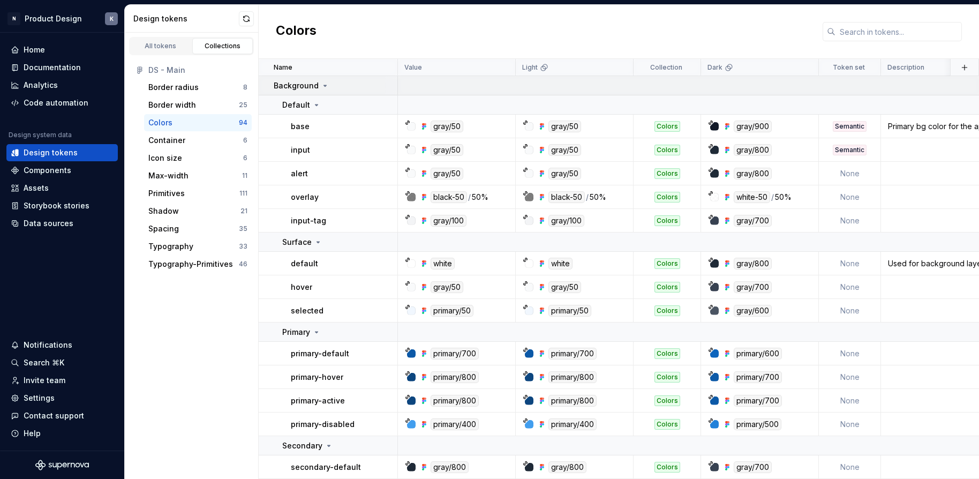
click at [324, 86] on icon at bounding box center [325, 85] width 3 height 1
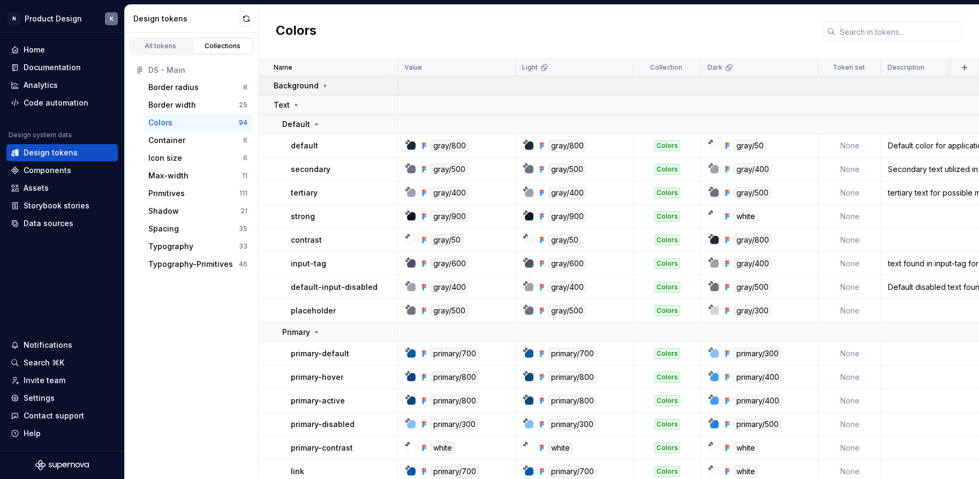
click at [325, 86] on icon at bounding box center [325, 85] width 1 height 3
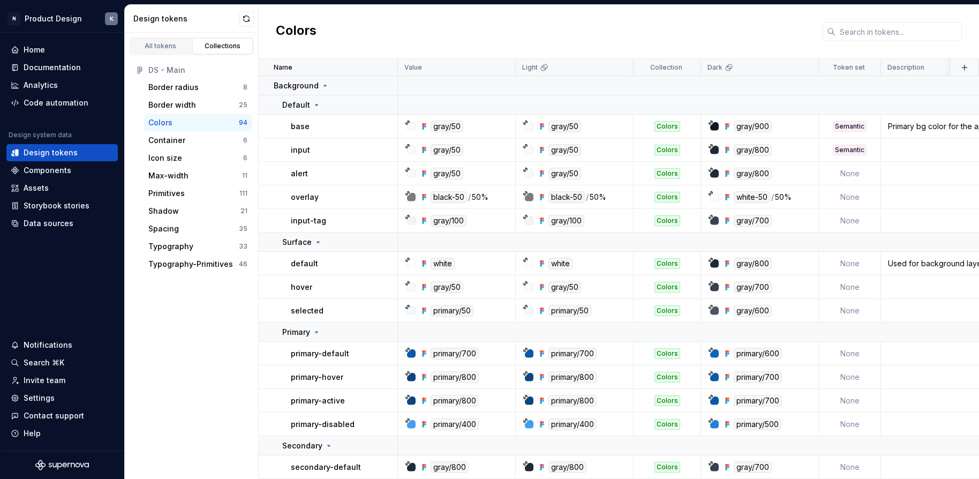
click at [199, 70] on div "DS - Main" at bounding box center [197, 70] width 99 height 11
click at [173, 45] on div "All tokens" at bounding box center [161, 46] width 54 height 9
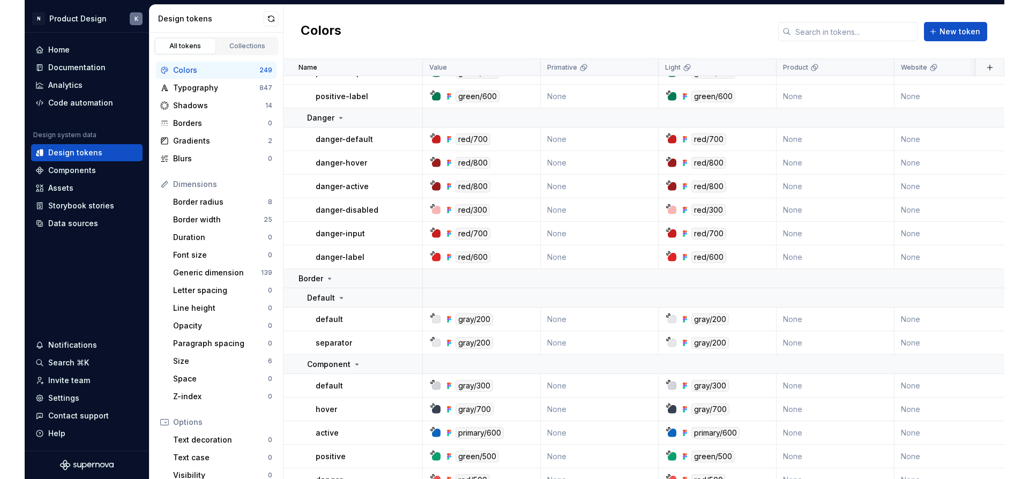
scroll to position [6180, 0]
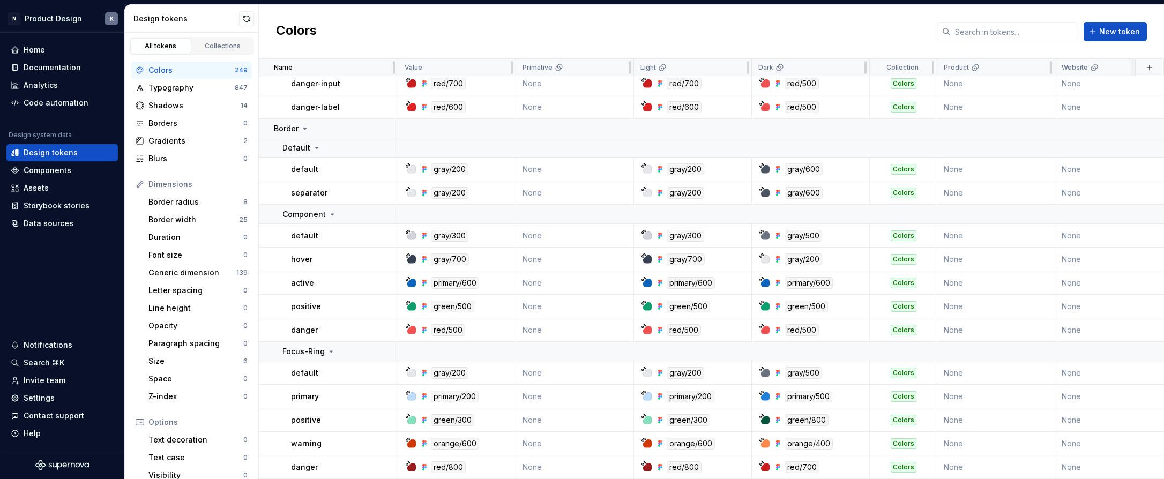
click at [979, 42] on div "Colors New token" at bounding box center [711, 32] width 905 height 54
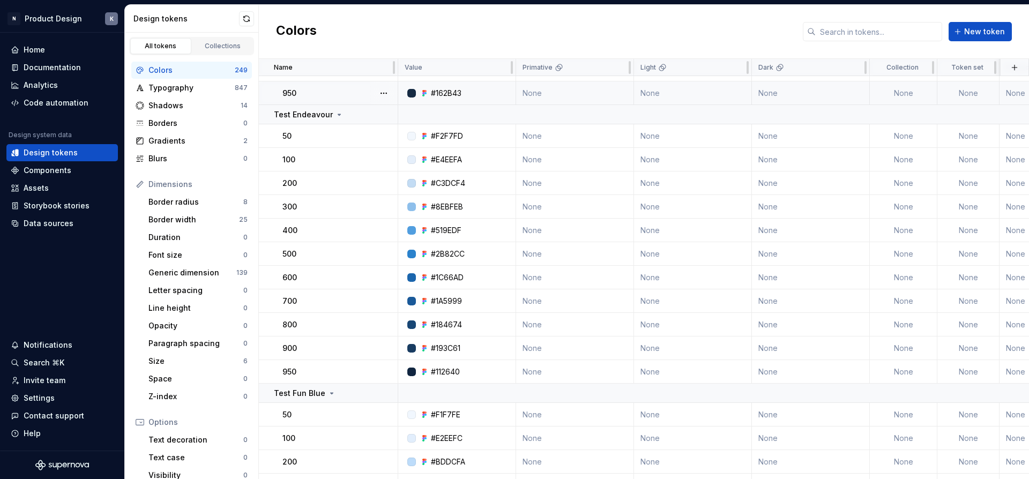
scroll to position [5896, 0]
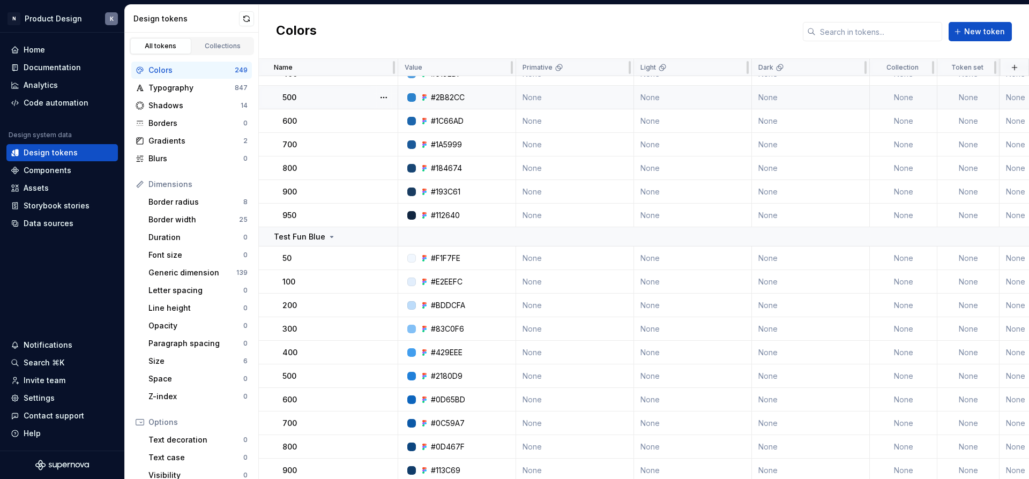
click at [963, 95] on td "None" at bounding box center [968, 98] width 62 height 24
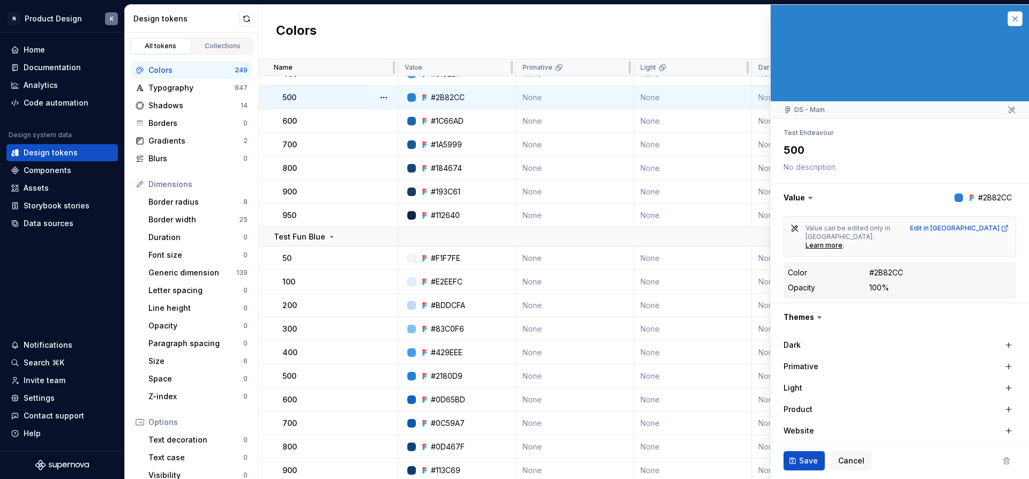
click at [979, 19] on button "button" at bounding box center [1014, 18] width 15 height 15
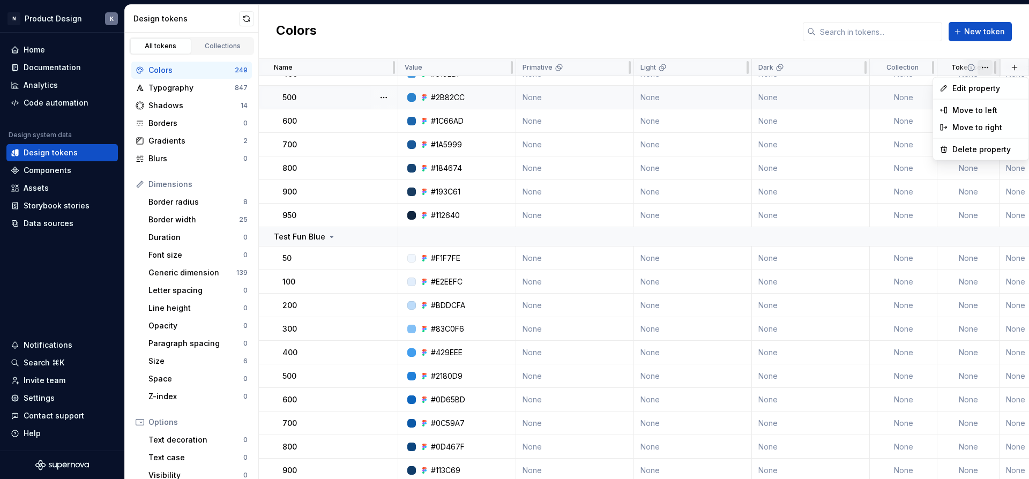
click at [979, 68] on html "N Product Design K Home Documentation Analytics Code automation Design system d…" at bounding box center [514, 239] width 1029 height 479
click at [971, 95] on td "None" at bounding box center [968, 98] width 62 height 24
type textarea "*"
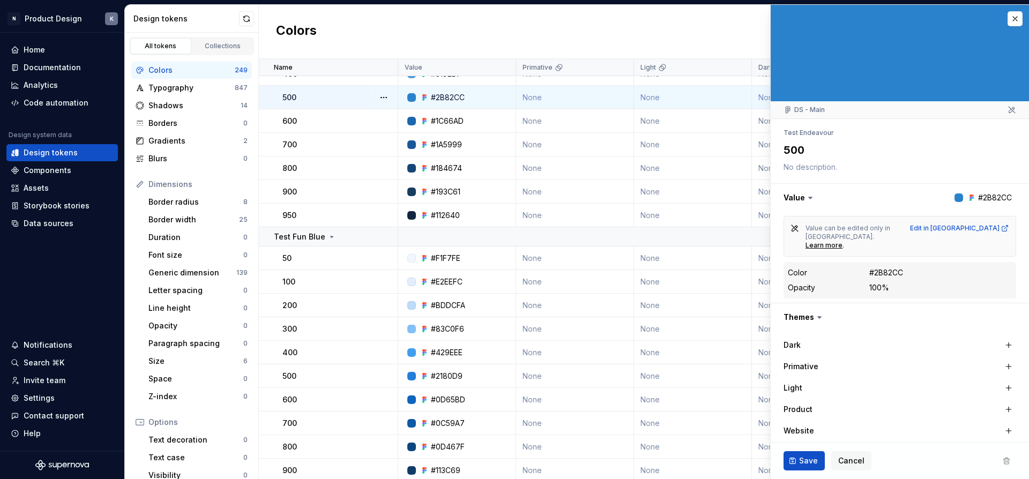
scroll to position [78, 0]
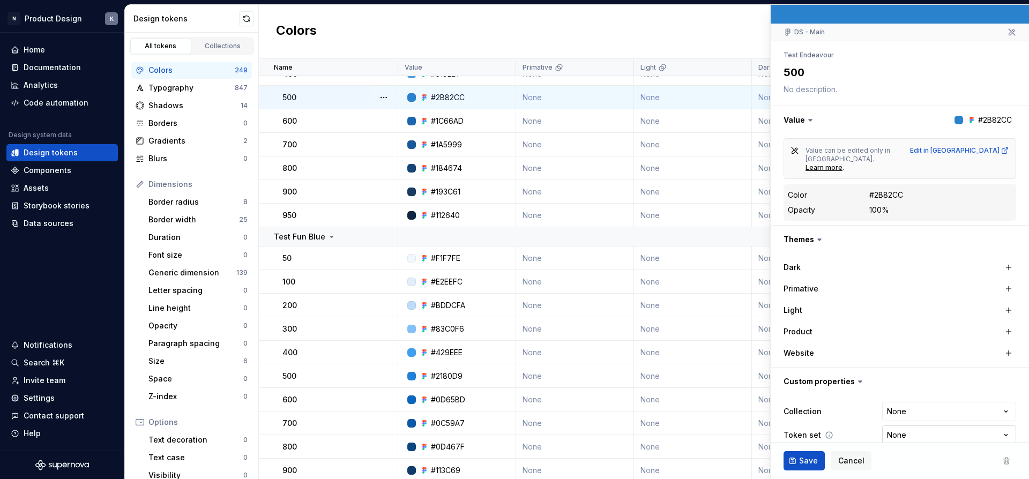
click at [979, 420] on html "N Product Design K Home Documentation Analytics Code automation Design system d…" at bounding box center [514, 239] width 1029 height 479
select select "**********"
click at [736, 38] on div "Colors New token" at bounding box center [644, 32] width 770 height 54
click at [798, 457] on button "Save" at bounding box center [803, 460] width 41 height 19
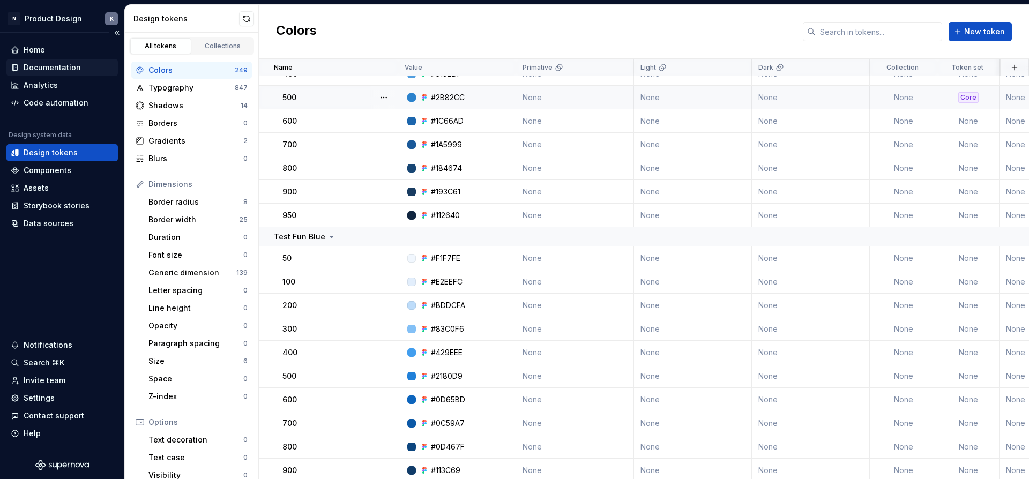
click at [65, 61] on div "Documentation" at bounding box center [61, 67] width 111 height 17
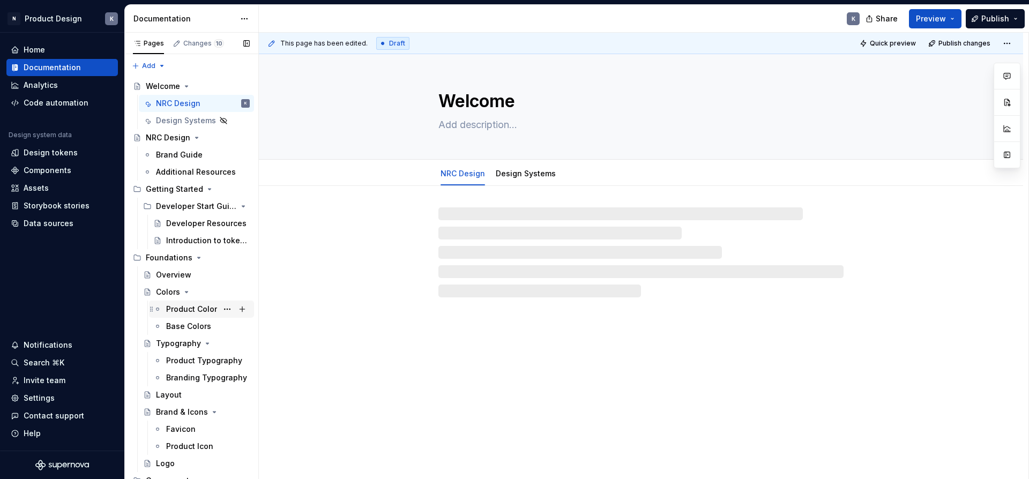
scroll to position [7, 0]
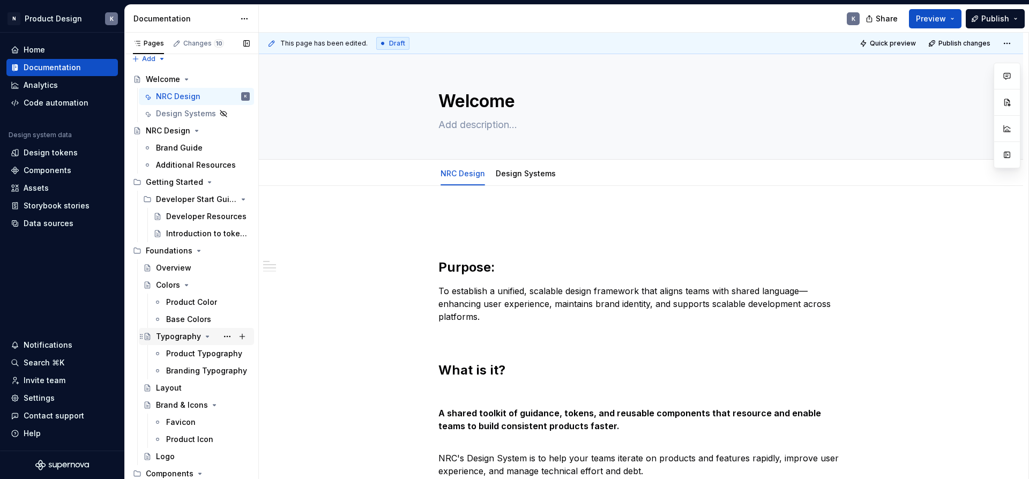
click at [187, 336] on div "Typography" at bounding box center [178, 336] width 45 height 11
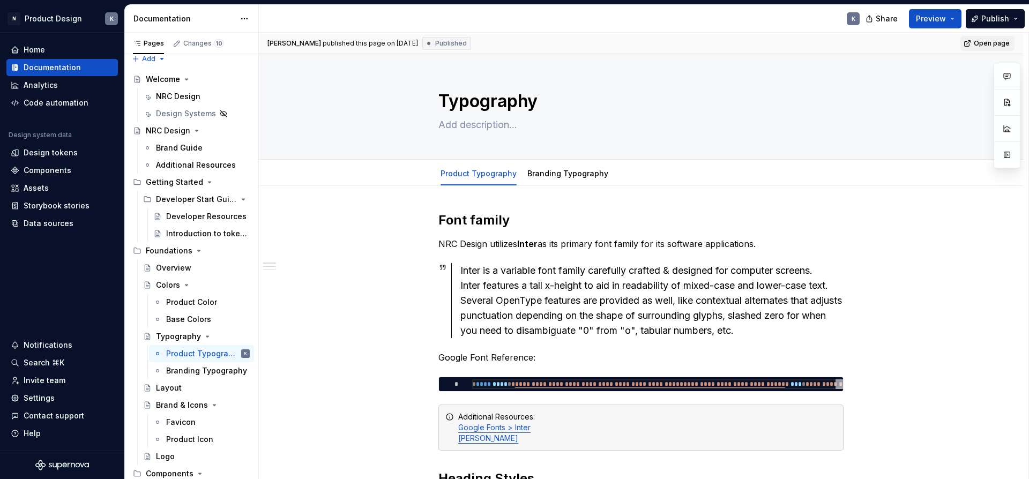
click at [979, 41] on link "Open page" at bounding box center [987, 43] width 54 height 15
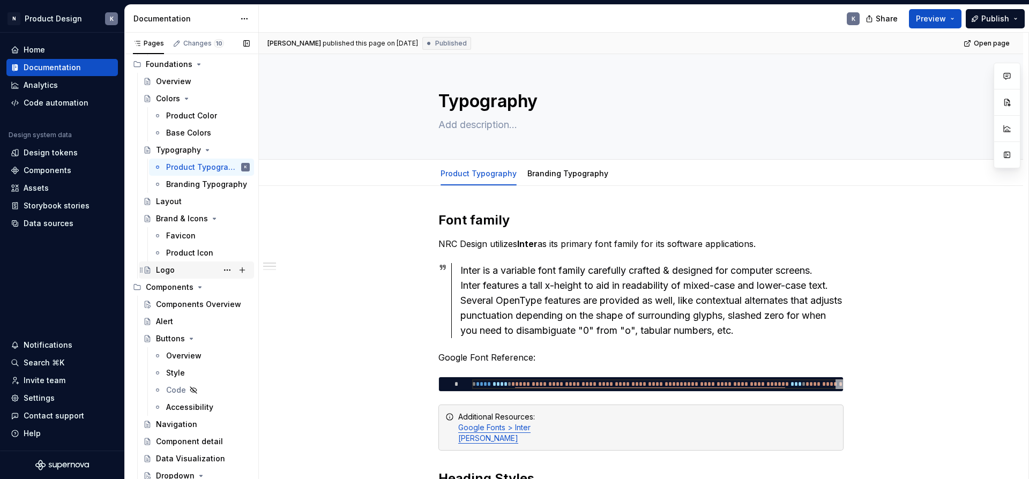
click at [198, 272] on div "Logo" at bounding box center [203, 269] width 94 height 15
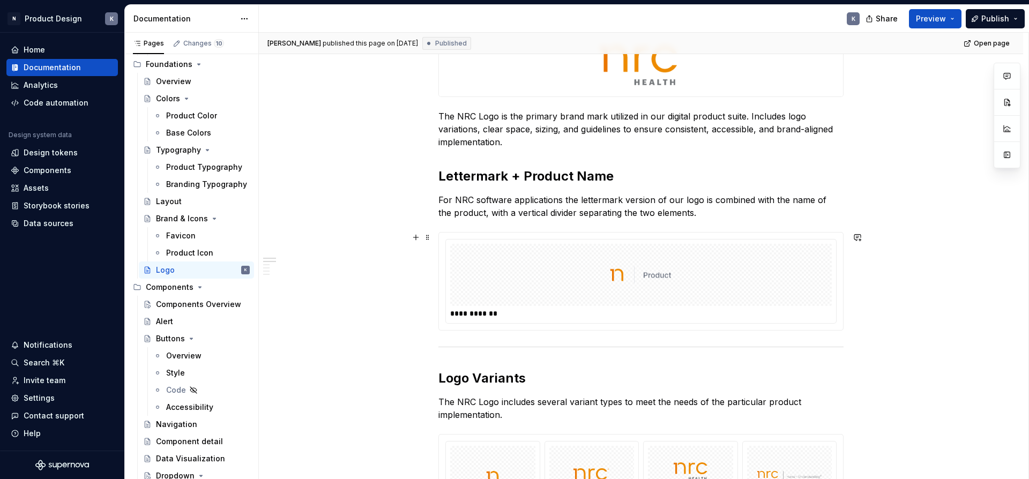
scroll to position [234, 0]
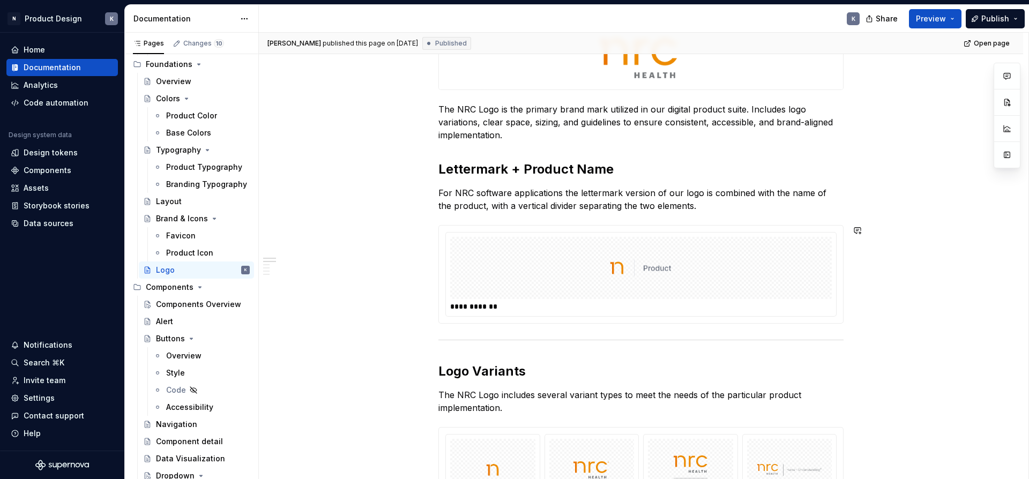
type textarea "*"
click at [495, 169] on h2 "Lettermark + Product Name" at bounding box center [640, 169] width 405 height 17
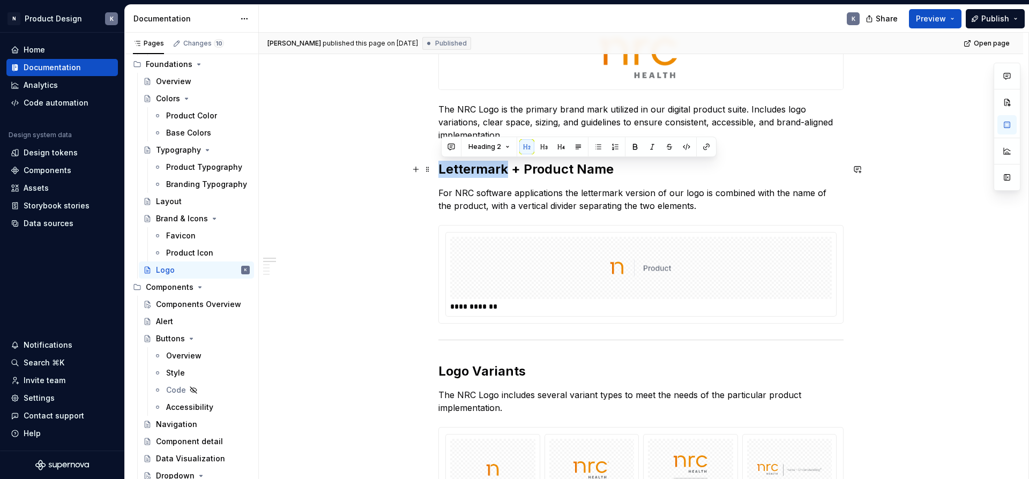
click at [495, 169] on h2 "Lettermark + Product Name" at bounding box center [640, 169] width 405 height 17
copy h2 "Lettermark + Product Name"
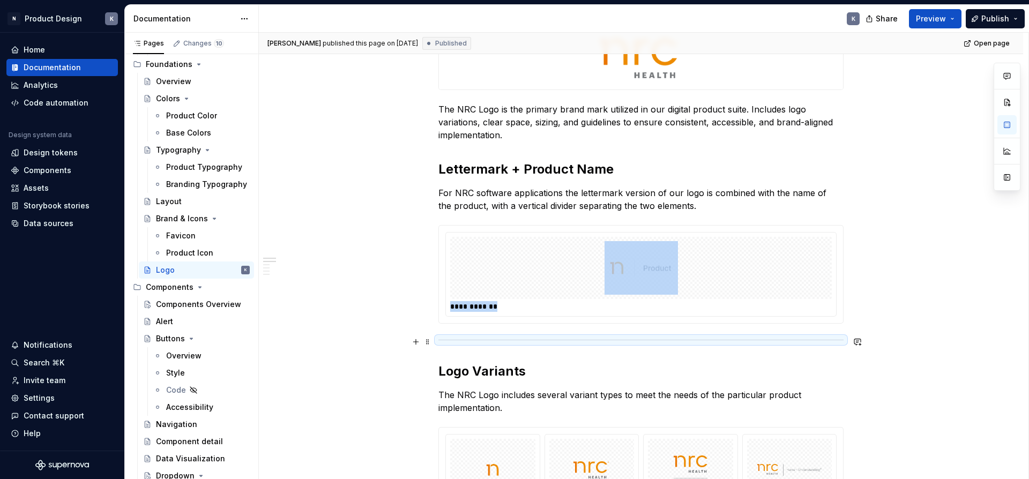
click at [450, 339] on div at bounding box center [640, 339] width 405 height 7
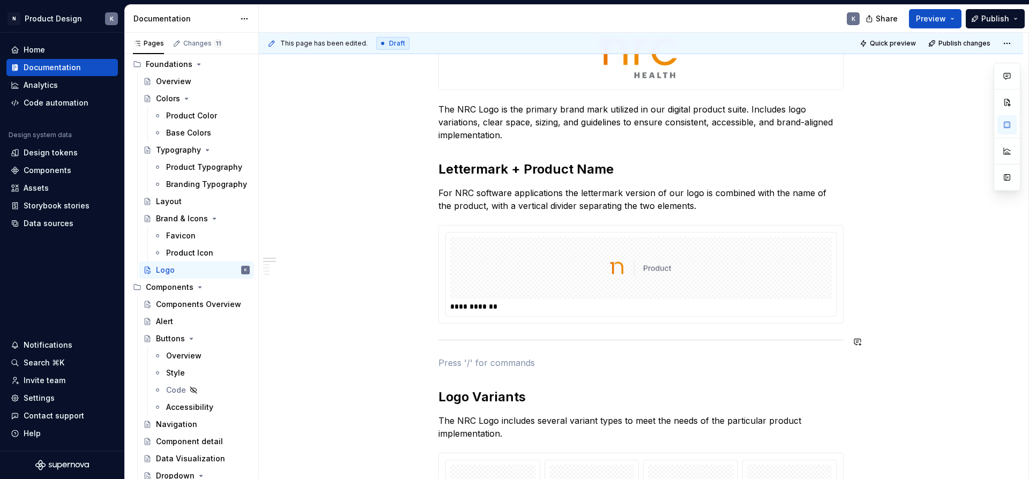
paste div
click at [468, 365] on p "Lettermark + Product Name" at bounding box center [640, 362] width 405 height 13
click at [467, 361] on p "Figma Resource" at bounding box center [640, 362] width 405 height 13
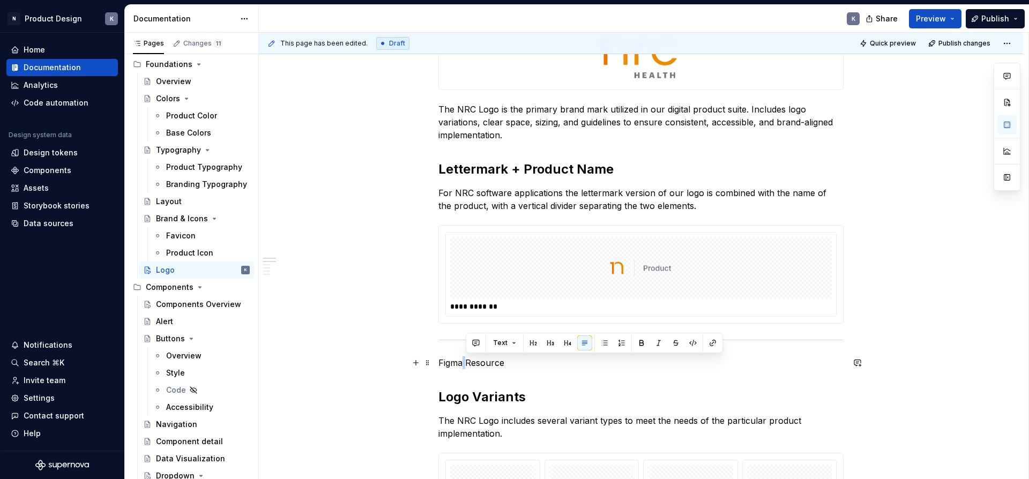
click at [467, 361] on p "Figma Resource" at bounding box center [640, 362] width 405 height 13
click at [508, 343] on button "button" at bounding box center [508, 342] width 15 height 15
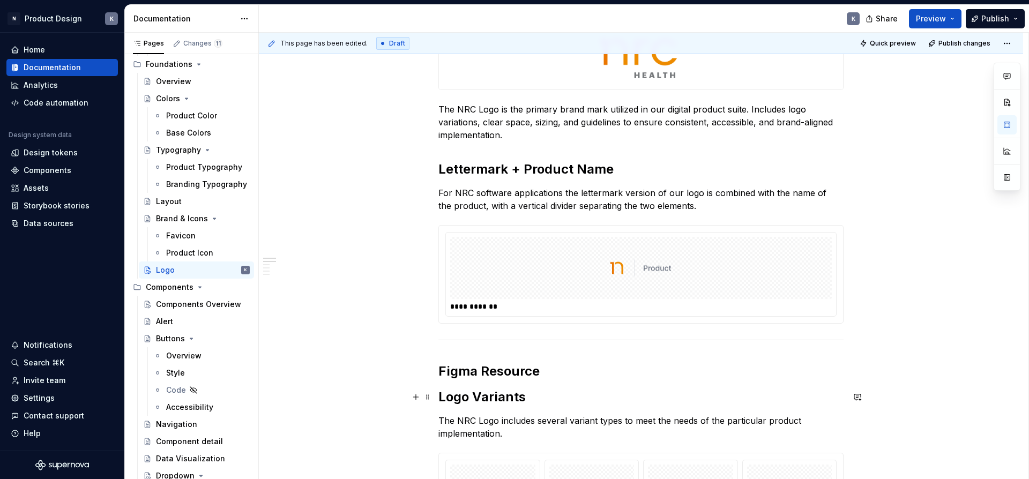
click at [452, 394] on h2 "Logo Variants" at bounding box center [640, 396] width 405 height 17
click at [430, 396] on span at bounding box center [427, 396] width 9 height 15
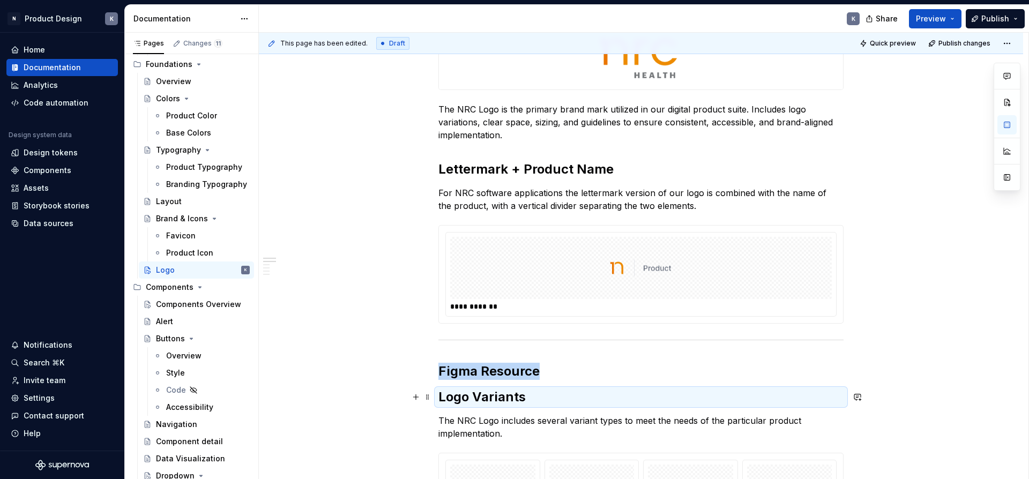
click at [513, 400] on h2 "Logo Variants" at bounding box center [640, 396] width 405 height 17
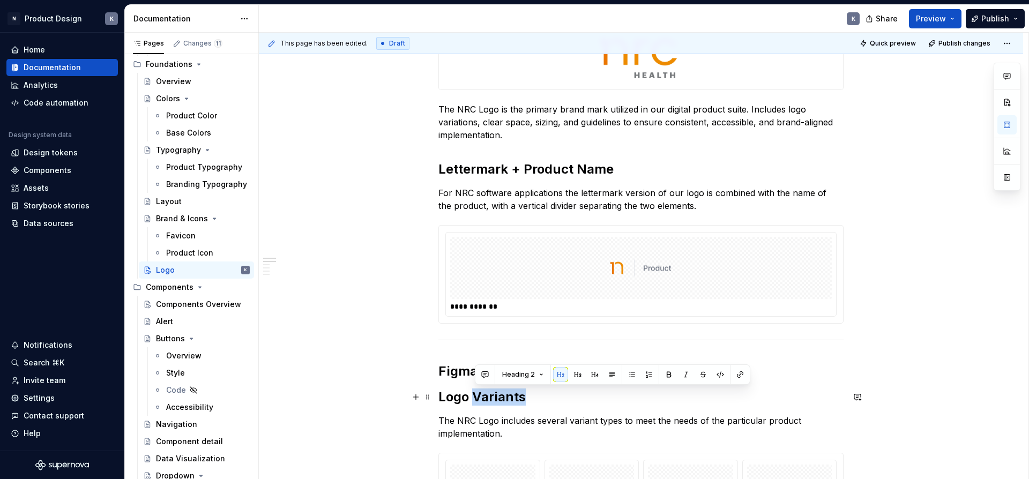
click at [513, 400] on h2 "Logo Variants" at bounding box center [640, 396] width 405 height 17
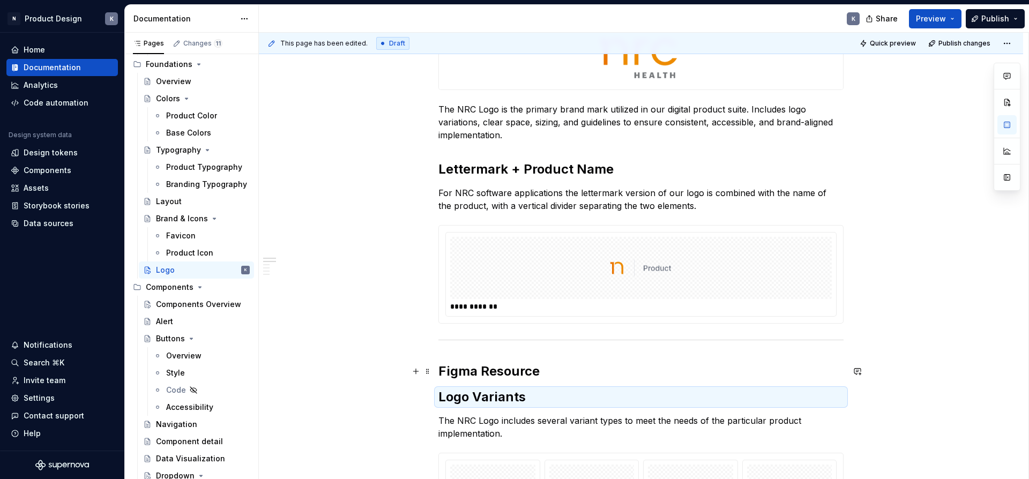
click at [546, 368] on h2 "Figma Resource" at bounding box center [640, 371] width 405 height 17
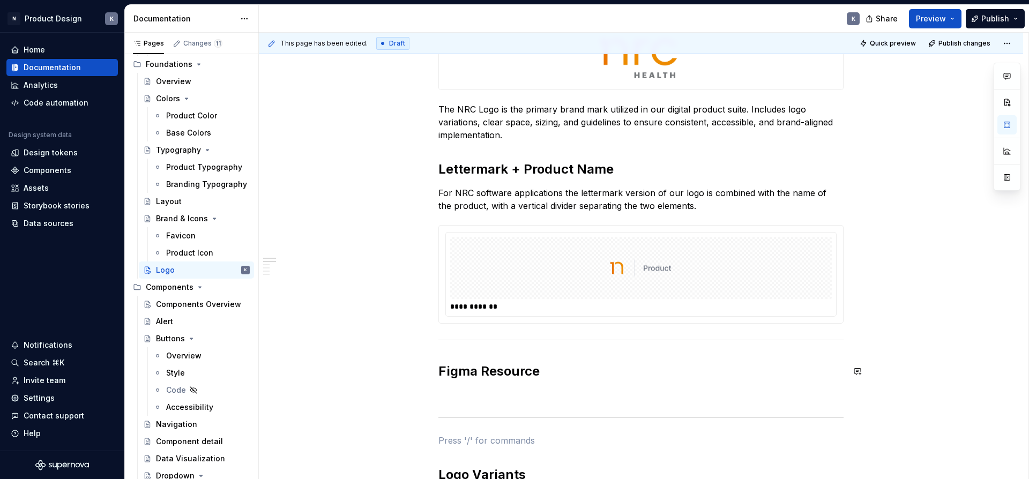
scroll to position [1, 0]
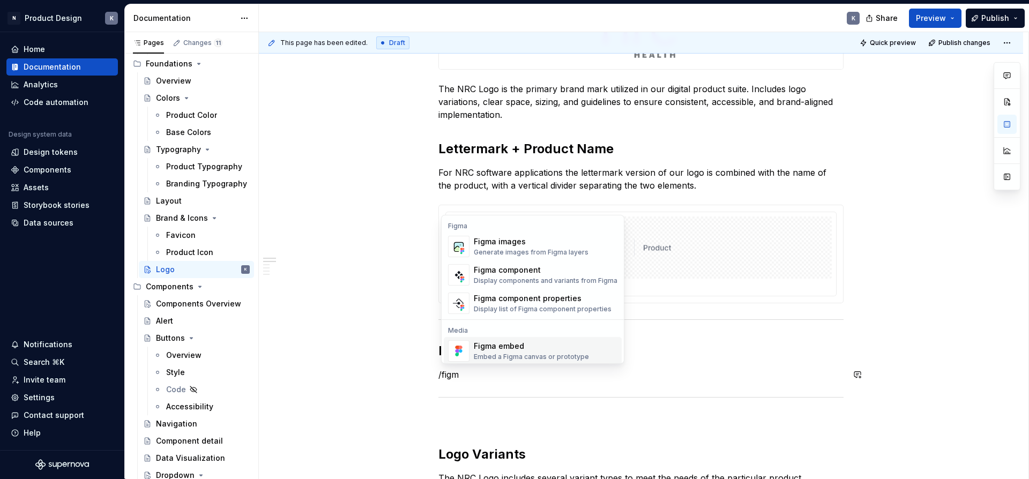
scroll to position [32, 0]
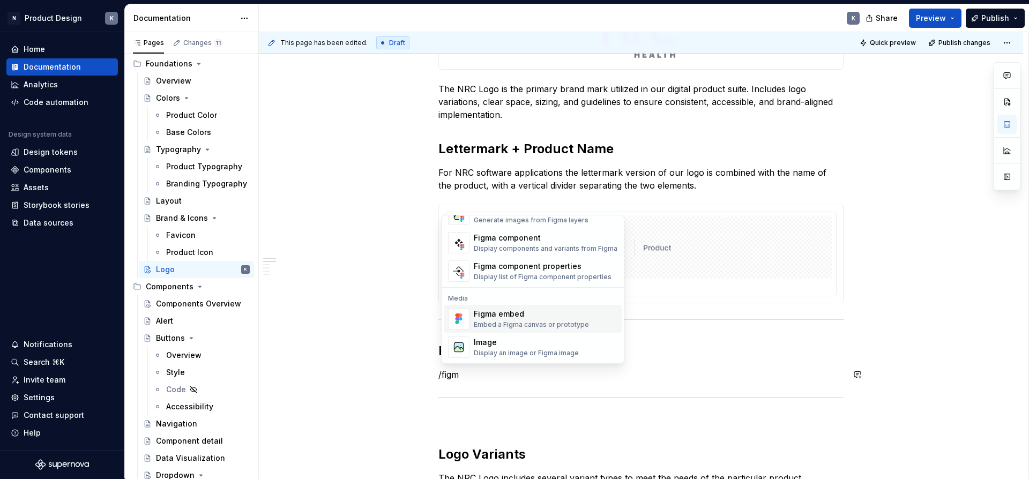
click at [551, 322] on div "Embed a Figma canvas or prototype" at bounding box center [531, 324] width 115 height 9
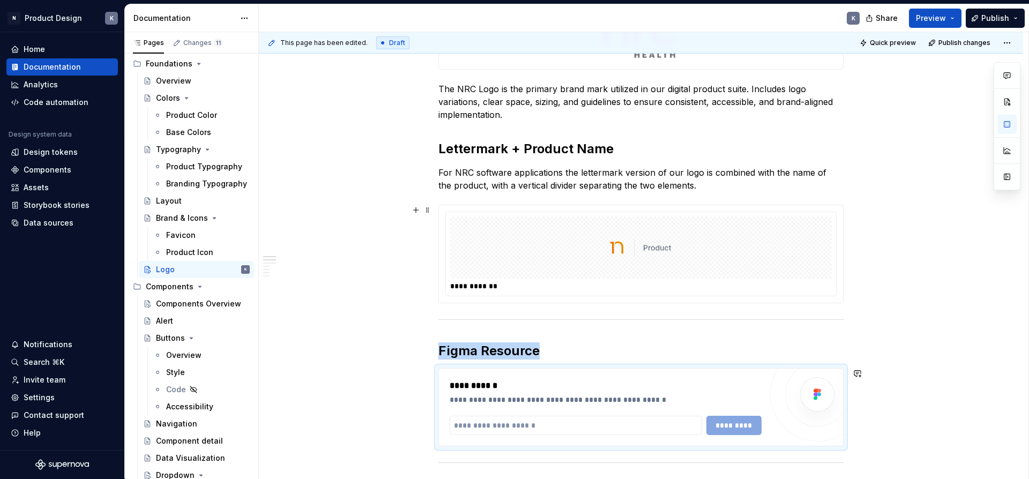
type textarea "*"
click at [550, 424] on input "text" at bounding box center [575, 425] width 252 height 19
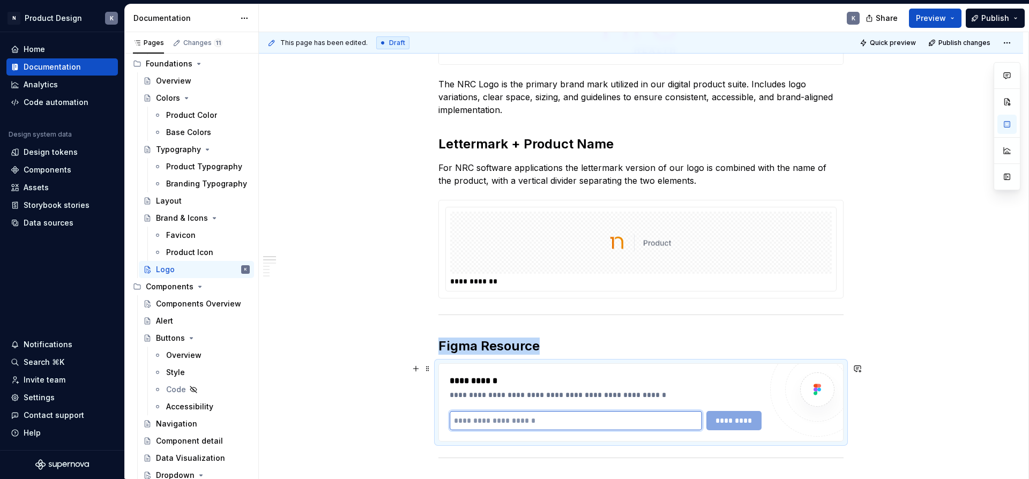
click at [550, 424] on input "text" at bounding box center [575, 420] width 252 height 19
paste input "**********"
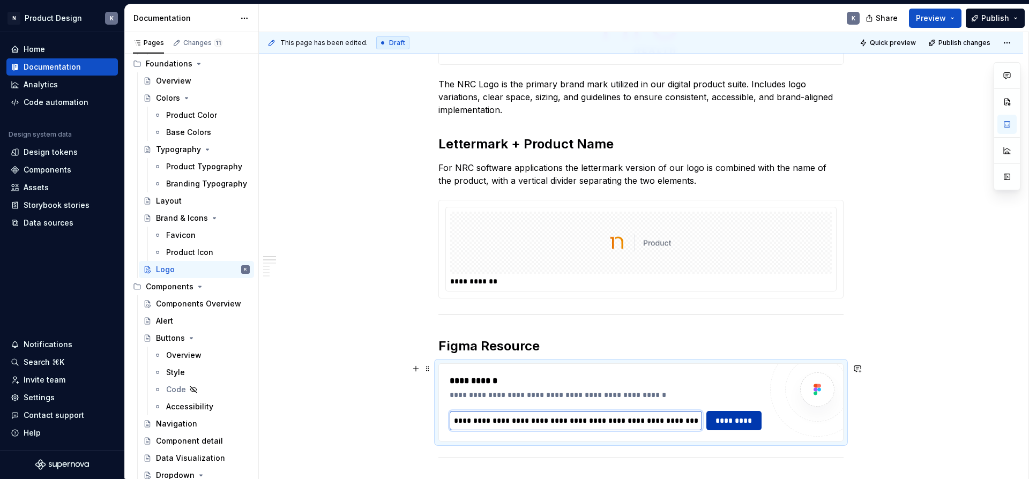
type input "**********"
click at [744, 424] on span "*********" at bounding box center [734, 420] width 42 height 11
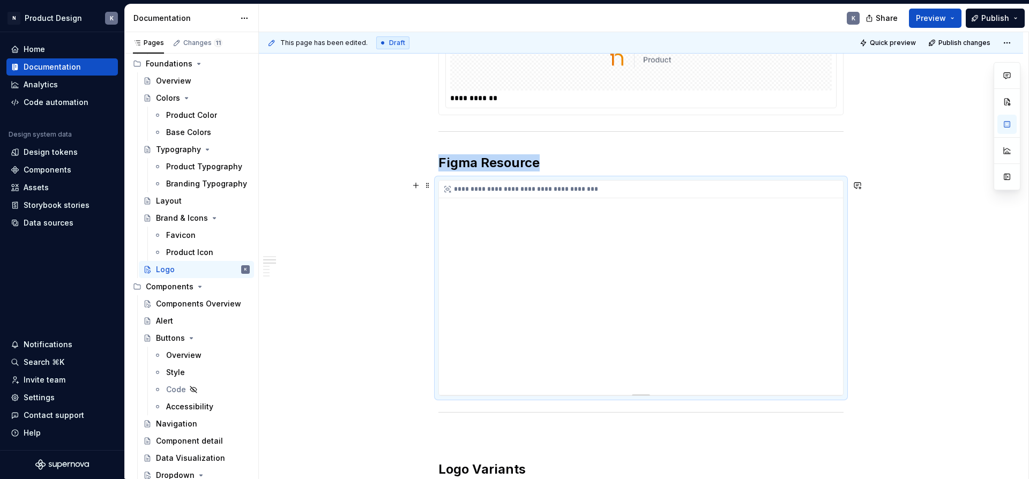
scroll to position [473, 0]
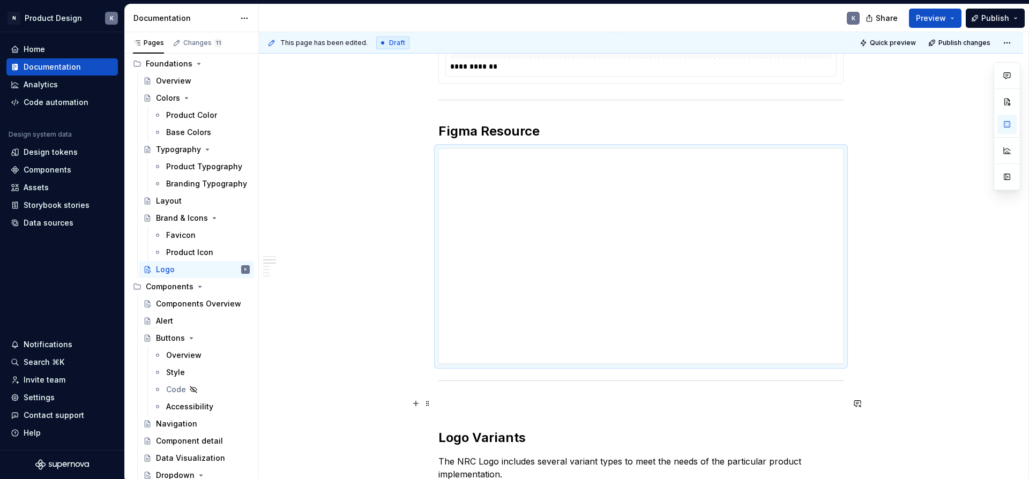
click at [511, 406] on p at bounding box center [640, 403] width 405 height 13
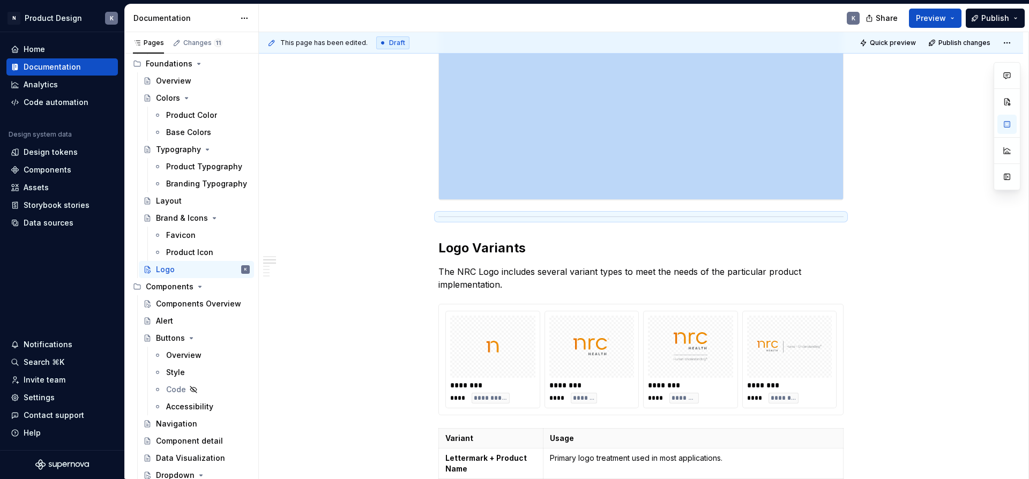
scroll to position [355, 0]
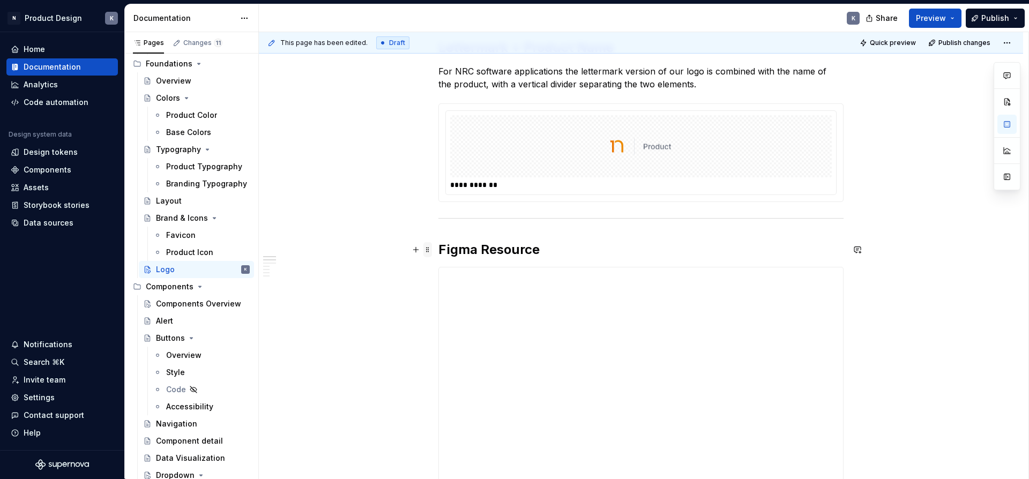
click at [431, 250] on span at bounding box center [427, 249] width 9 height 15
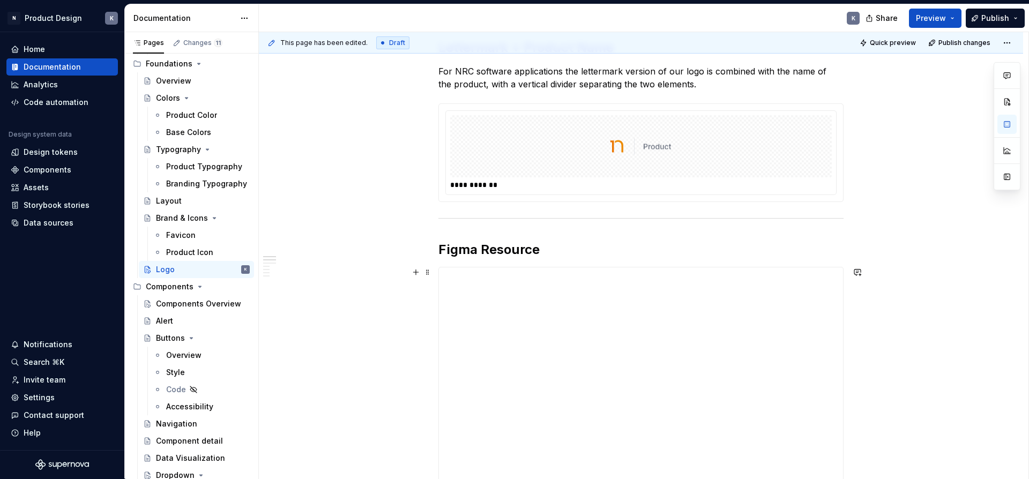
scroll to position [496, 0]
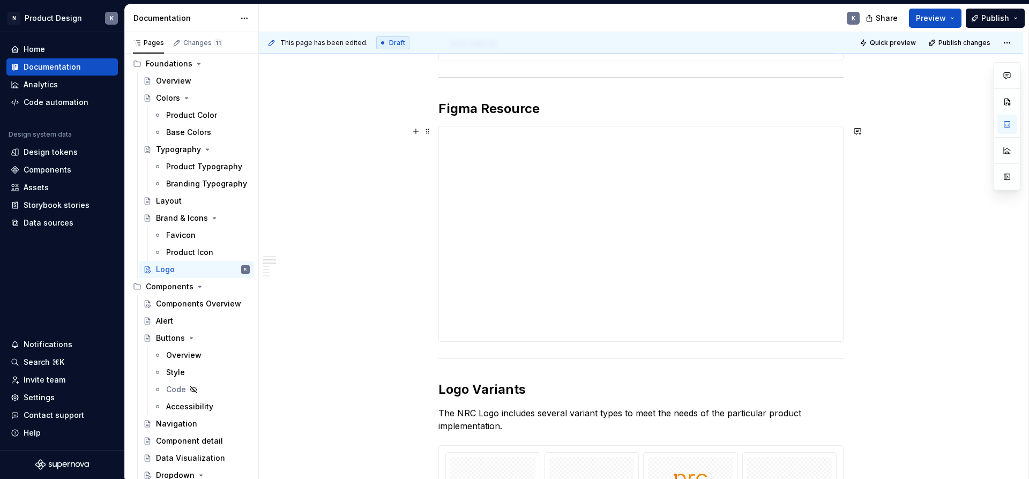
drag, startPoint x: 431, startPoint y: 273, endPoint x: 434, endPoint y: 245, distance: 28.0
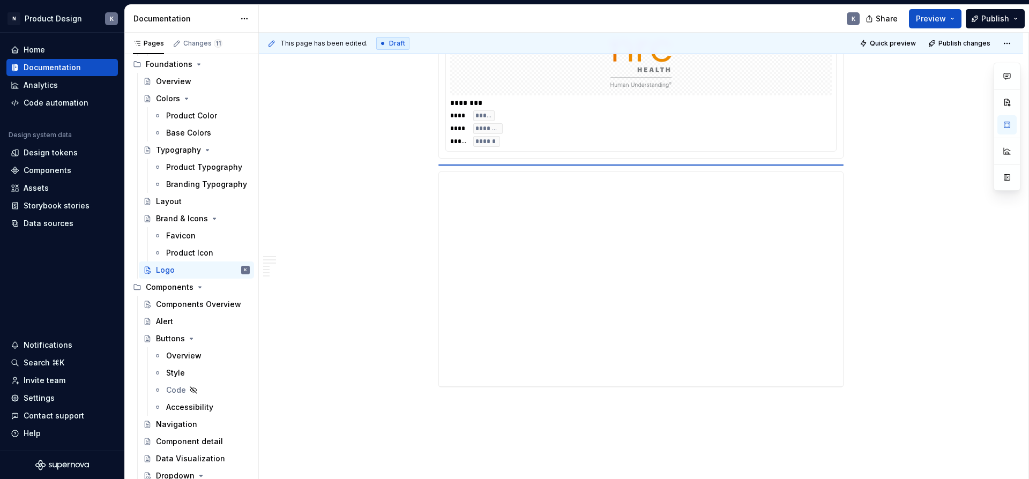
scroll to position [2115, 0]
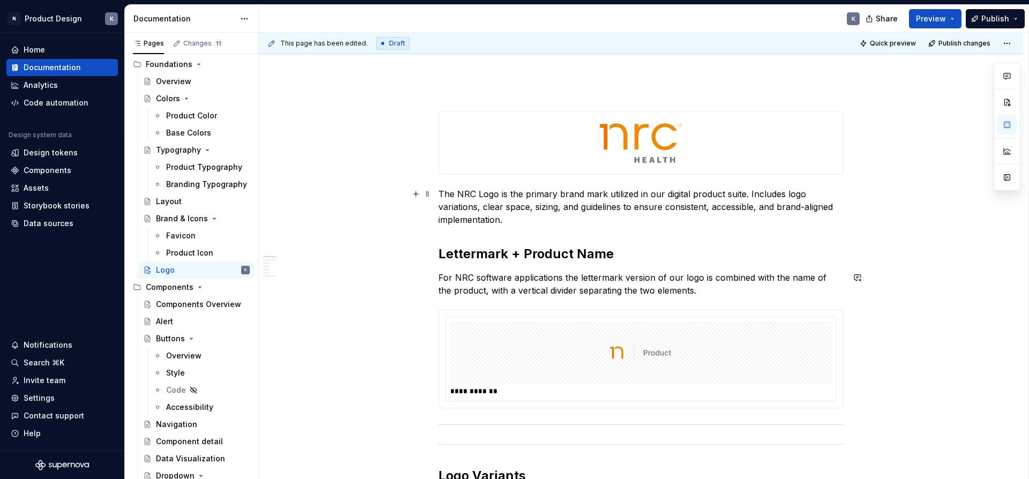
scroll to position [234, 0]
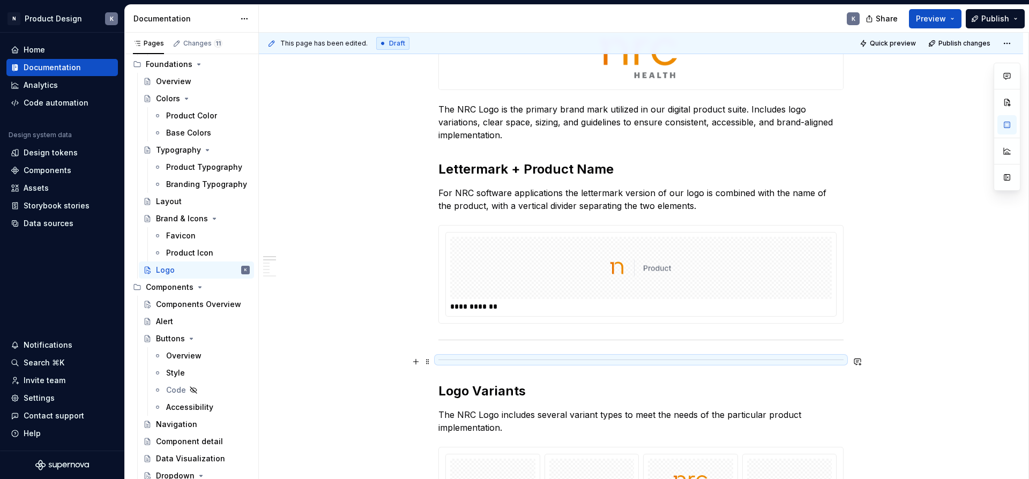
click at [504, 359] on div at bounding box center [640, 359] width 405 height 7
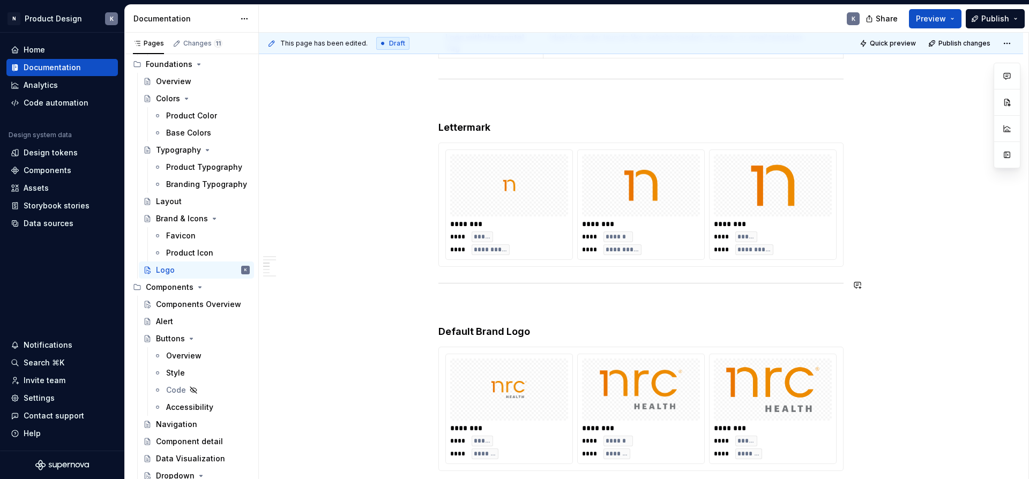
scroll to position [911, 0]
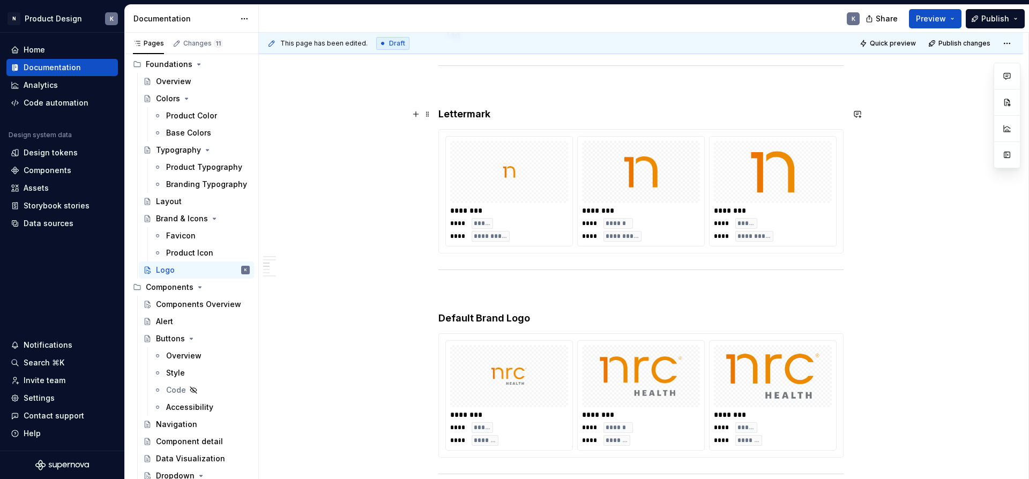
click at [476, 117] on h4 "Lettermark" at bounding box center [640, 114] width 405 height 13
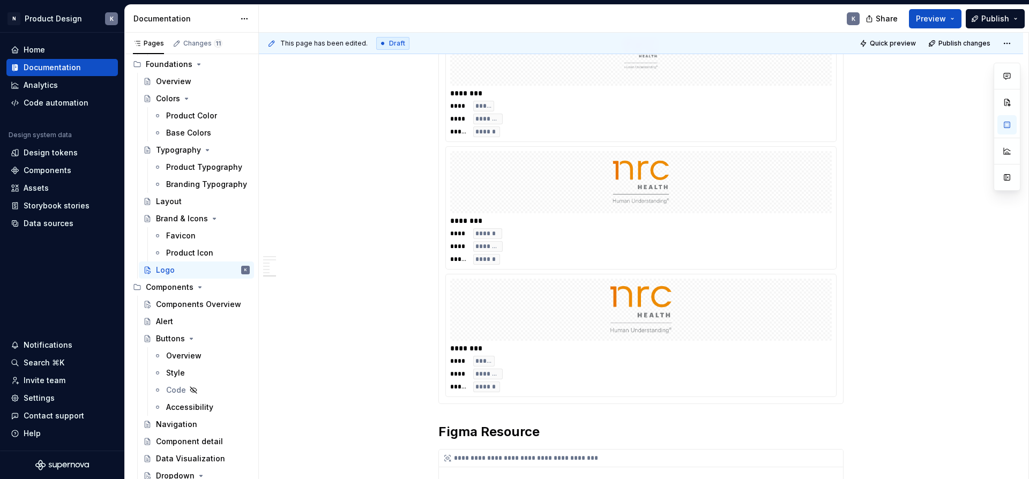
scroll to position [2083, 0]
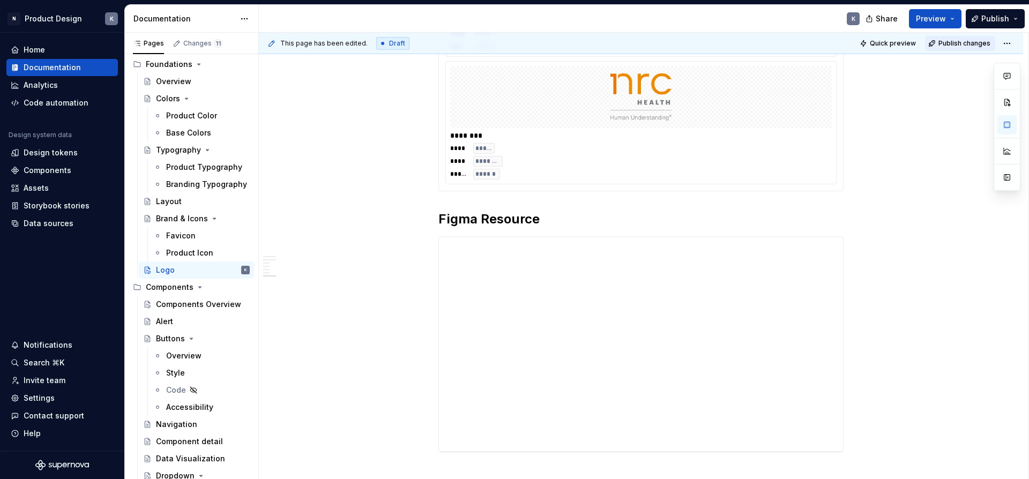
click at [948, 44] on span "Publish changes" at bounding box center [964, 43] width 52 height 9
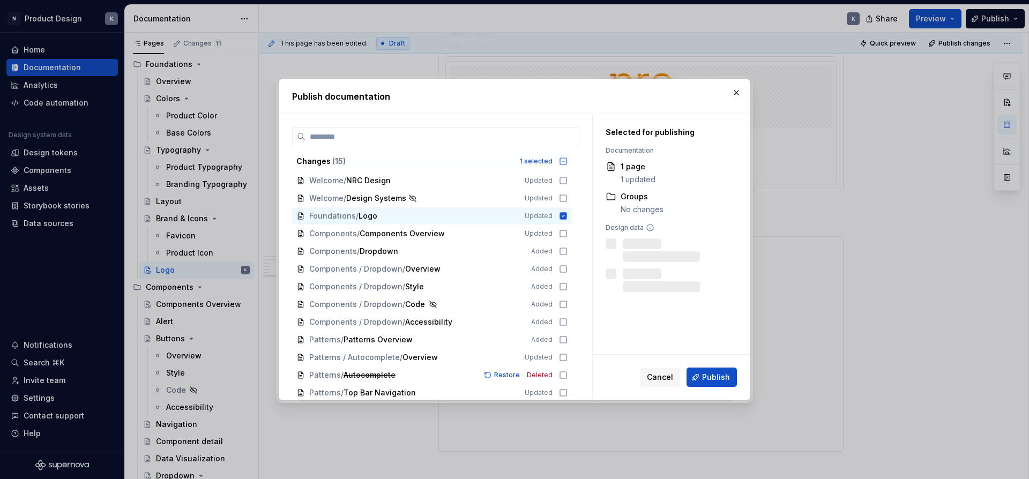
click at [718, 379] on span "Publish" at bounding box center [716, 377] width 28 height 11
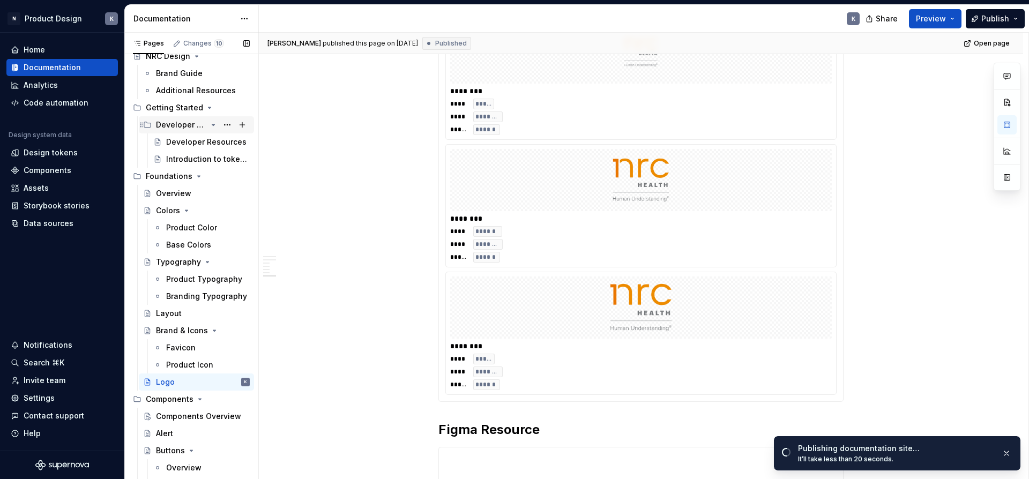
scroll to position [0, 0]
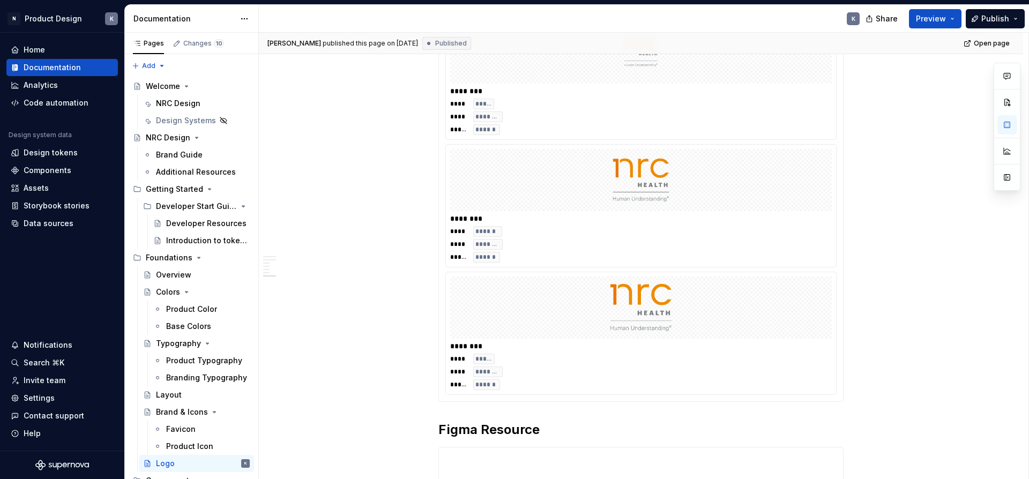
type textarea "*"
